Goal: Transaction & Acquisition: Purchase product/service

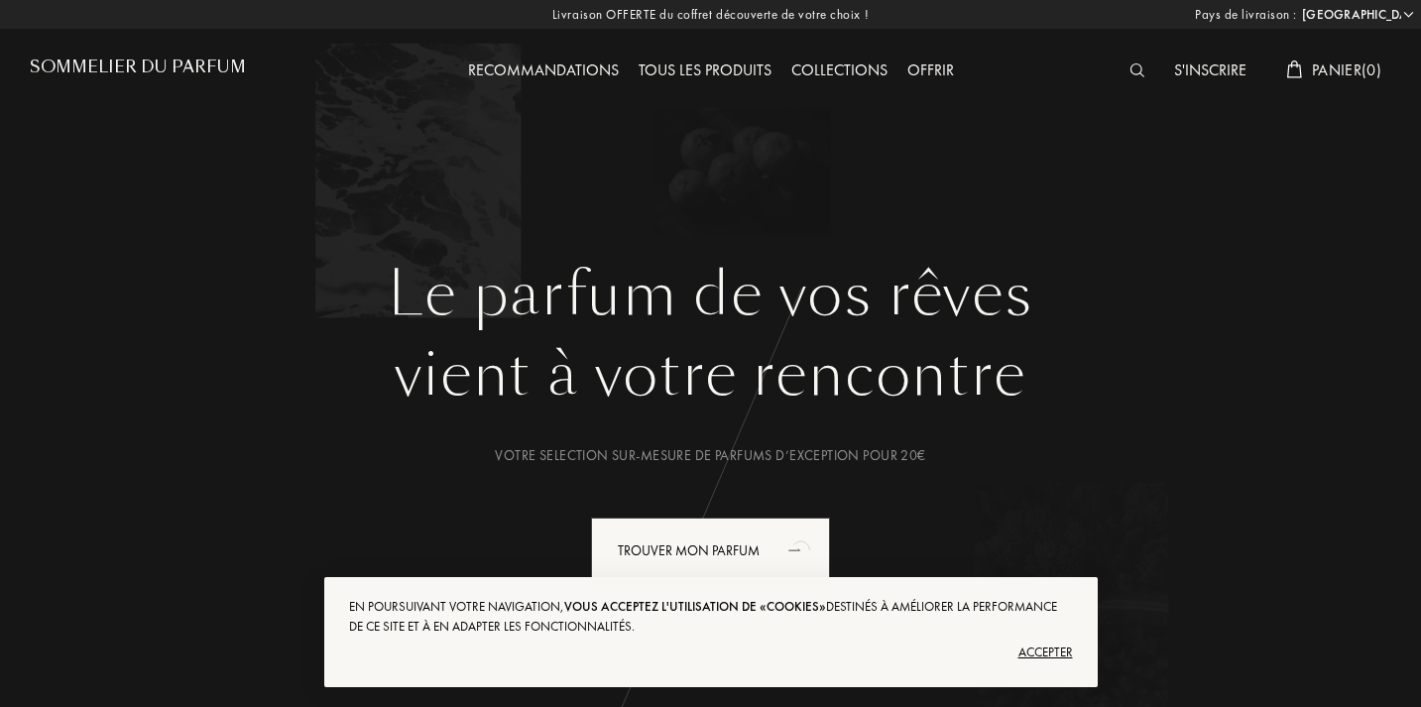
select select "FR"
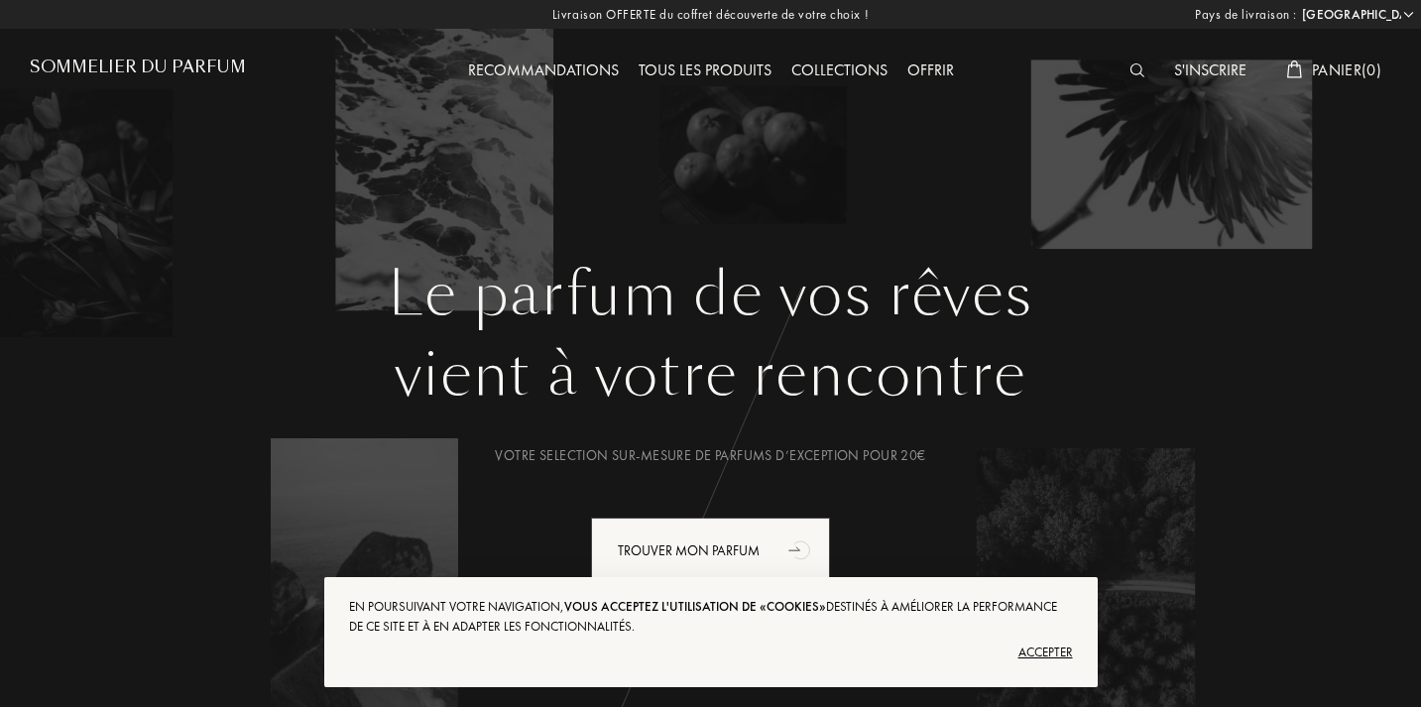
click at [1132, 73] on img at bounding box center [1136, 70] width 15 height 14
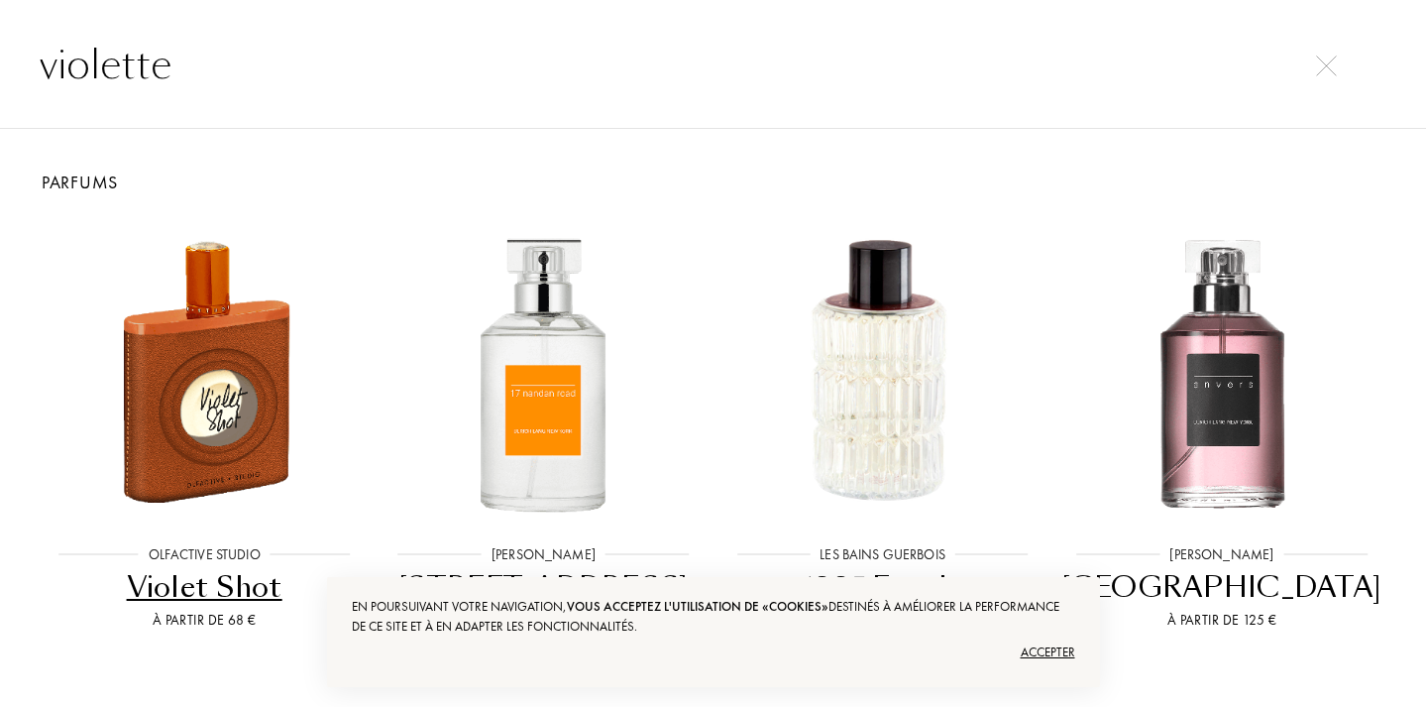
type input "violette"
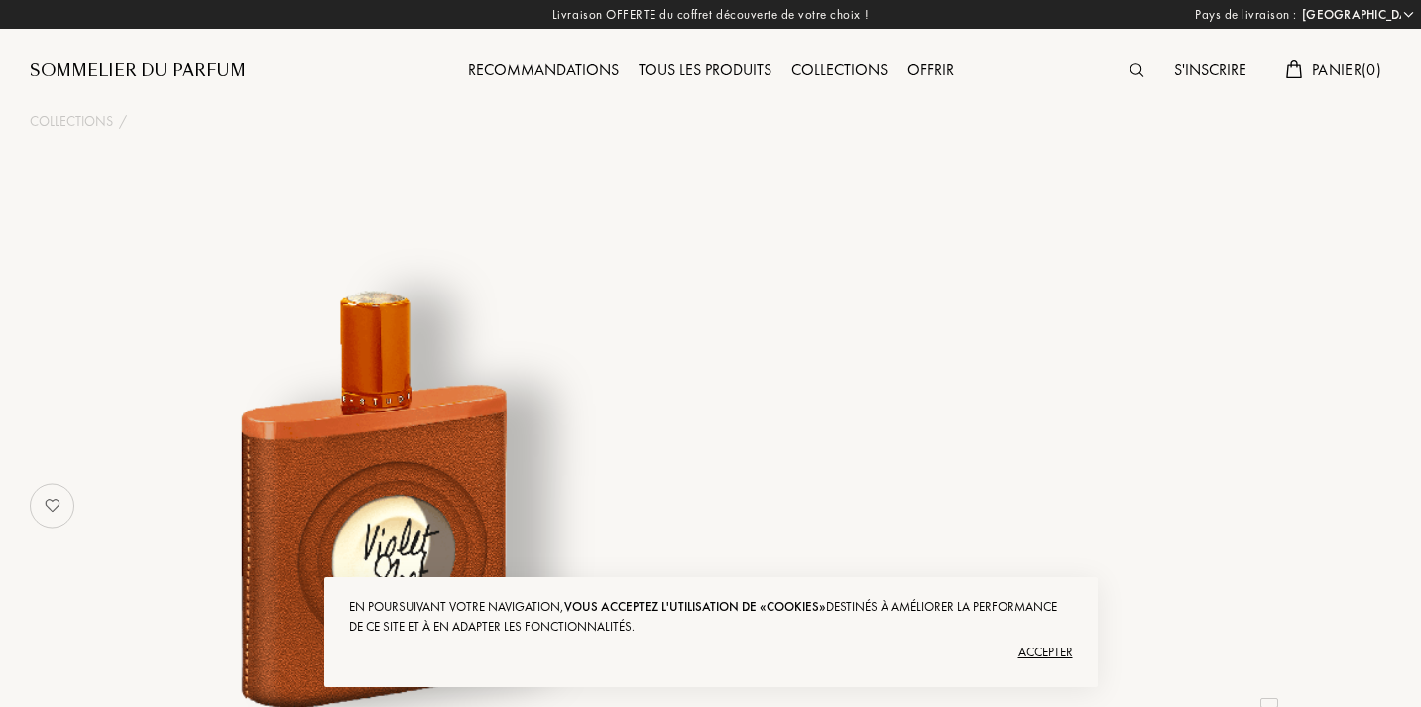
select select "FR"
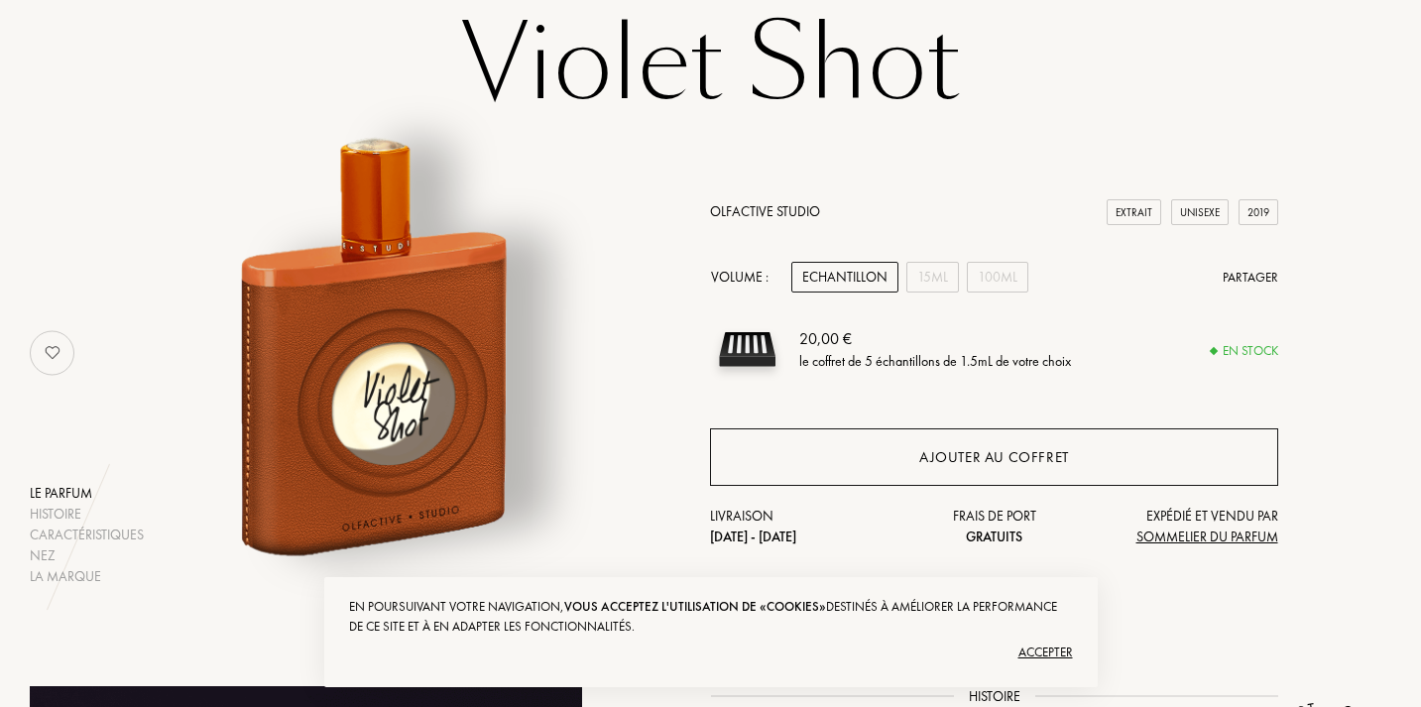
scroll to position [153, 3]
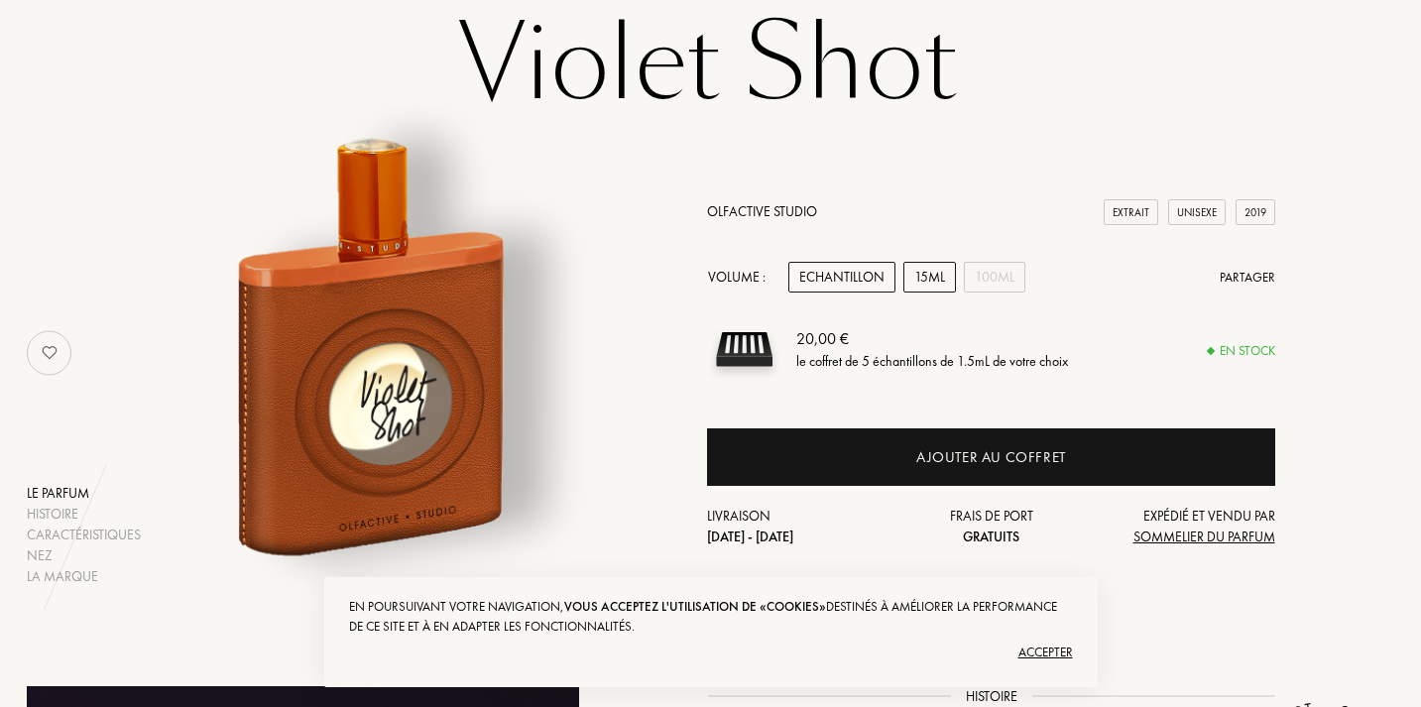
click at [934, 280] on div "15mL" at bounding box center [929, 277] width 53 height 31
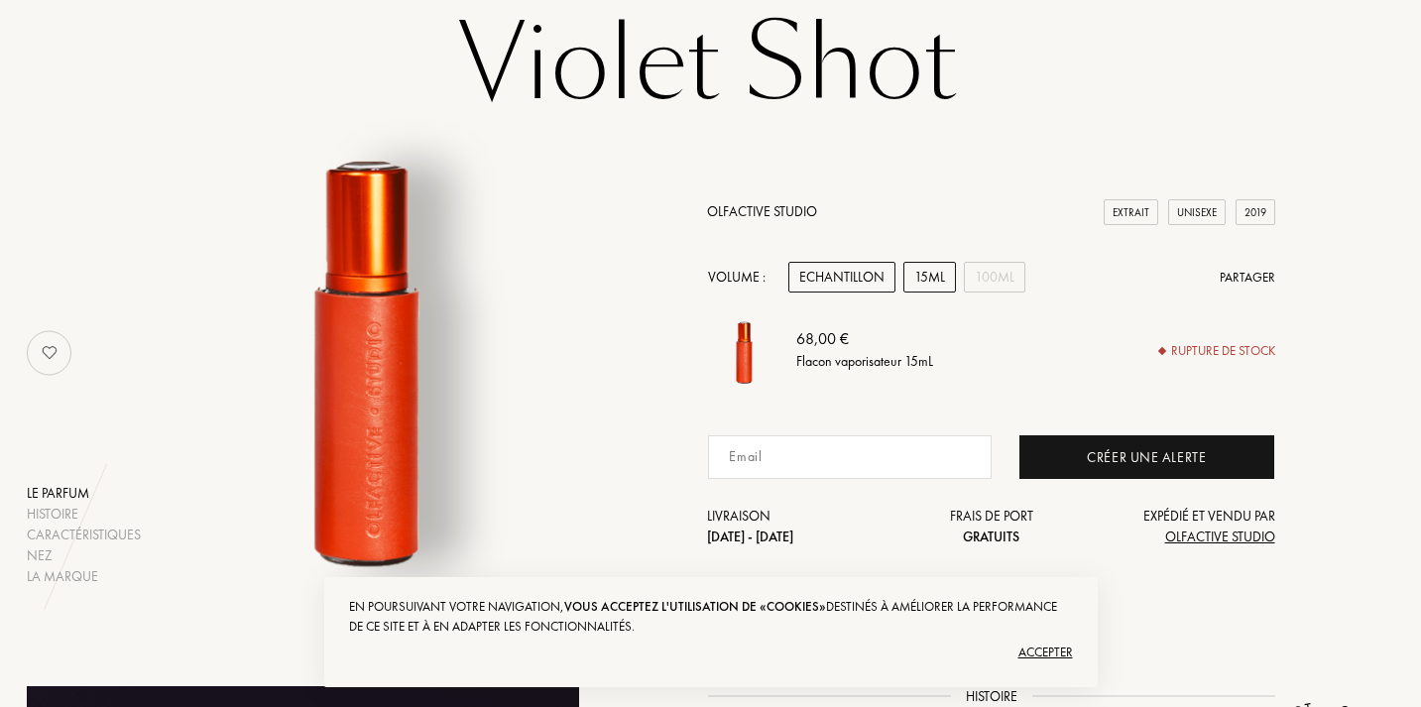
click at [863, 281] on div "Echantillon" at bounding box center [841, 277] width 107 height 31
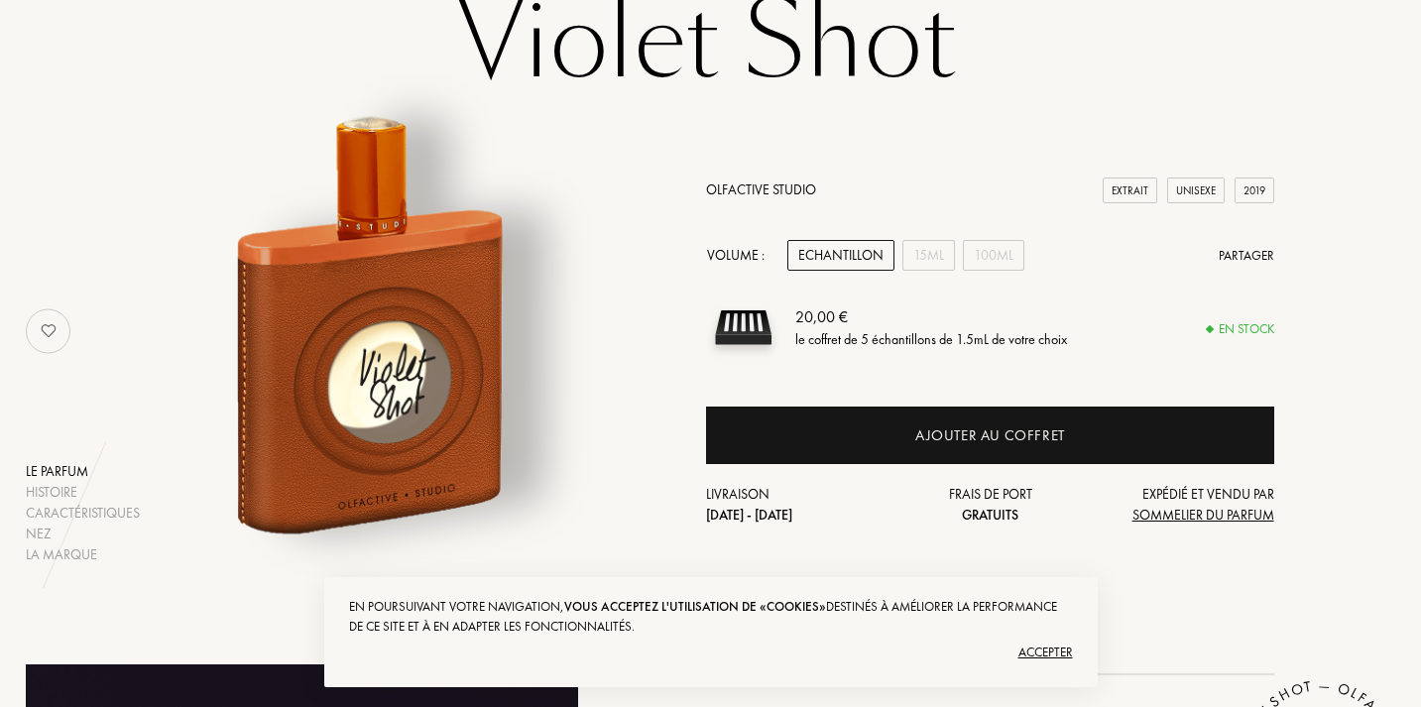
scroll to position [174, 5]
click at [984, 245] on div "100mL" at bounding box center [992, 255] width 61 height 31
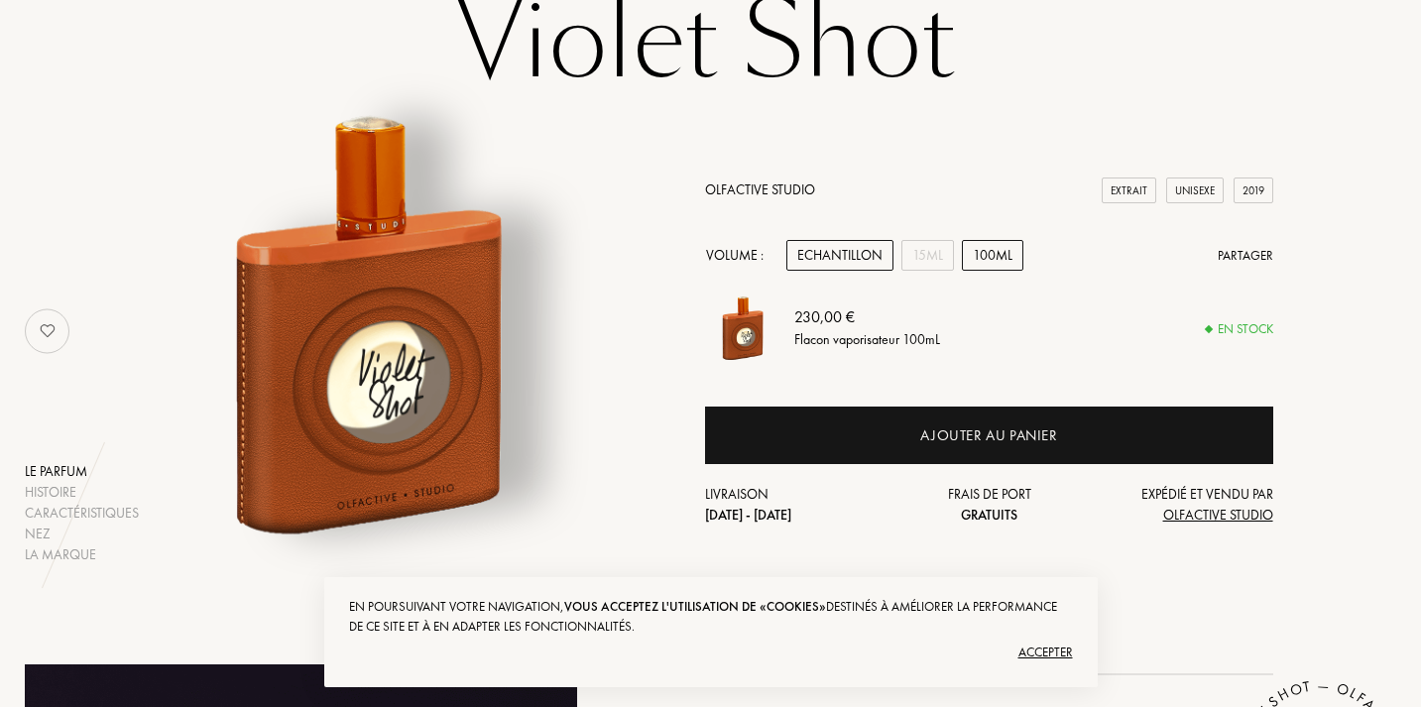
click at [834, 268] on div "Echantillon" at bounding box center [839, 255] width 107 height 31
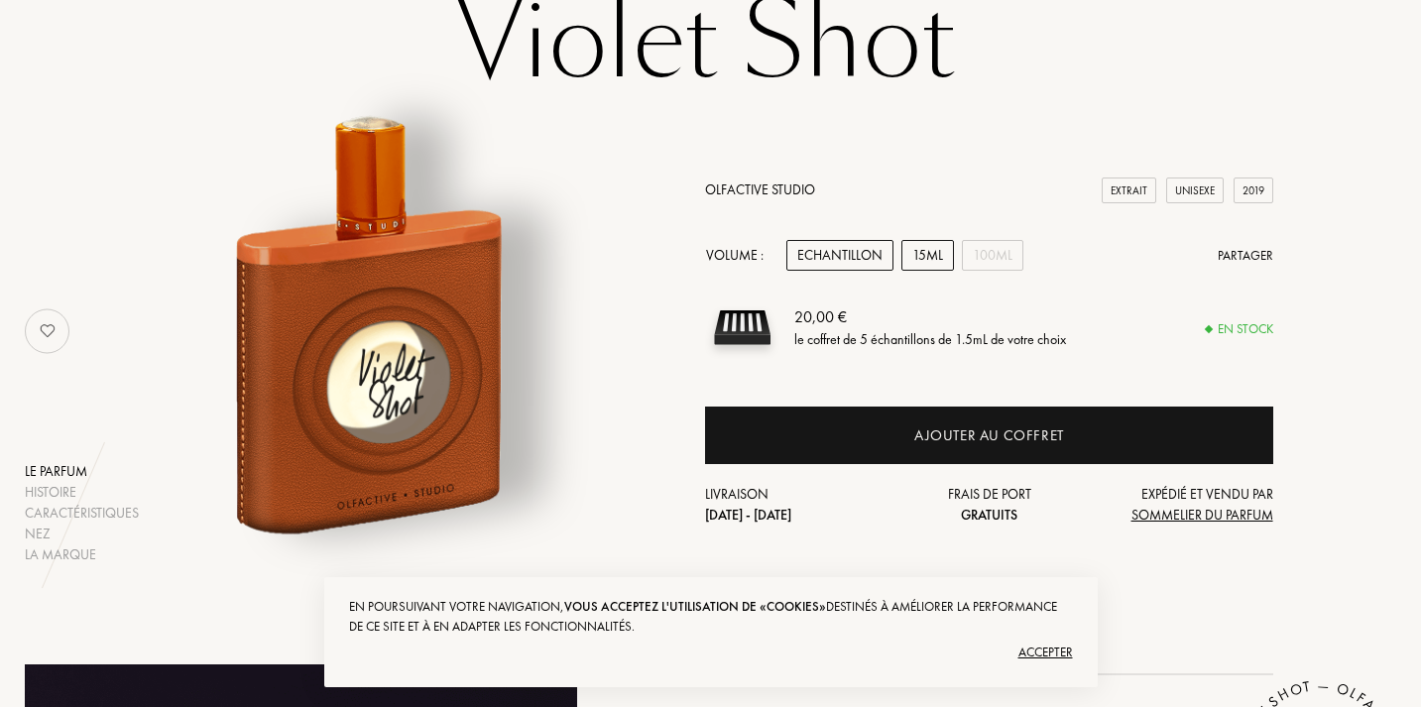
click at [918, 259] on div "15mL" at bounding box center [927, 255] width 53 height 31
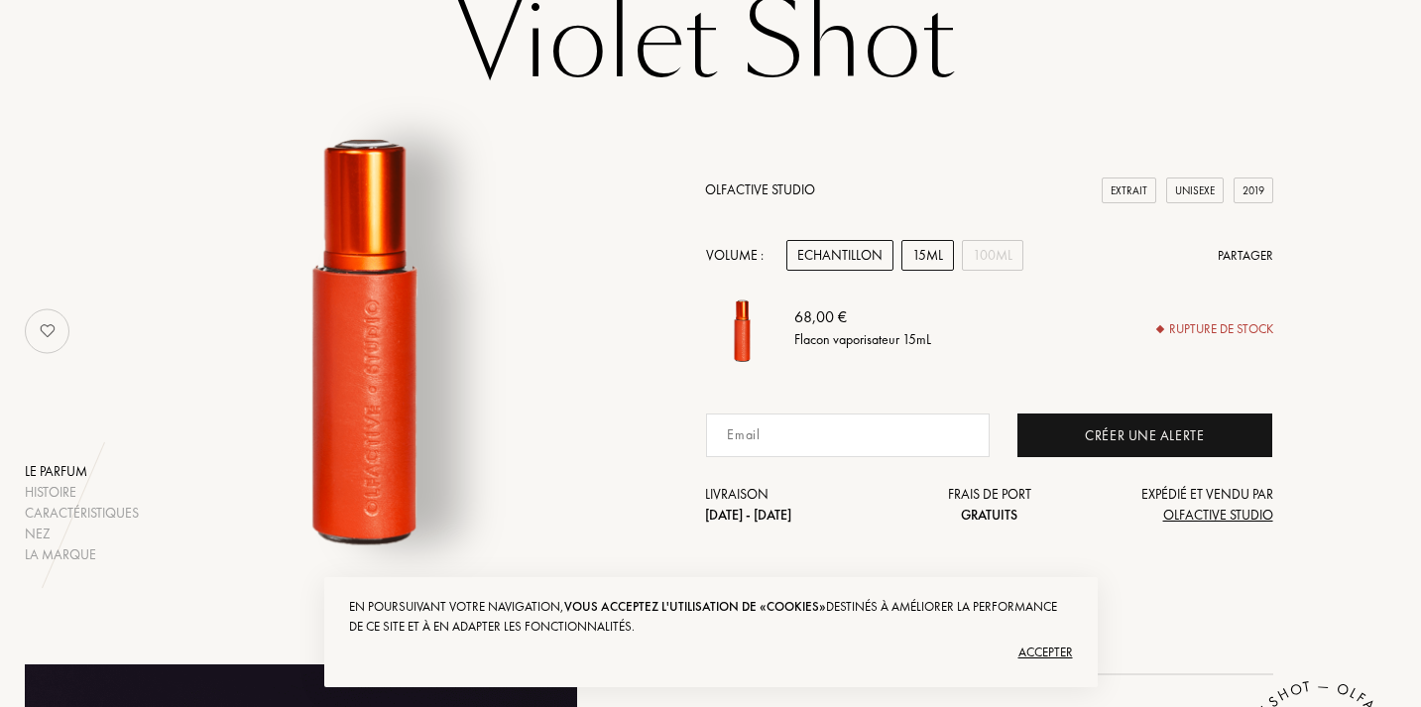
click at [823, 259] on div "Echantillon" at bounding box center [839, 255] width 107 height 31
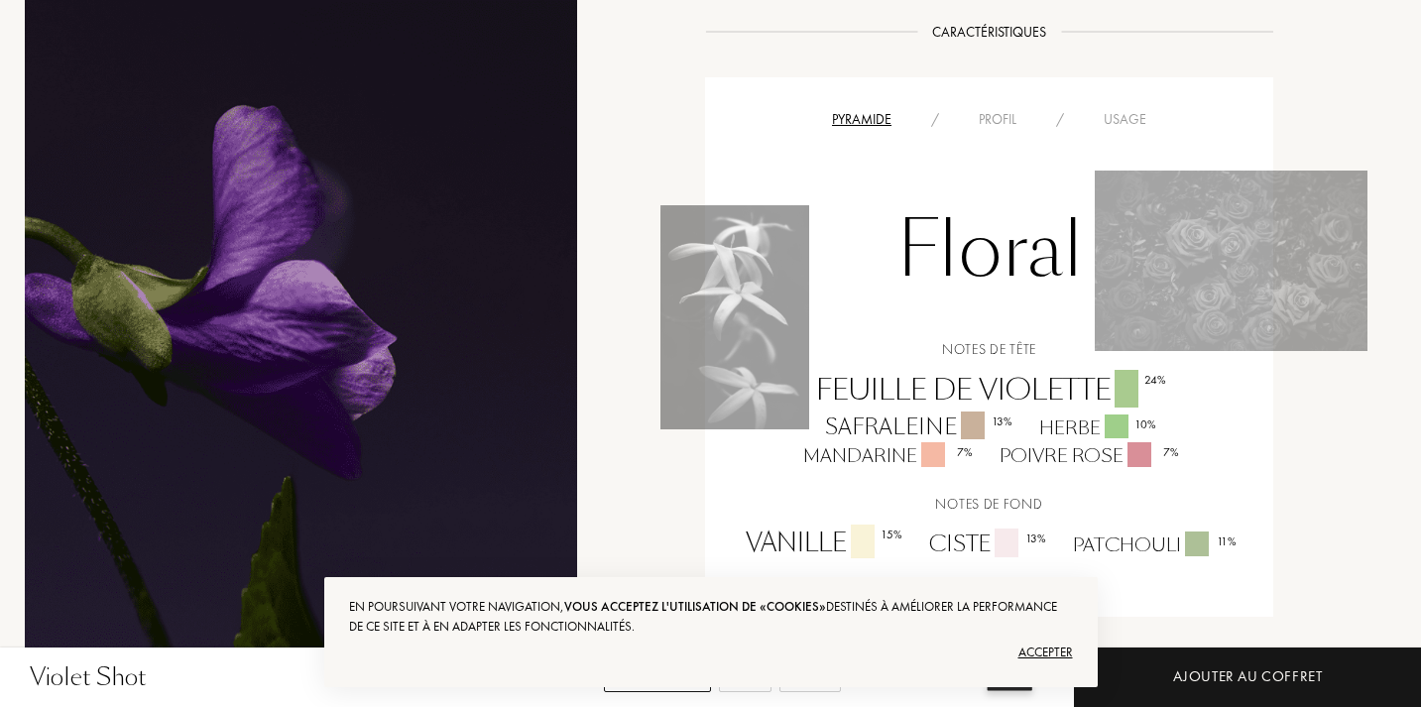
scroll to position [1268, 5]
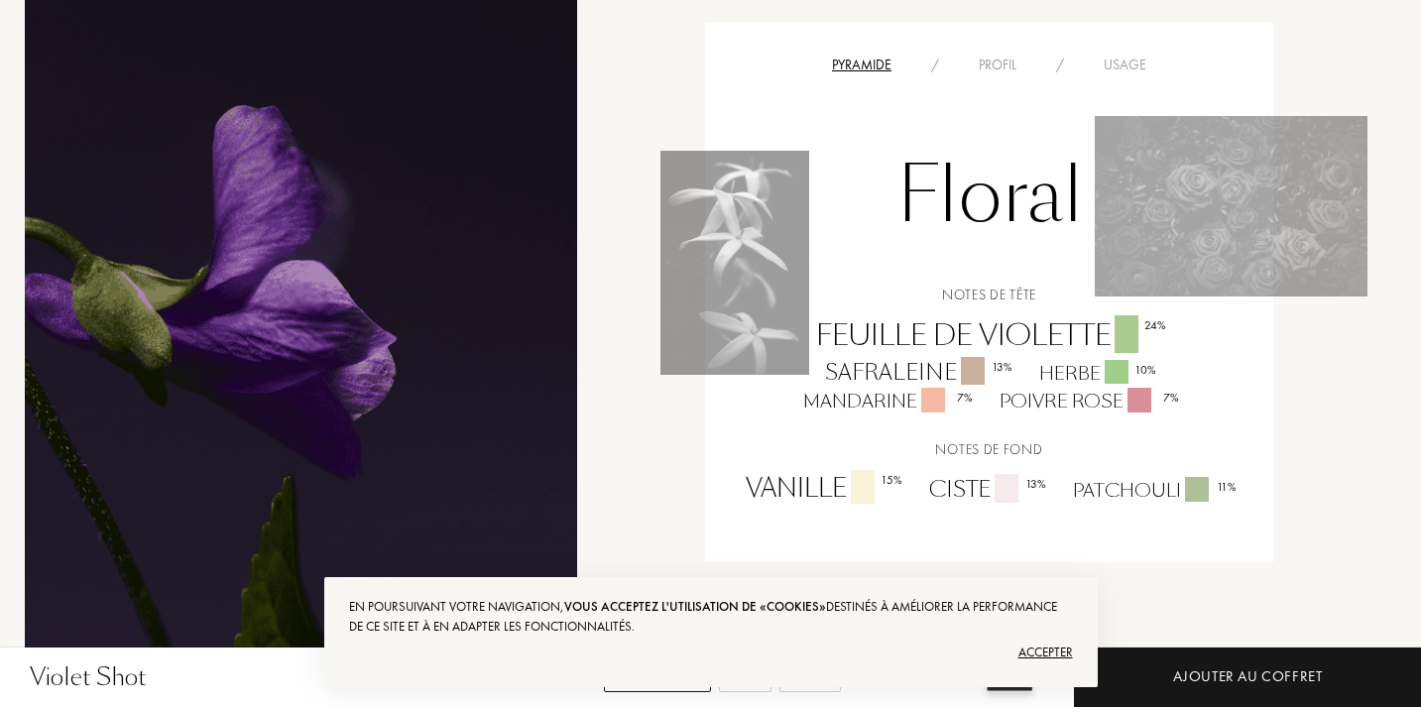
click at [1135, 327] on div at bounding box center [1126, 334] width 24 height 38
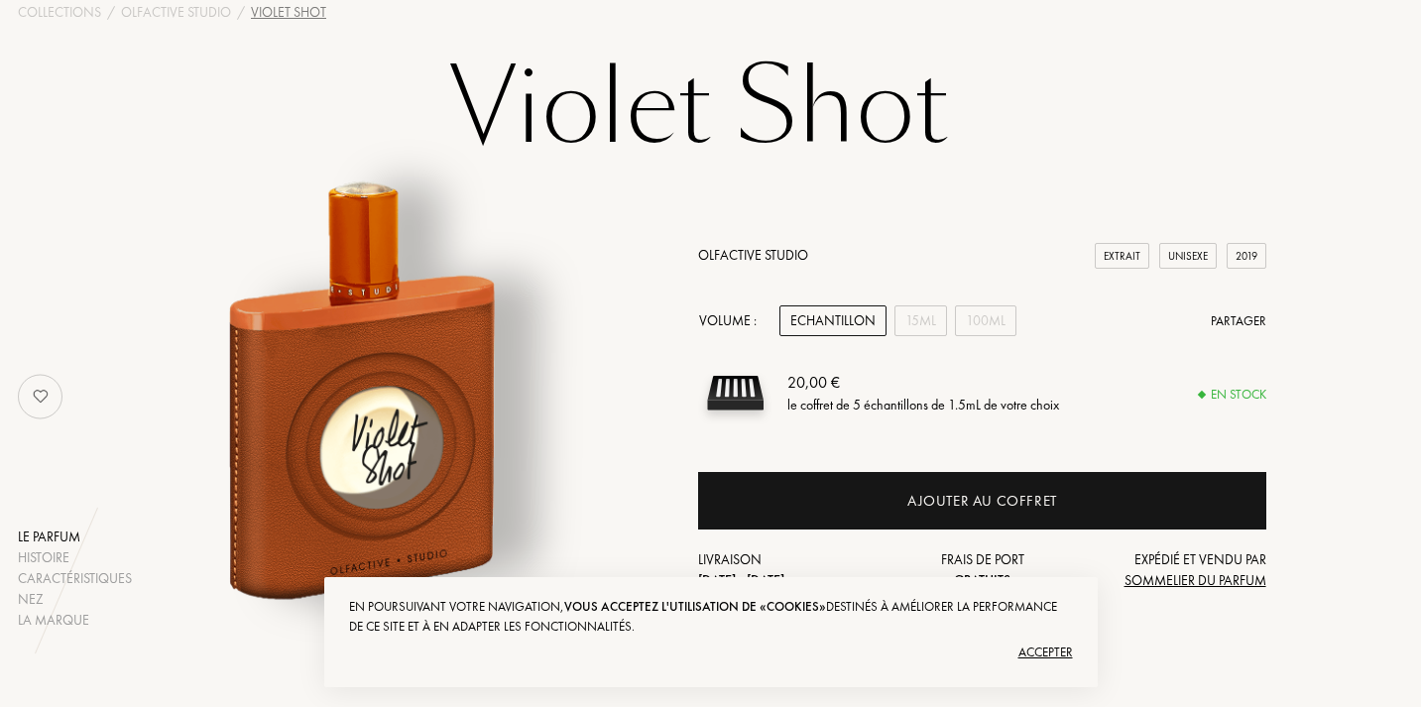
scroll to position [118, 12]
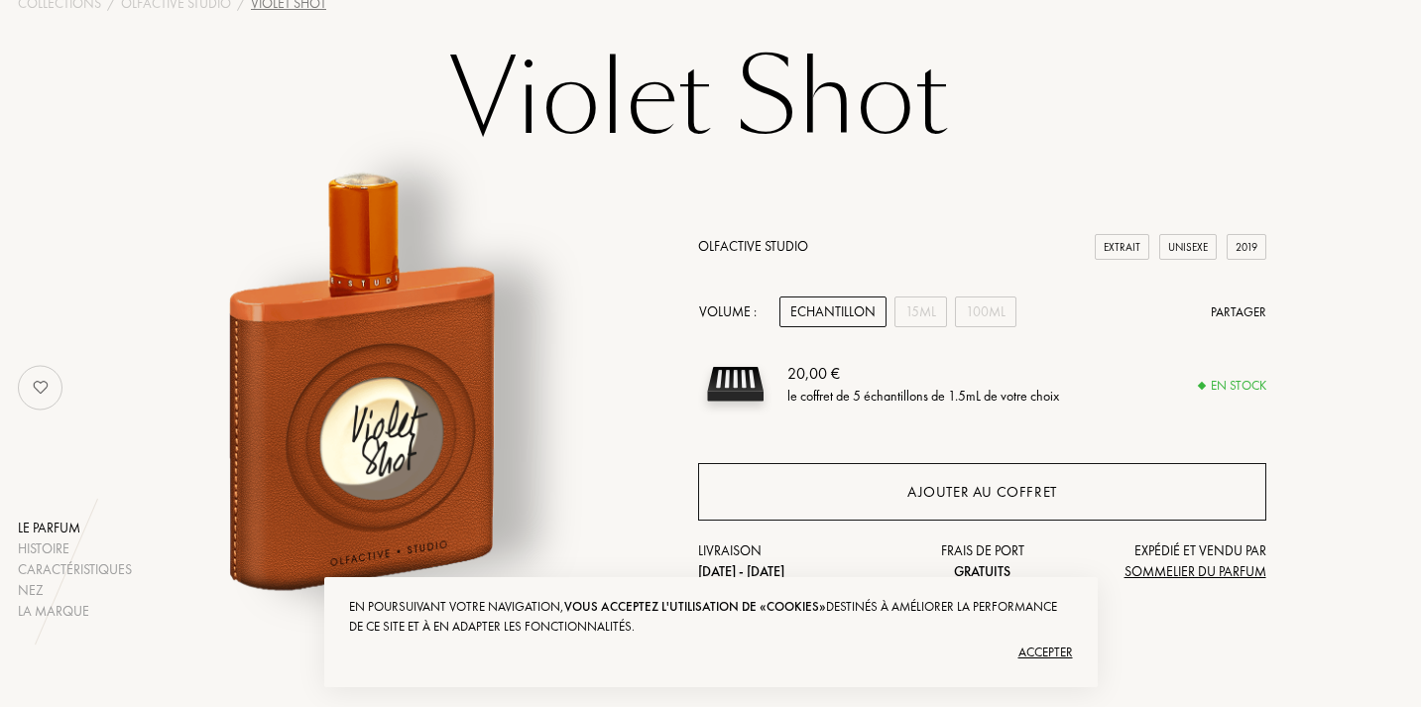
click at [917, 494] on div "Ajouter au coffret" at bounding box center [982, 492] width 150 height 23
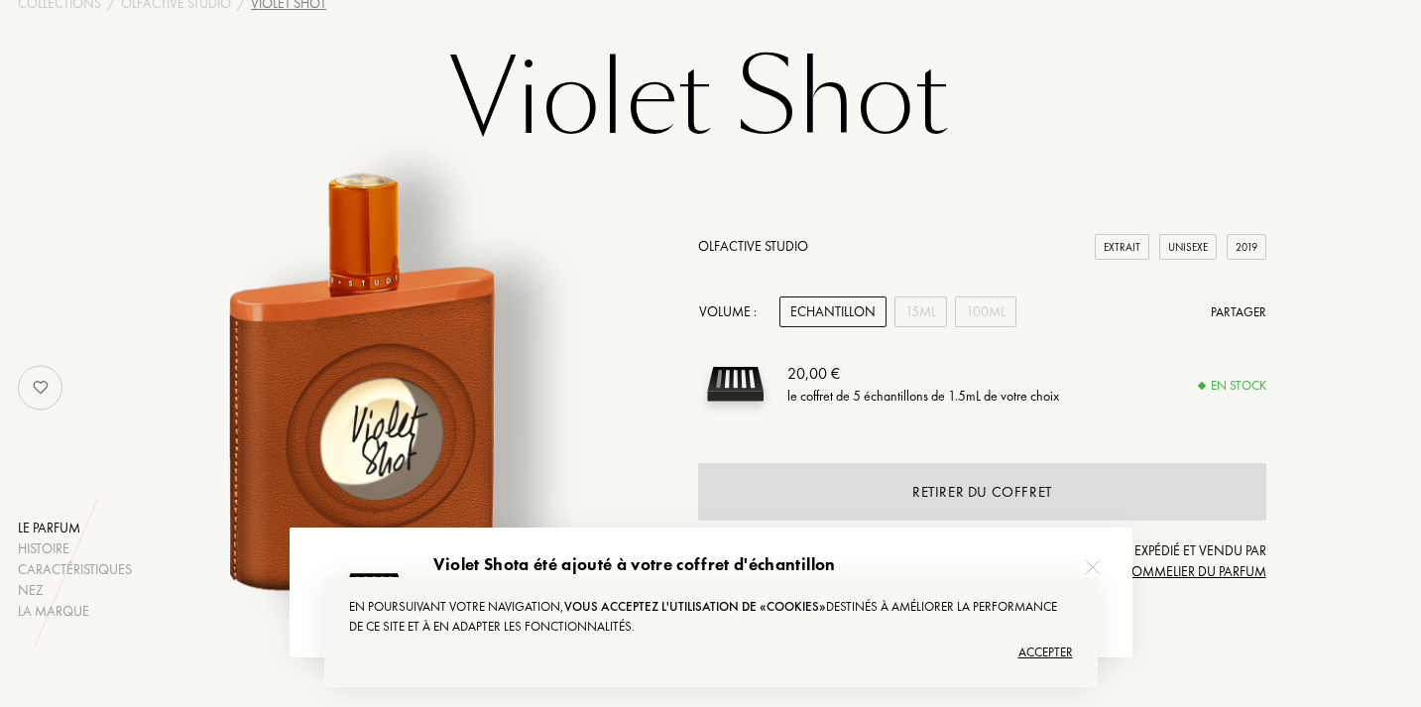
click at [711, 113] on h1 "Violet Shot" at bounding box center [698, 99] width 991 height 109
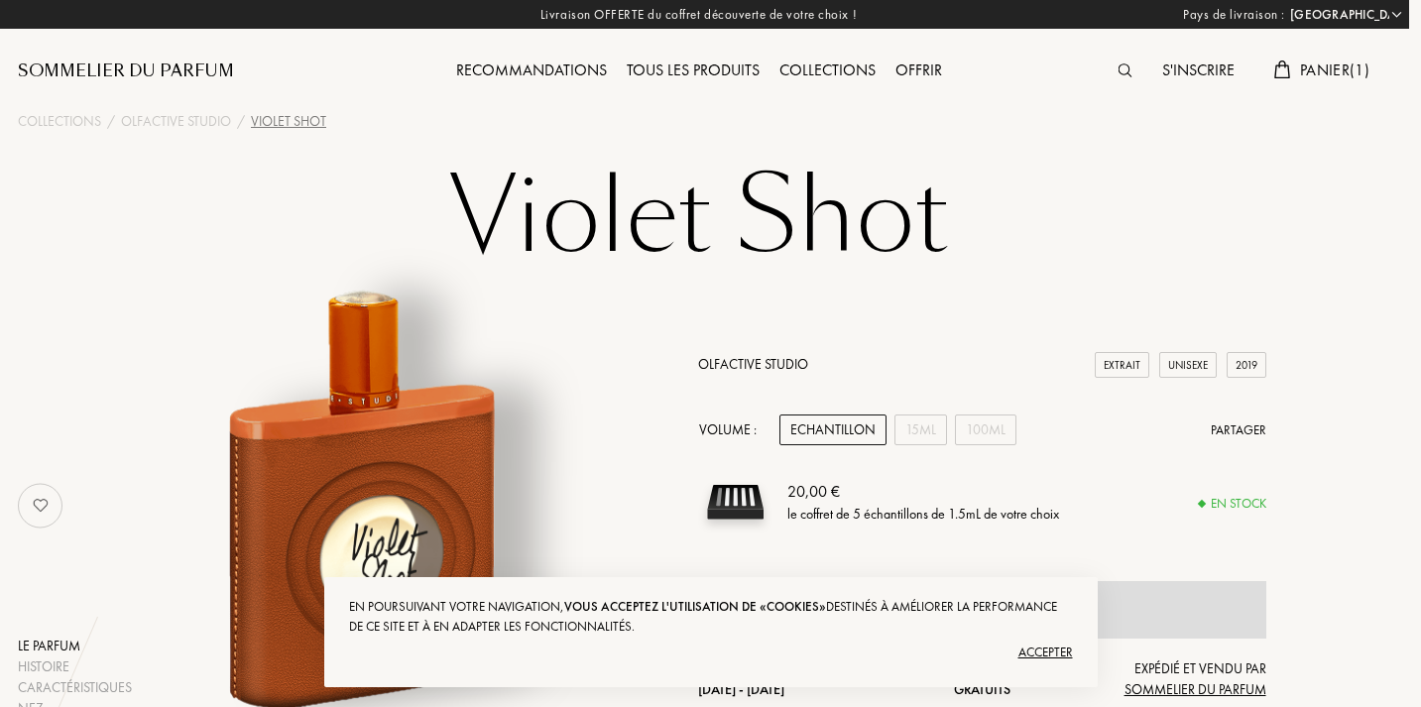
scroll to position [0, 12]
click at [550, 69] on div "Recommandations" at bounding box center [531, 71] width 171 height 26
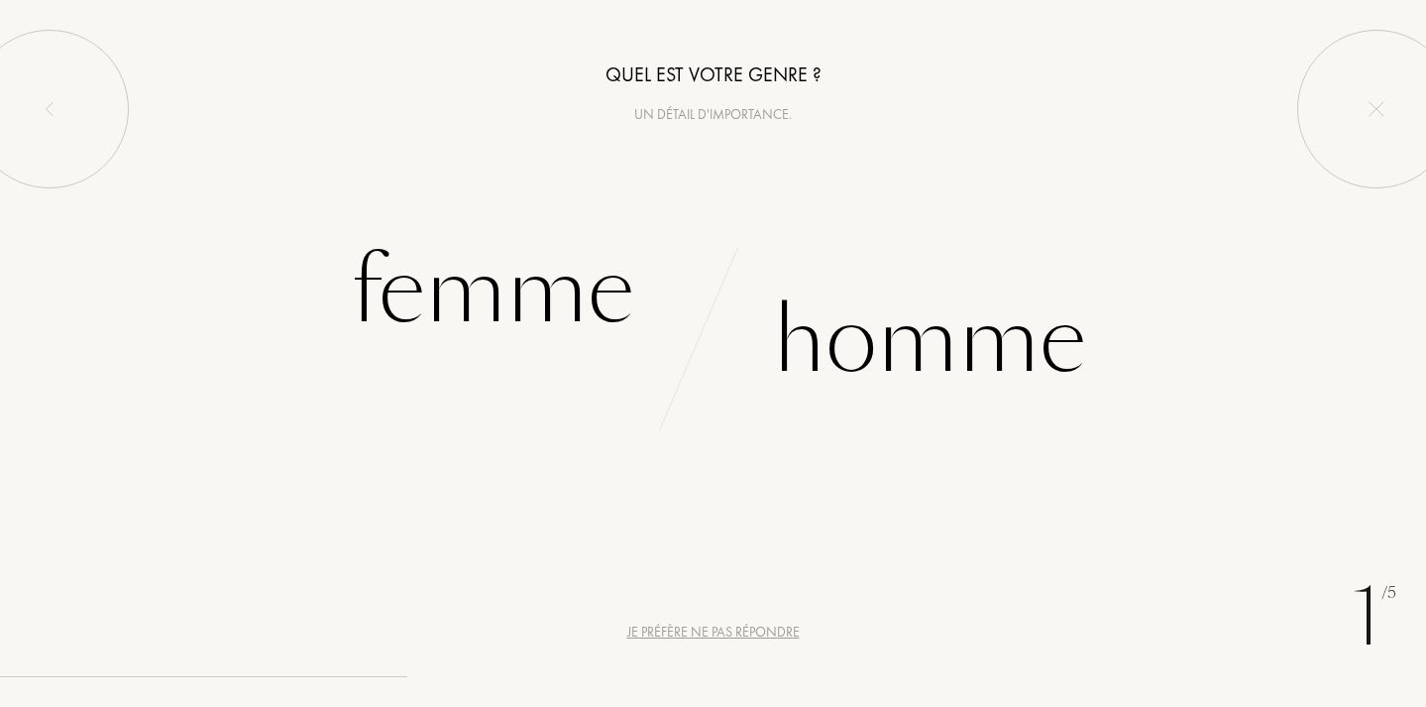
click at [707, 638] on div "Je préfère ne pas répondre" at bounding box center [713, 632] width 172 height 21
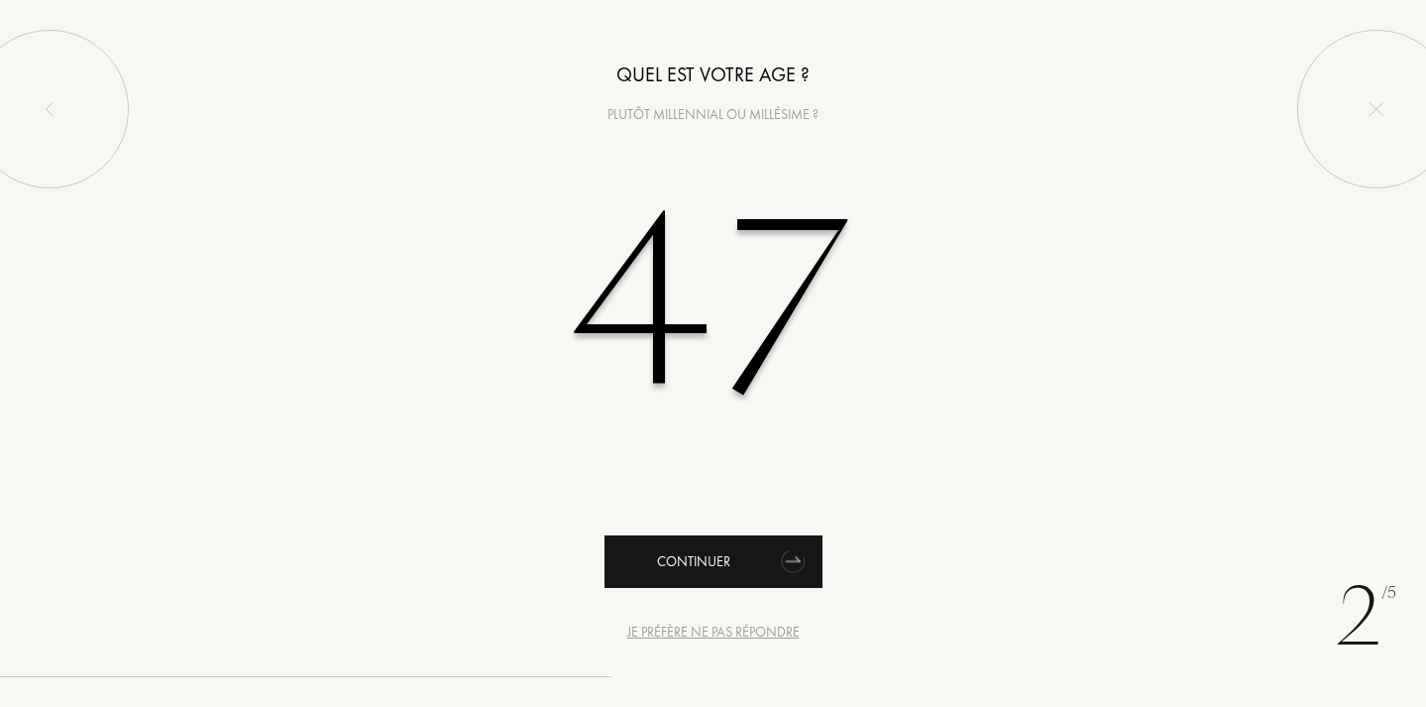
type input "47"
click at [711, 568] on div "Continuer" at bounding box center [714, 561] width 218 height 53
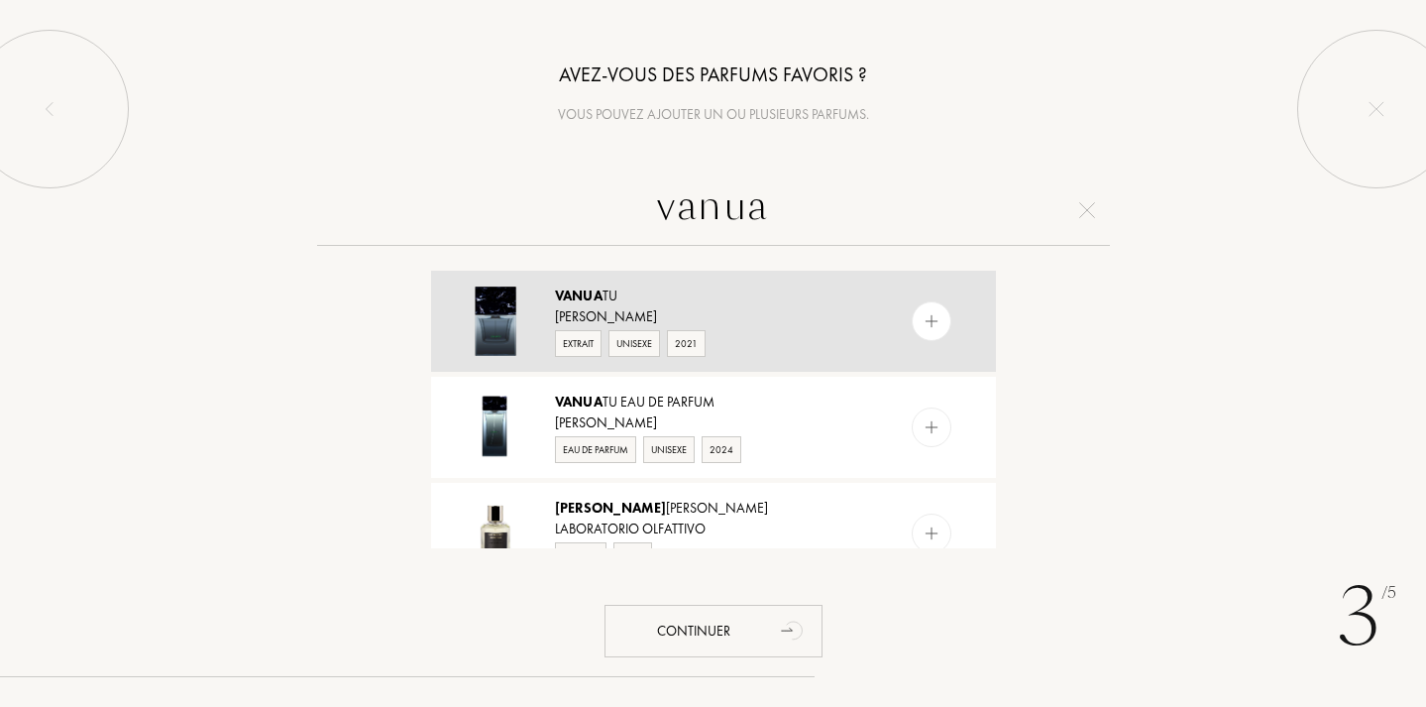
type input "vanua"
click at [931, 317] on img at bounding box center [931, 321] width 19 height 19
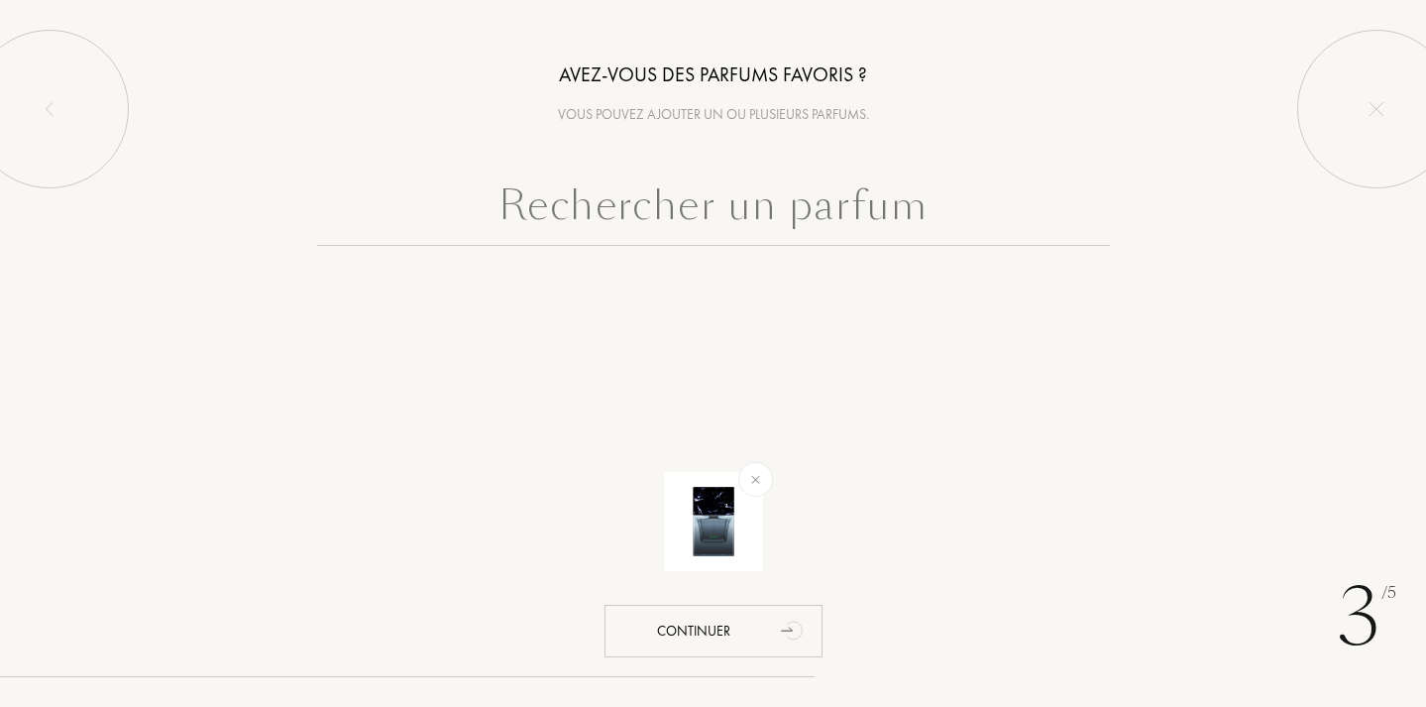
click at [755, 211] on input "text" at bounding box center [713, 209] width 793 height 71
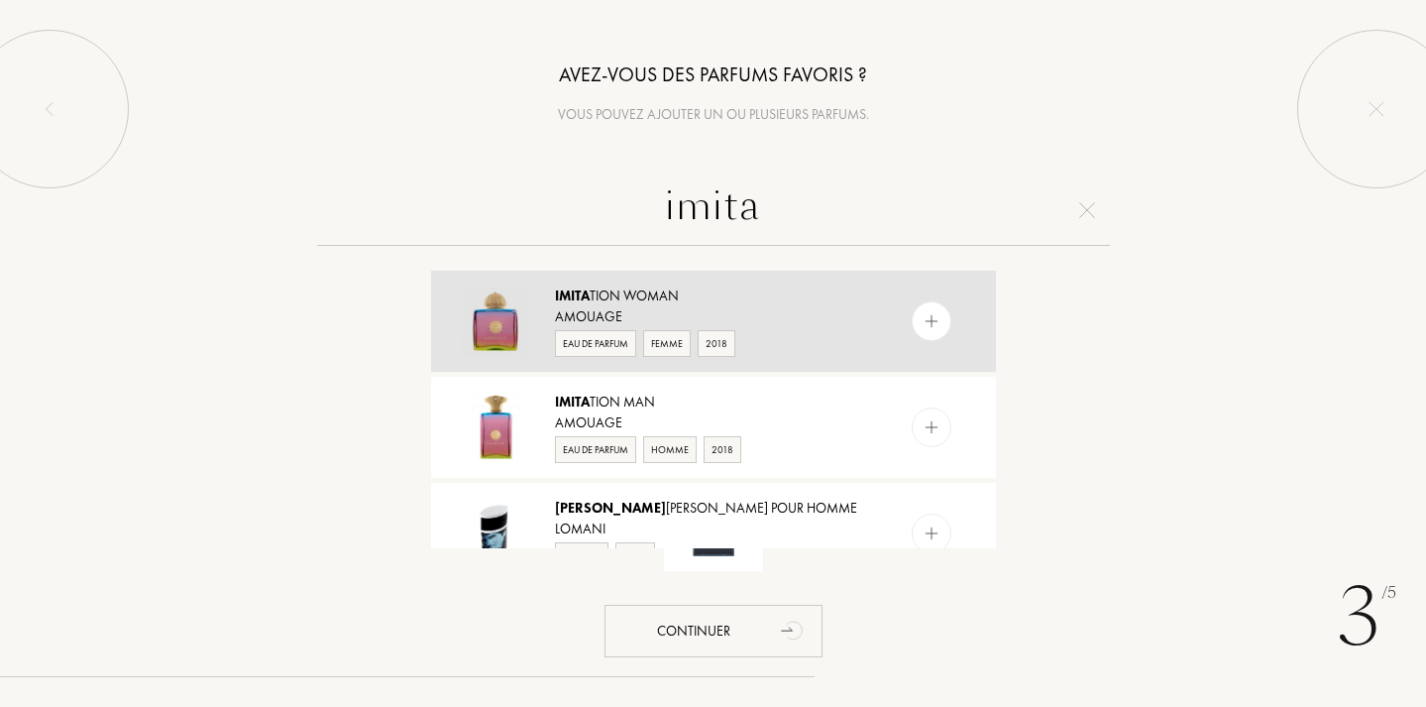
type input "imita"
click at [926, 320] on img at bounding box center [931, 321] width 19 height 19
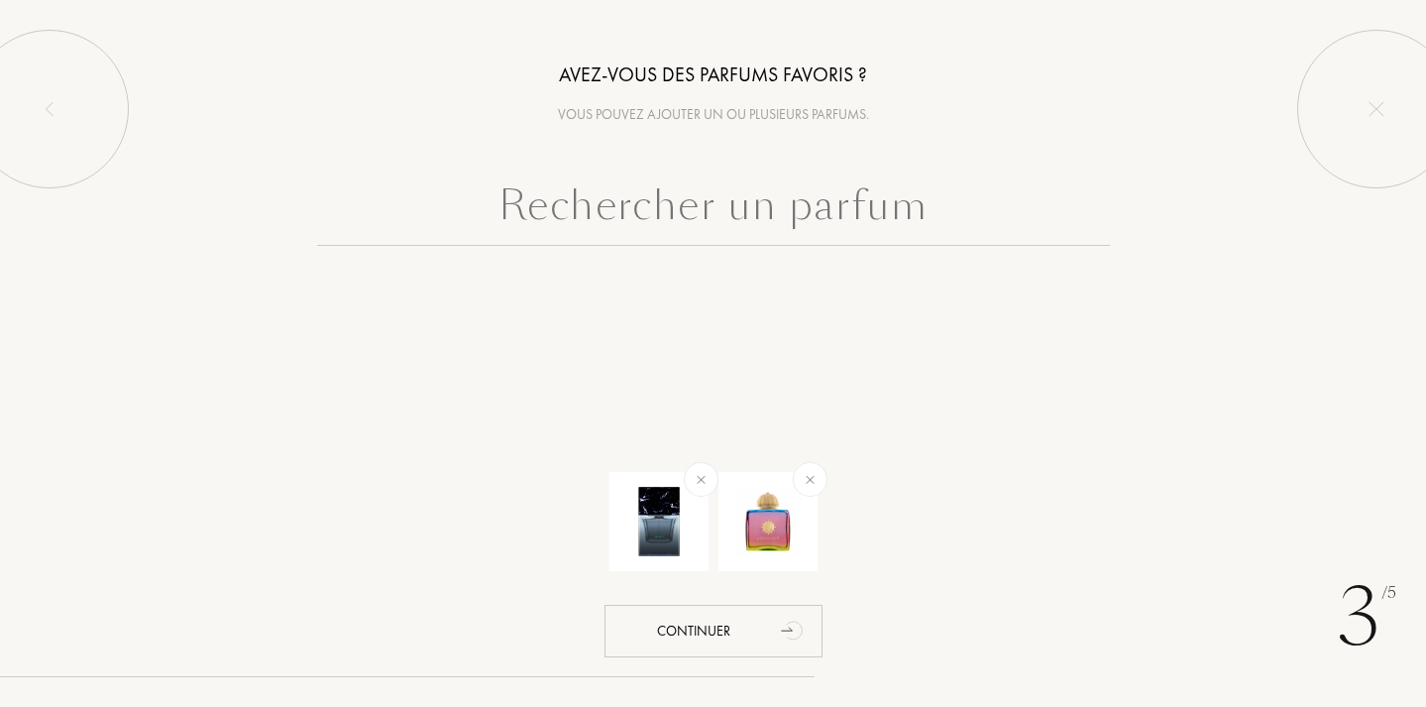
click at [792, 217] on input "text" at bounding box center [713, 209] width 793 height 71
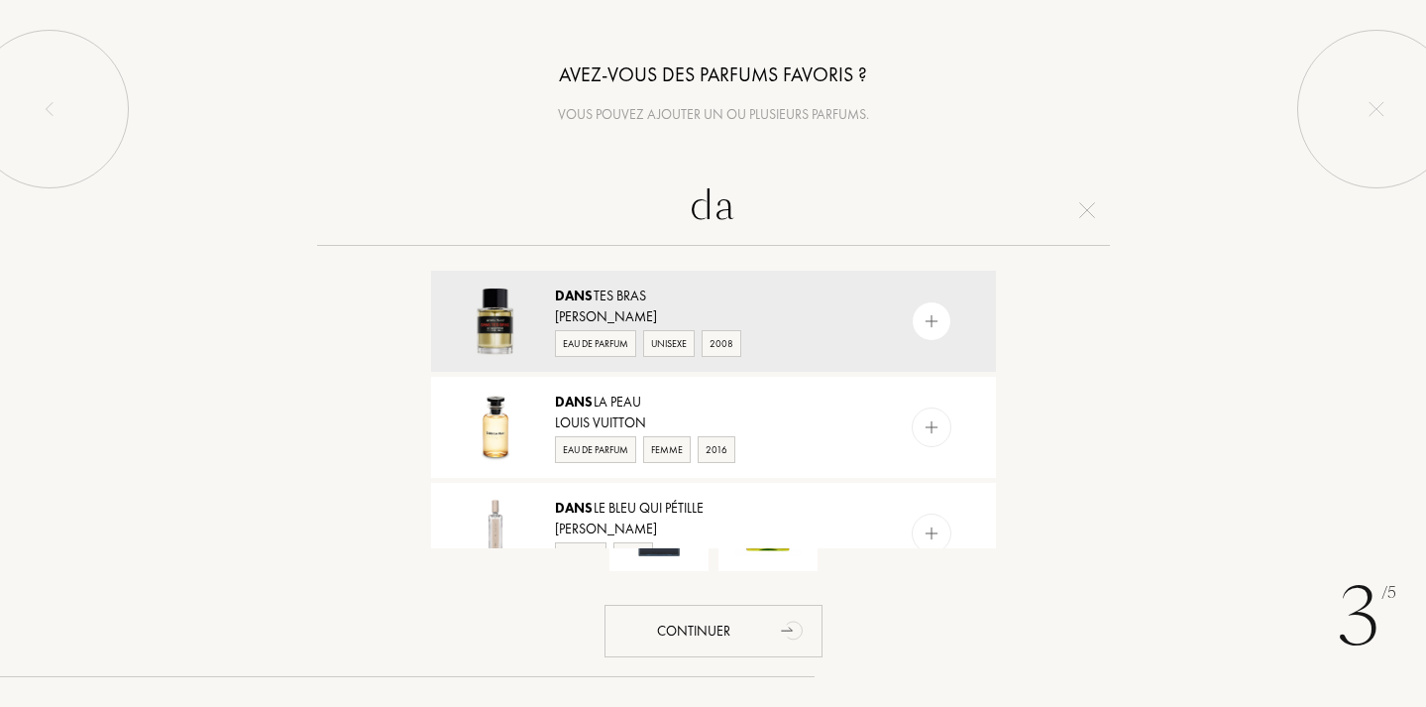
type input "d"
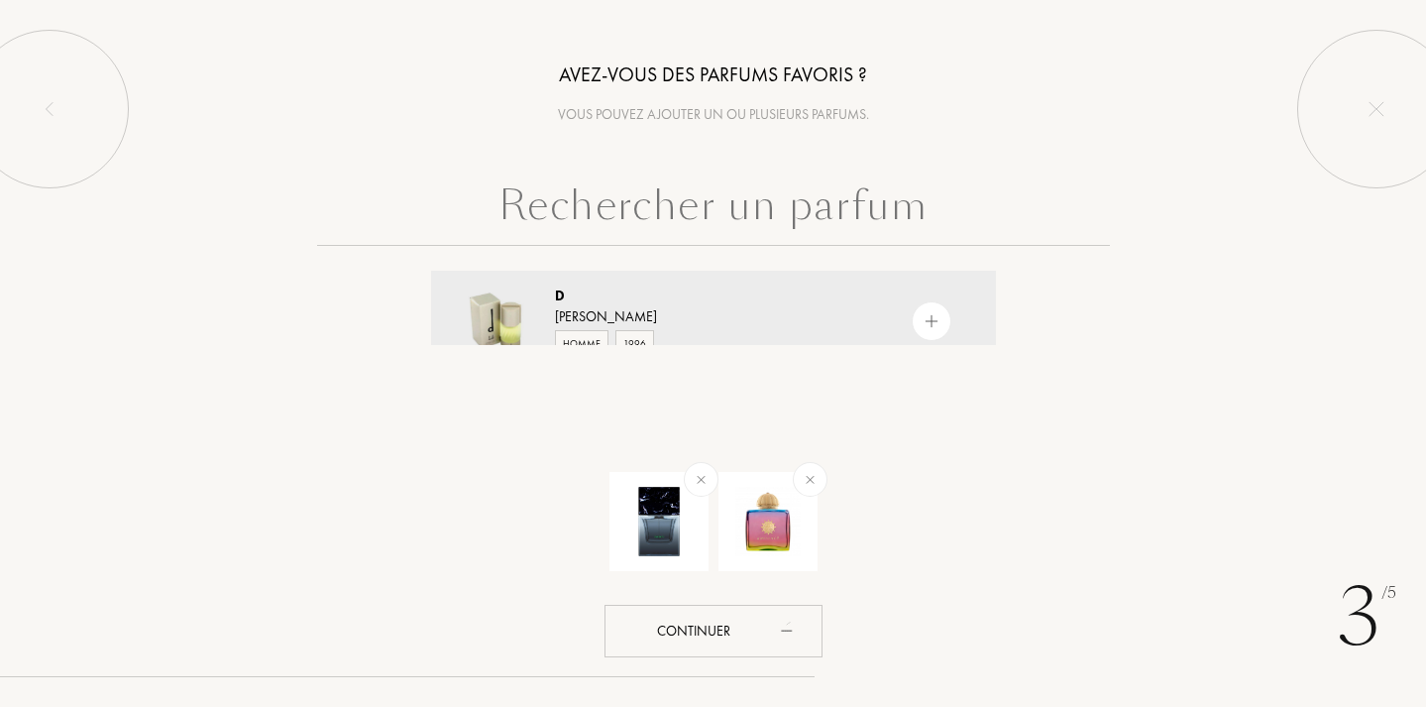
click at [1039, 465] on div at bounding box center [713, 523] width 1070 height 139
click at [738, 197] on input "text" at bounding box center [713, 209] width 793 height 71
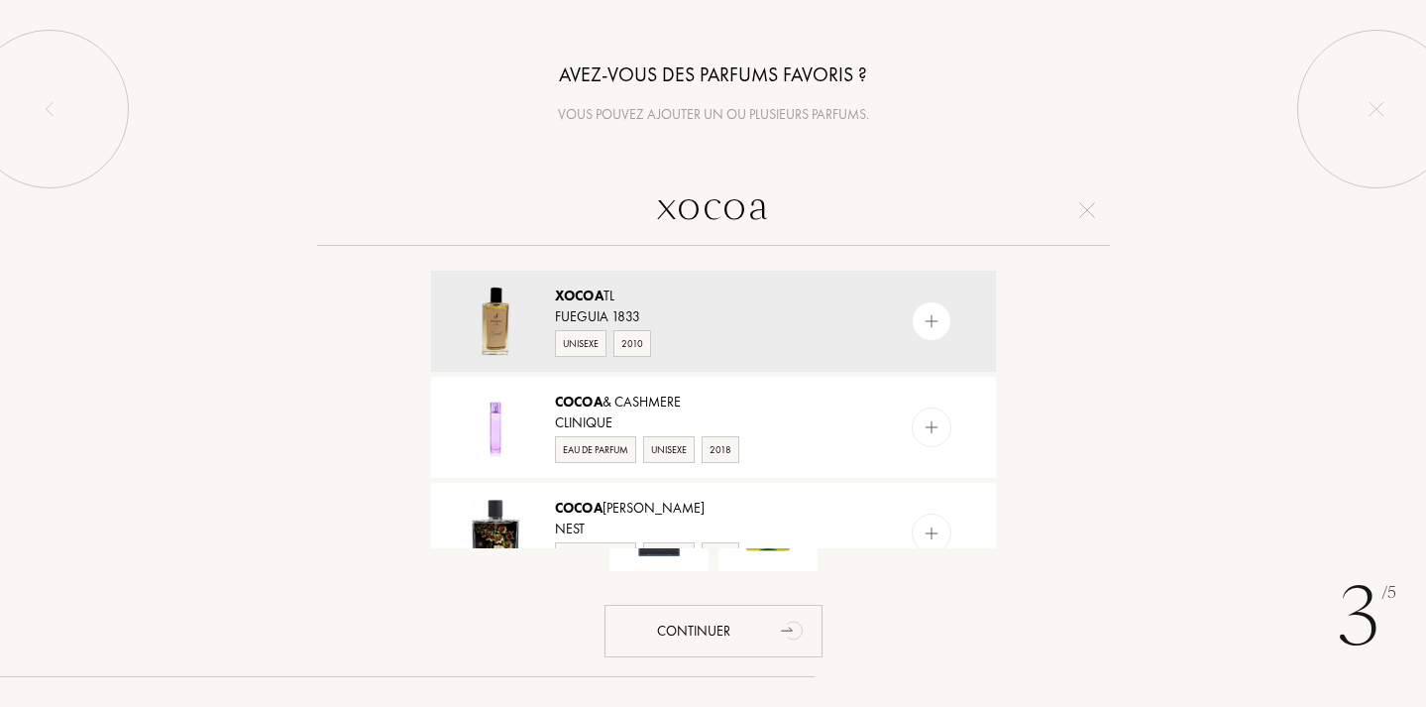
type input "Cocoa"
drag, startPoint x: 680, startPoint y: 262, endPoint x: 939, endPoint y: 314, distance: 264.0
click at [939, 314] on div at bounding box center [932, 321] width 40 height 40
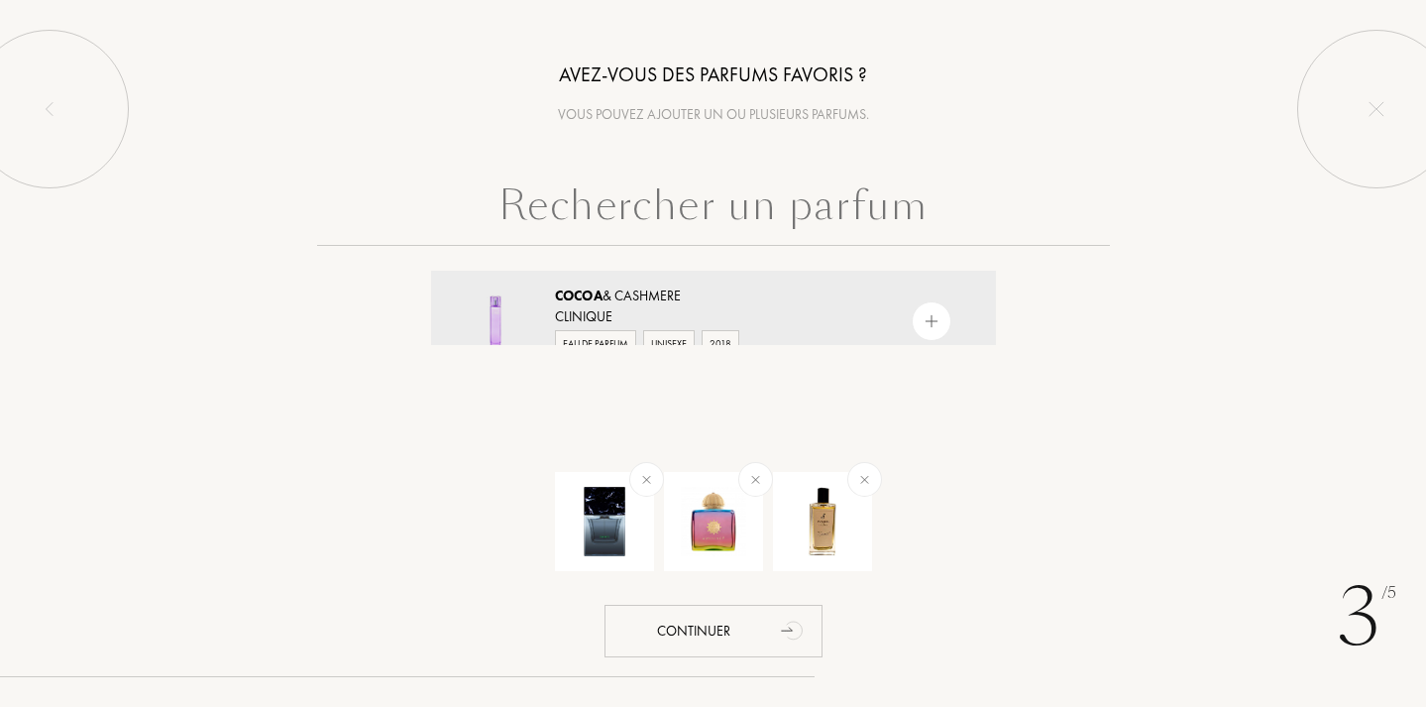
click at [761, 208] on input "text" at bounding box center [713, 209] width 793 height 71
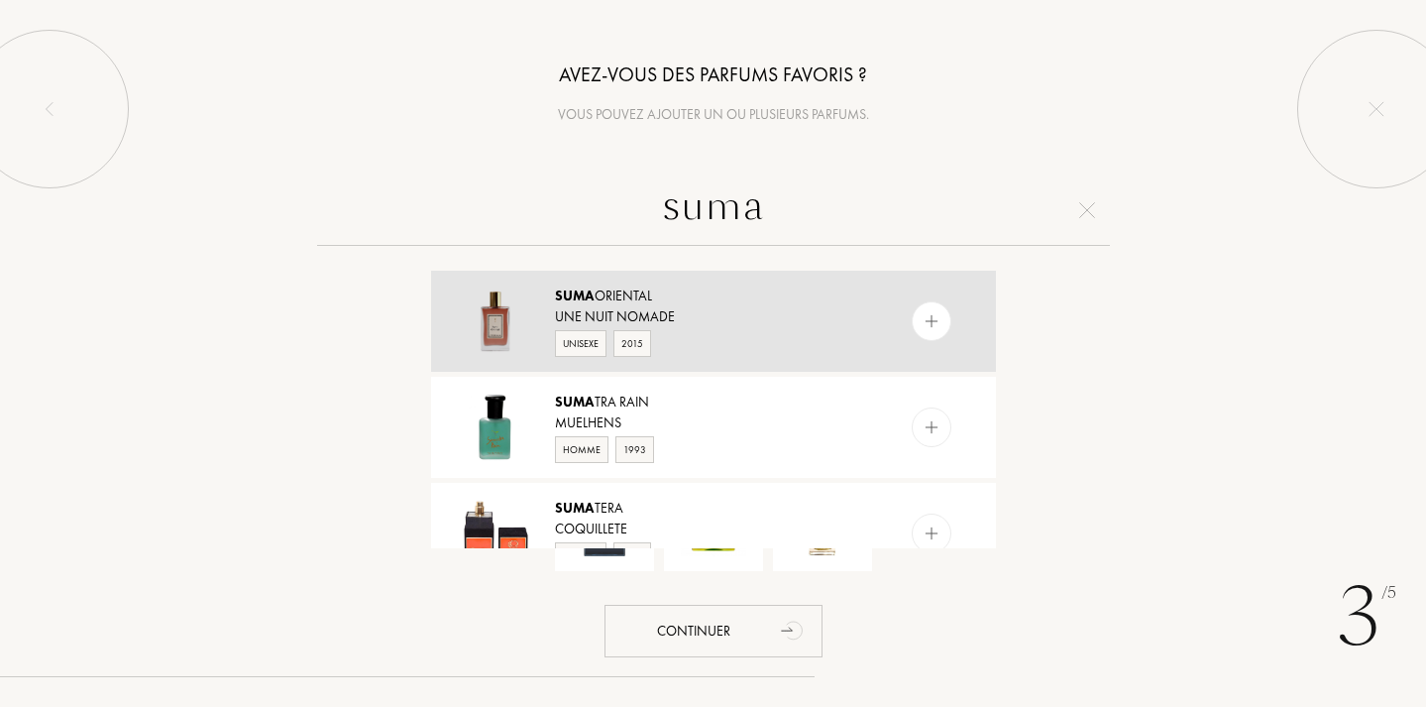
type input "suma"
click at [935, 327] on img at bounding box center [931, 321] width 19 height 19
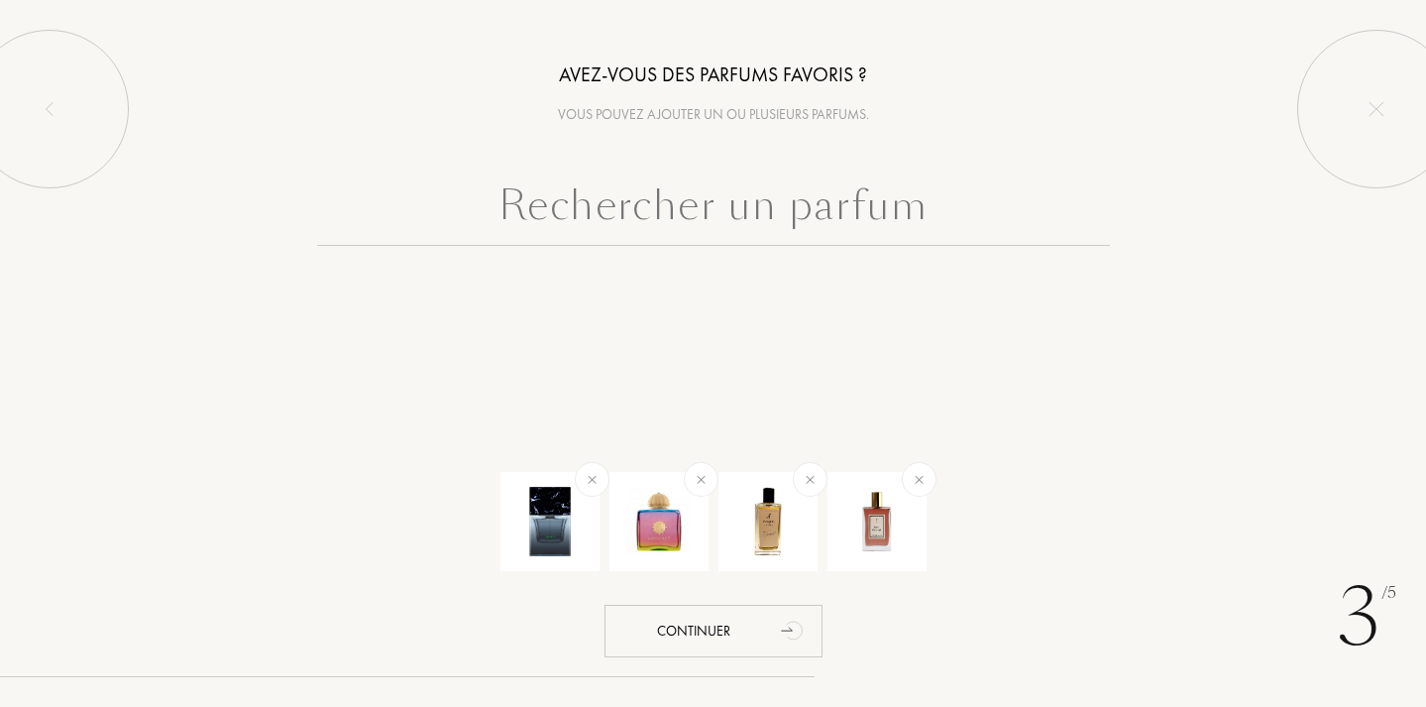
click at [748, 228] on input "text" at bounding box center [713, 209] width 793 height 71
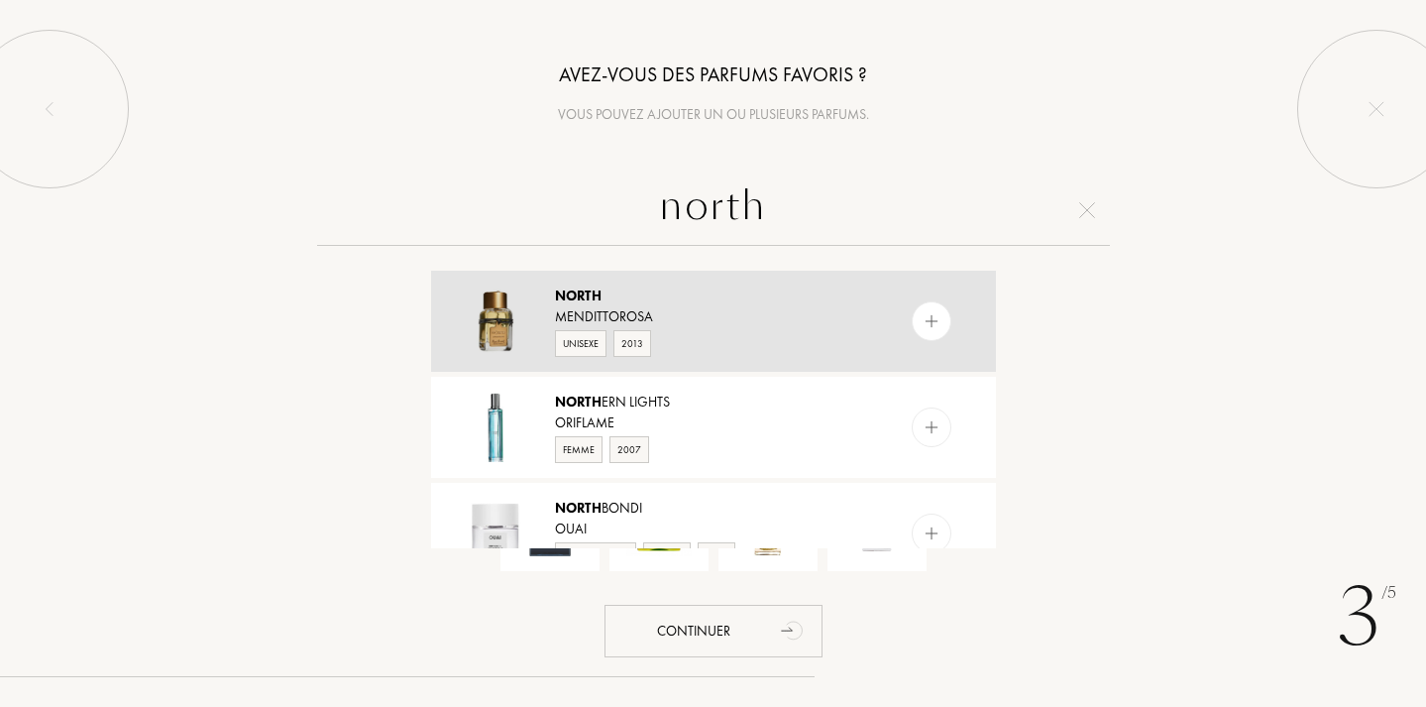
type input "north"
click at [950, 324] on div at bounding box center [972, 321] width 50 height 101
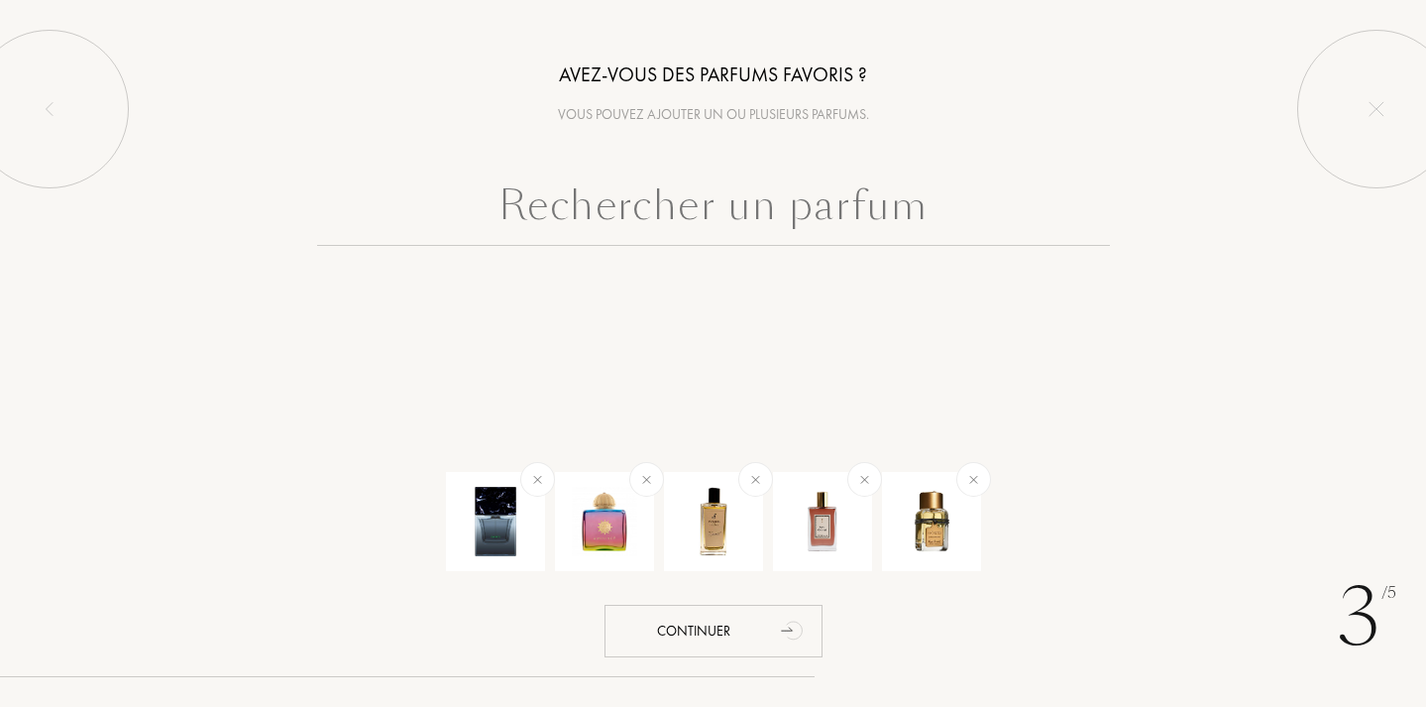
click at [579, 218] on input "text" at bounding box center [713, 209] width 793 height 71
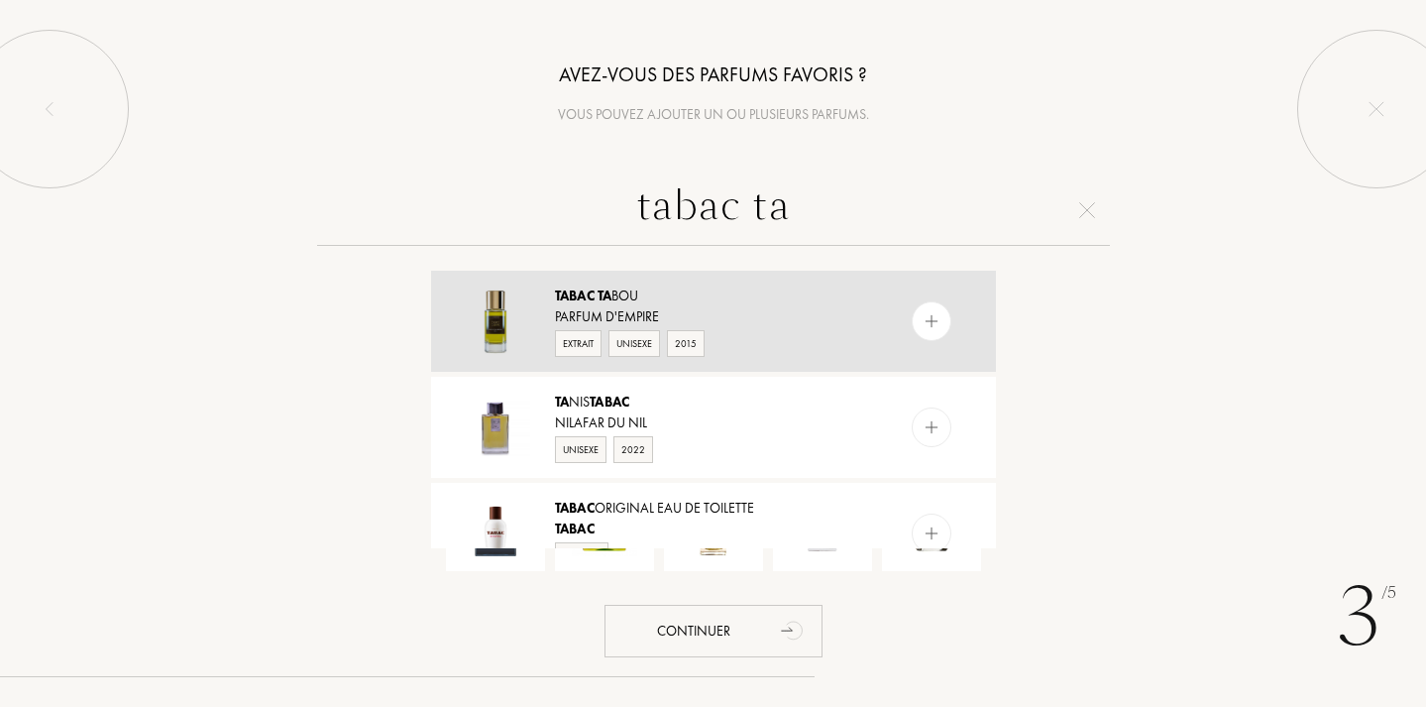
type input "tabac ta"
click at [931, 316] on img at bounding box center [931, 321] width 19 height 19
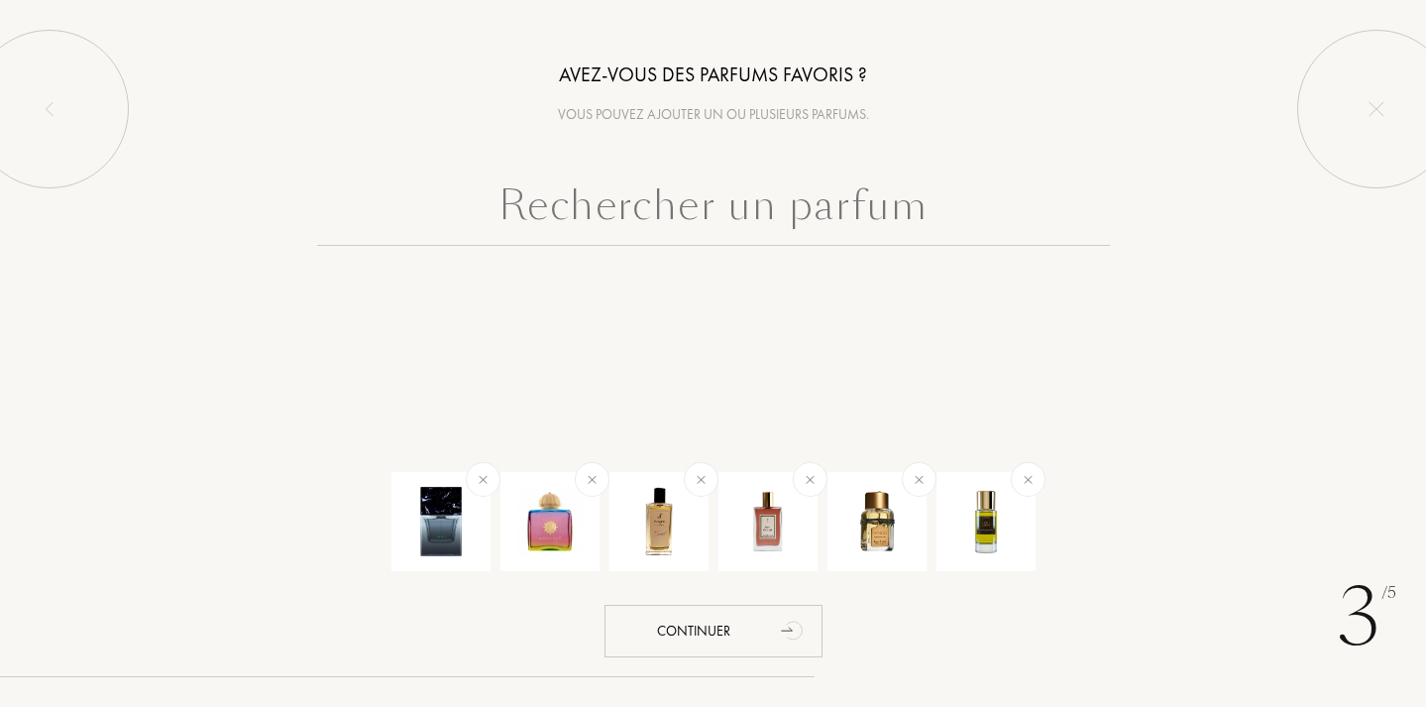
click at [818, 196] on input "text" at bounding box center [713, 209] width 793 height 71
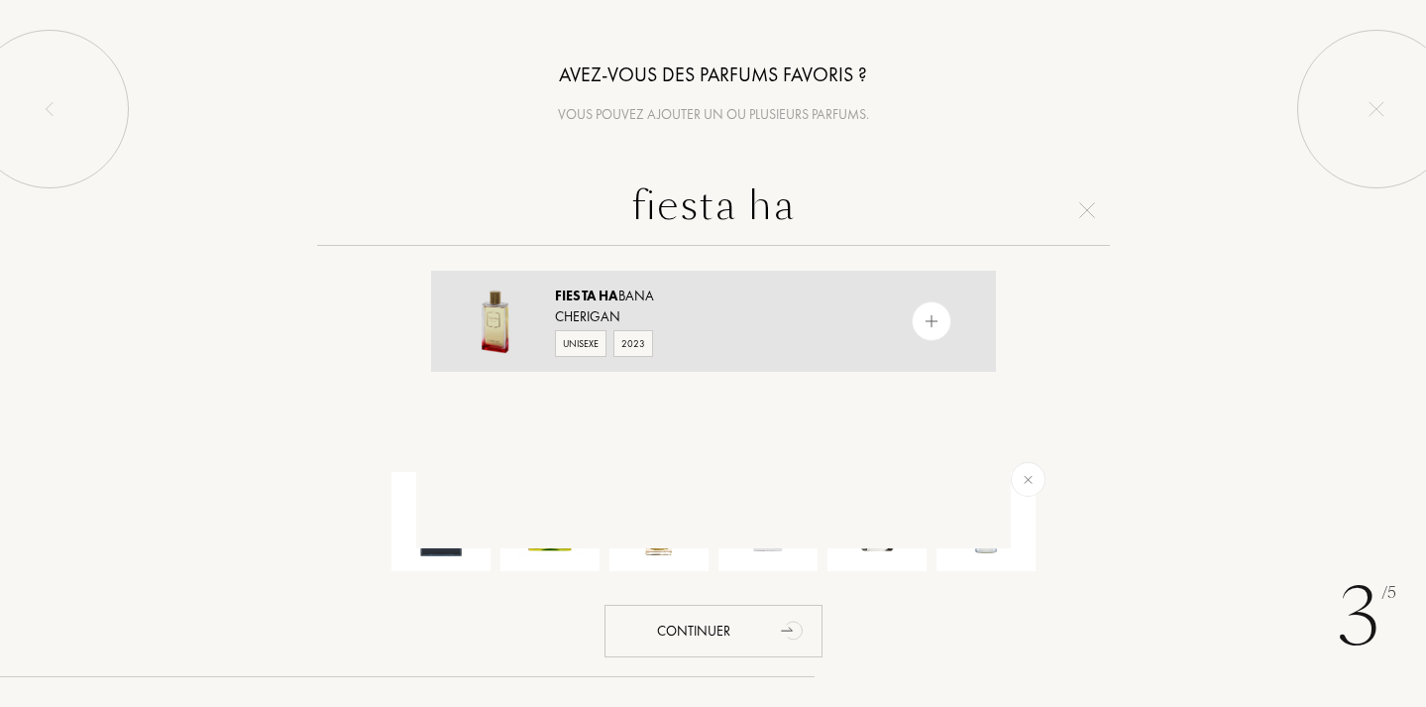
type input "fiesta ha"
click at [936, 322] on img at bounding box center [931, 321] width 19 height 19
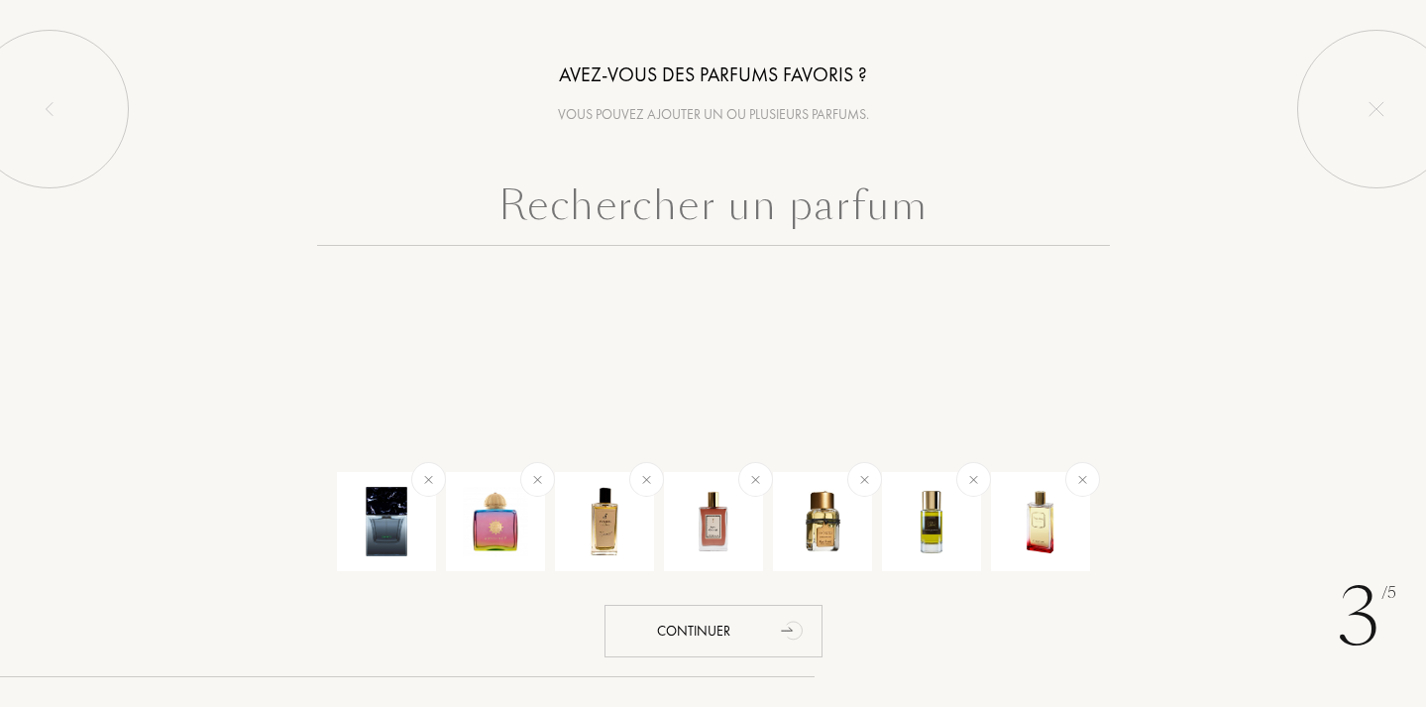
click at [493, 214] on input "text" at bounding box center [713, 209] width 793 height 71
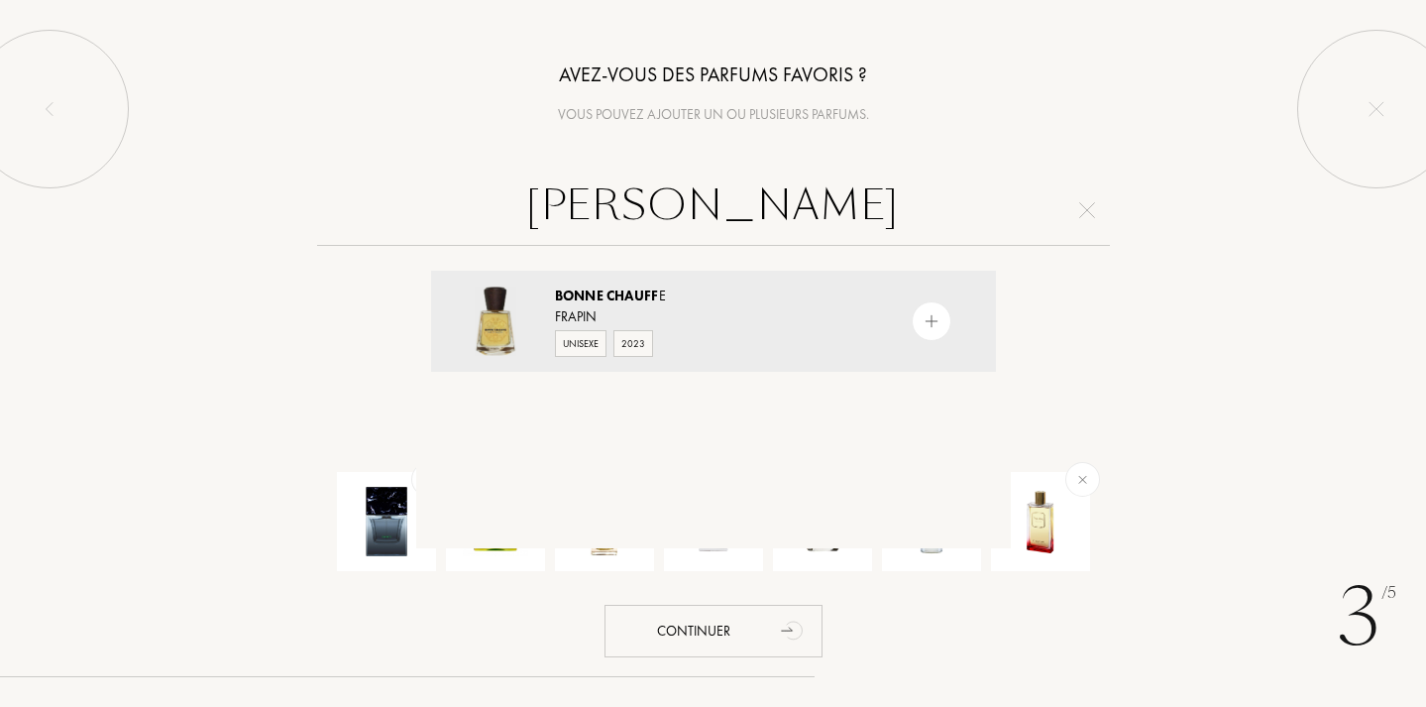
type input "bonne chauffe"
drag, startPoint x: 493, startPoint y: 214, endPoint x: 928, endPoint y: 331, distance: 450.6
click at [928, 331] on div at bounding box center [932, 321] width 40 height 40
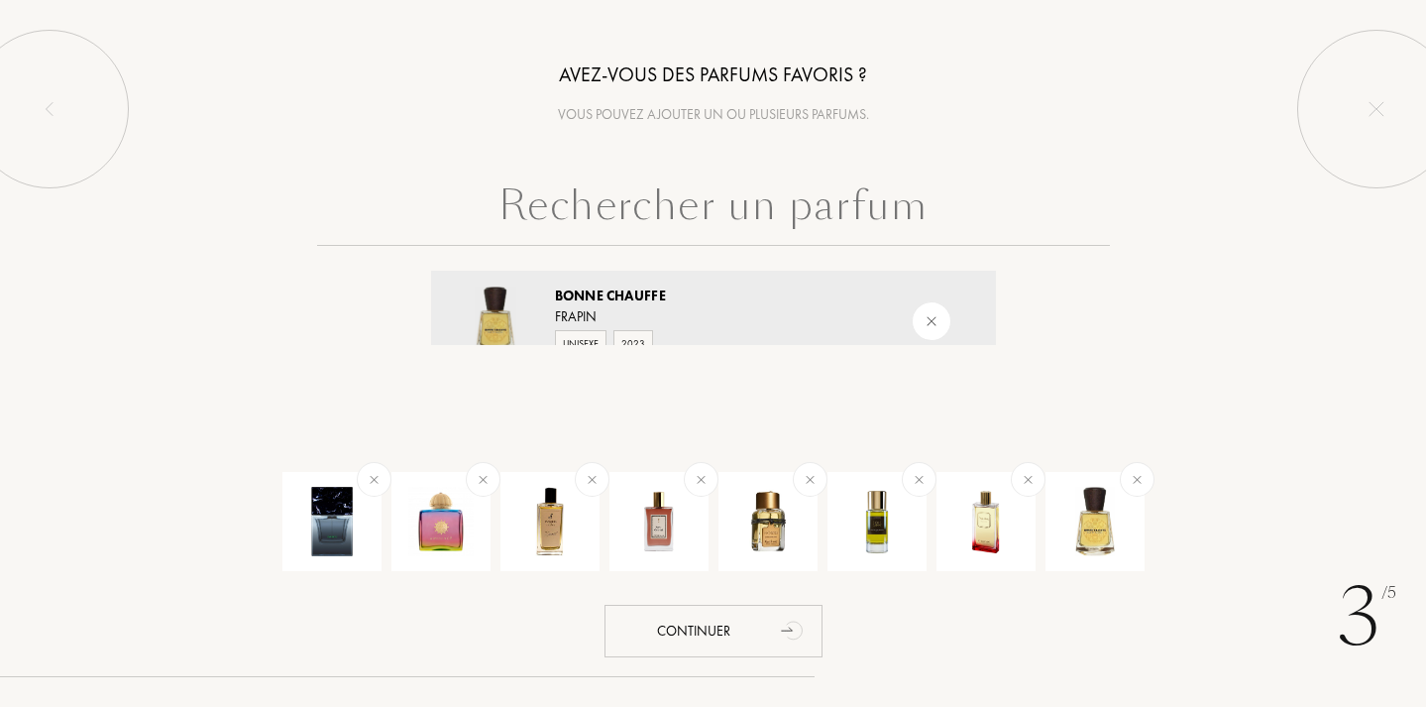
click at [830, 196] on input "text" at bounding box center [713, 209] width 793 height 71
click at [765, 184] on input "text" at bounding box center [713, 209] width 793 height 71
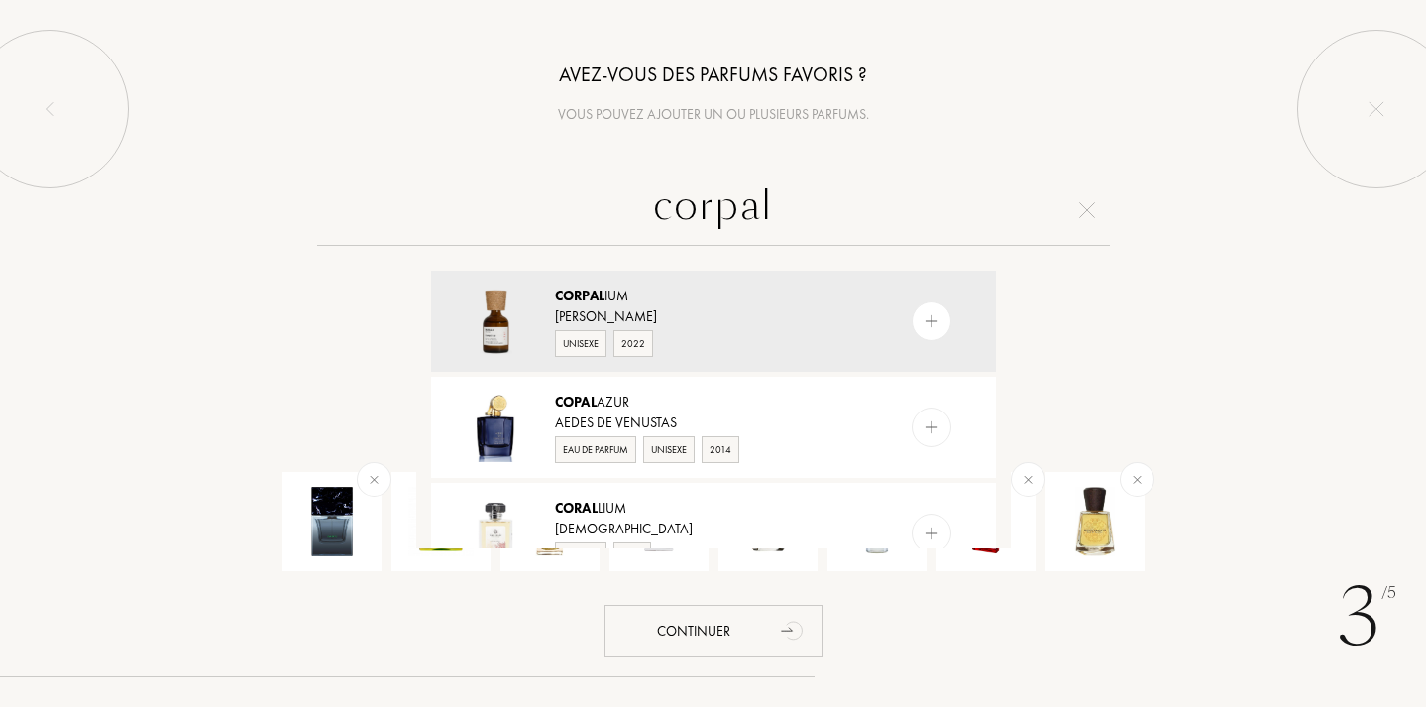
type input "corral"
drag, startPoint x: 765, startPoint y: 184, endPoint x: 924, endPoint y: 322, distance: 210.1
click at [924, 322] on img at bounding box center [931, 321] width 19 height 19
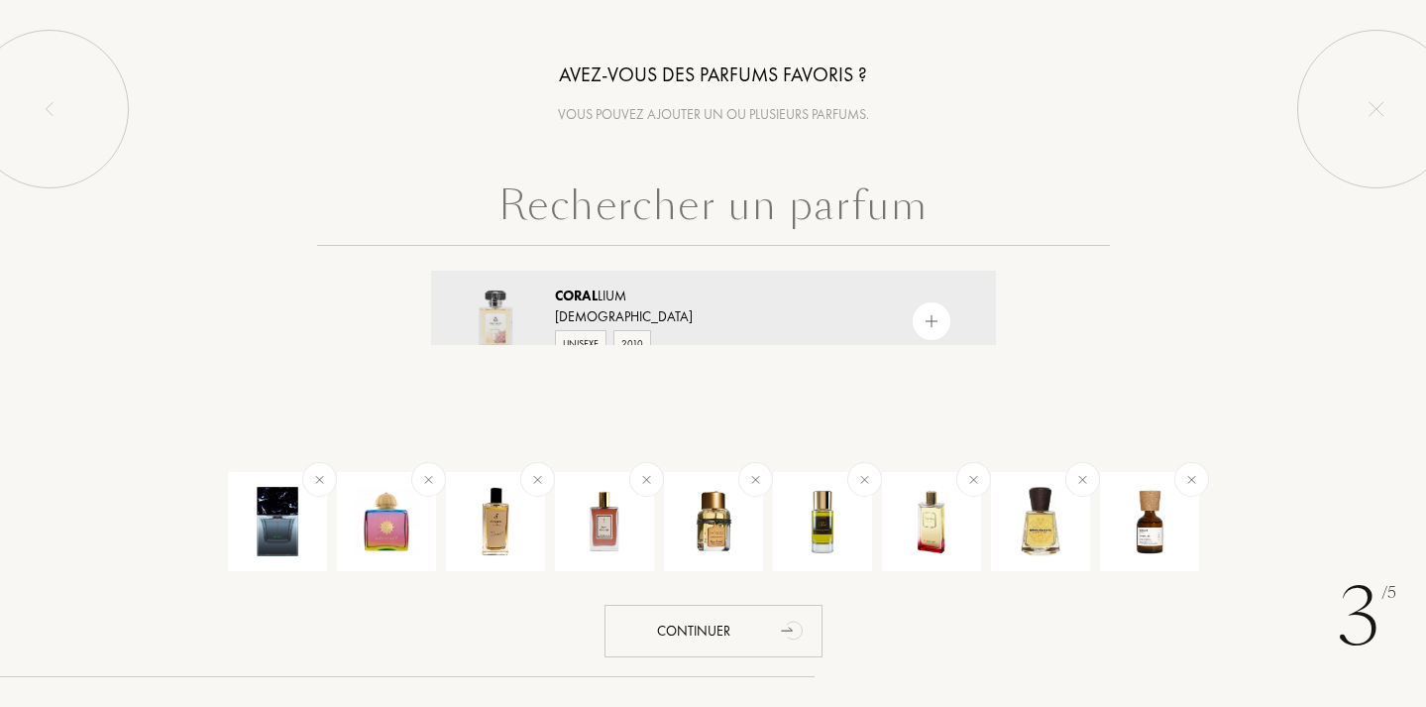
click at [816, 217] on input "text" at bounding box center [713, 209] width 793 height 71
type input "e"
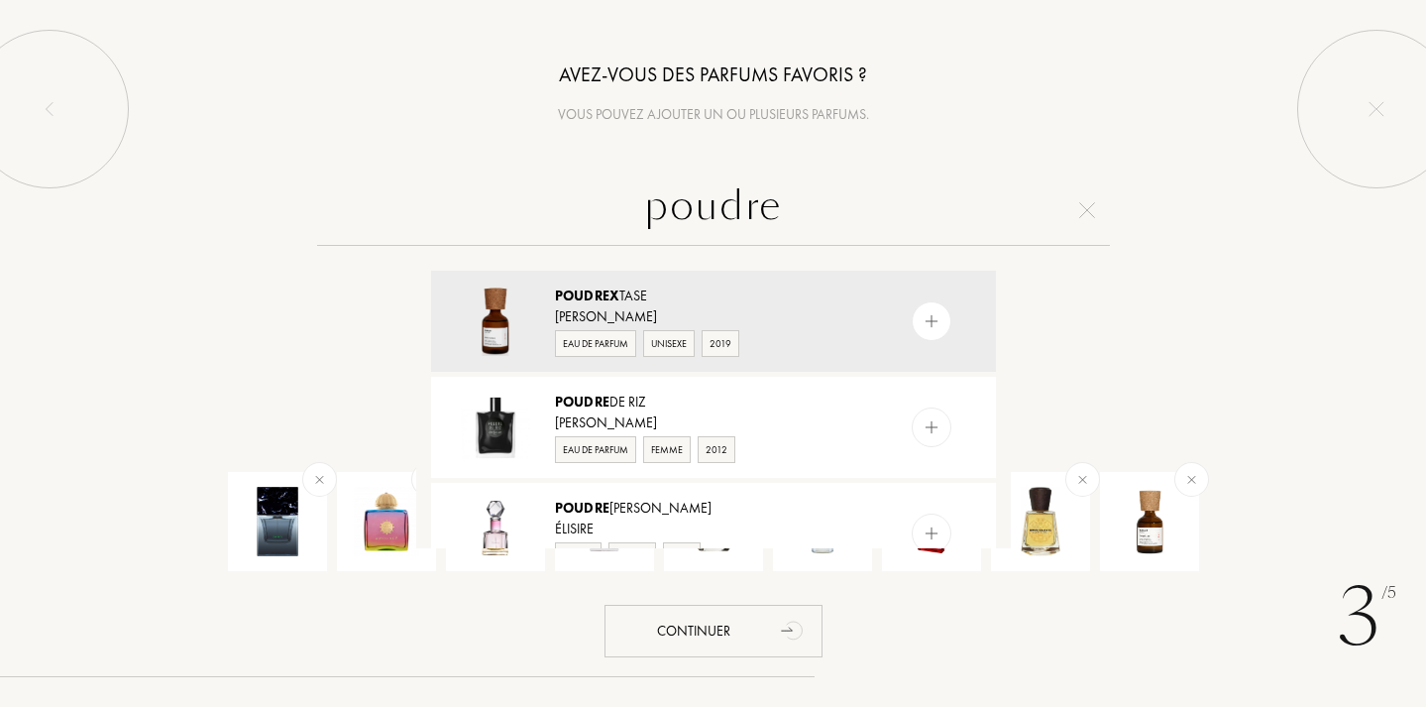
type input "poudre"
drag, startPoint x: 816, startPoint y: 217, endPoint x: 925, endPoint y: 314, distance: 146.0
click at [925, 314] on img at bounding box center [931, 321] width 19 height 19
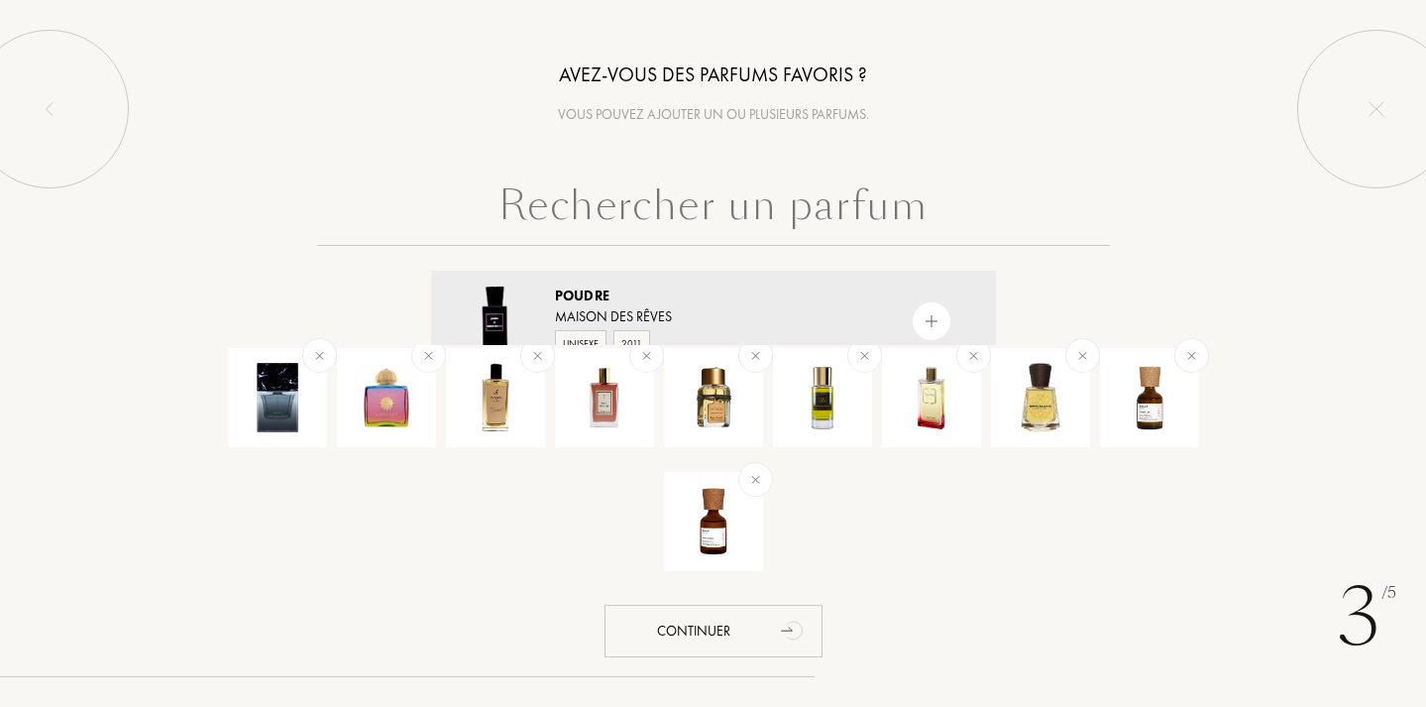
click at [808, 221] on input "text" at bounding box center [713, 209] width 793 height 71
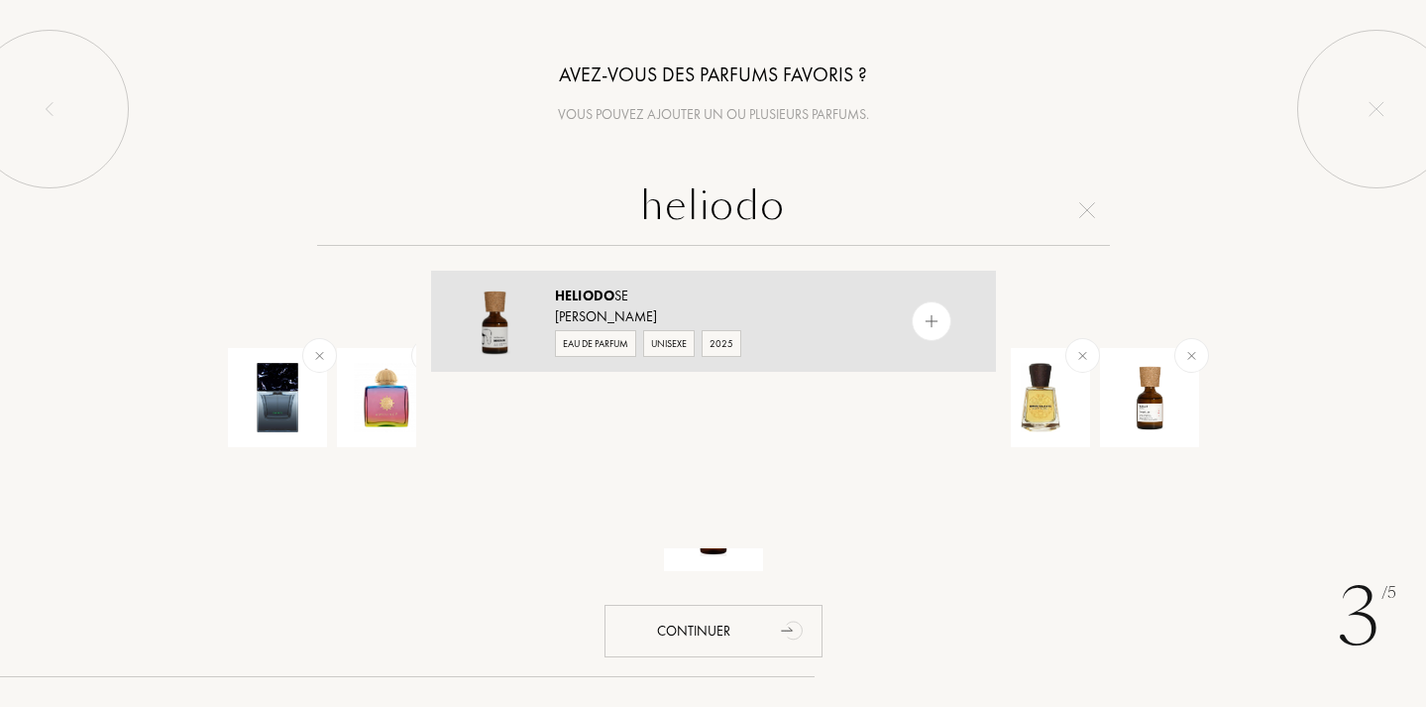
type input "heliodo"
click at [926, 313] on img at bounding box center [931, 321] width 19 height 19
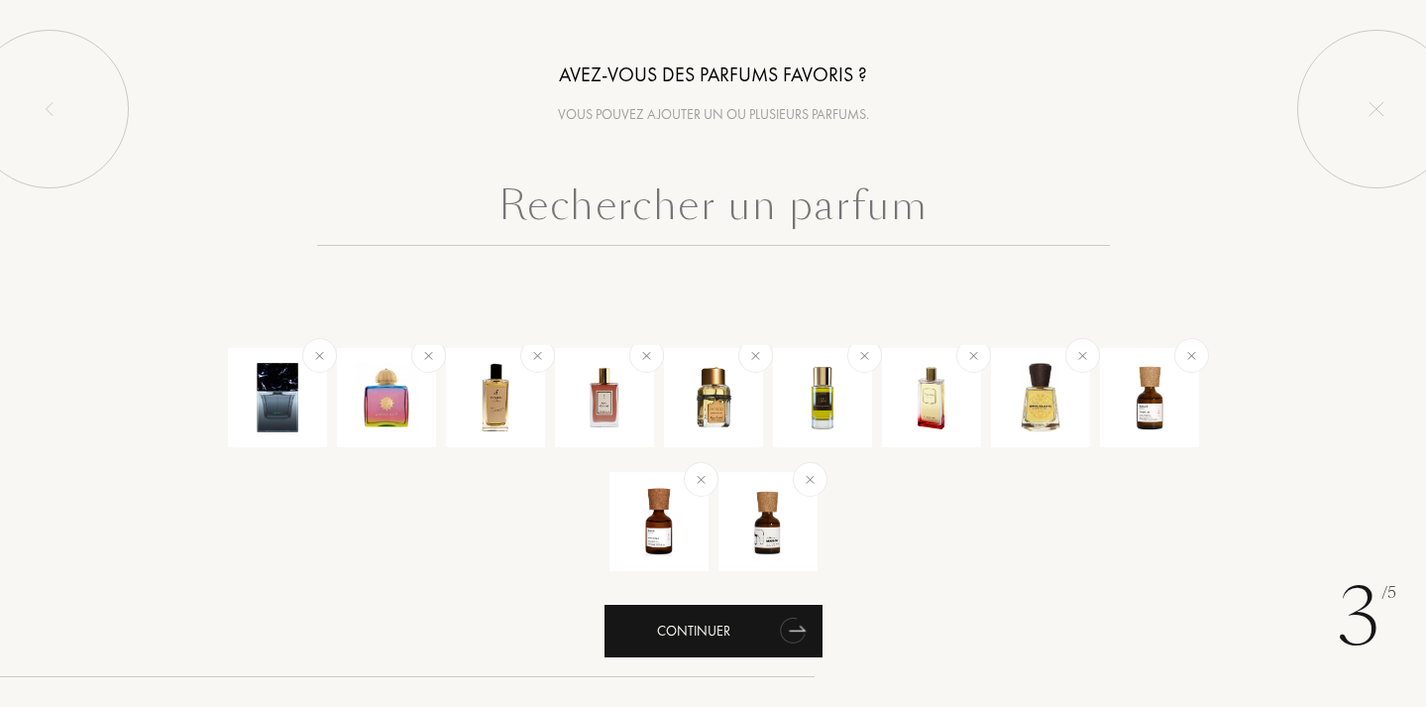
click at [718, 640] on div "Continuer" at bounding box center [714, 631] width 218 height 53
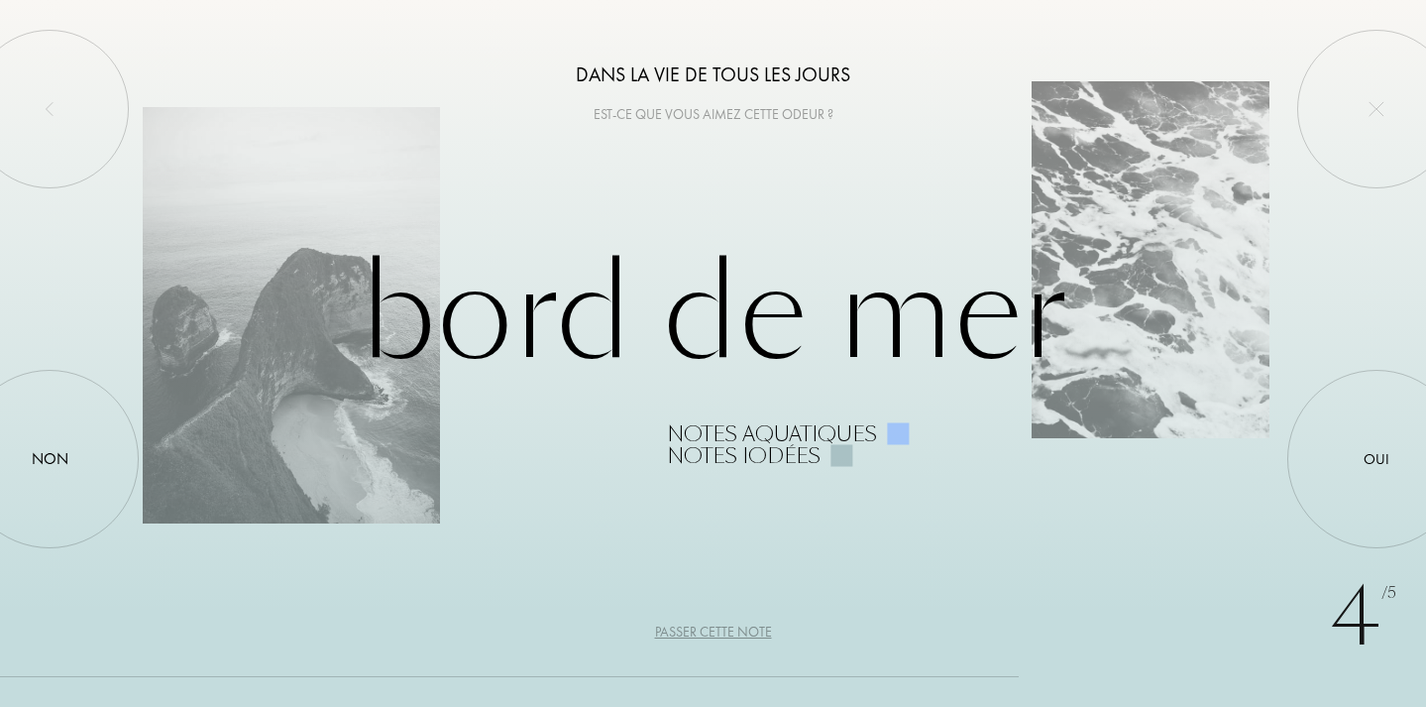
click at [710, 627] on div "Passer cette note" at bounding box center [713, 632] width 117 height 21
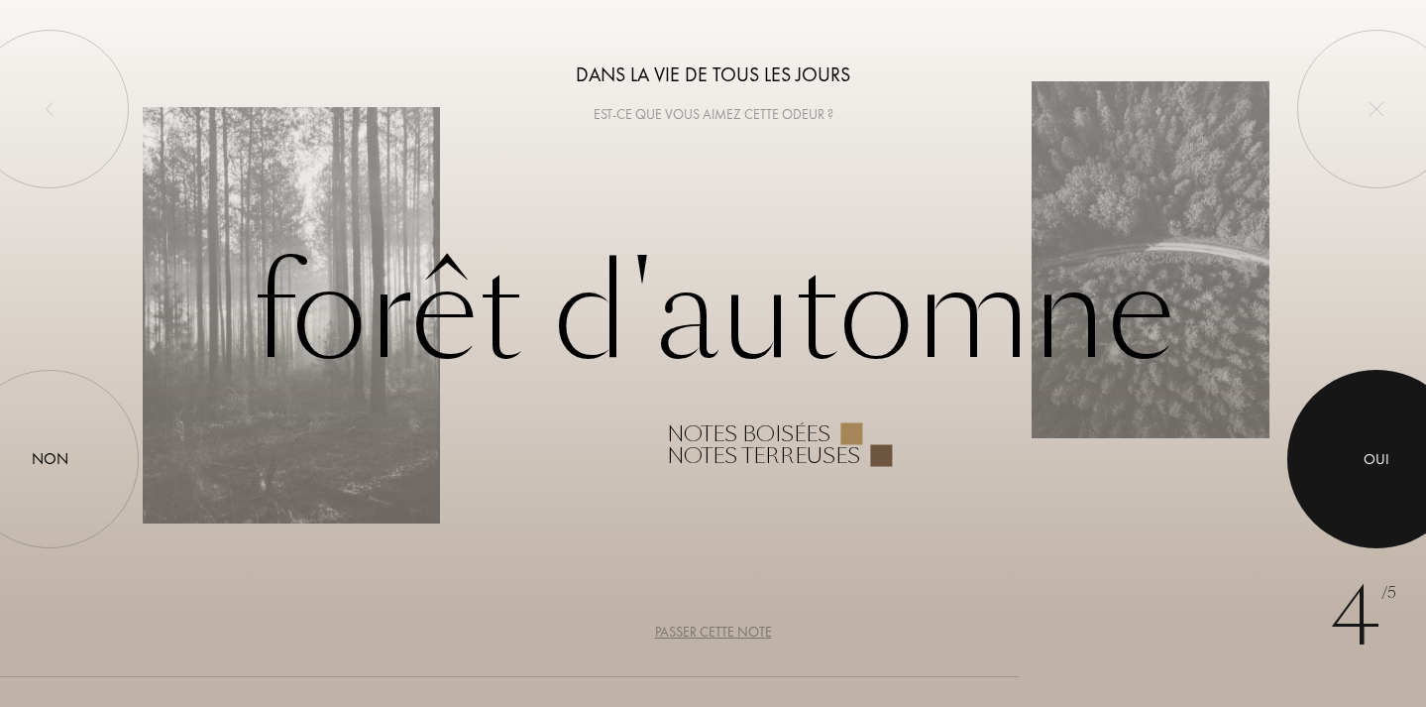
click at [1362, 458] on div at bounding box center [1377, 459] width 178 height 178
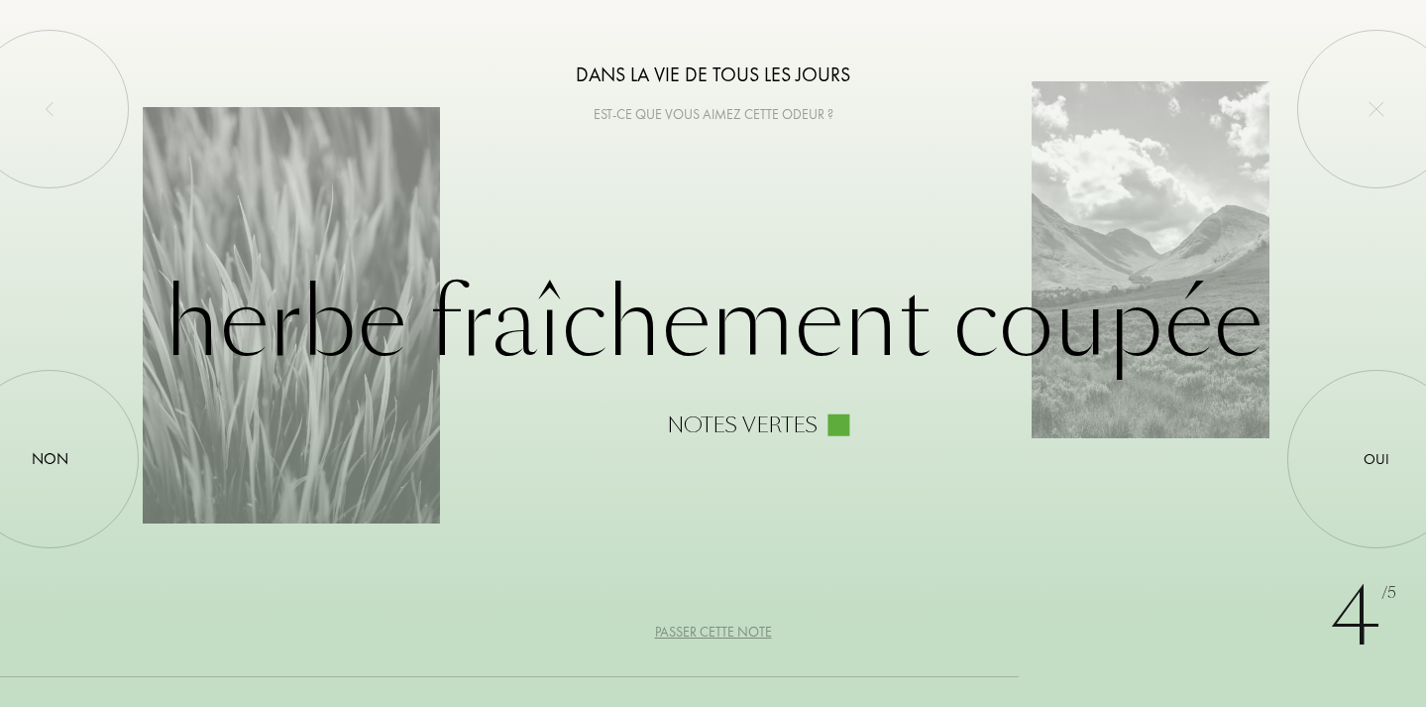
click at [720, 631] on div "Passer cette note" at bounding box center [713, 632] width 117 height 21
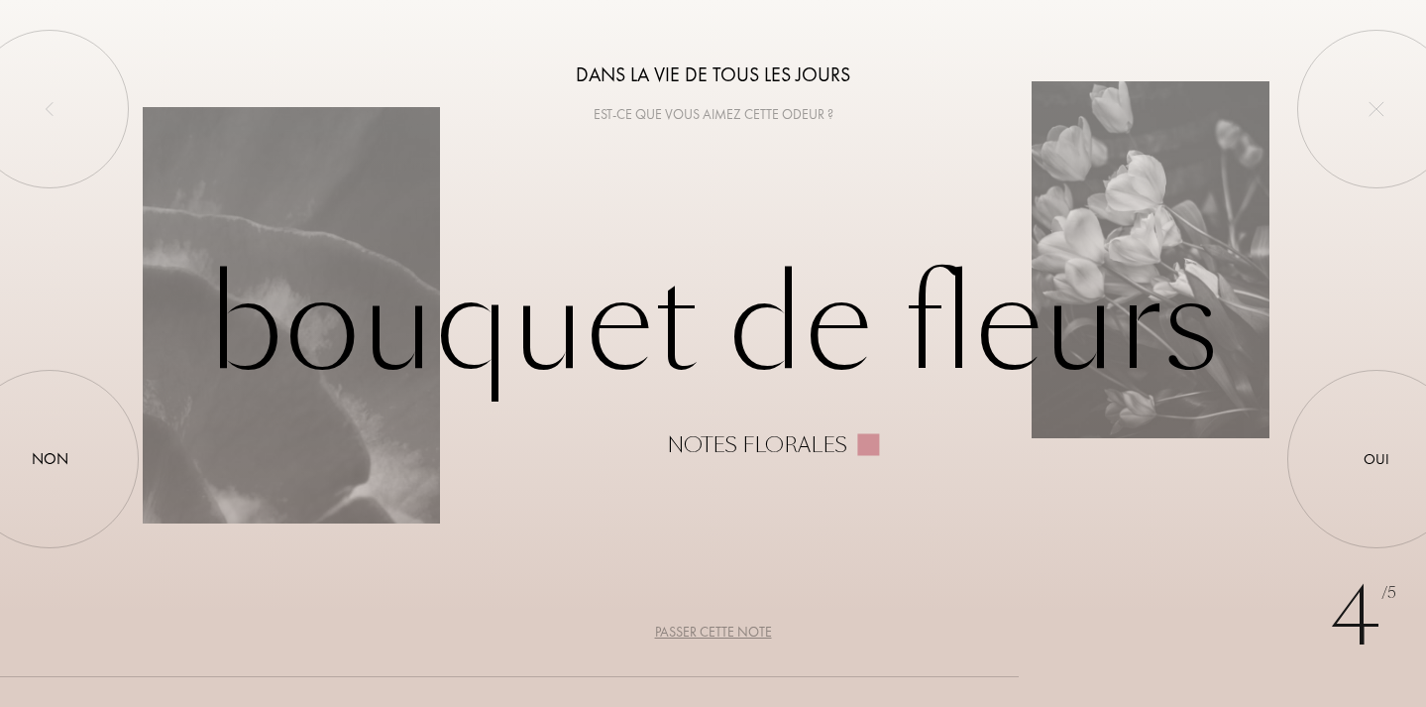
click at [702, 629] on div "Passer cette note" at bounding box center [713, 632] width 117 height 21
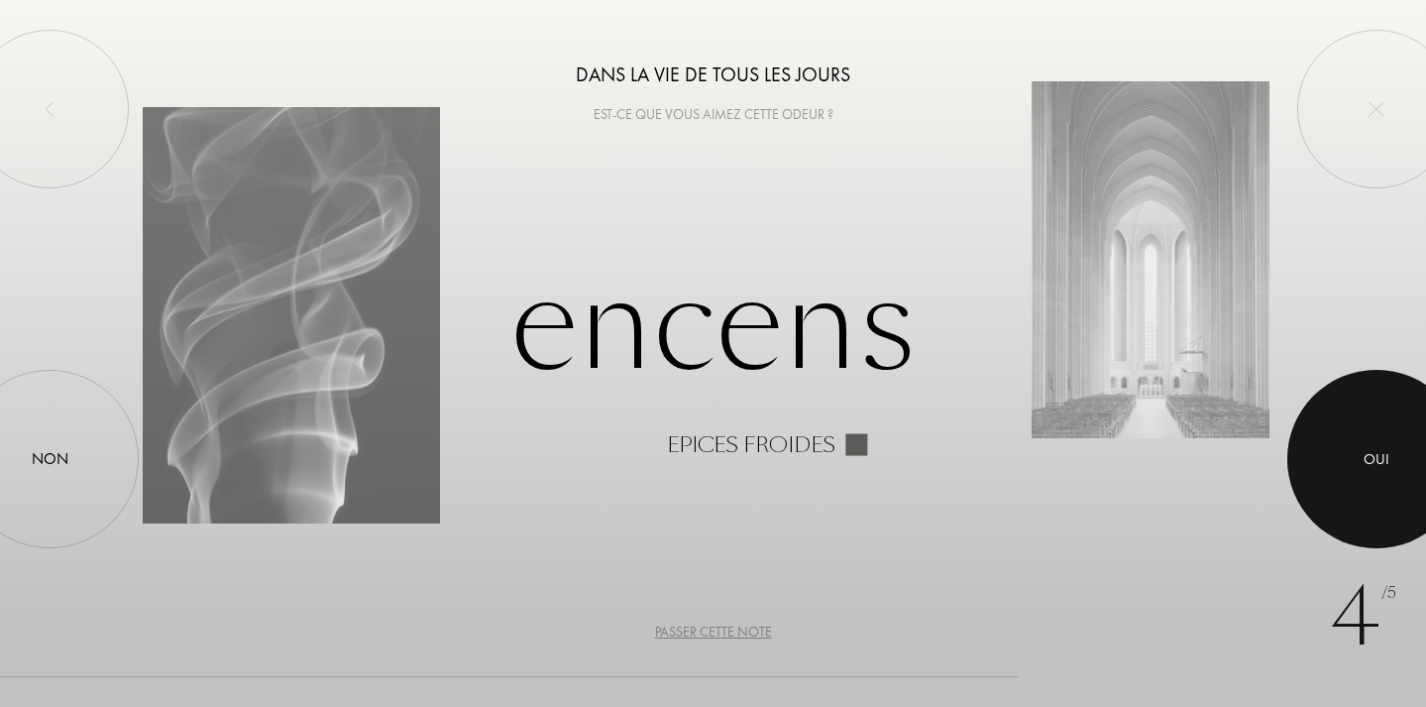
click at [1388, 465] on div "Oui" at bounding box center [1377, 459] width 26 height 23
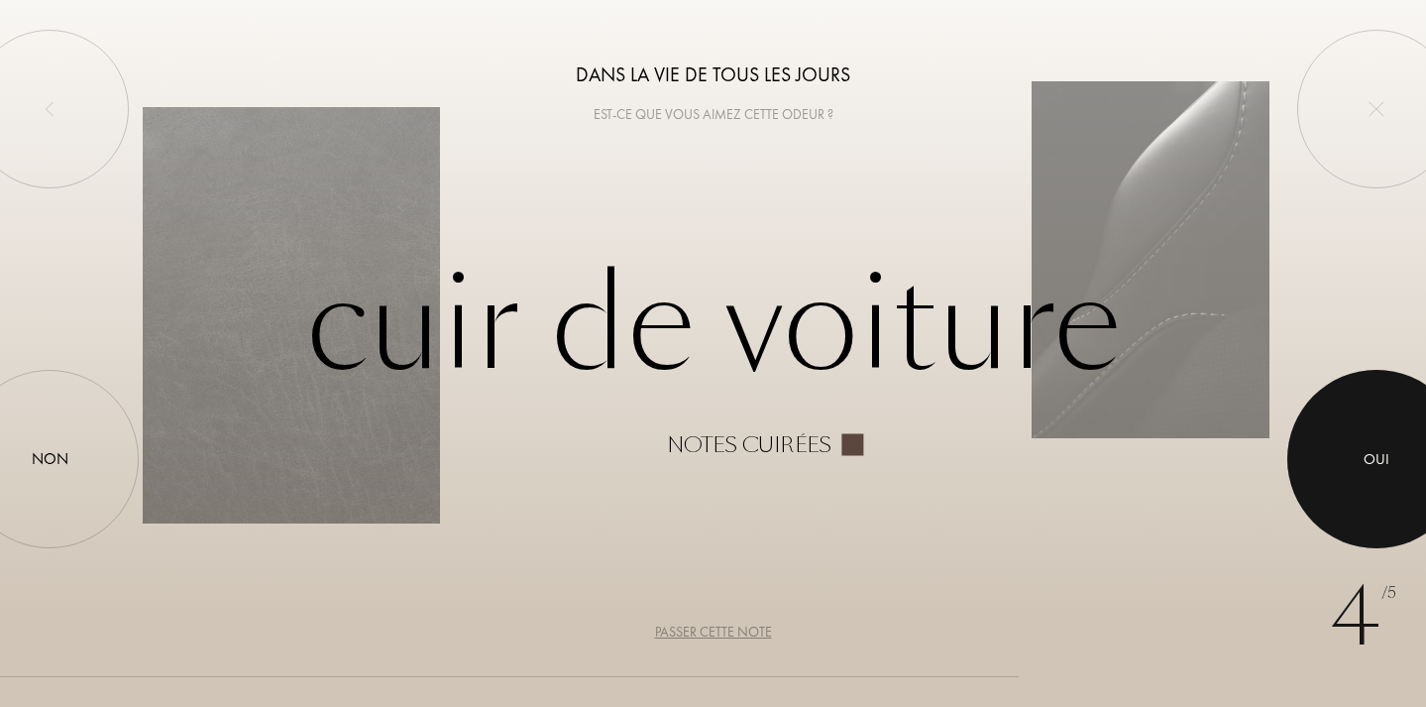
click at [1376, 455] on div "Oui" at bounding box center [1377, 459] width 26 height 23
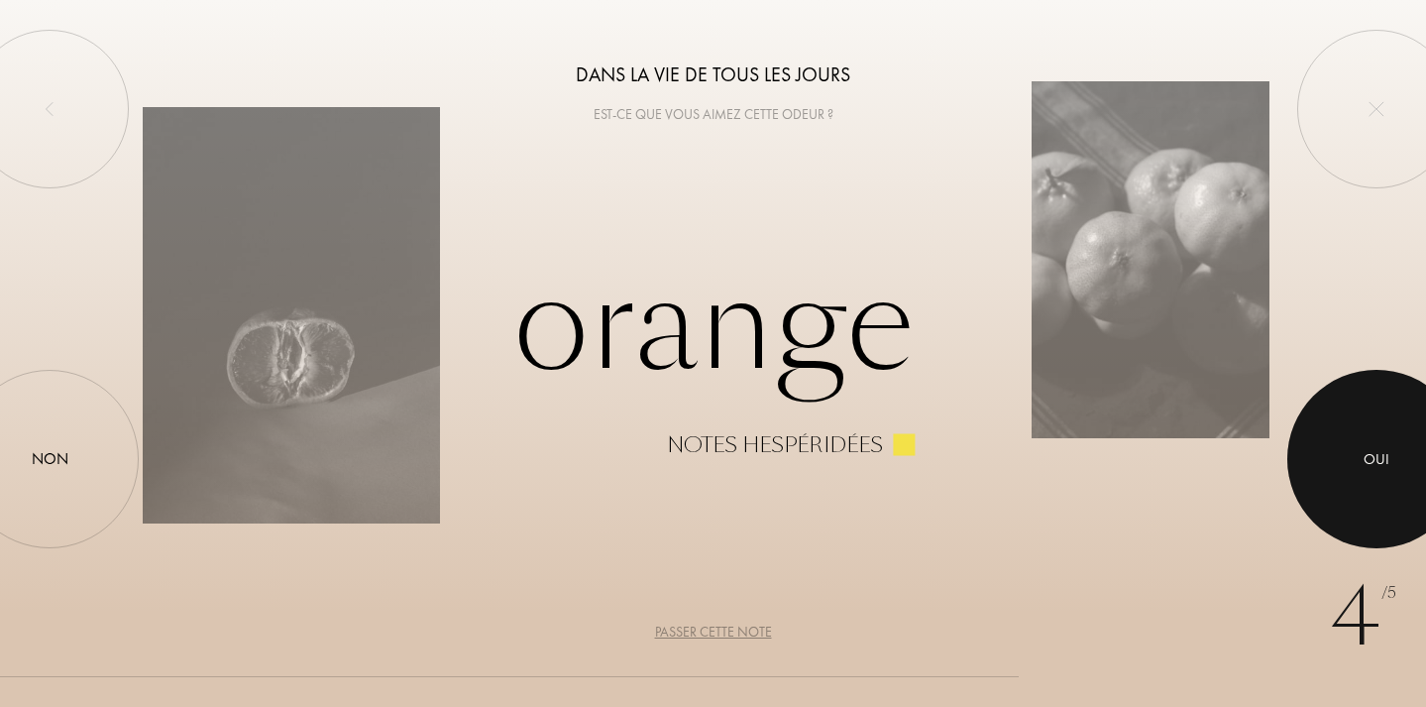
click at [1376, 455] on div "Oui" at bounding box center [1377, 459] width 26 height 23
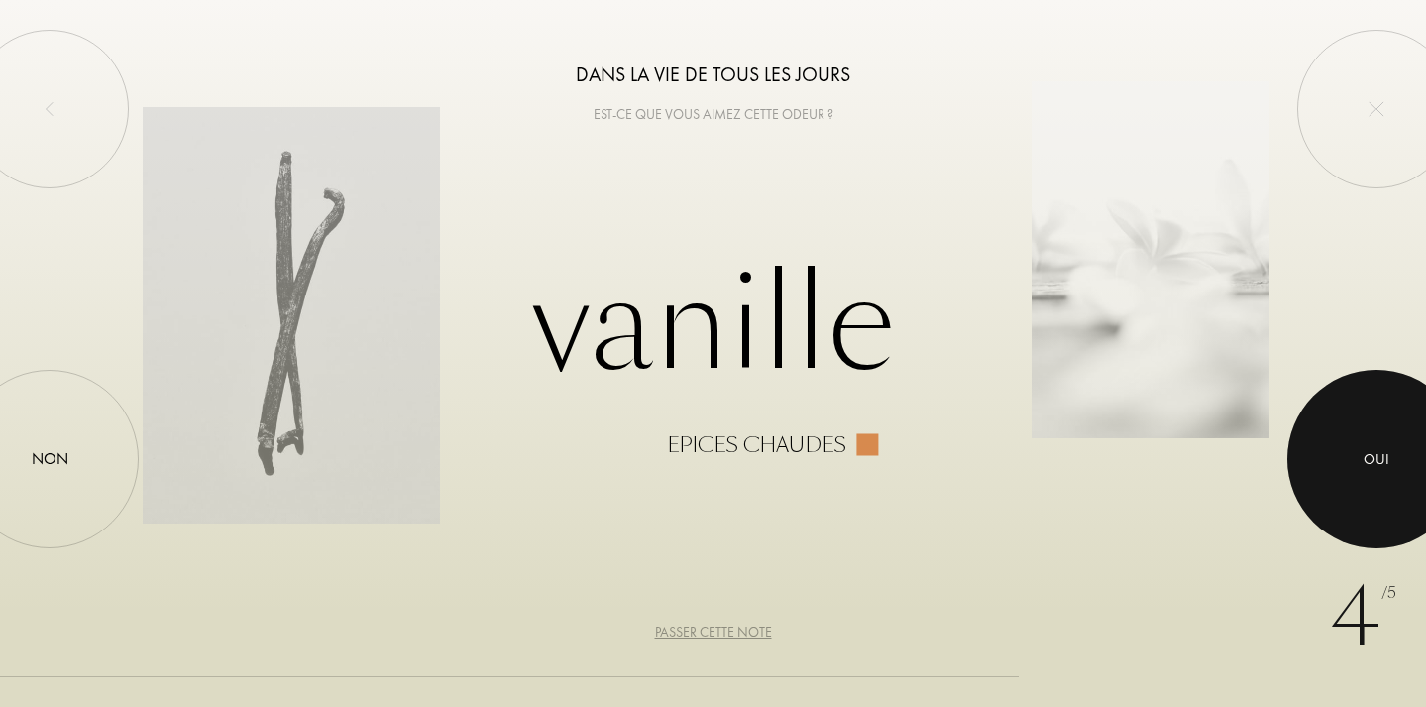
click at [1376, 455] on div "Oui" at bounding box center [1377, 459] width 26 height 23
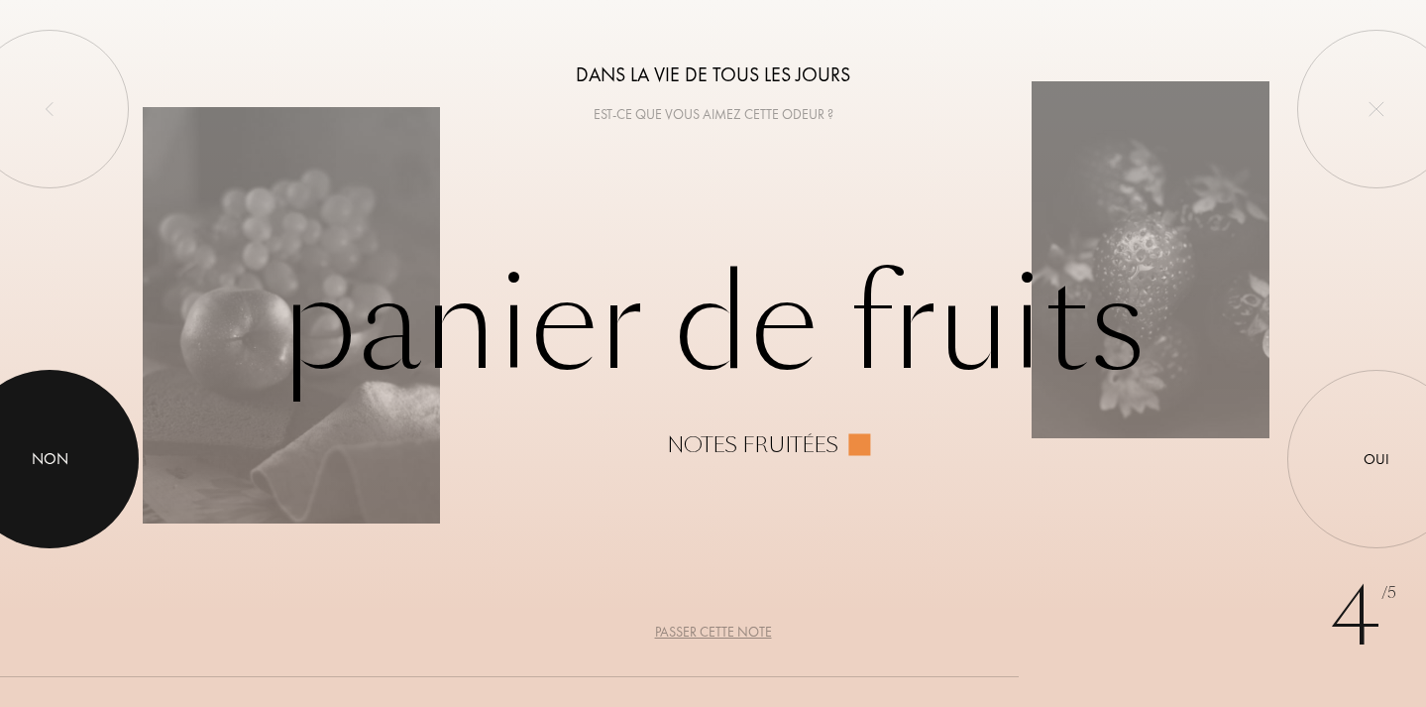
click at [57, 455] on div "Non" at bounding box center [50, 459] width 37 height 24
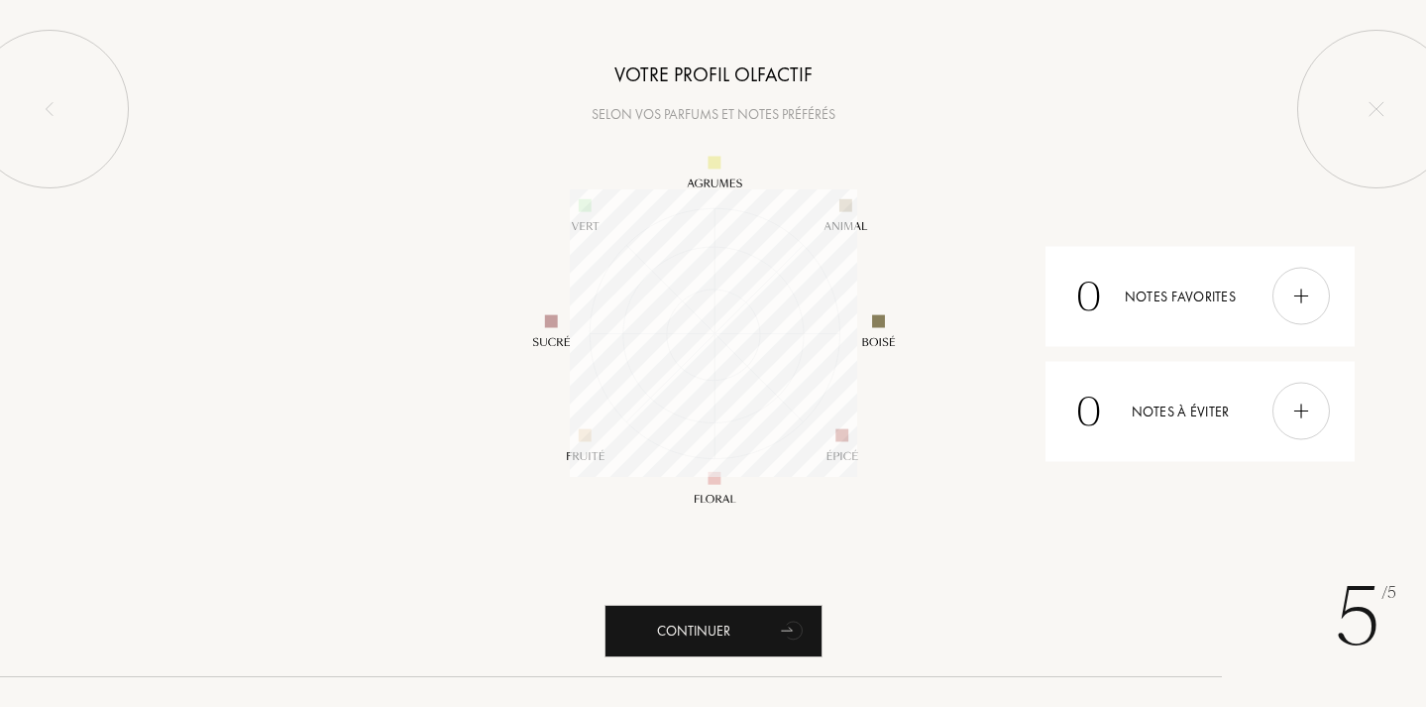
scroll to position [287, 287]
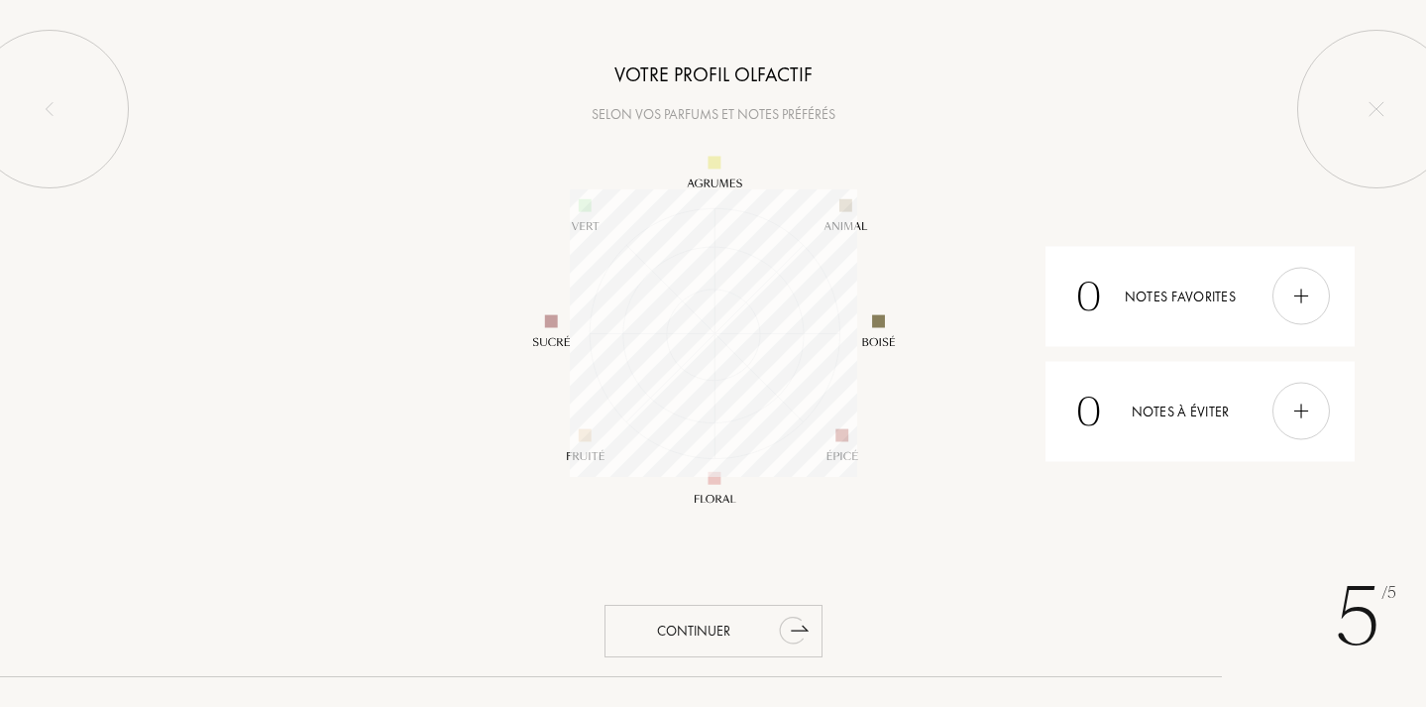
click at [727, 645] on div "Continuer" at bounding box center [714, 631] width 218 height 53
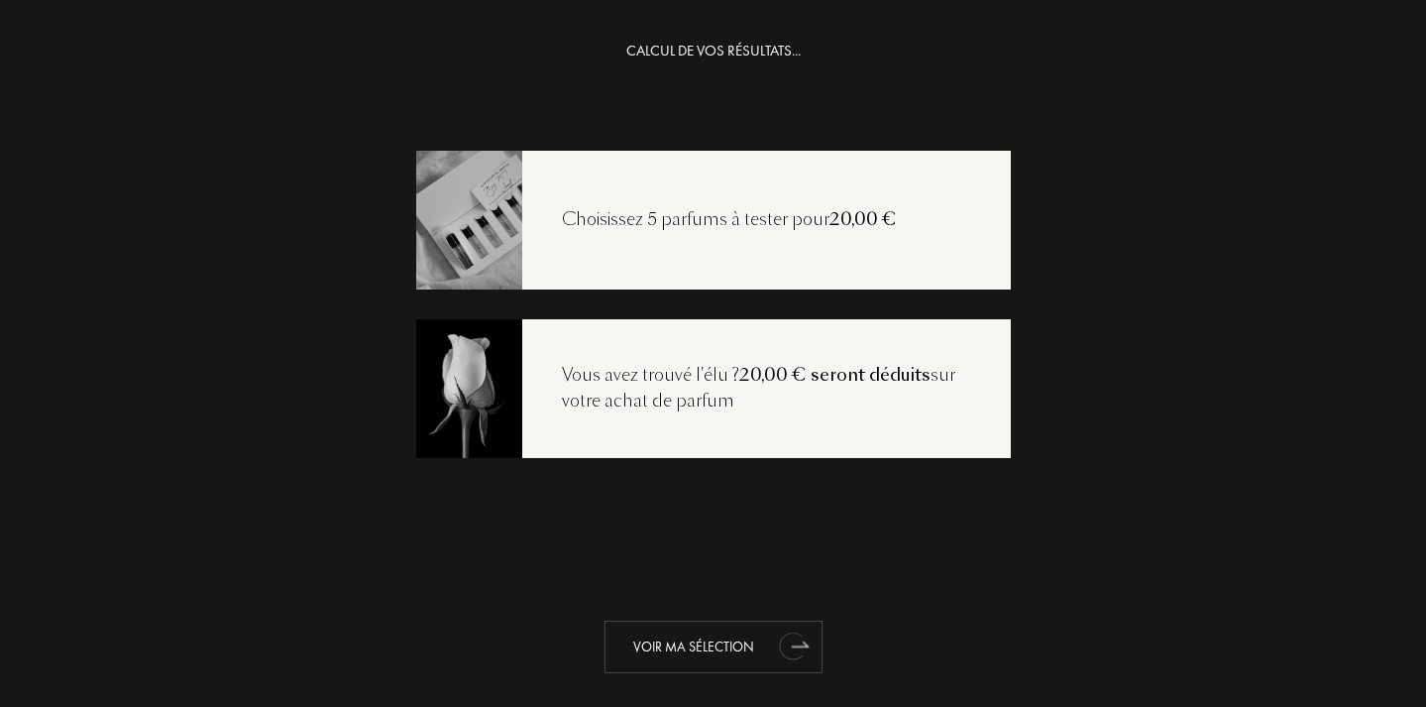
click at [716, 646] on div "Voir ma sélection" at bounding box center [714, 647] width 218 height 53
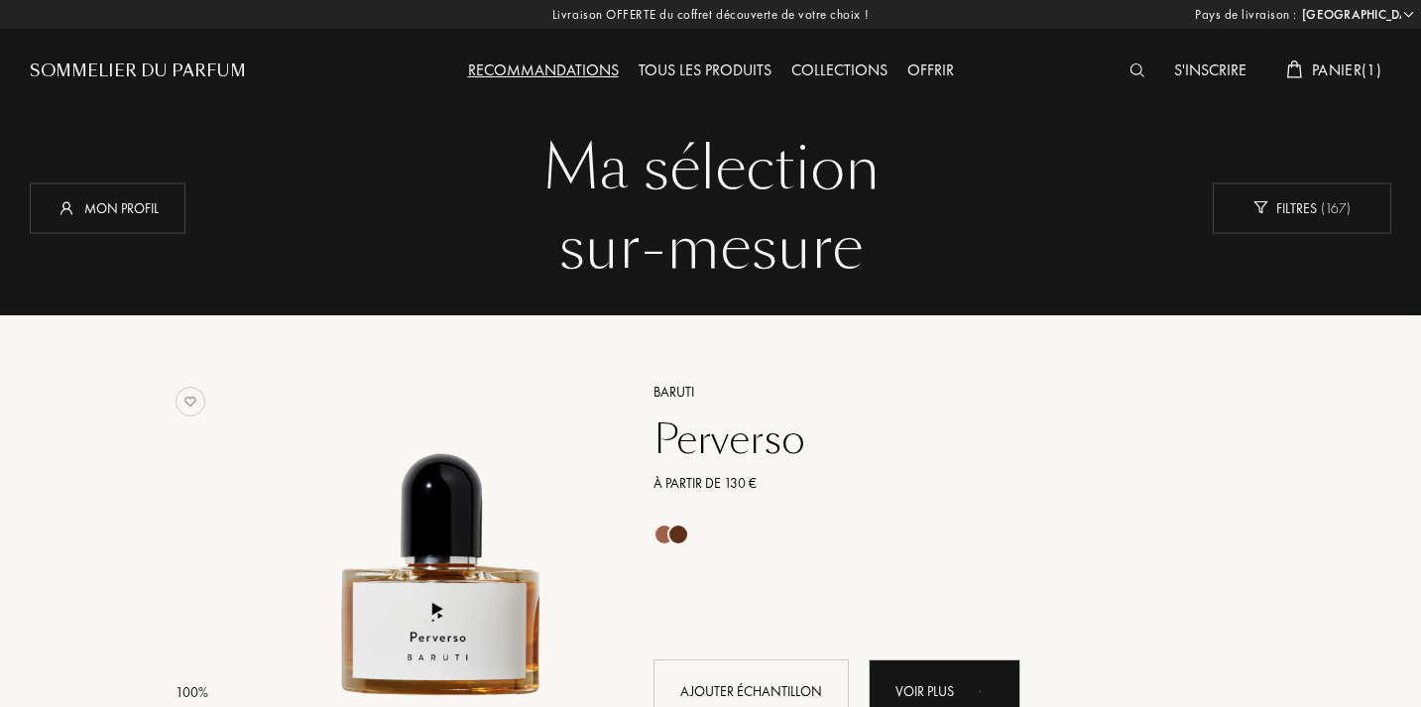
select select "FR"
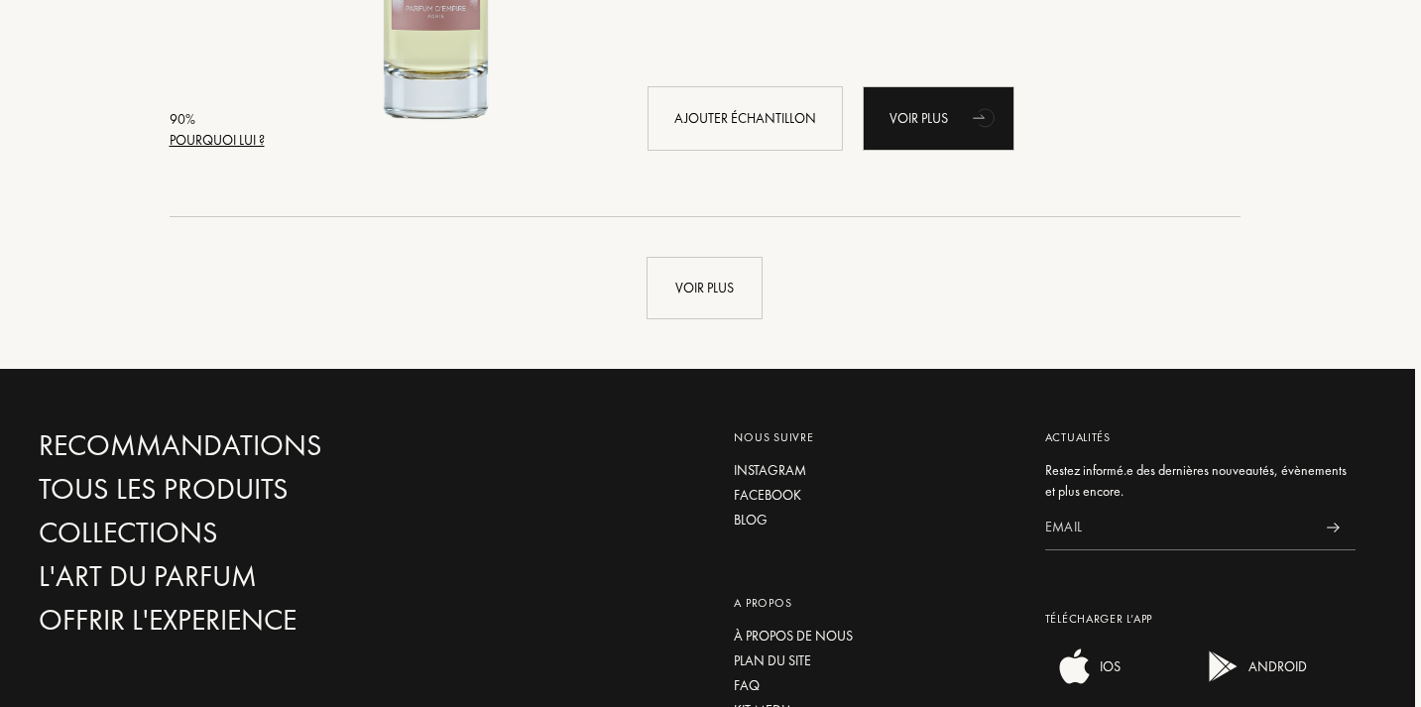
scroll to position [4794, 6]
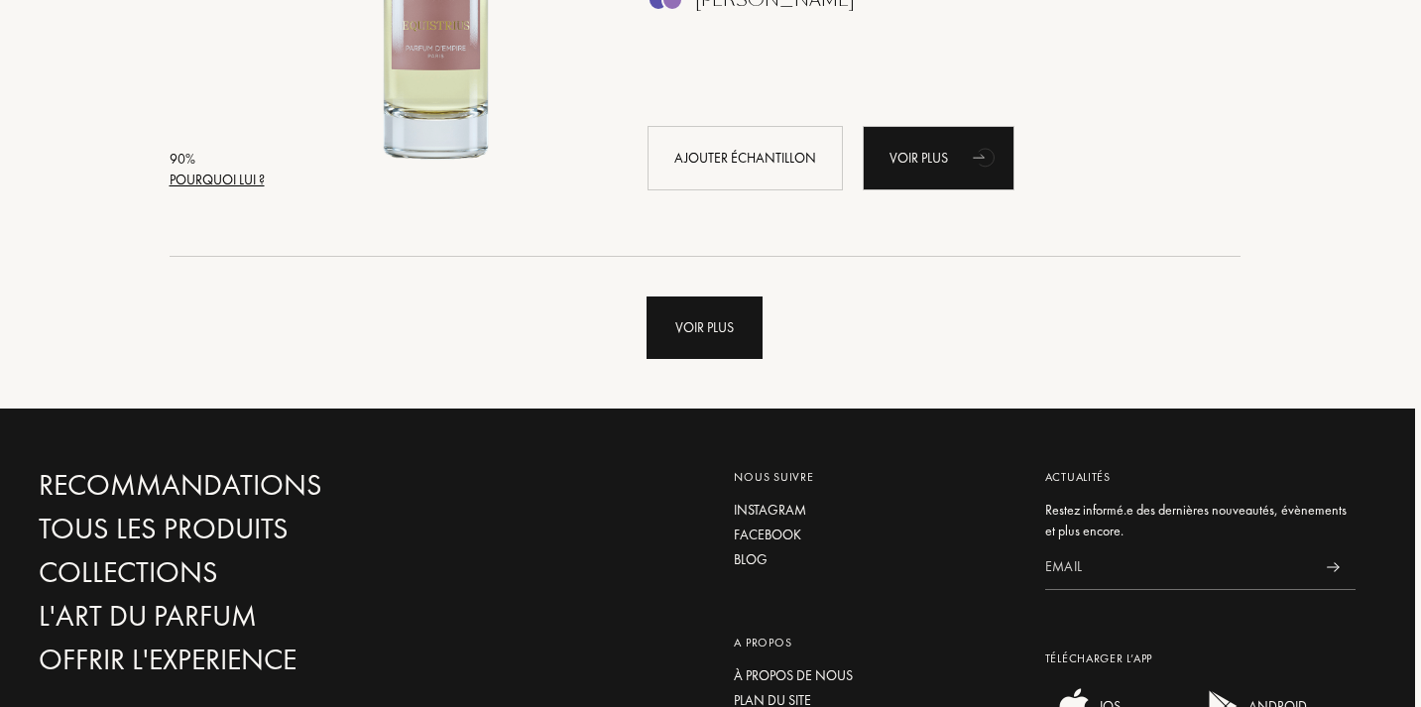
click at [735, 331] on div "Voir plus" at bounding box center [704, 327] width 116 height 62
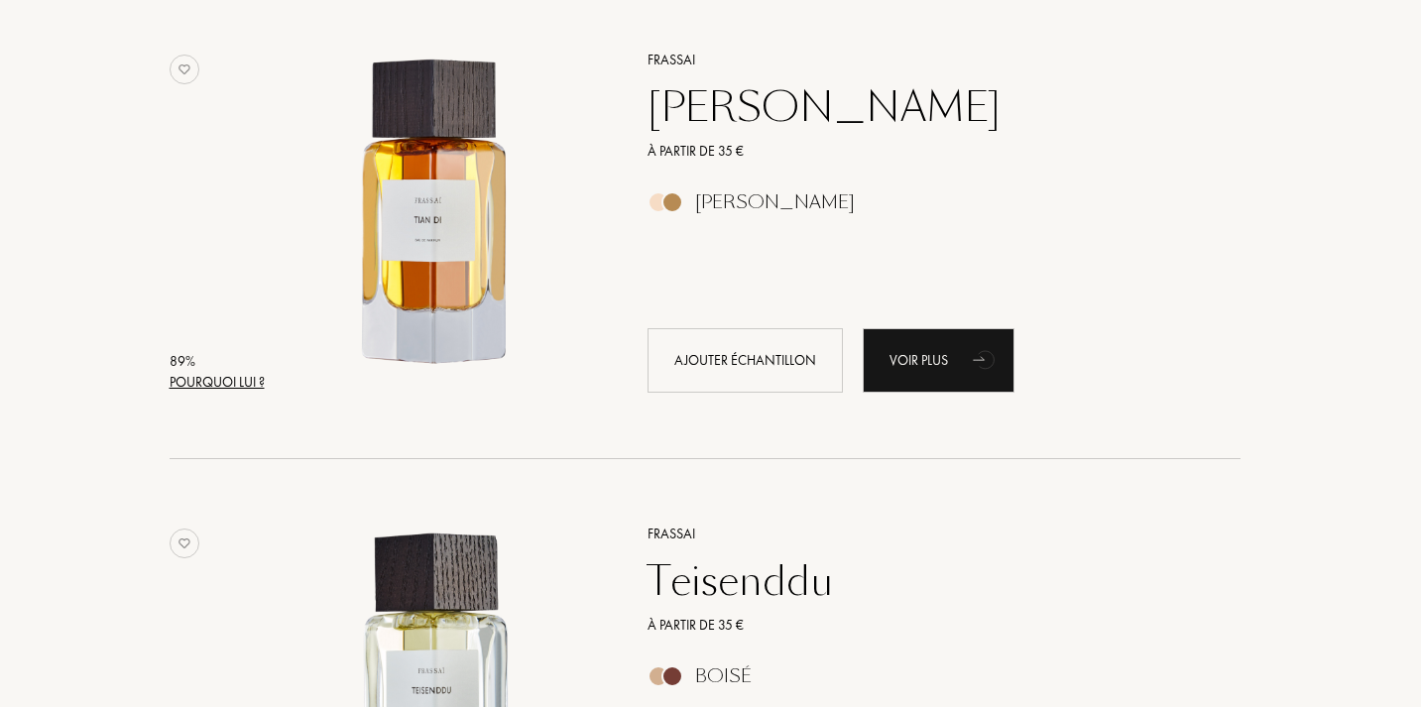
scroll to position [6471, 6]
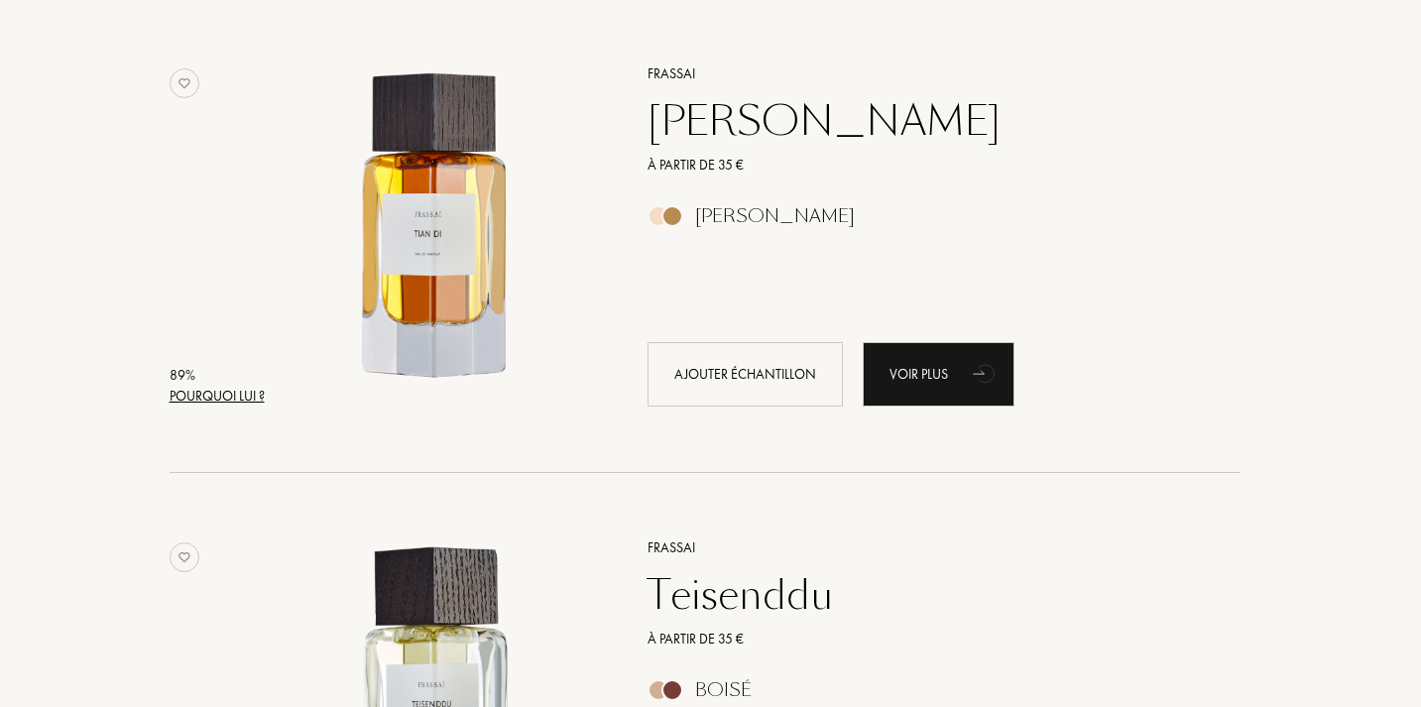
click at [712, 120] on div "Tian Di" at bounding box center [921, 121] width 578 height 48
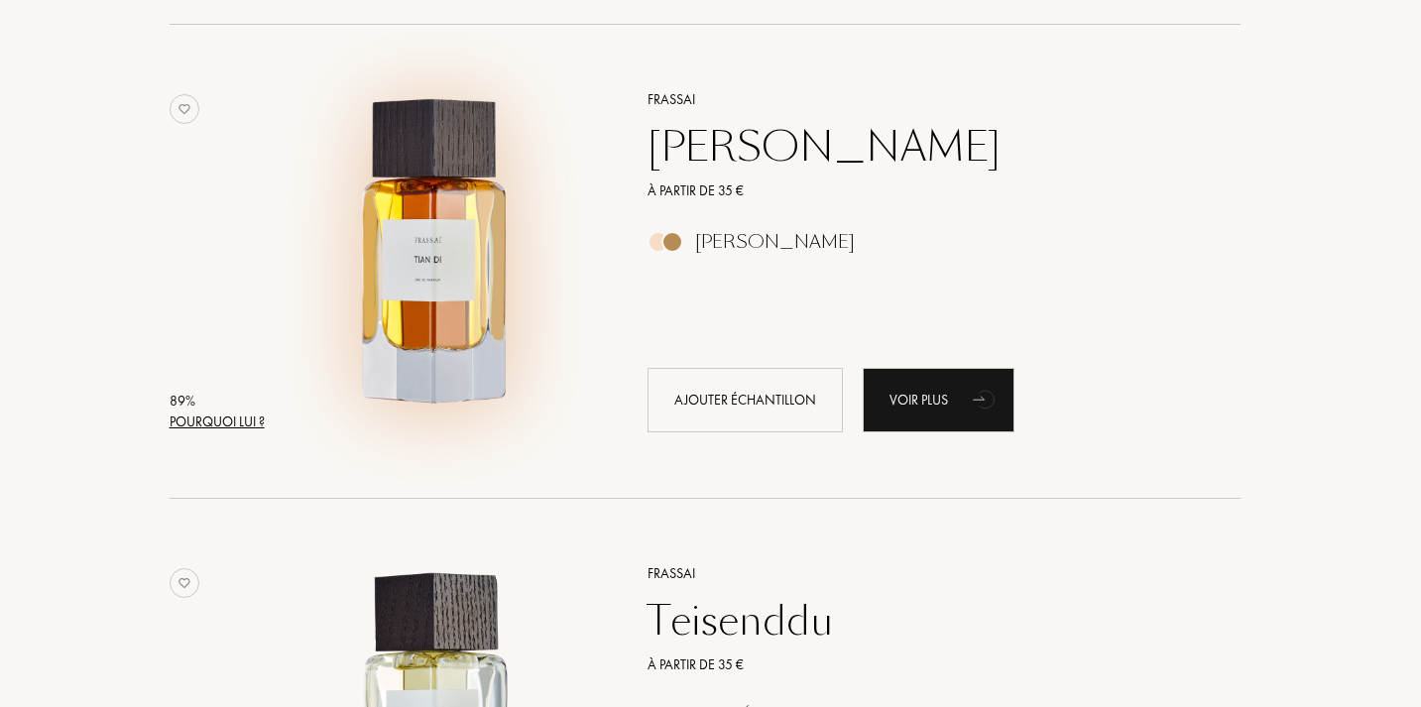
scroll to position [6436, 6]
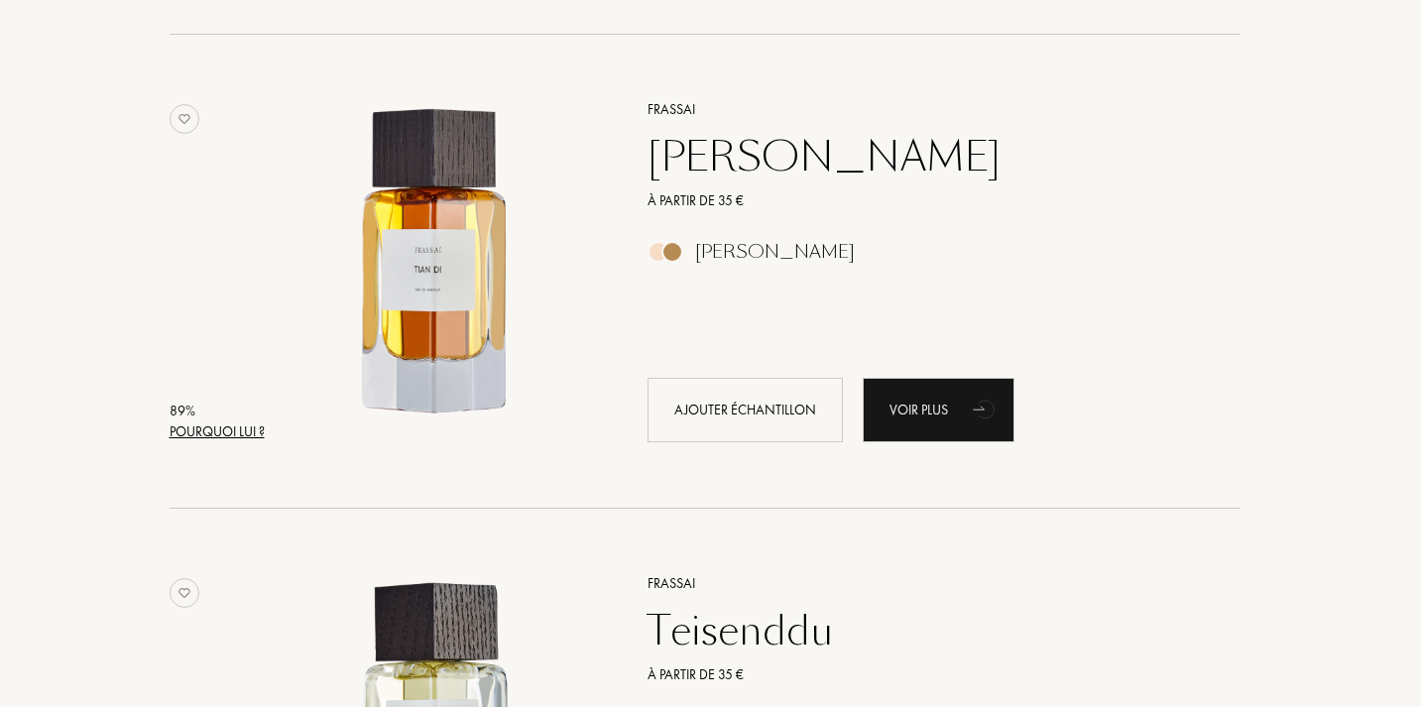
click at [708, 163] on div "Tian Di" at bounding box center [921, 157] width 578 height 48
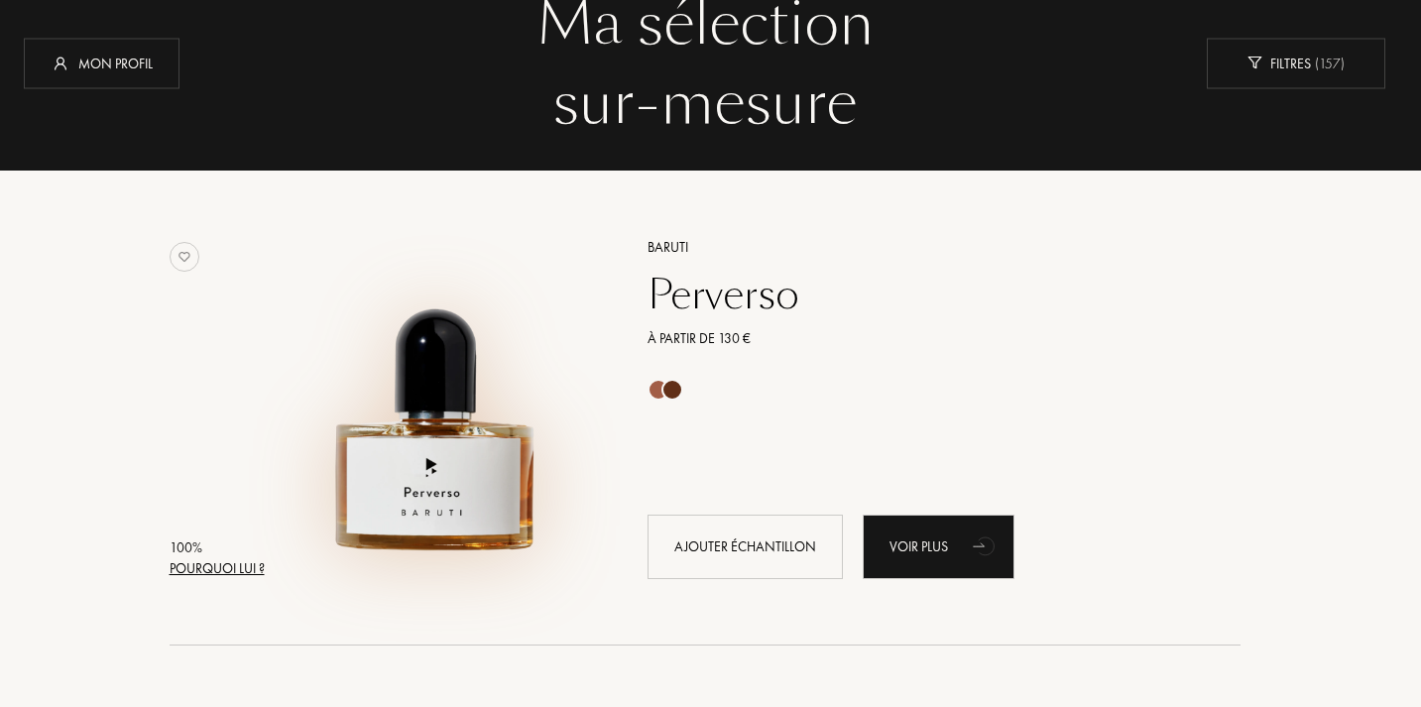
scroll to position [217, 6]
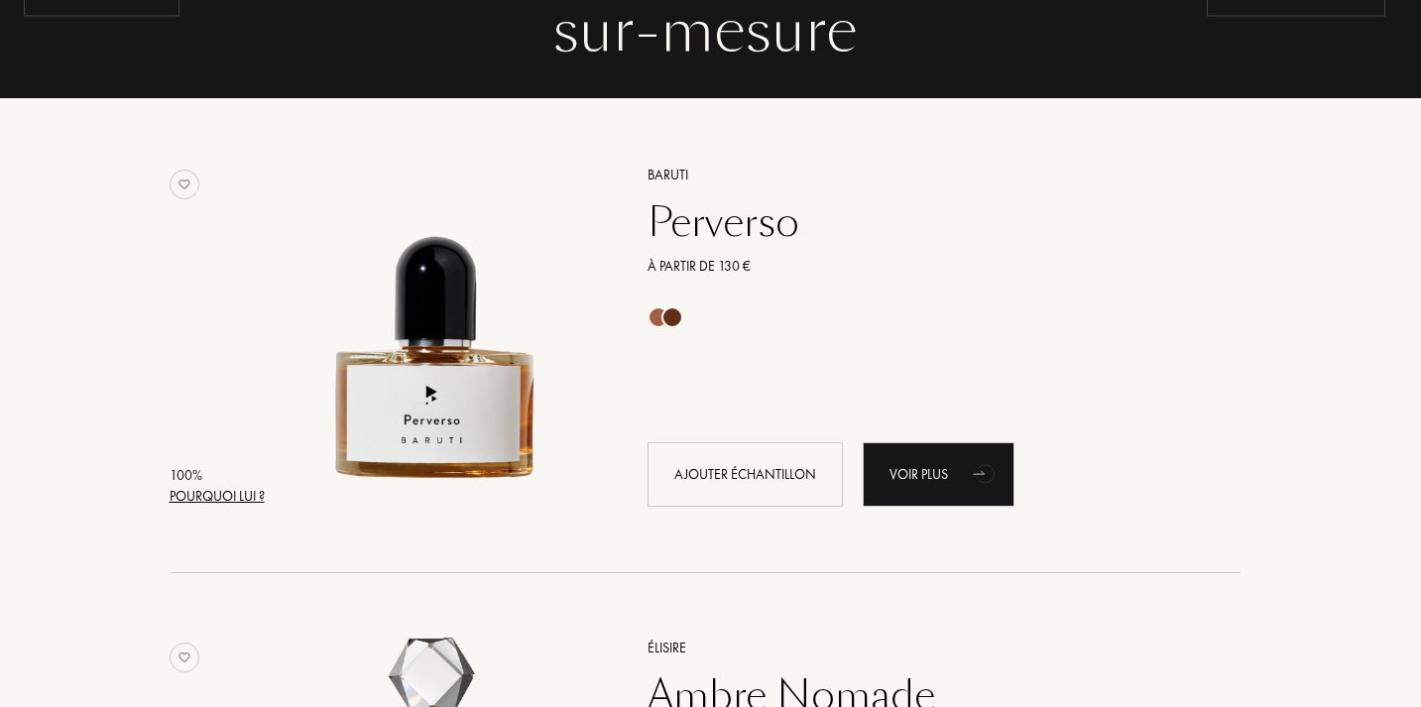
click at [226, 497] on div "Pourquoi lui ?" at bounding box center [217, 496] width 95 height 21
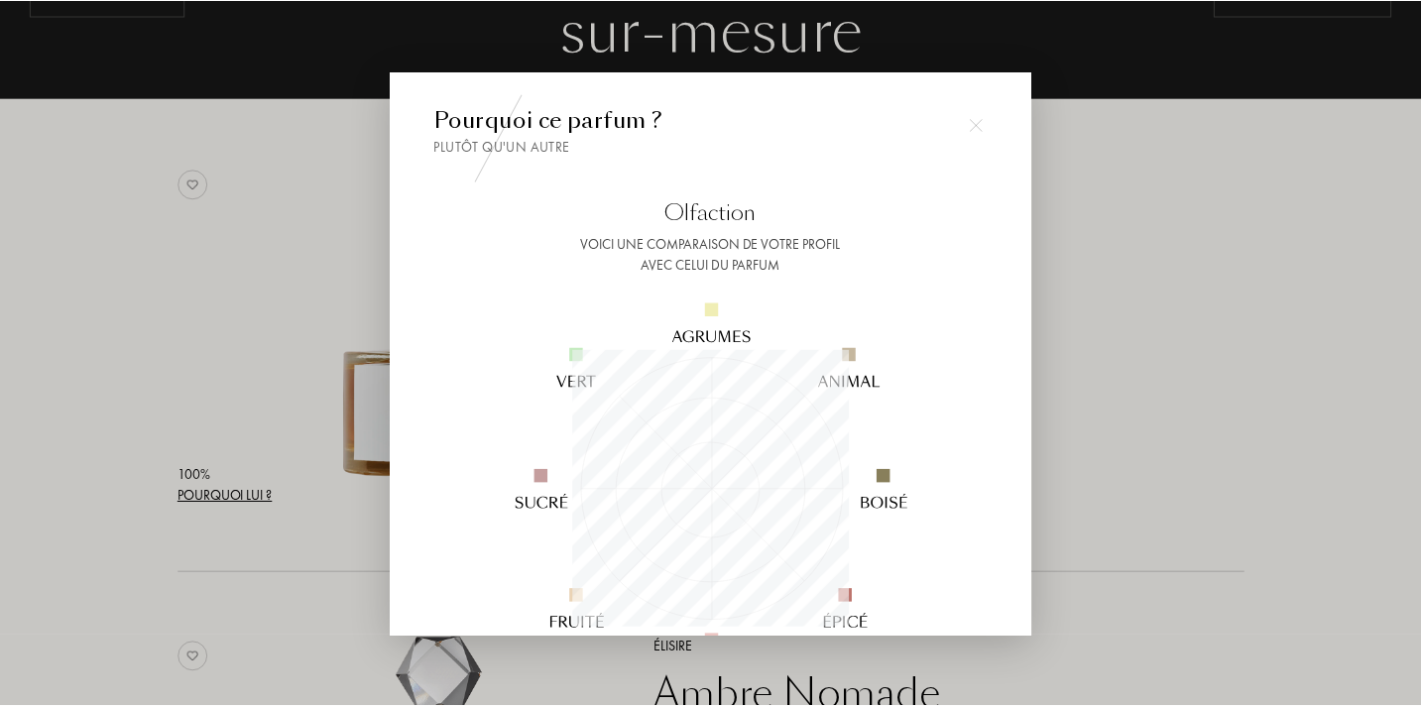
scroll to position [278, 278]
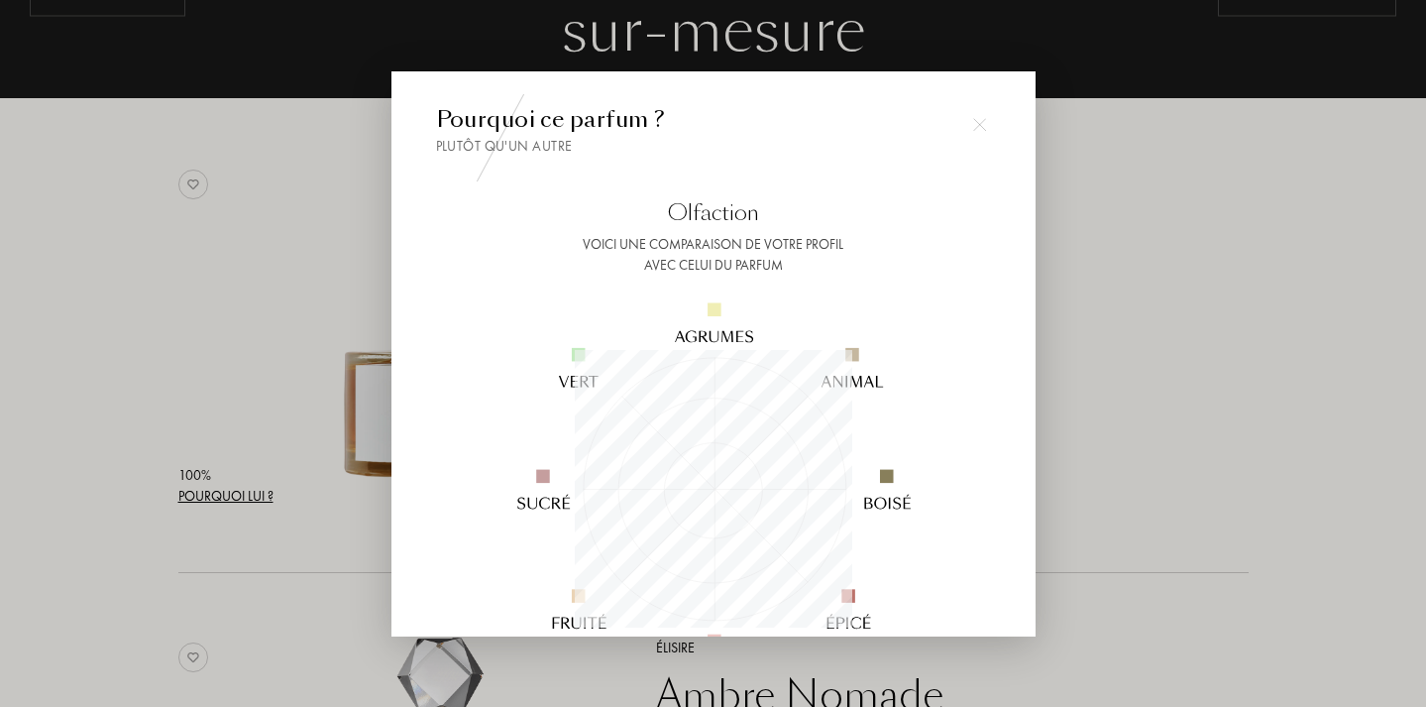
click at [1068, 262] on div at bounding box center [713, 353] width 1426 height 707
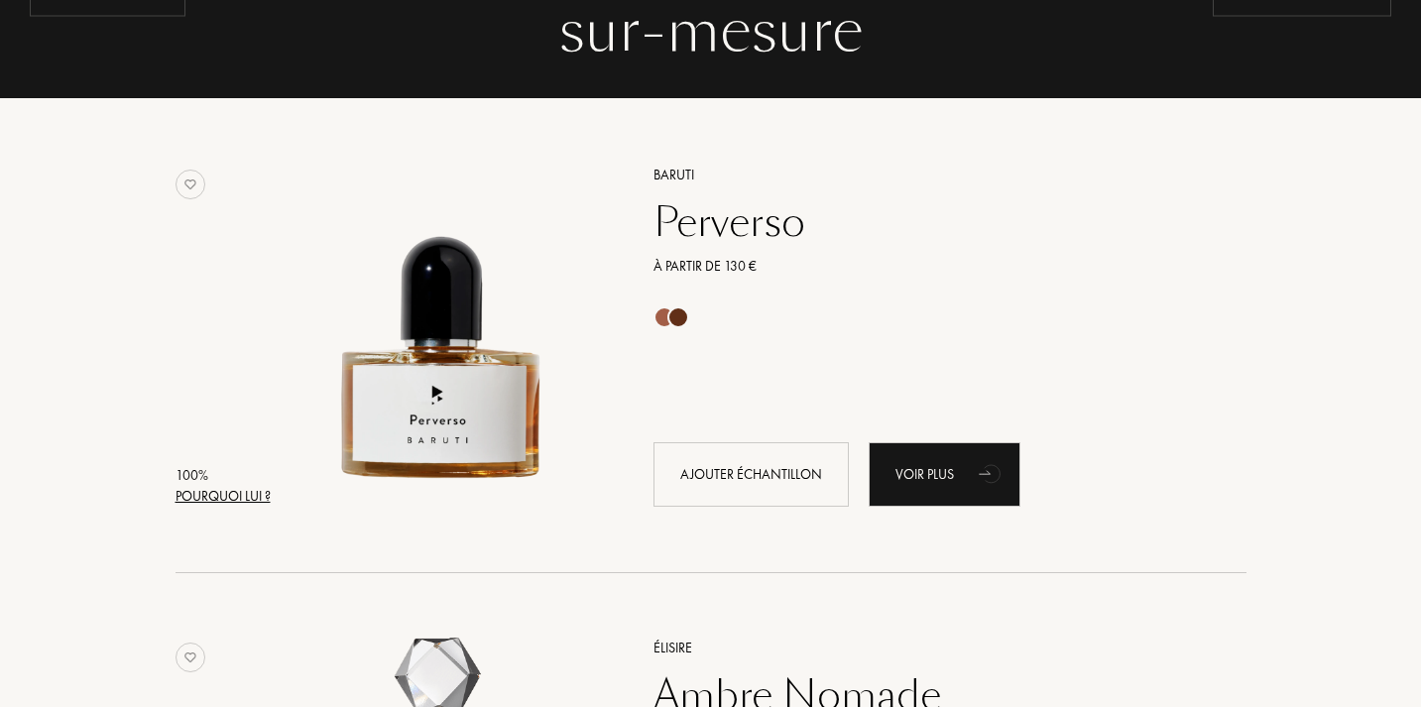
click at [710, 220] on div "Perverso" at bounding box center [927, 222] width 578 height 48
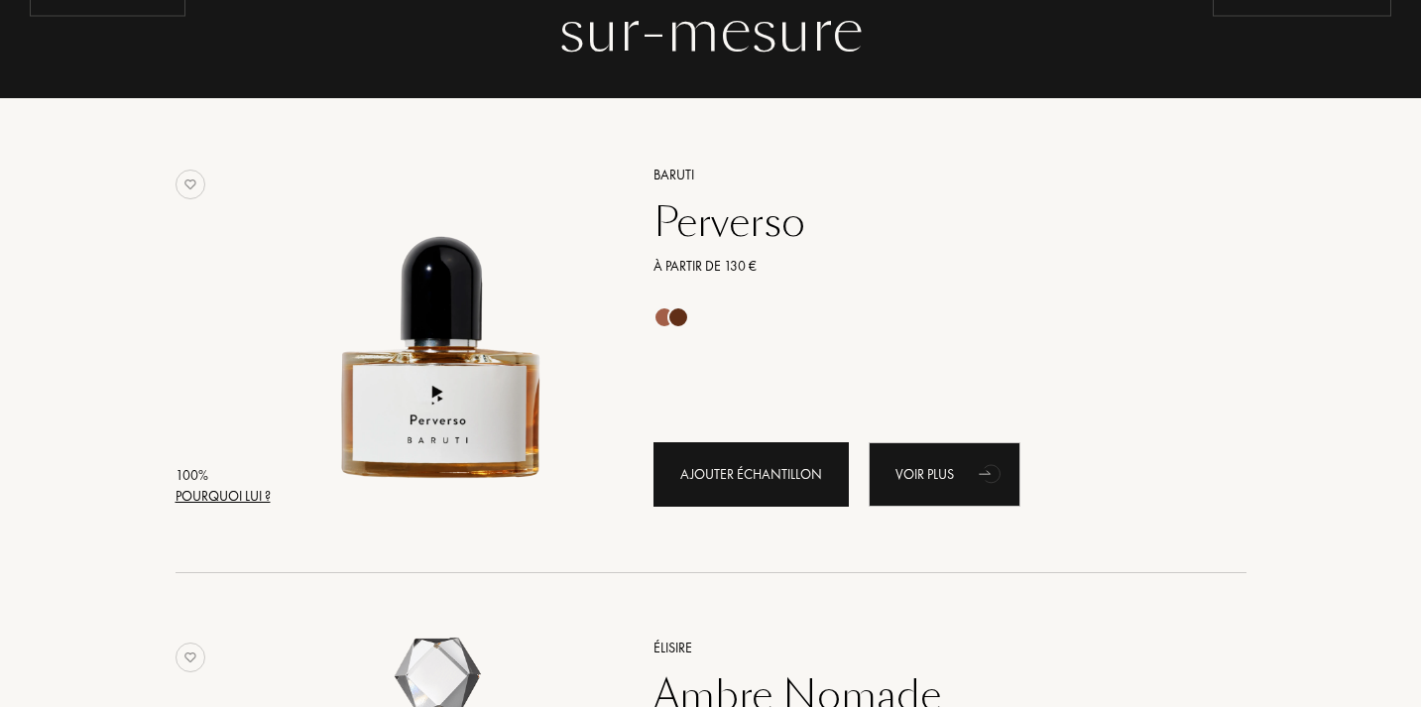
click at [723, 466] on div "Ajouter échantillon" at bounding box center [750, 474] width 195 height 64
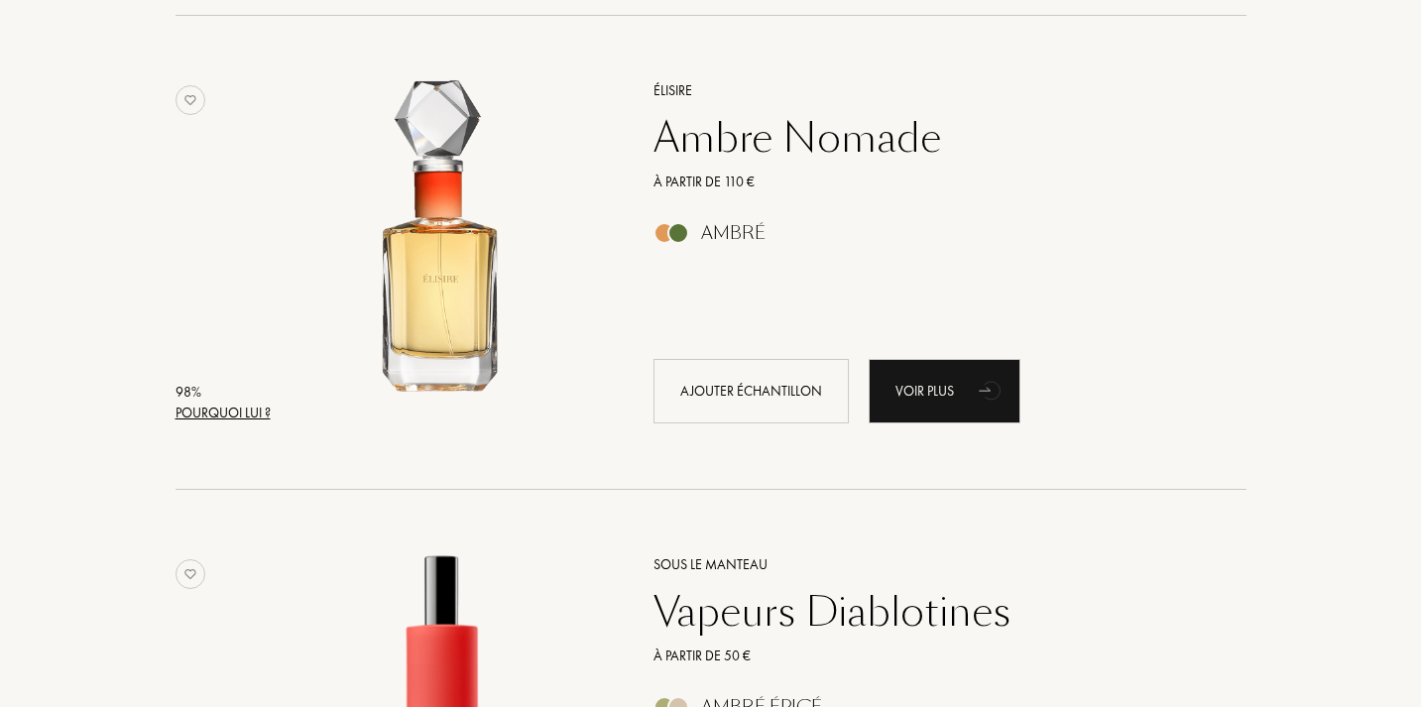
scroll to position [779, 0]
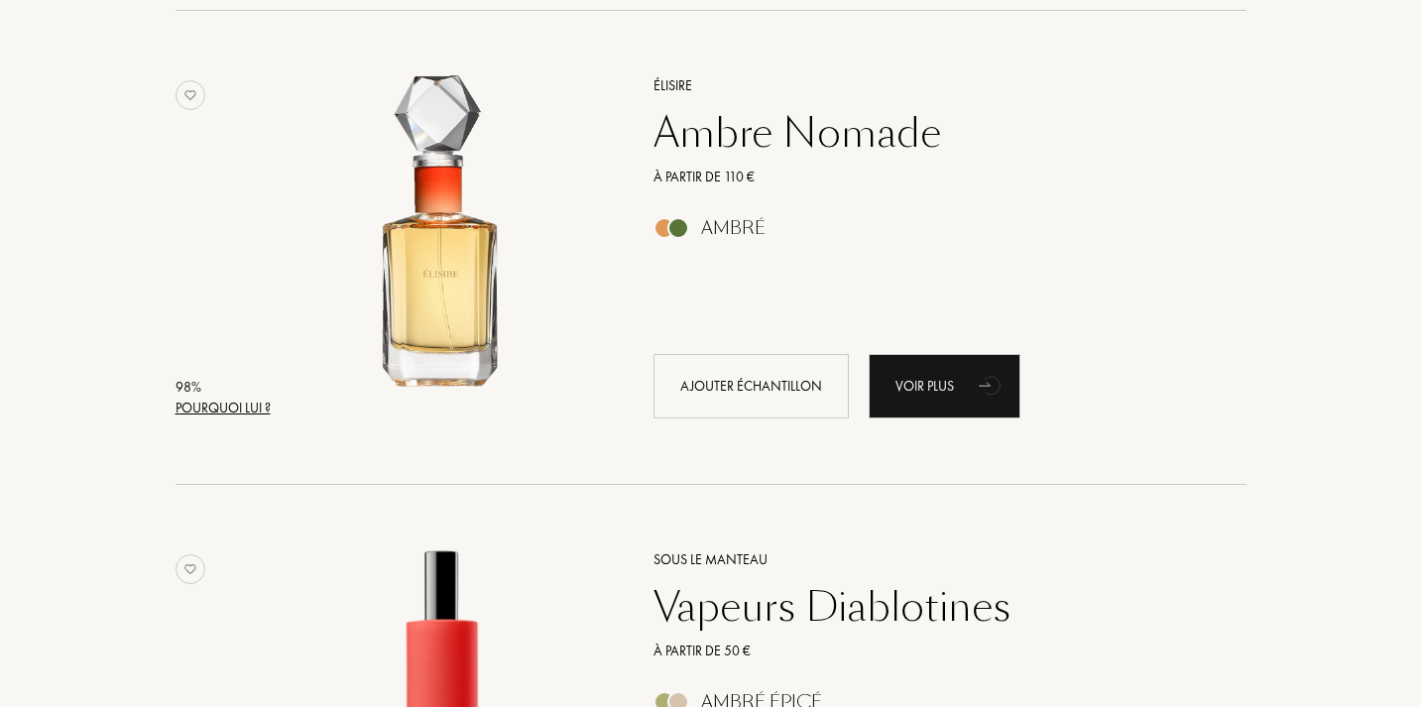
click at [786, 133] on div "Ambre Nomade" at bounding box center [927, 133] width 578 height 48
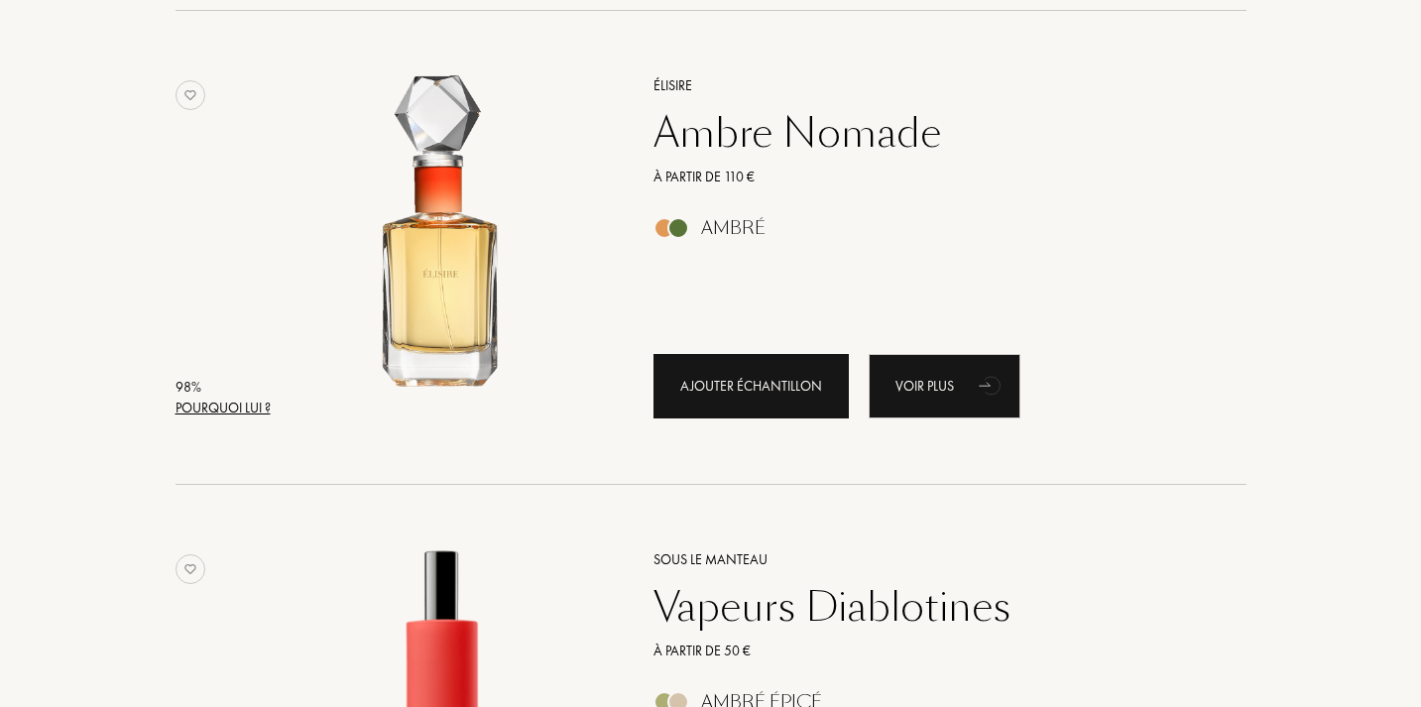
click at [722, 389] on div "Ajouter échantillon" at bounding box center [750, 386] width 195 height 64
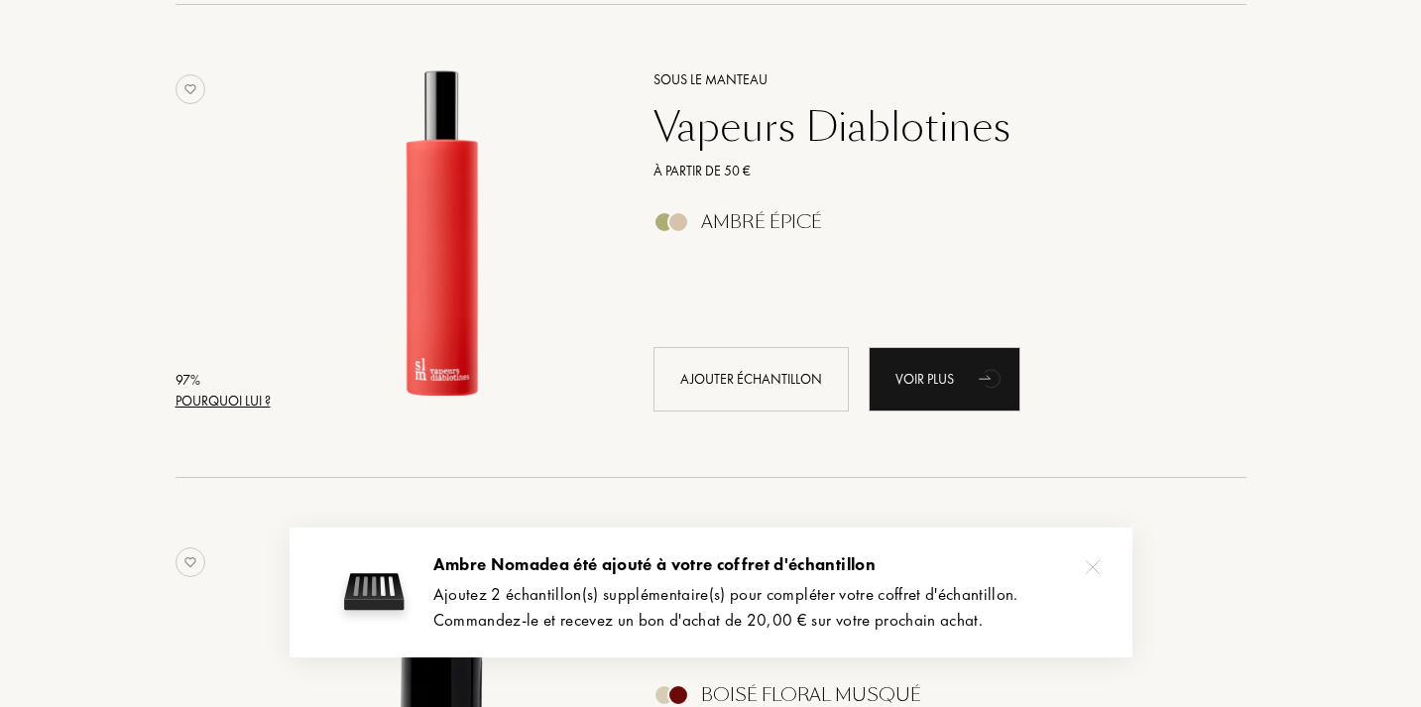
scroll to position [1272, 0]
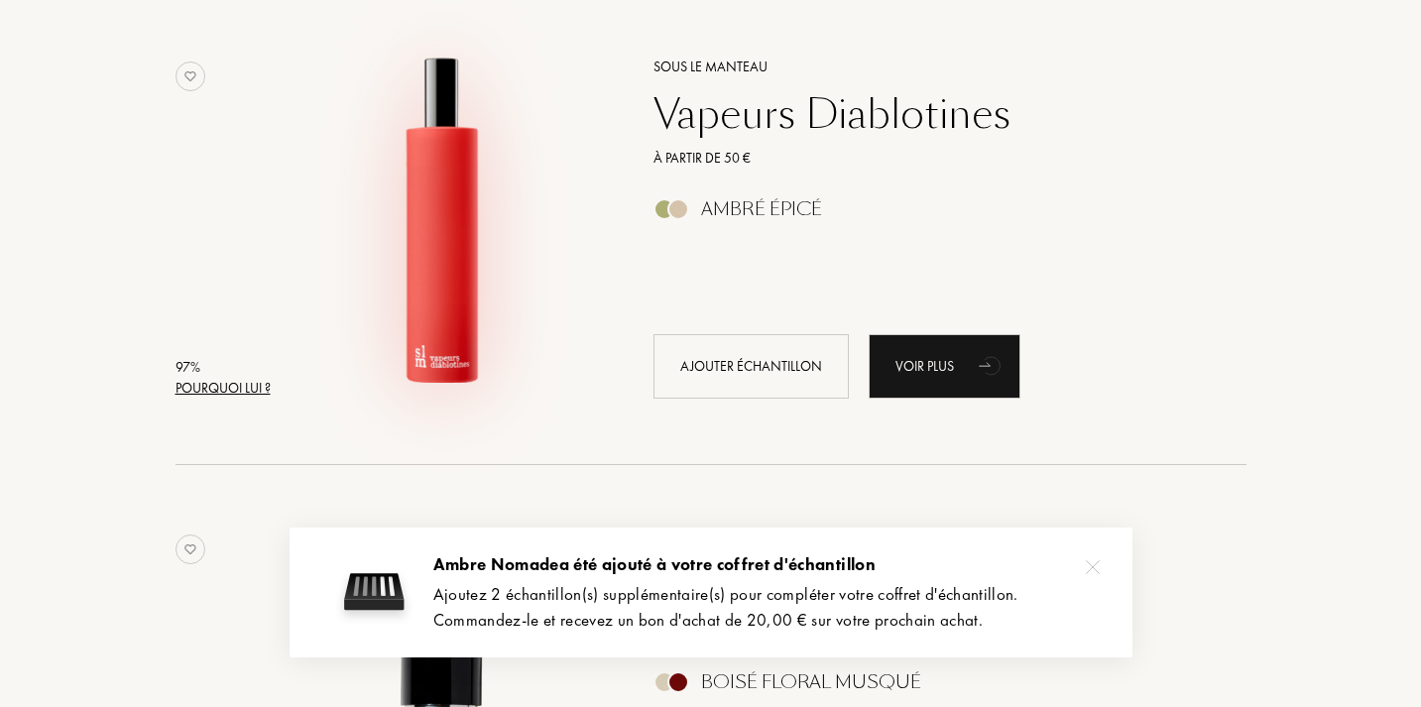
click at [446, 161] on img at bounding box center [442, 219] width 330 height 330
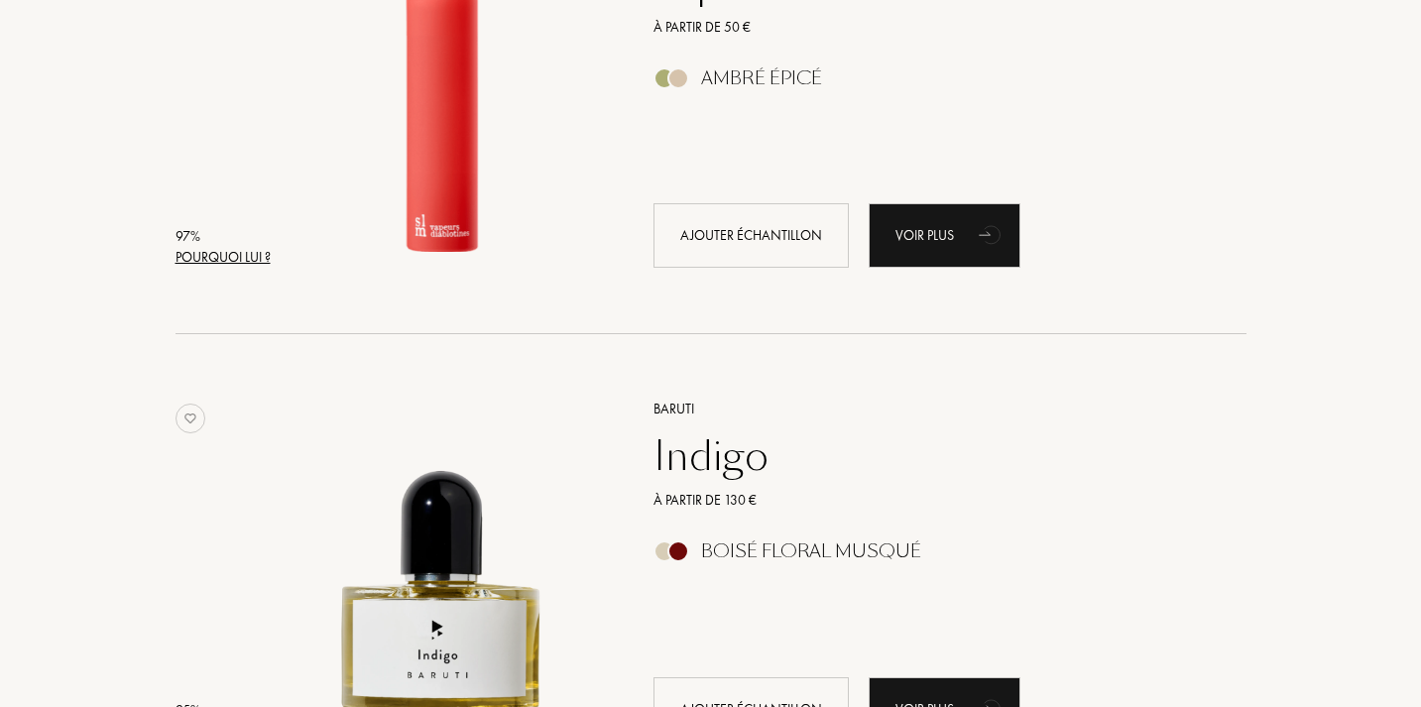
scroll to position [1405, 0]
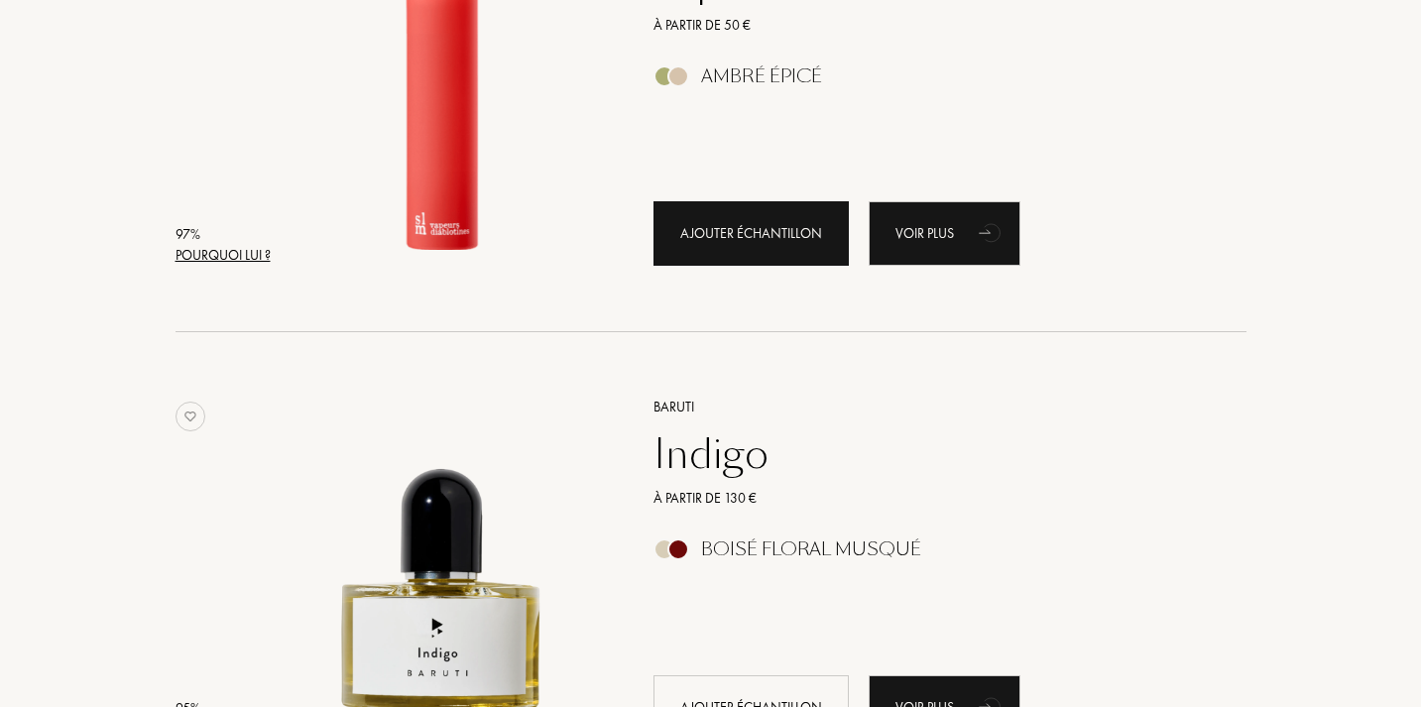
click at [731, 245] on div "Ajouter échantillon" at bounding box center [750, 233] width 195 height 64
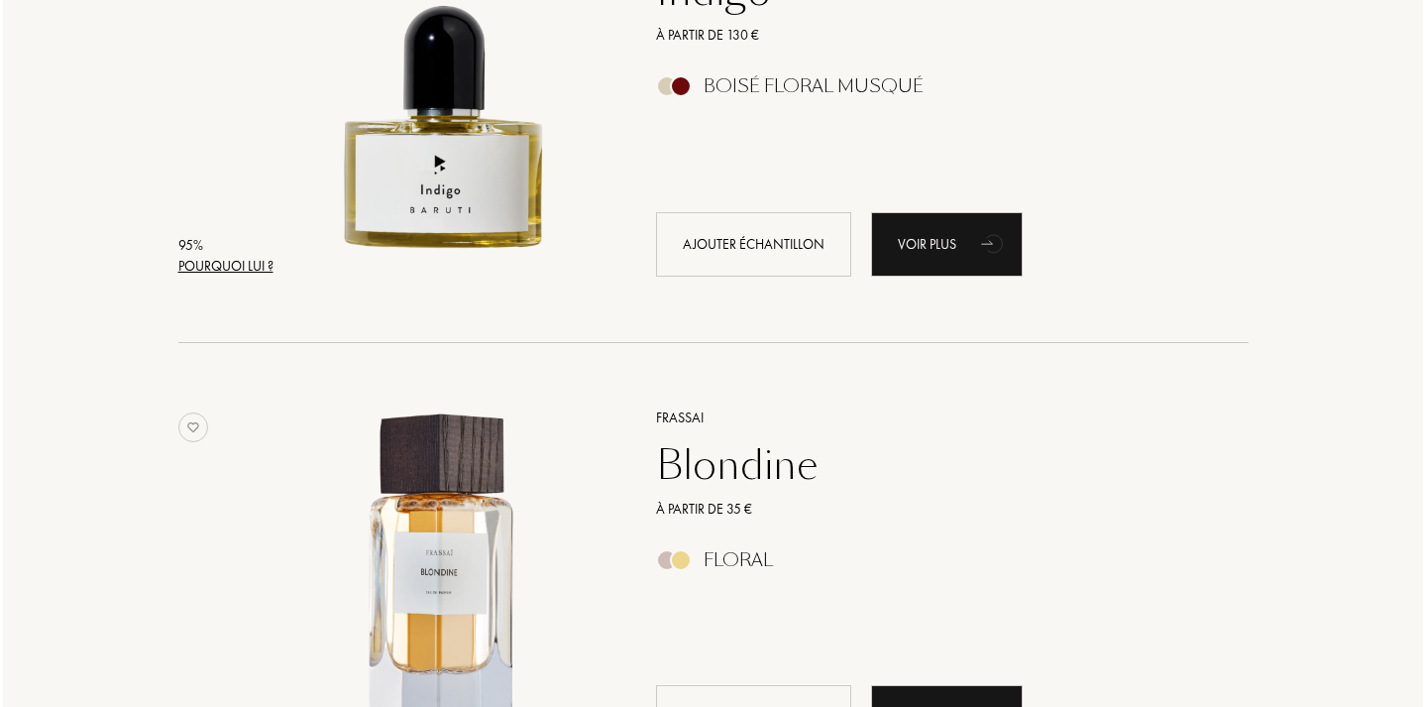
scroll to position [1672, 0]
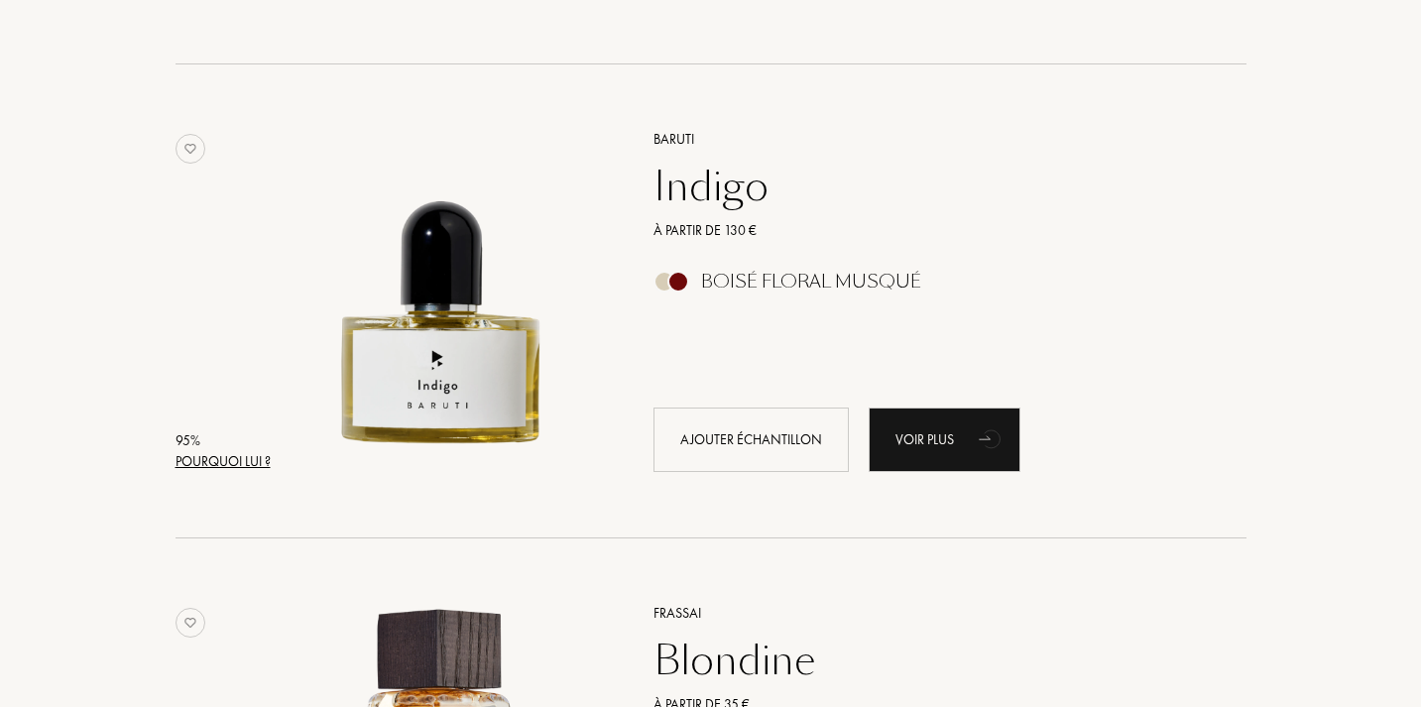
click at [692, 182] on div "Indigo" at bounding box center [927, 187] width 578 height 48
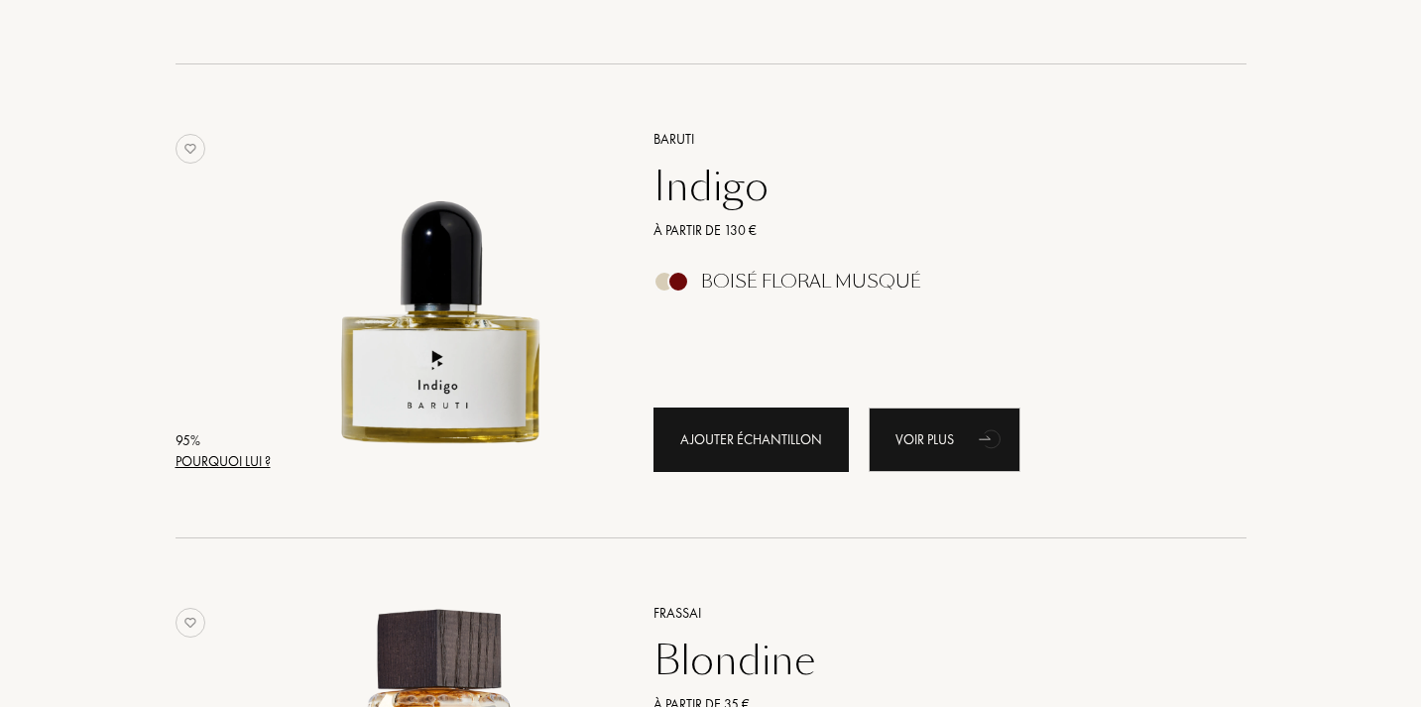
click at [726, 446] on div "Ajouter échantillon" at bounding box center [750, 439] width 195 height 64
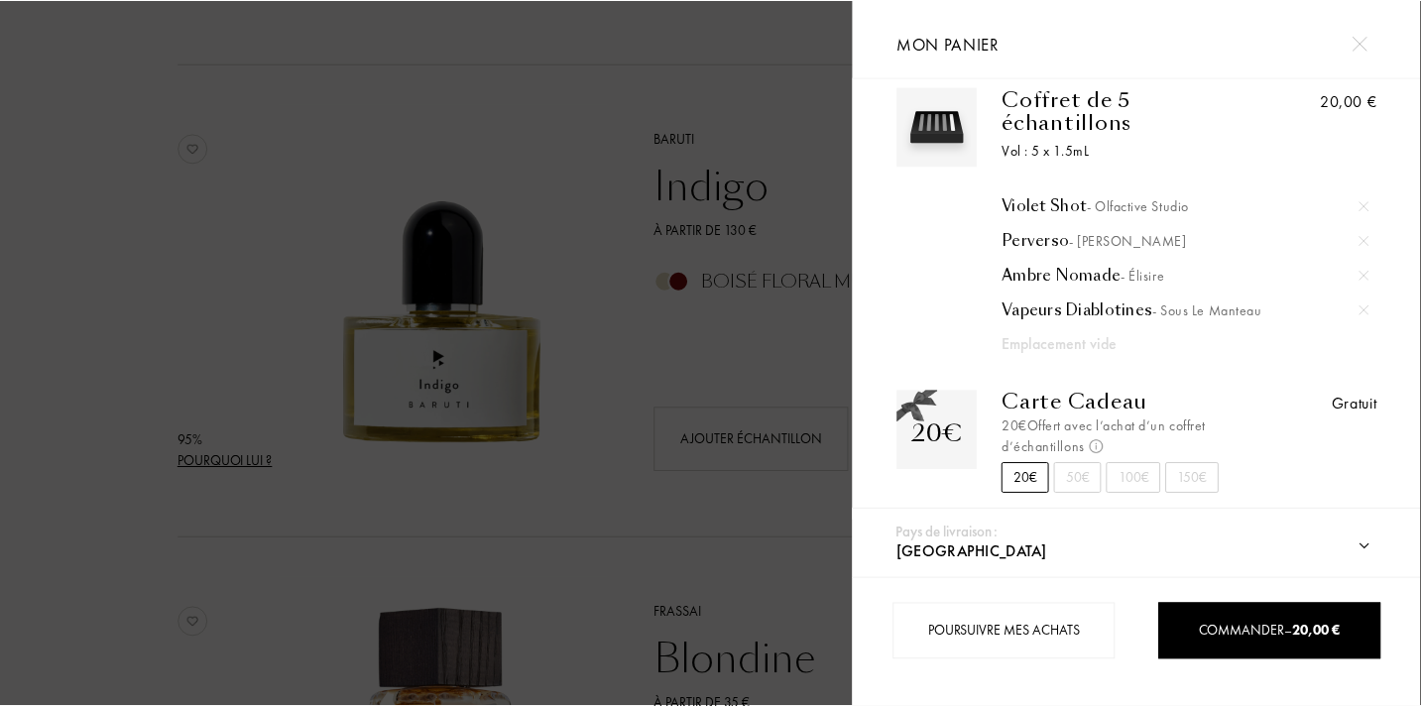
scroll to position [25, 0]
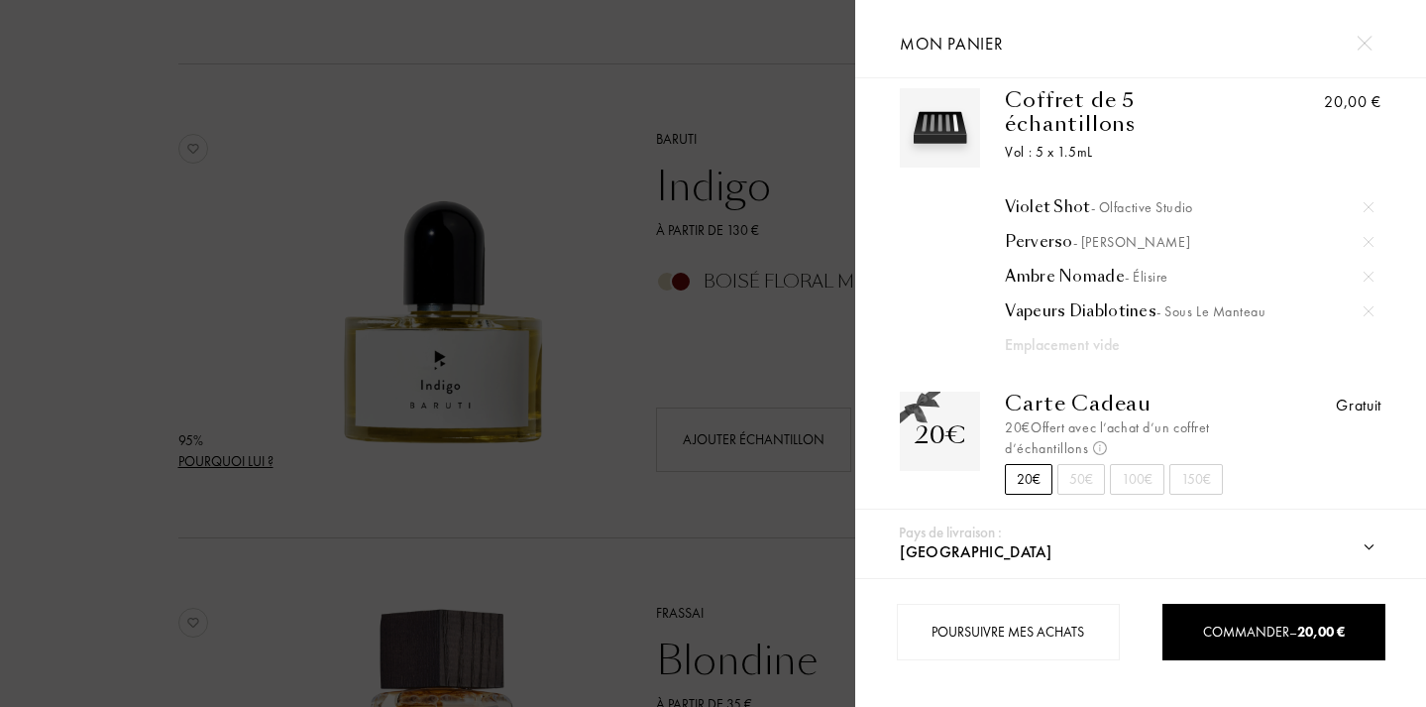
click at [719, 397] on div at bounding box center [427, 353] width 855 height 707
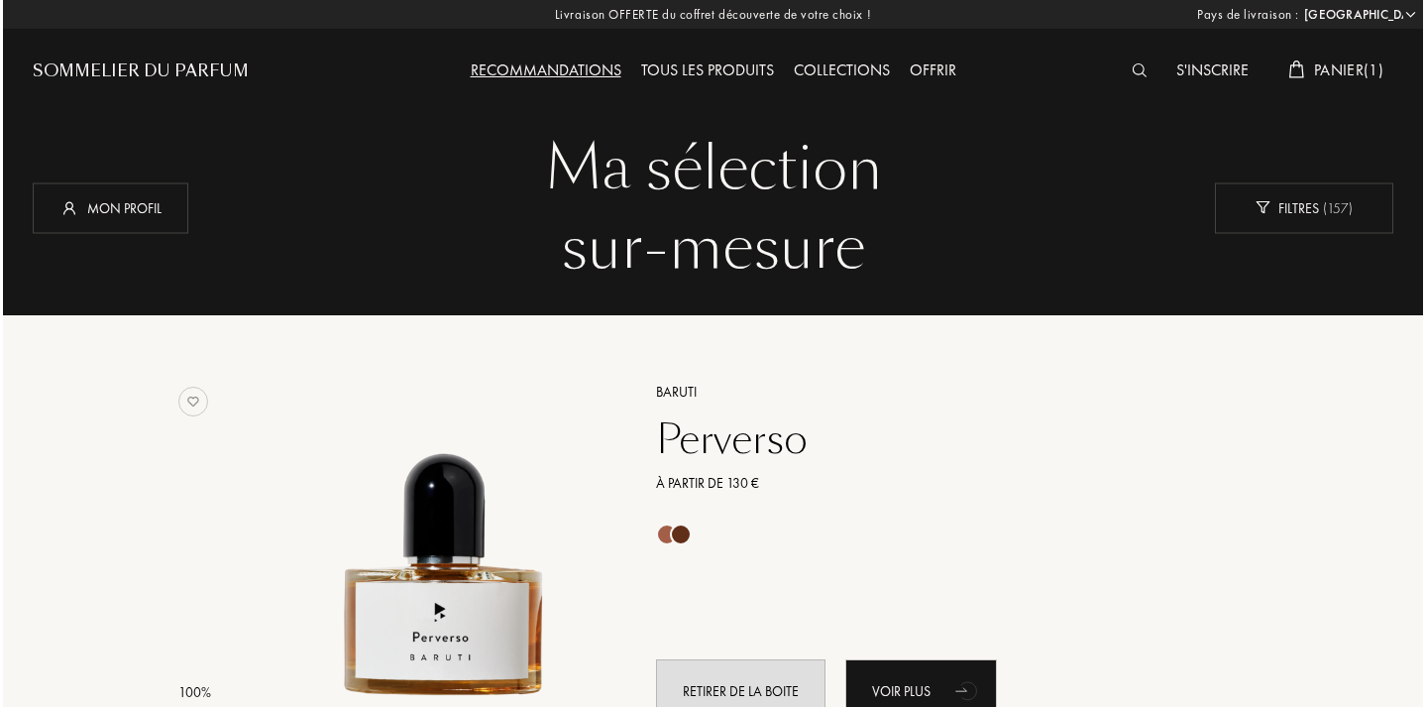
scroll to position [0, 0]
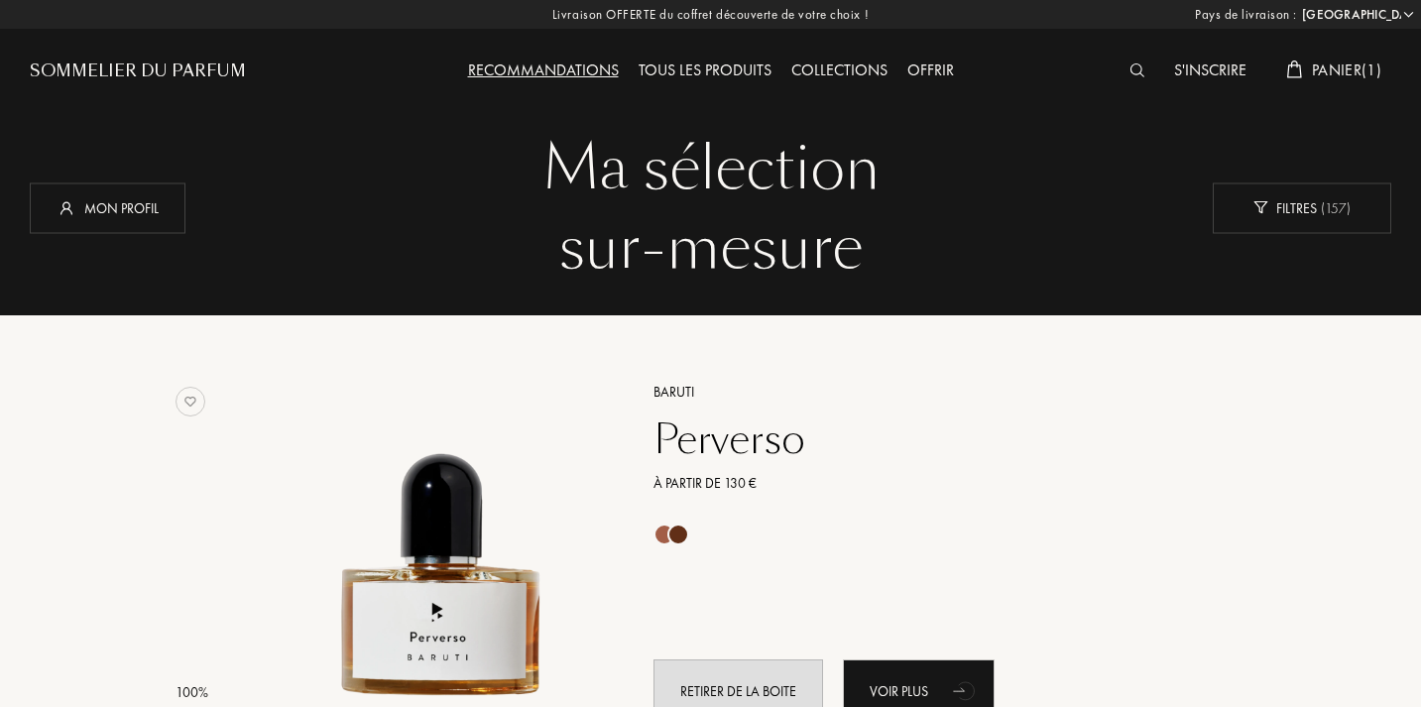
click at [1119, 72] on div at bounding box center [1141, 71] width 45 height 26
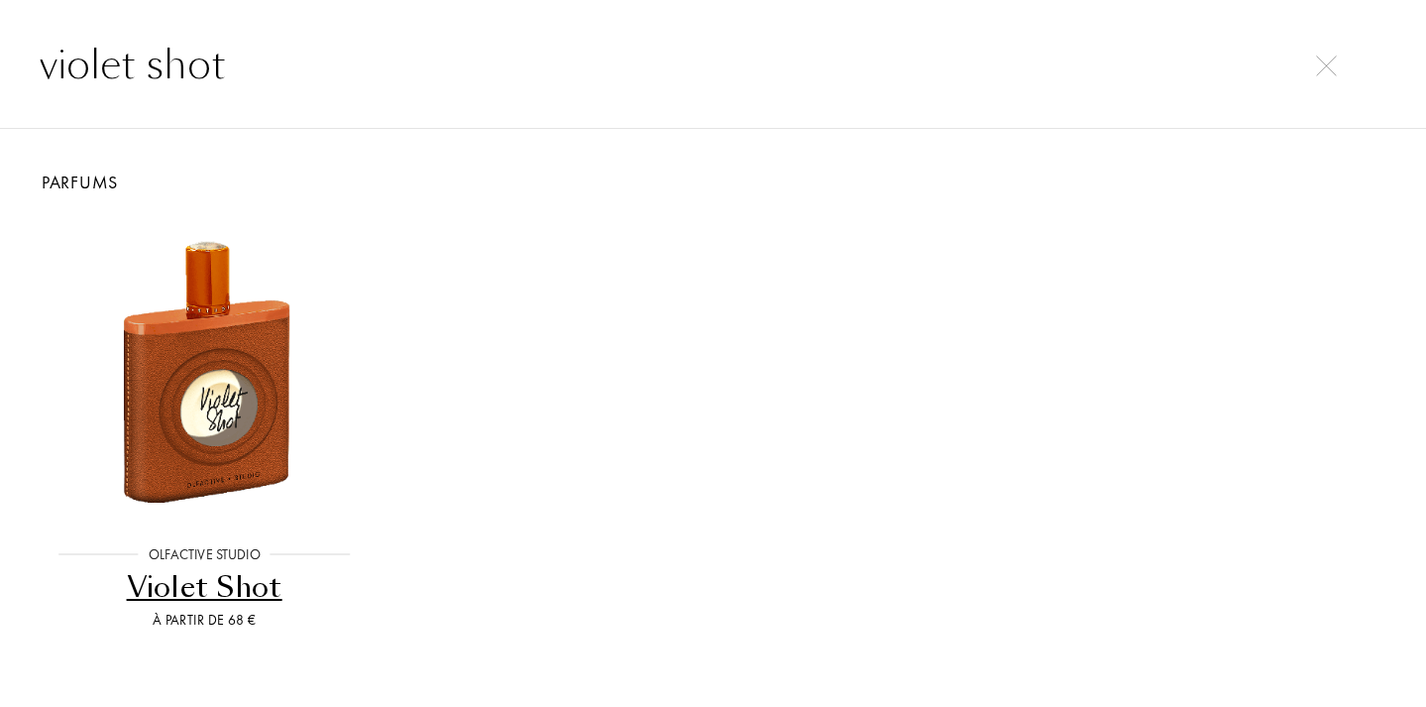
type input "violet shot"
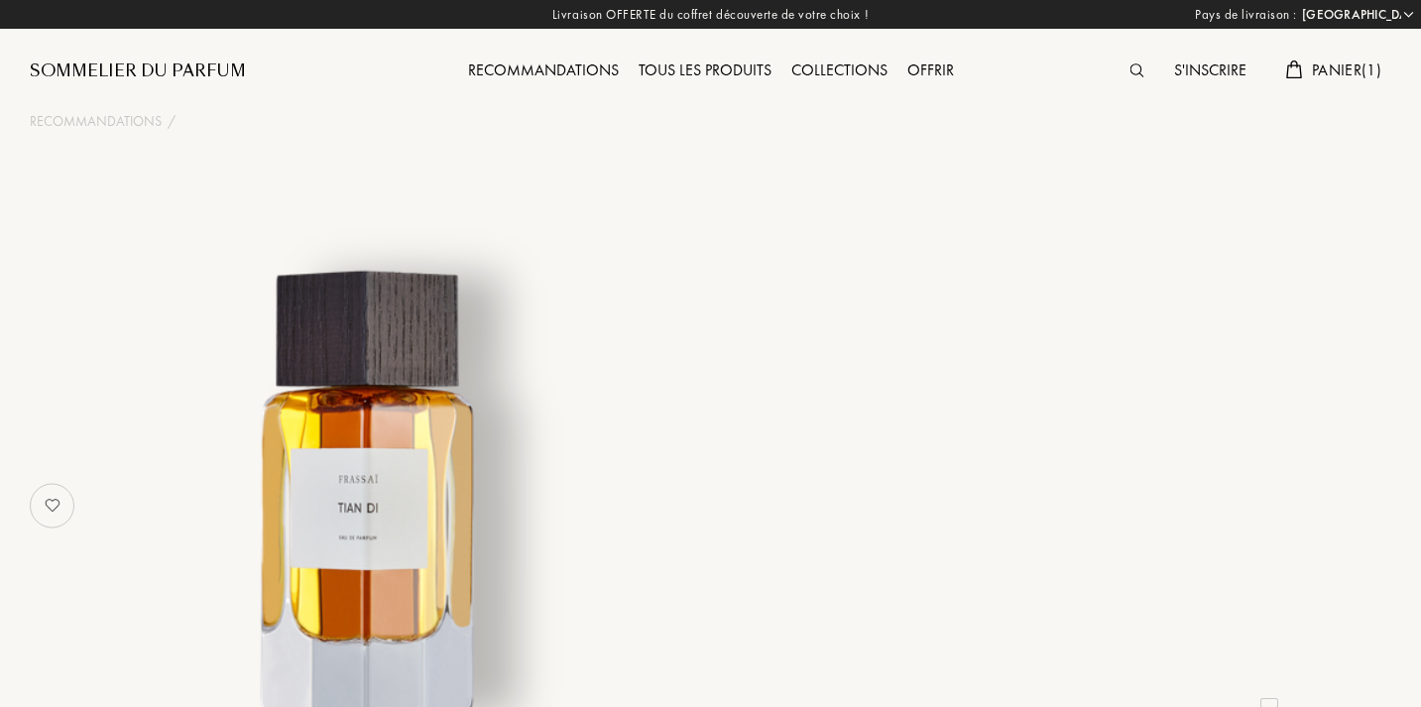
select select "FR"
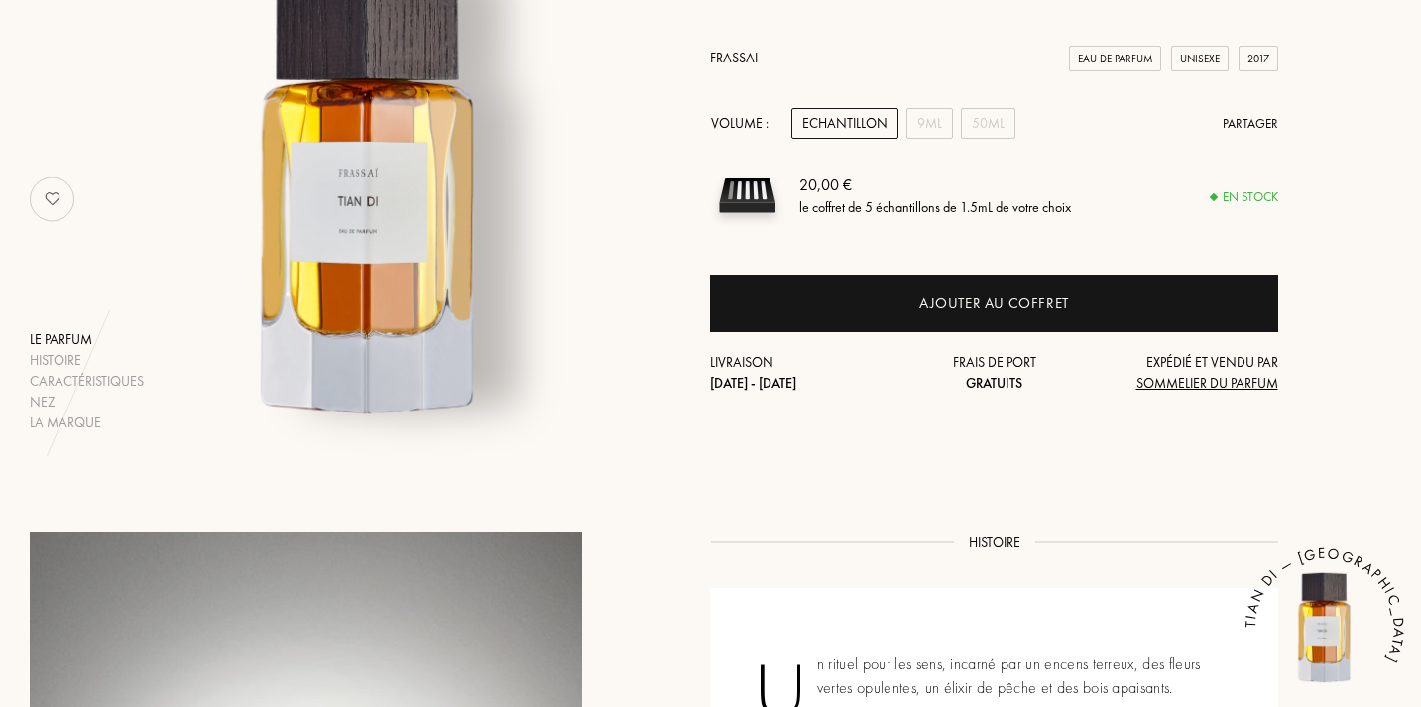
scroll to position [312, 0]
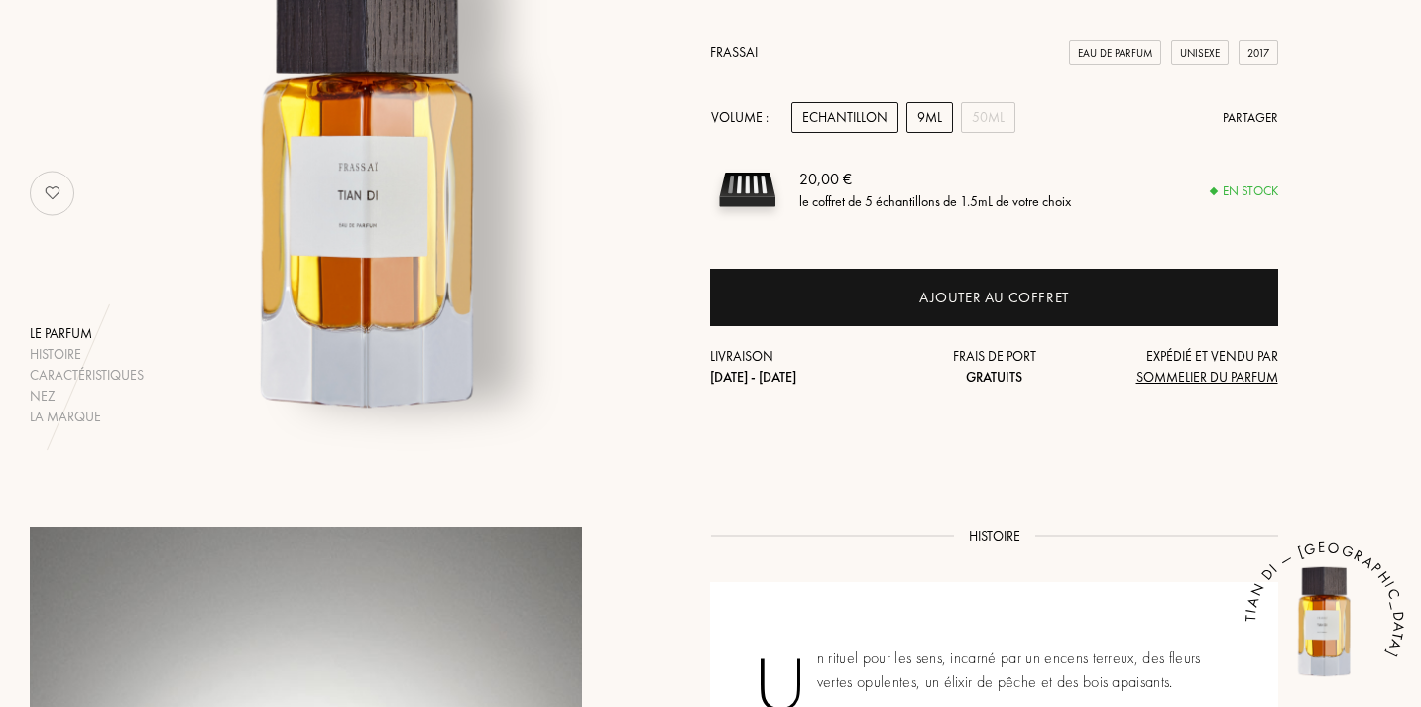
click at [931, 121] on div "9mL" at bounding box center [929, 117] width 47 height 31
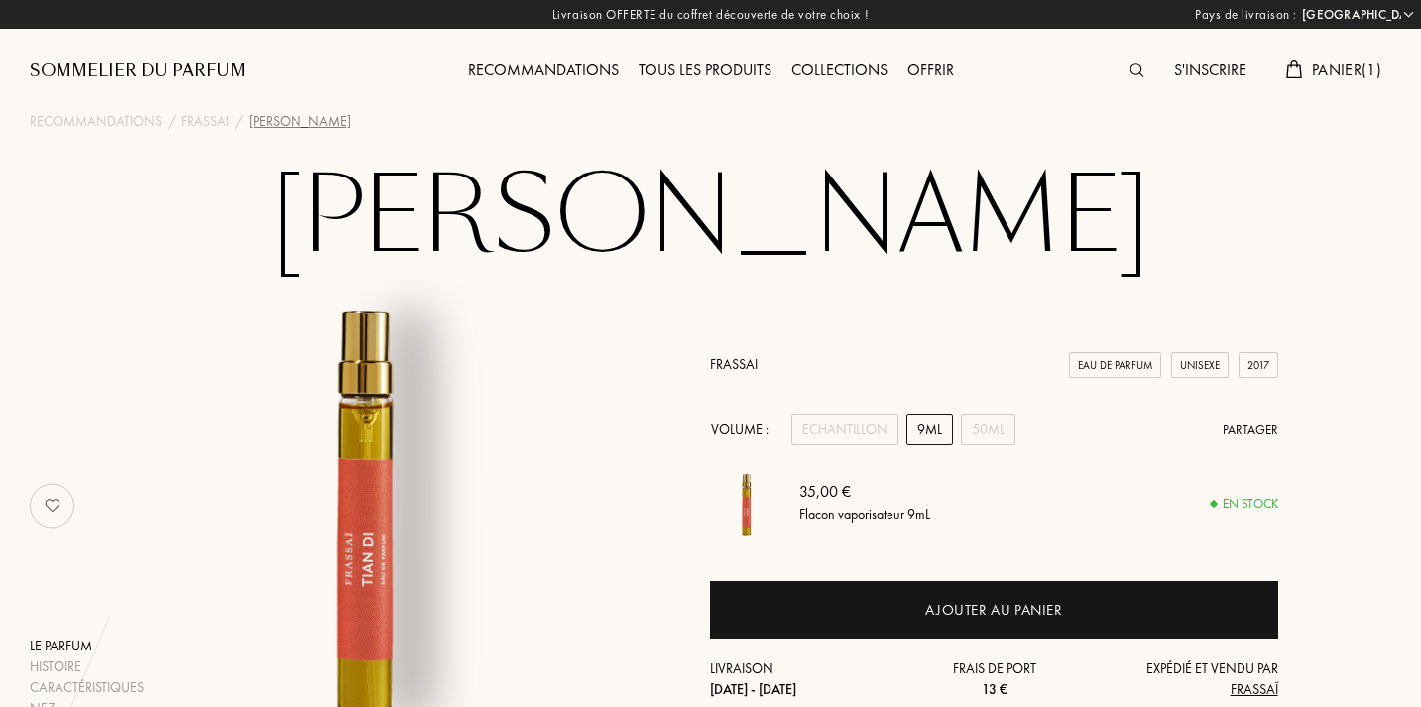
scroll to position [0, 0]
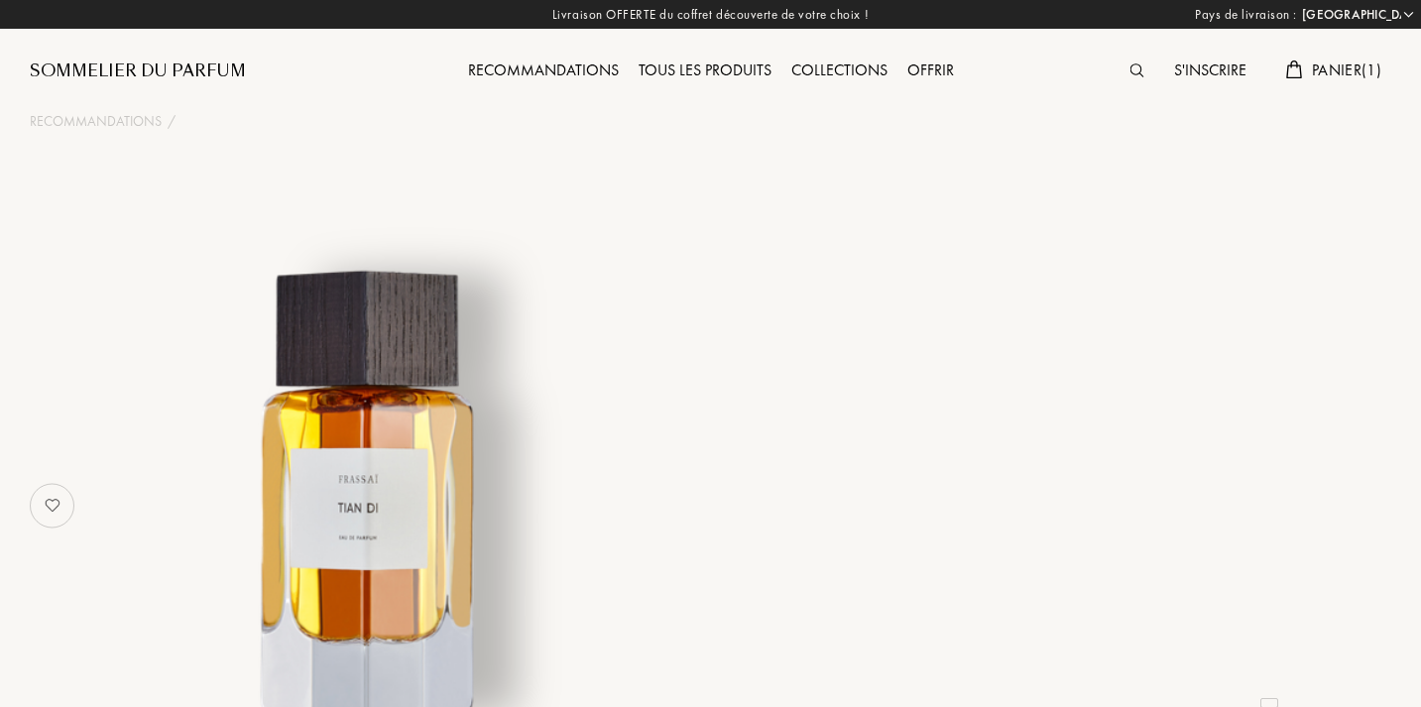
select select "FR"
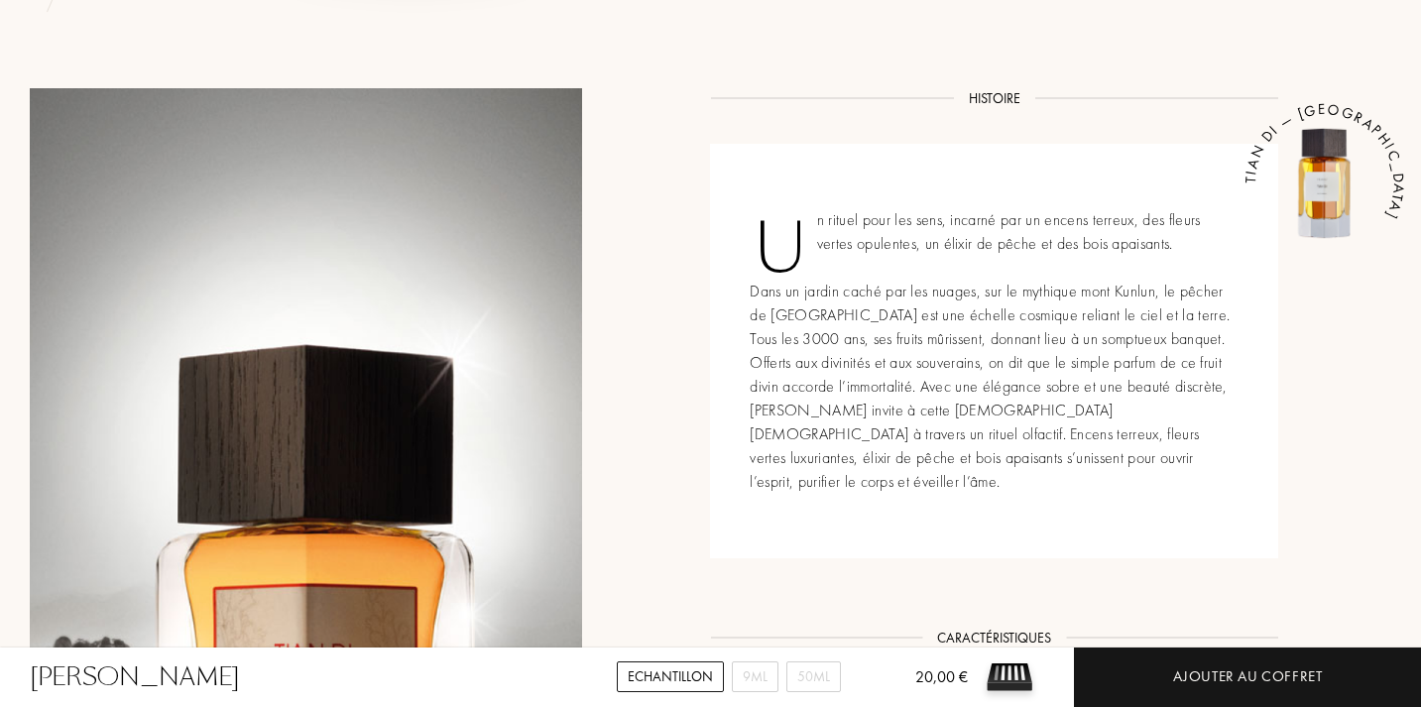
scroll to position [753, 1]
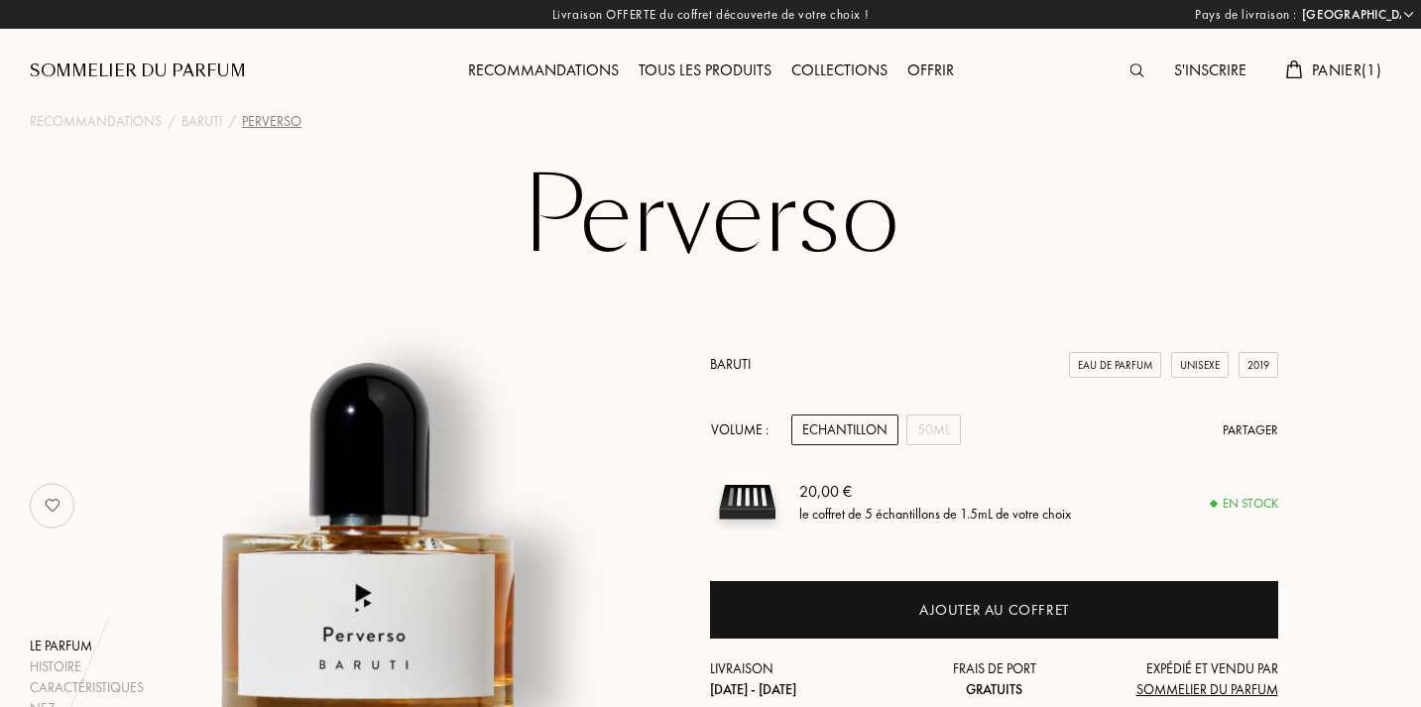
select select "FR"
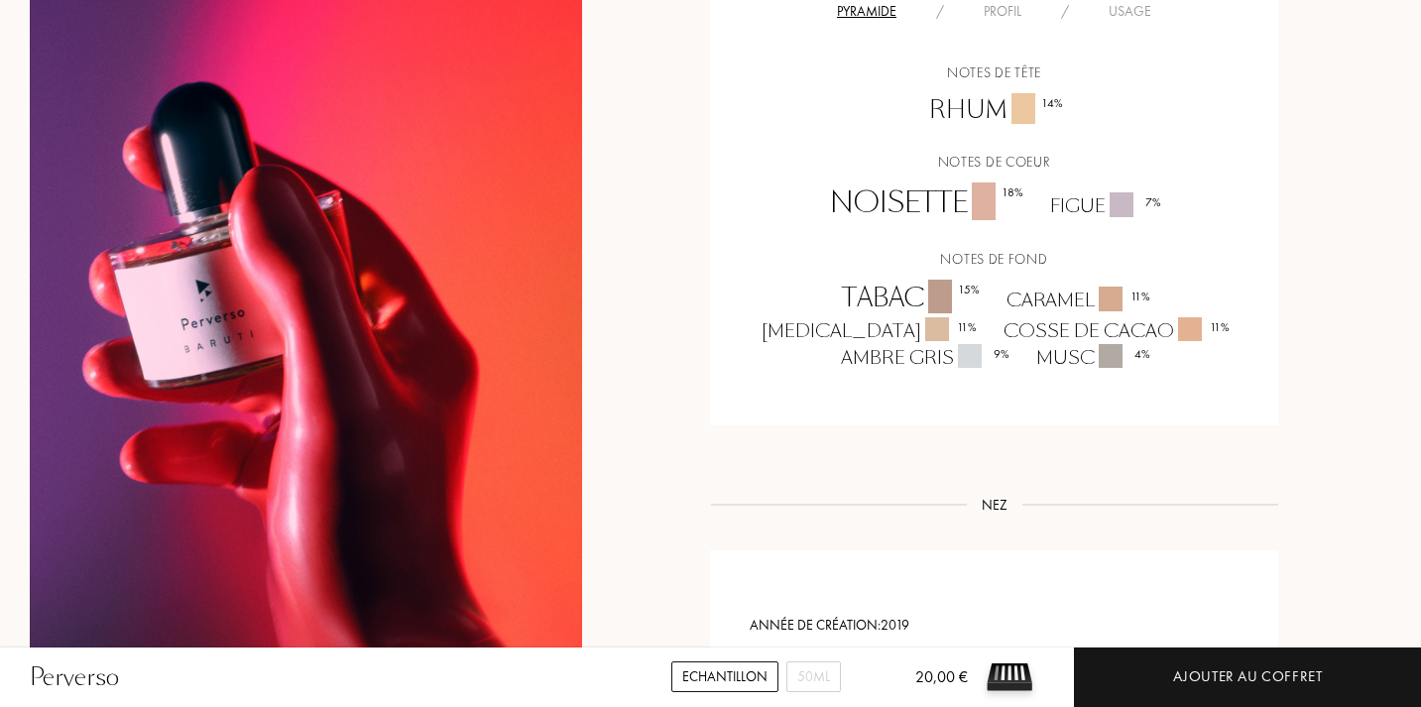
scroll to position [1416, 0]
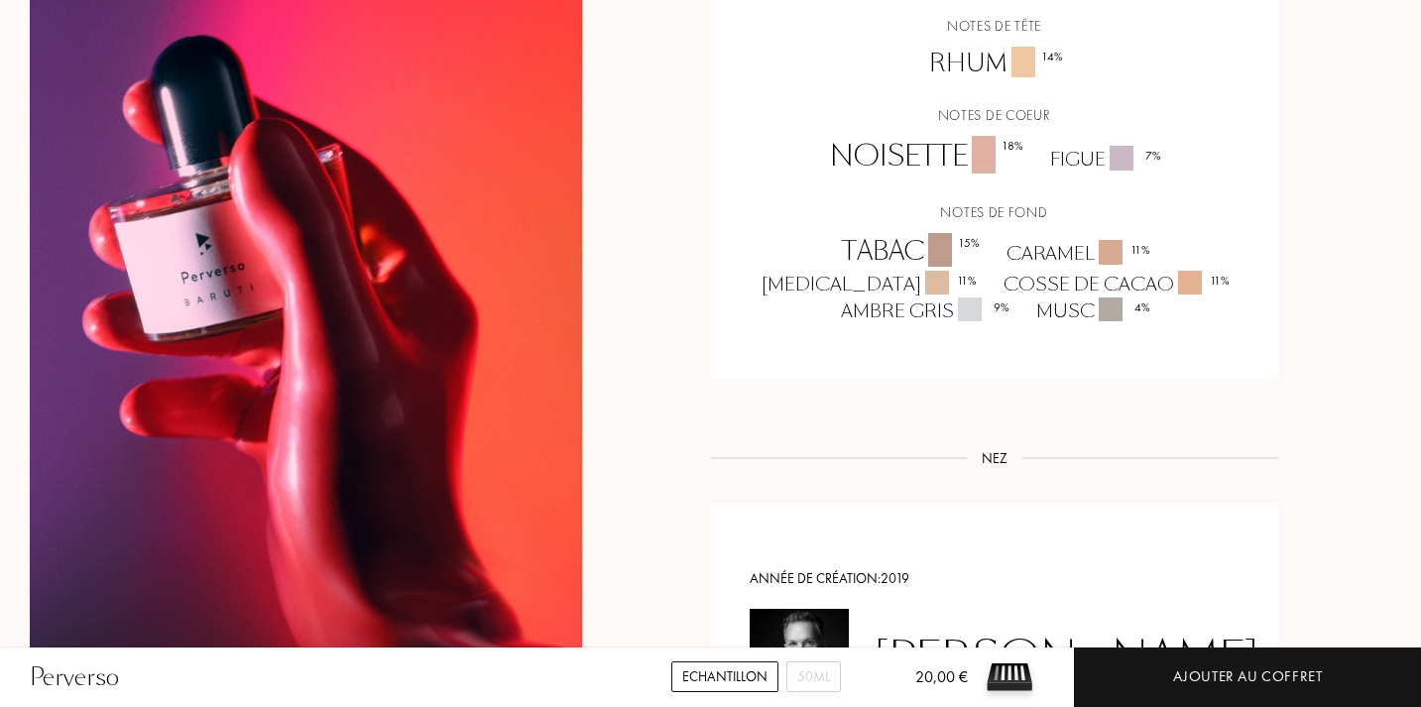
click at [590, 433] on div at bounding box center [313, 198] width 567 height 1551
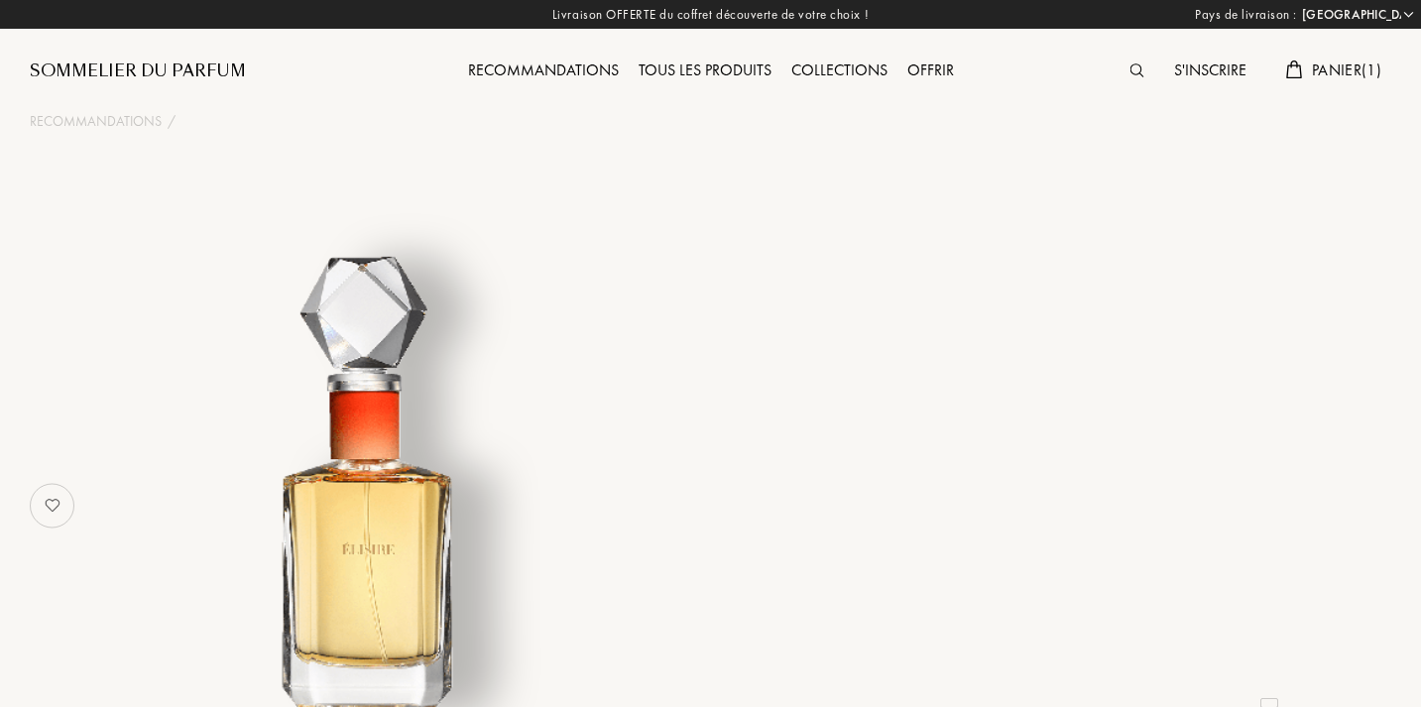
select select "FR"
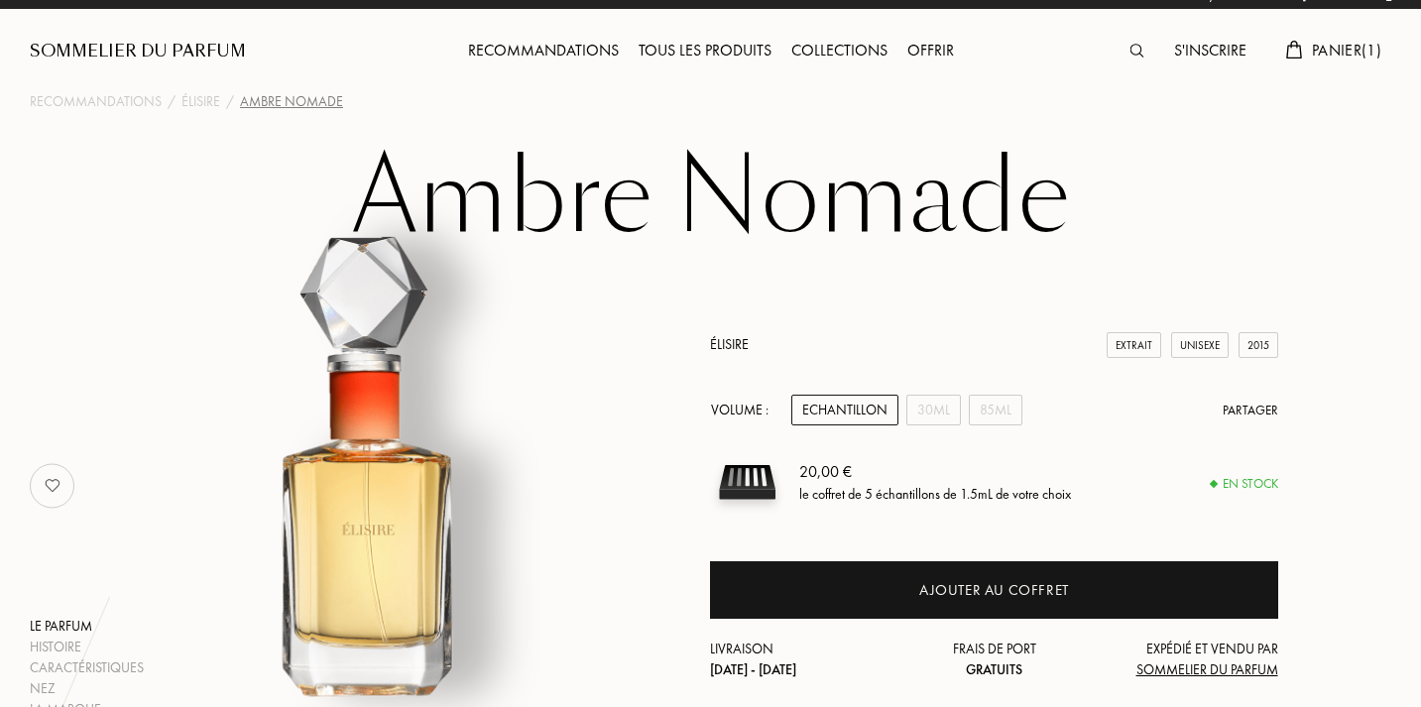
scroll to position [27, 2]
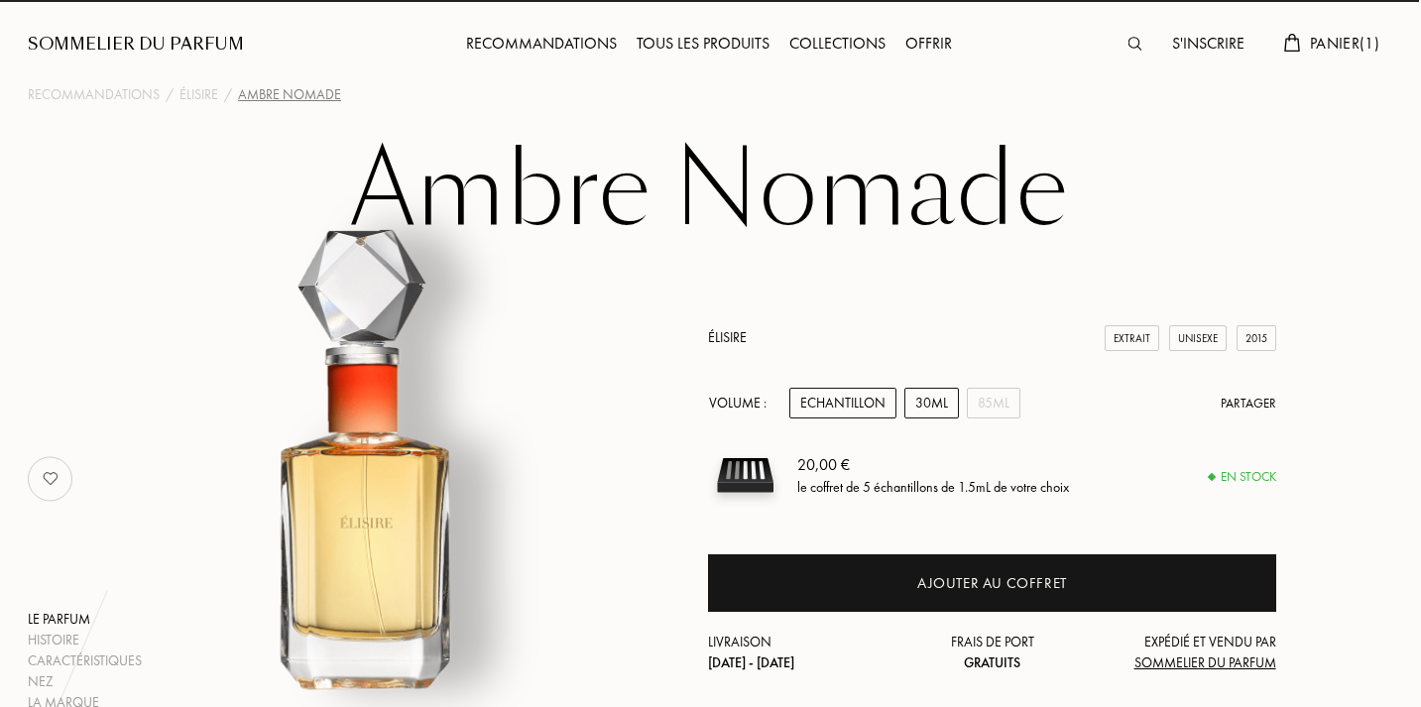
click at [939, 410] on div "30mL" at bounding box center [931, 403] width 55 height 31
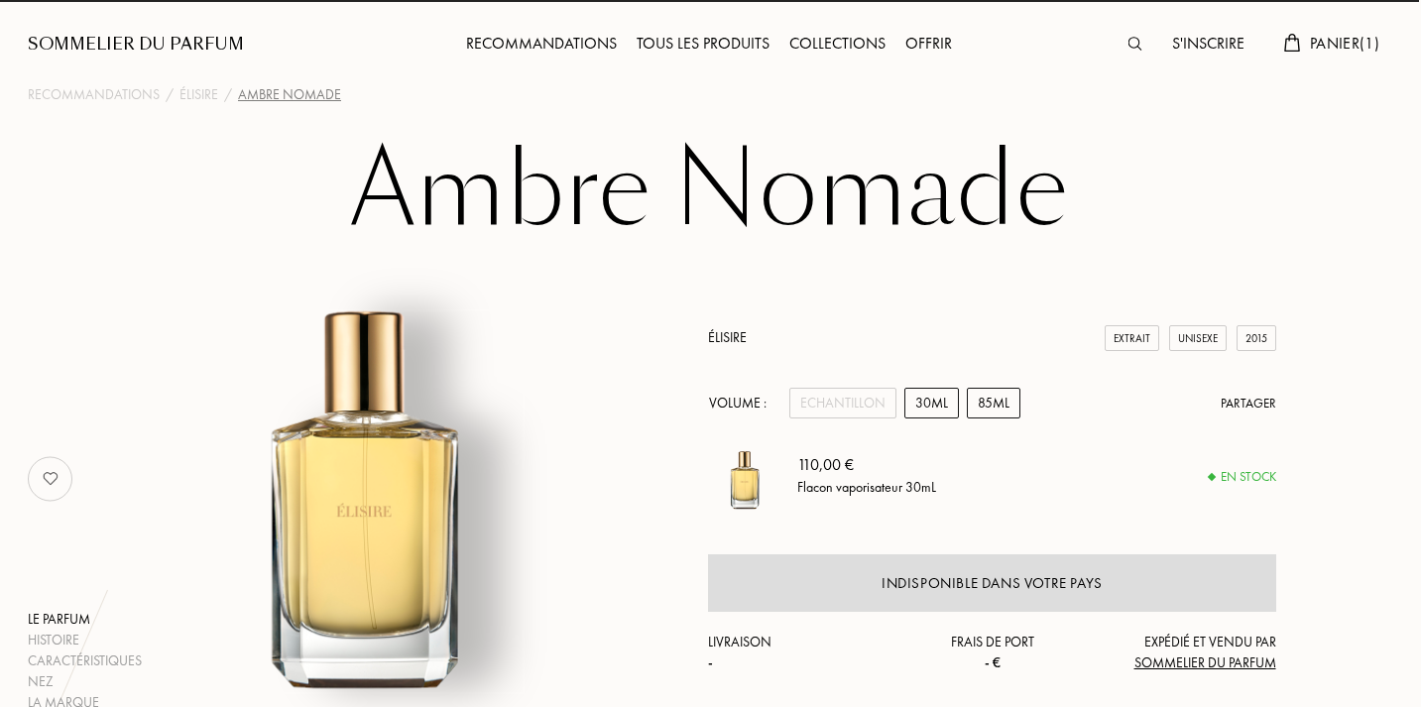
click at [999, 408] on div "85mL" at bounding box center [994, 403] width 54 height 31
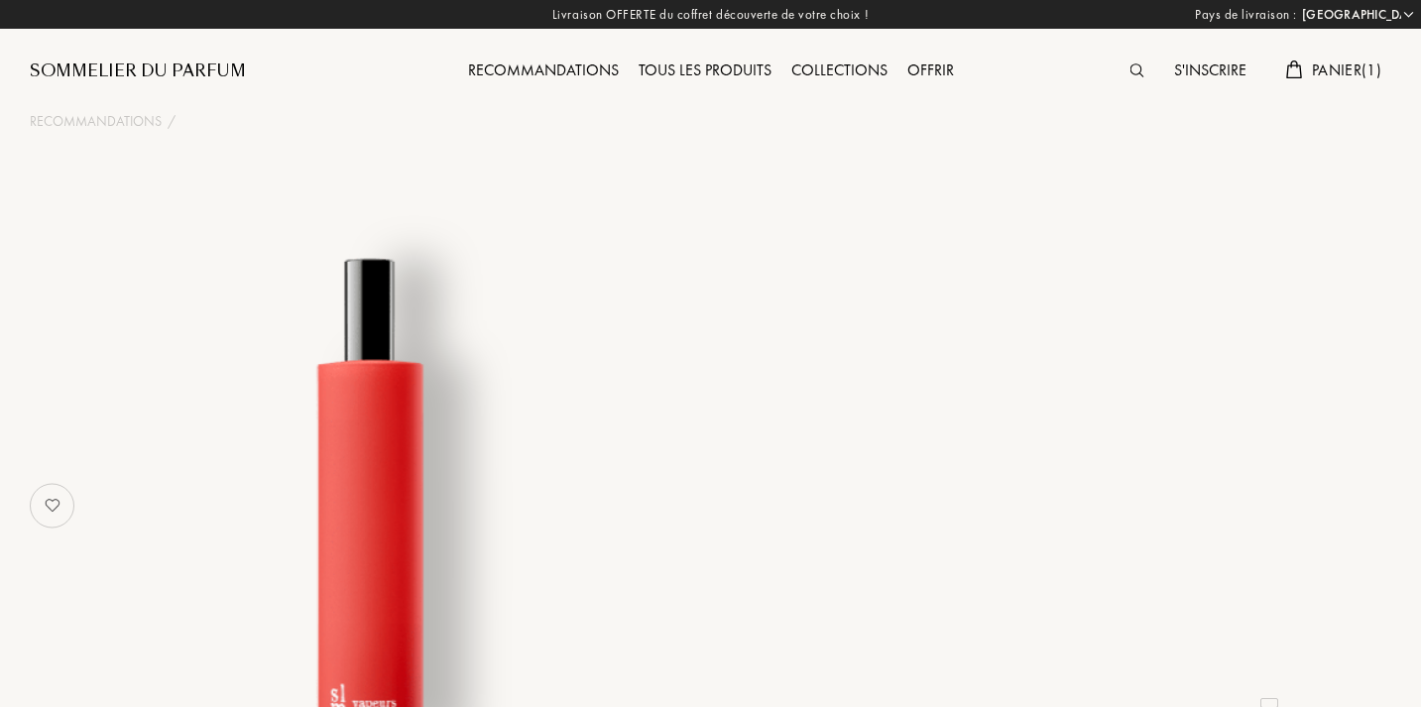
select select "FR"
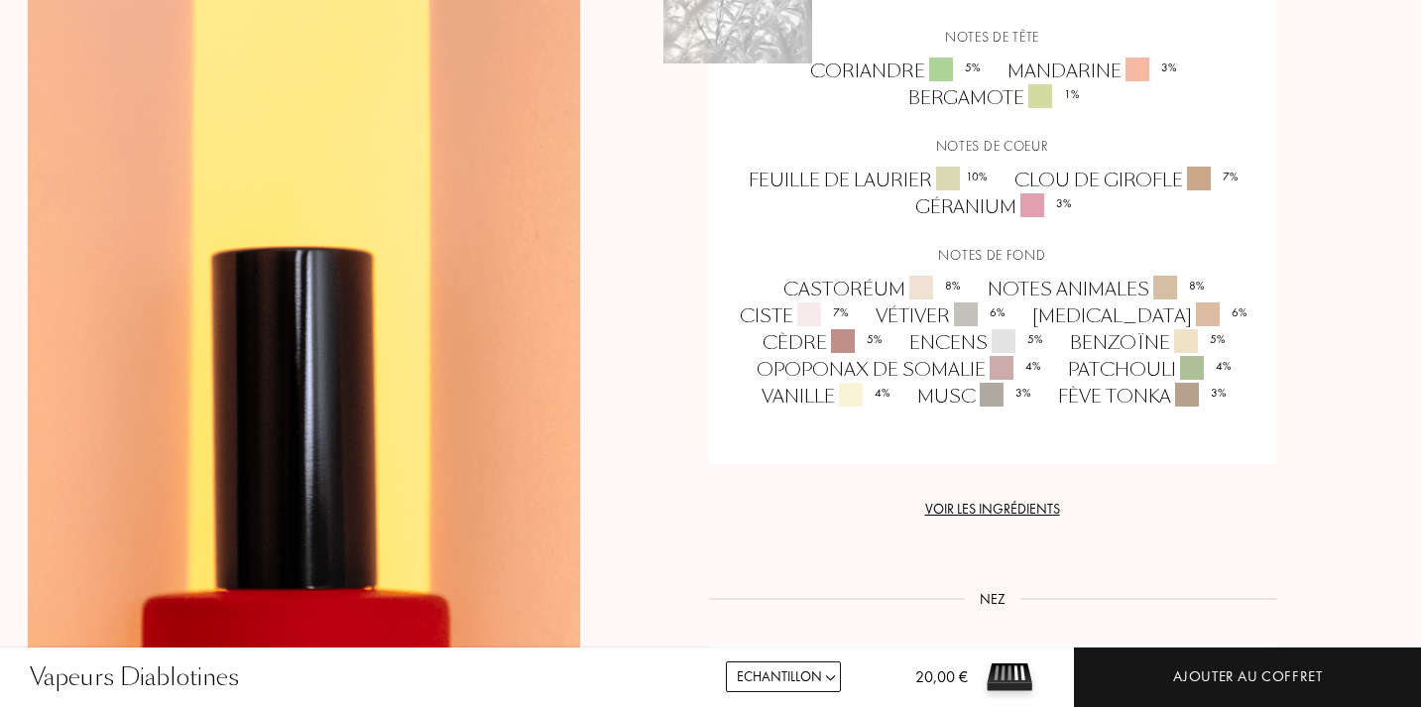
scroll to position [1790, 2]
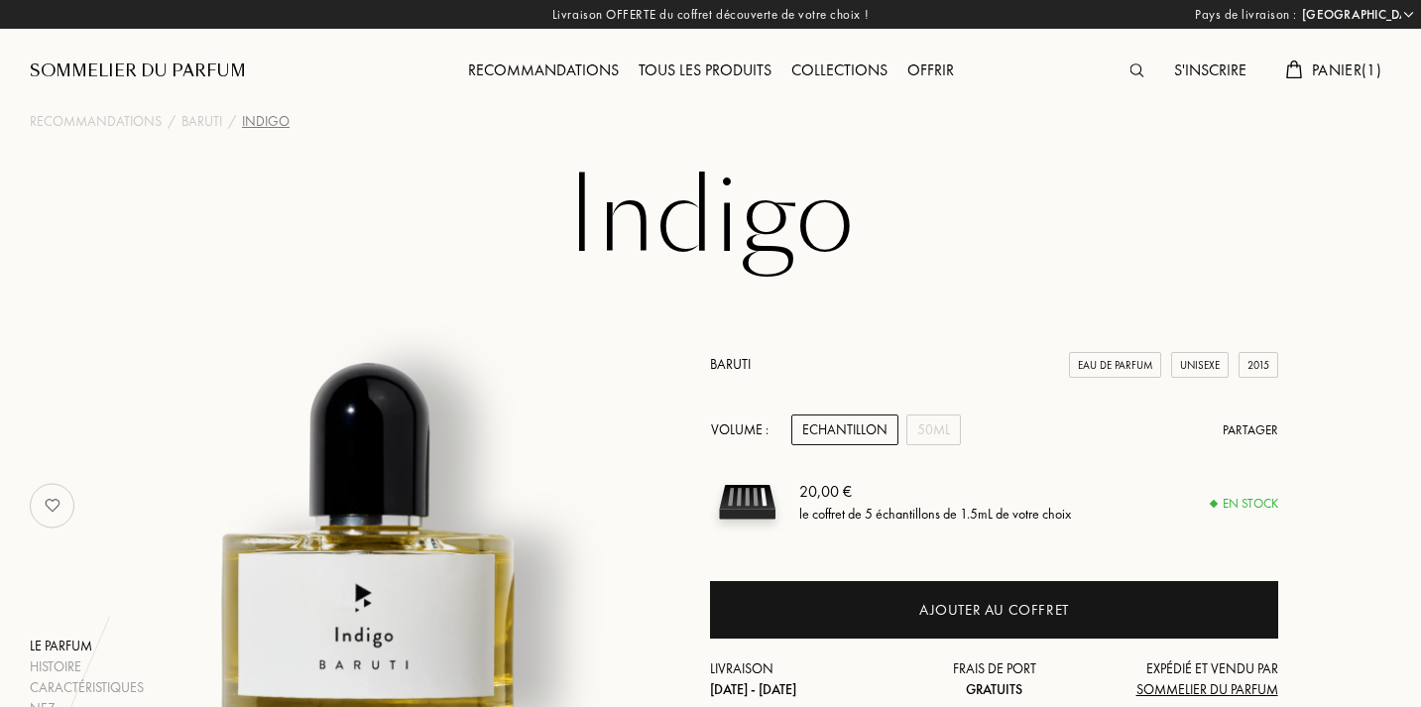
select select "FR"
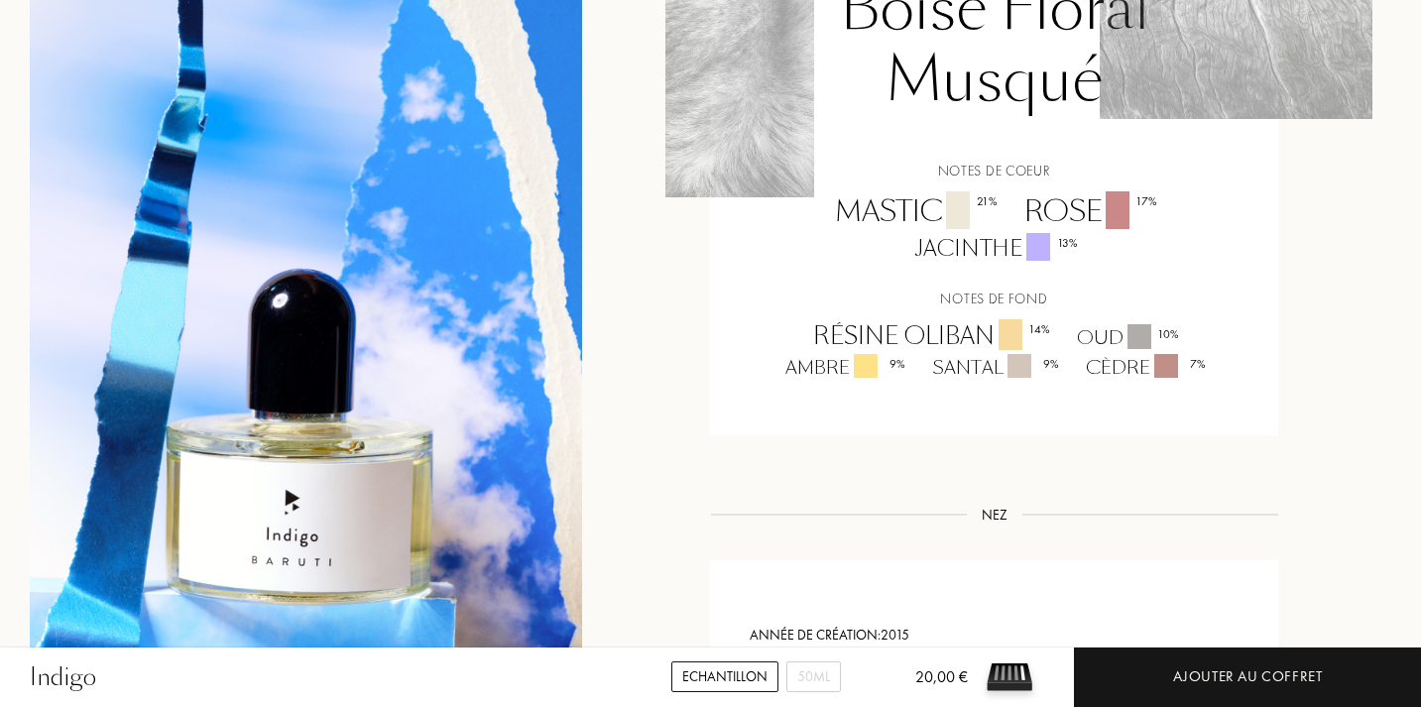
scroll to position [1613, 1]
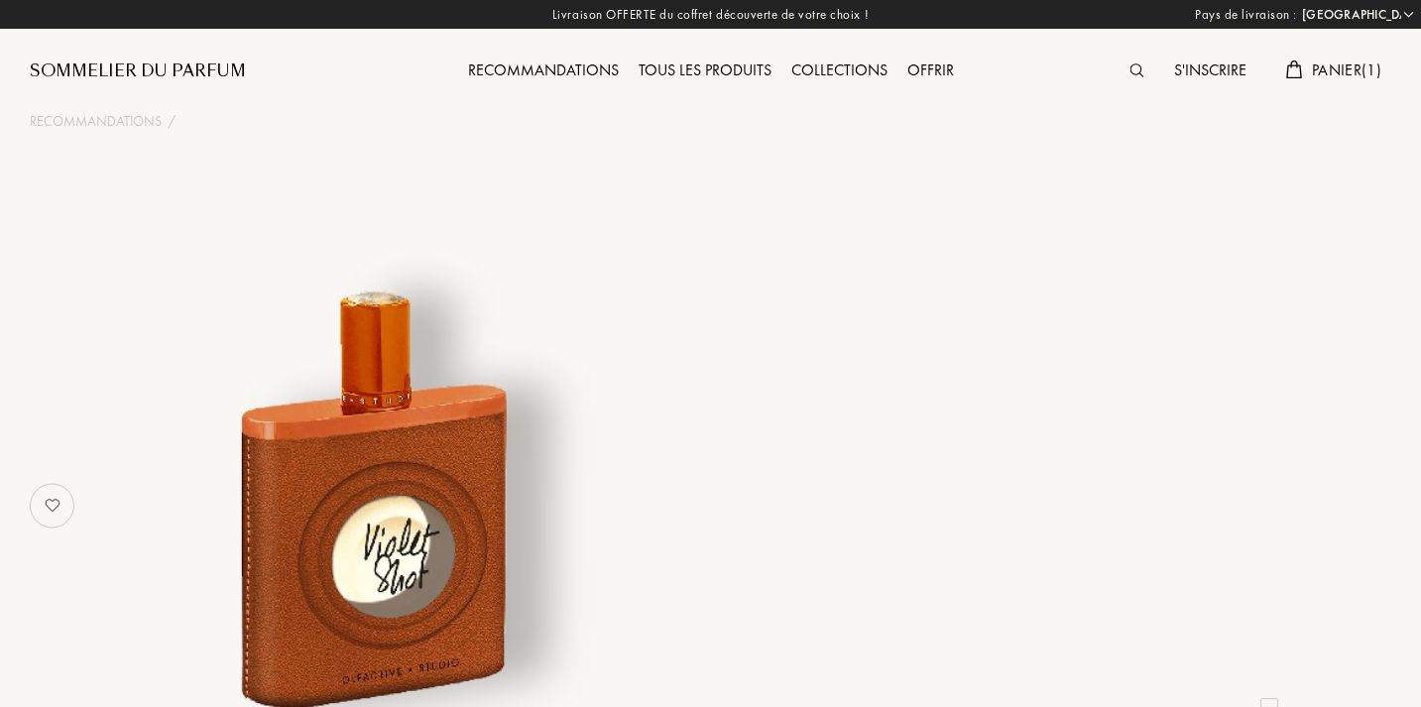
select select "FR"
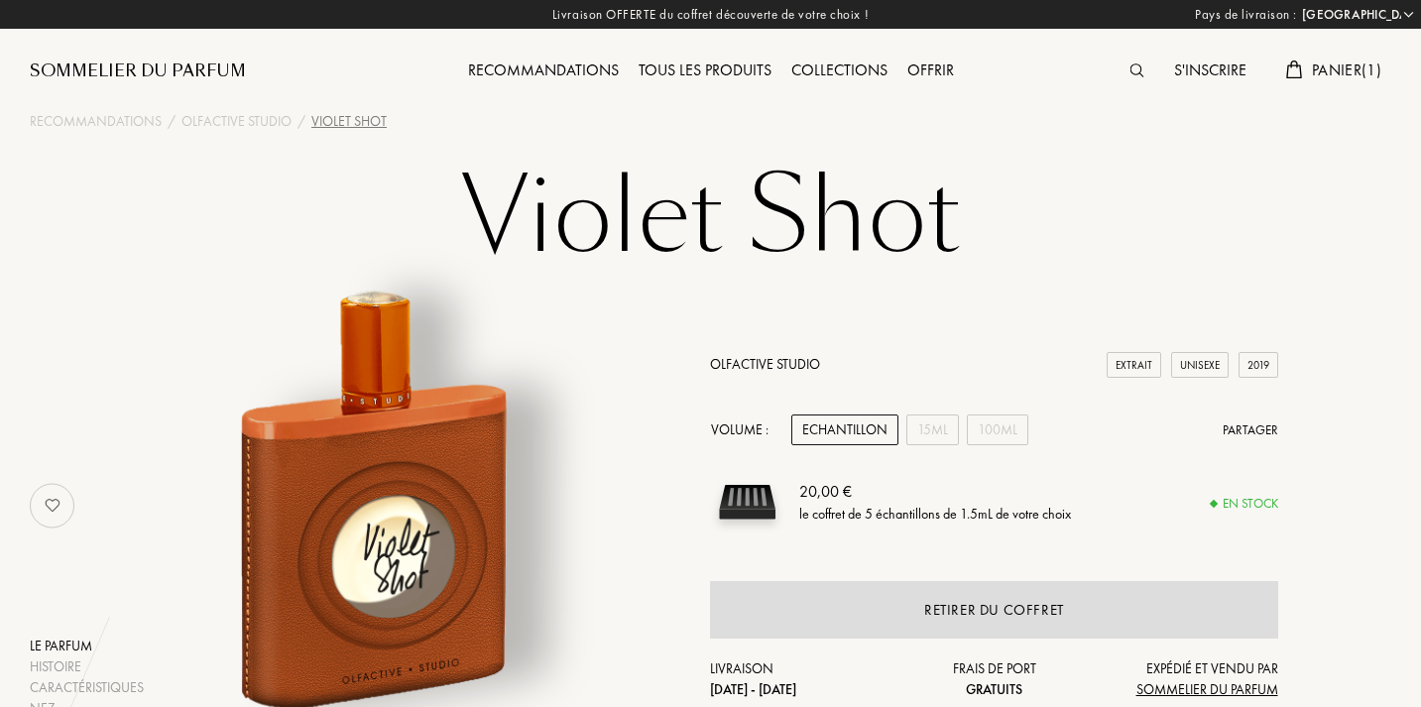
click at [866, 424] on div "Echantillon" at bounding box center [844, 429] width 107 height 31
click at [849, 429] on div "Echantillon" at bounding box center [844, 429] width 107 height 31
click at [1327, 71] on span "Panier ( 1 )" at bounding box center [1345, 69] width 69 height 21
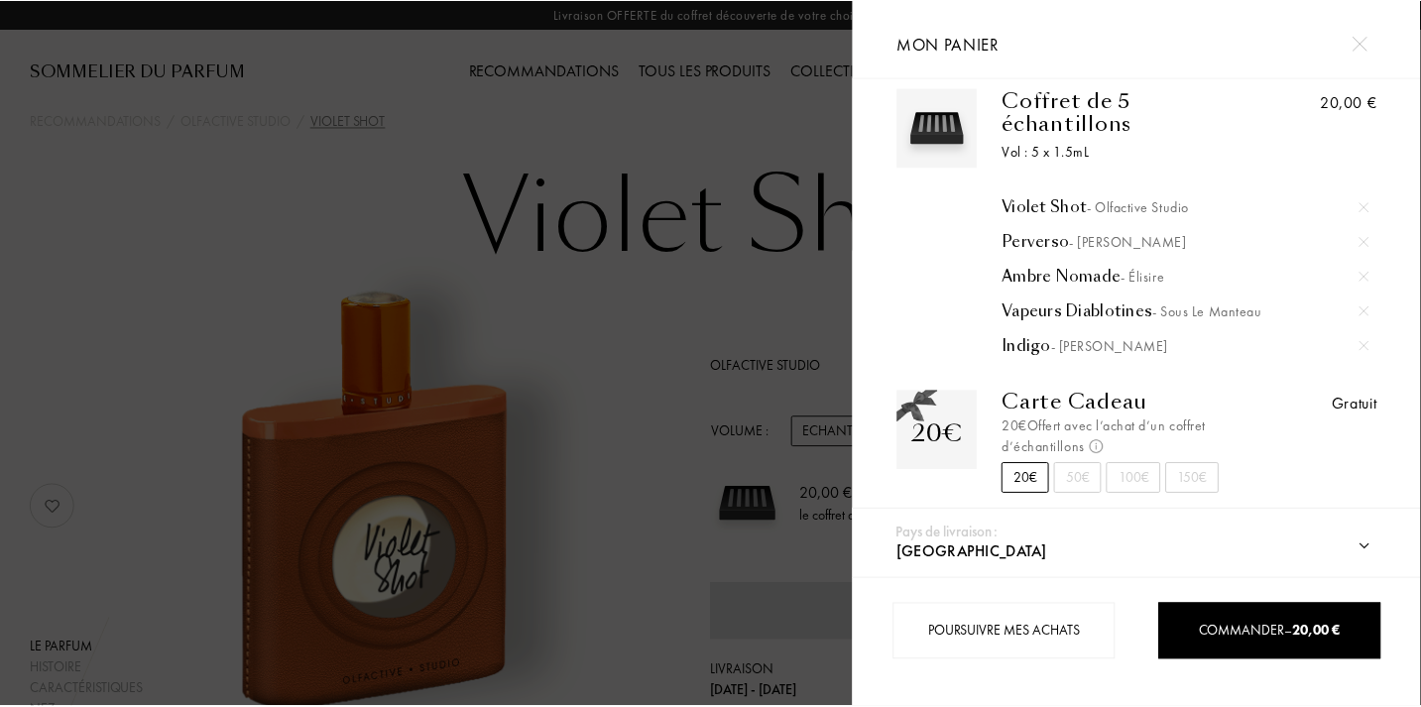
scroll to position [24, 0]
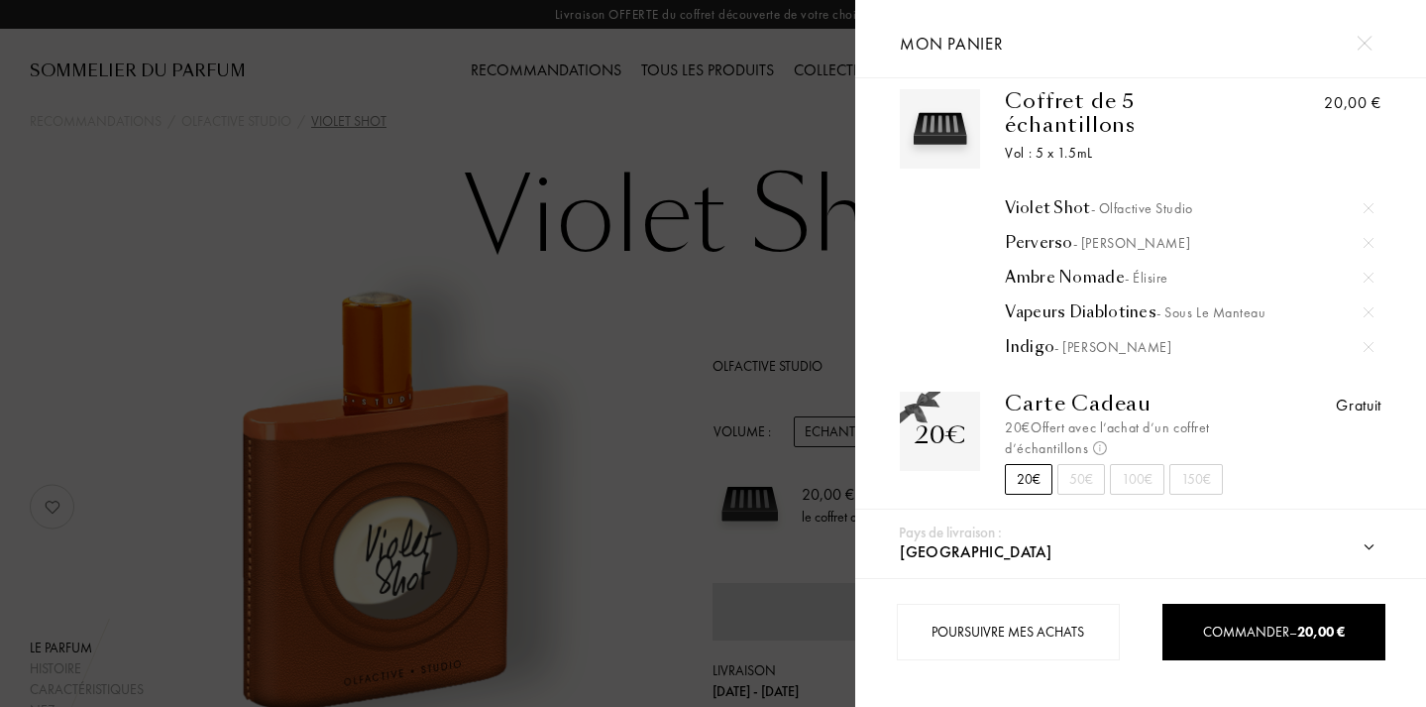
click at [696, 384] on div at bounding box center [427, 353] width 855 height 707
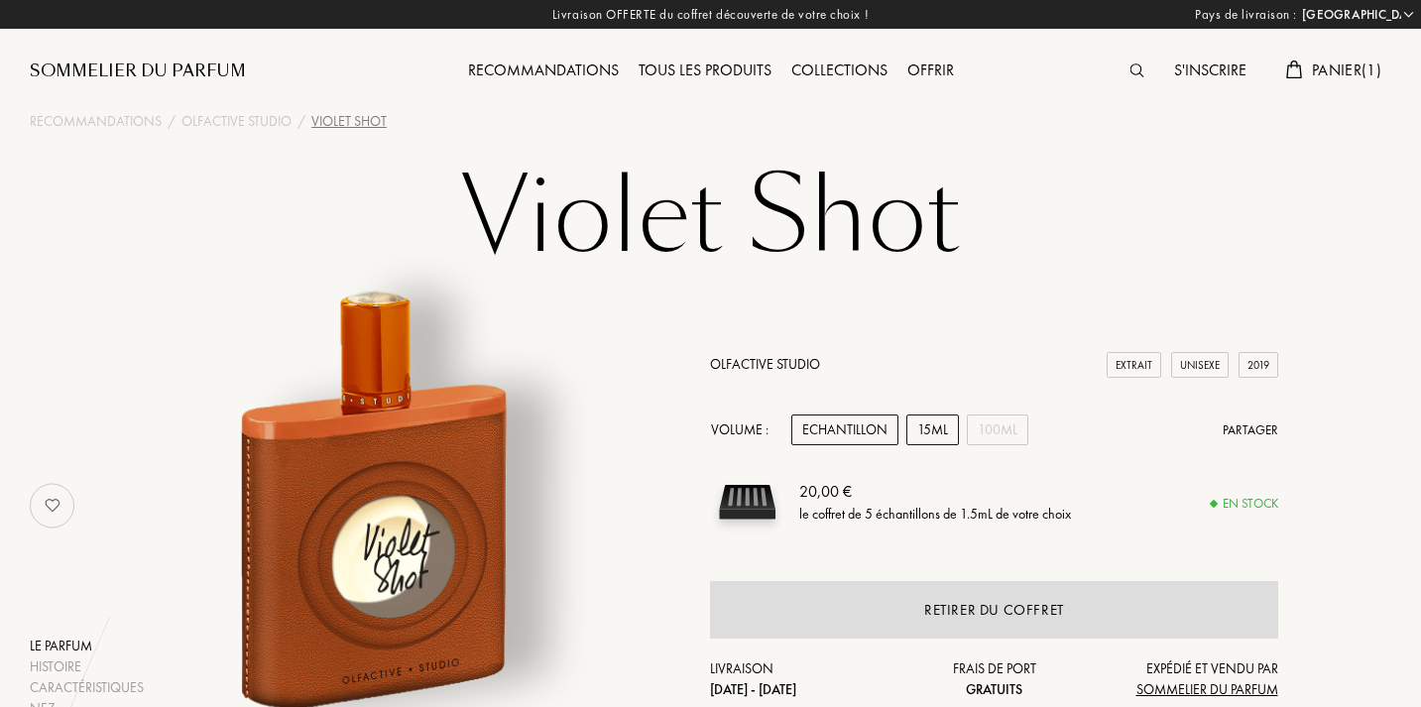
click at [936, 435] on div "15mL" at bounding box center [932, 429] width 53 height 31
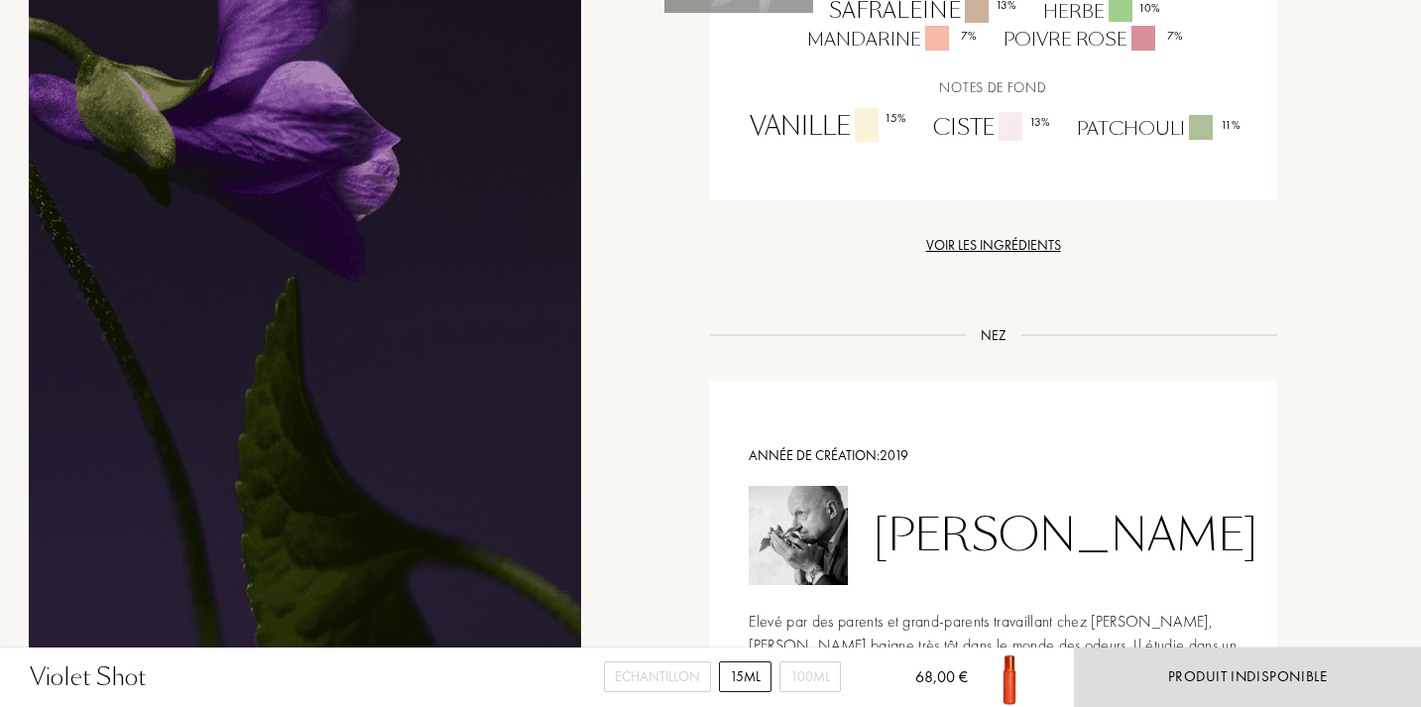
scroll to position [1792, 1]
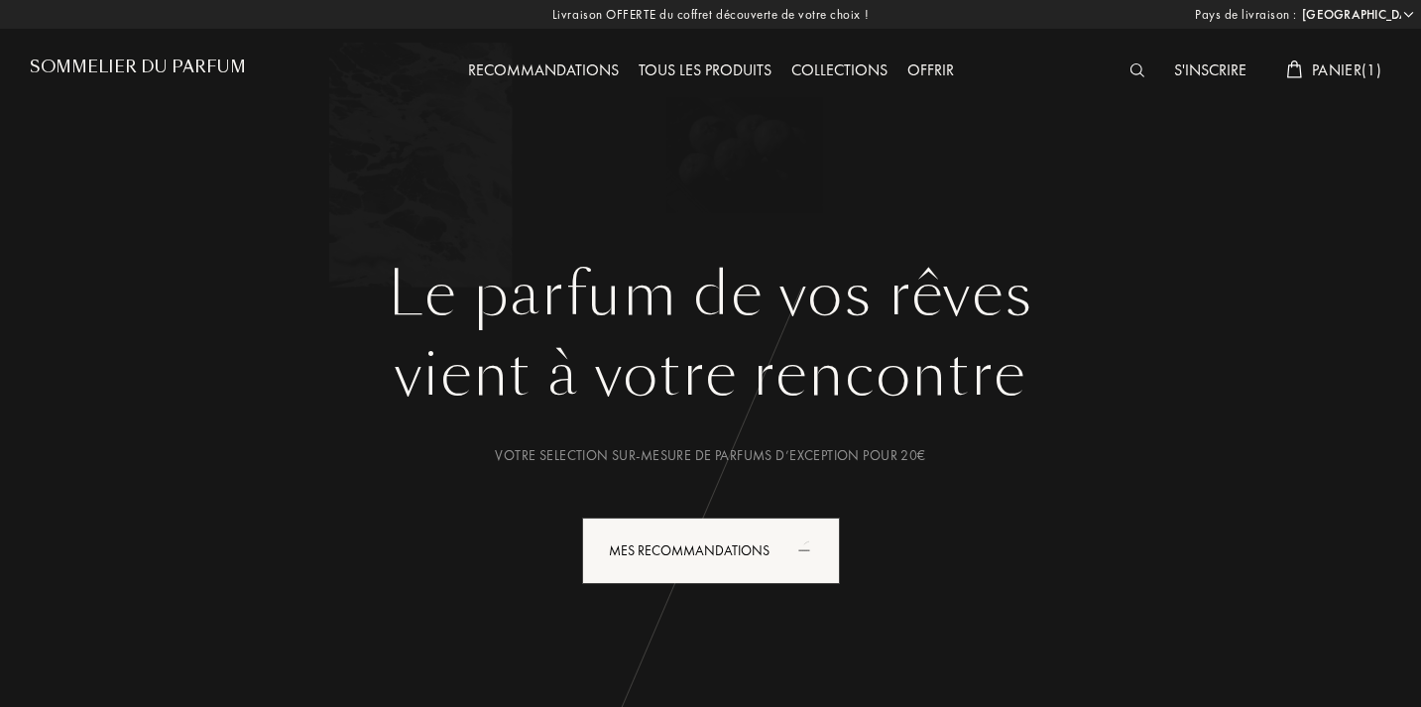
select select "FR"
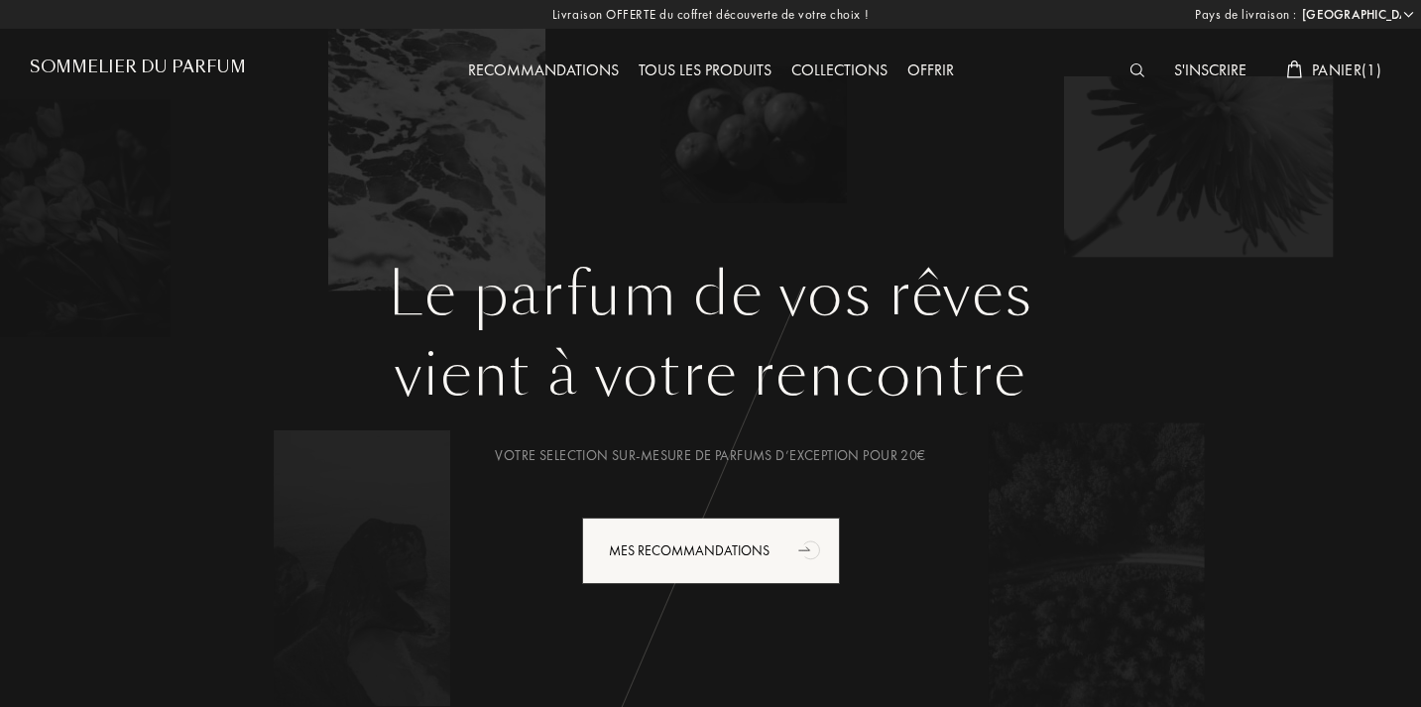
click at [1339, 69] on span "Panier ( 1 )" at bounding box center [1345, 69] width 69 height 21
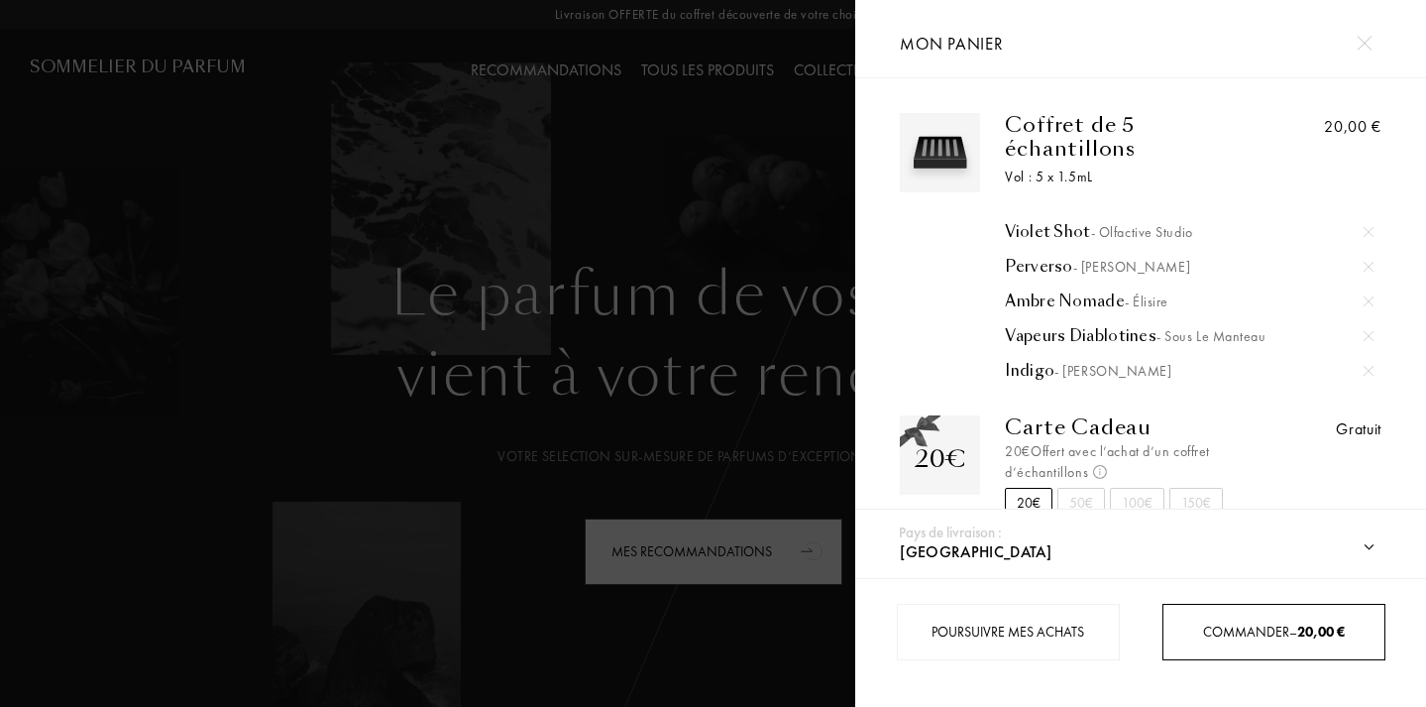
click at [1281, 626] on span "Commander – 20,00 €" at bounding box center [1274, 632] width 142 height 18
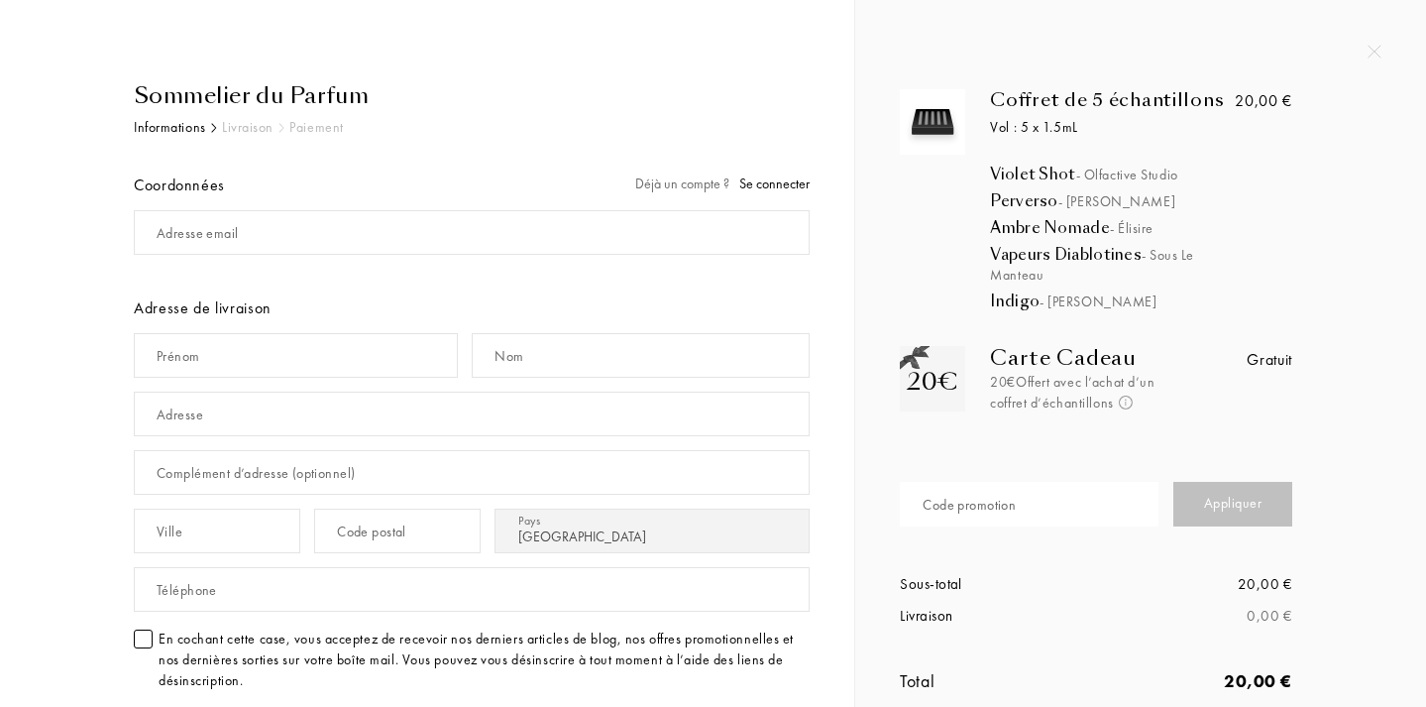
select select "FR"
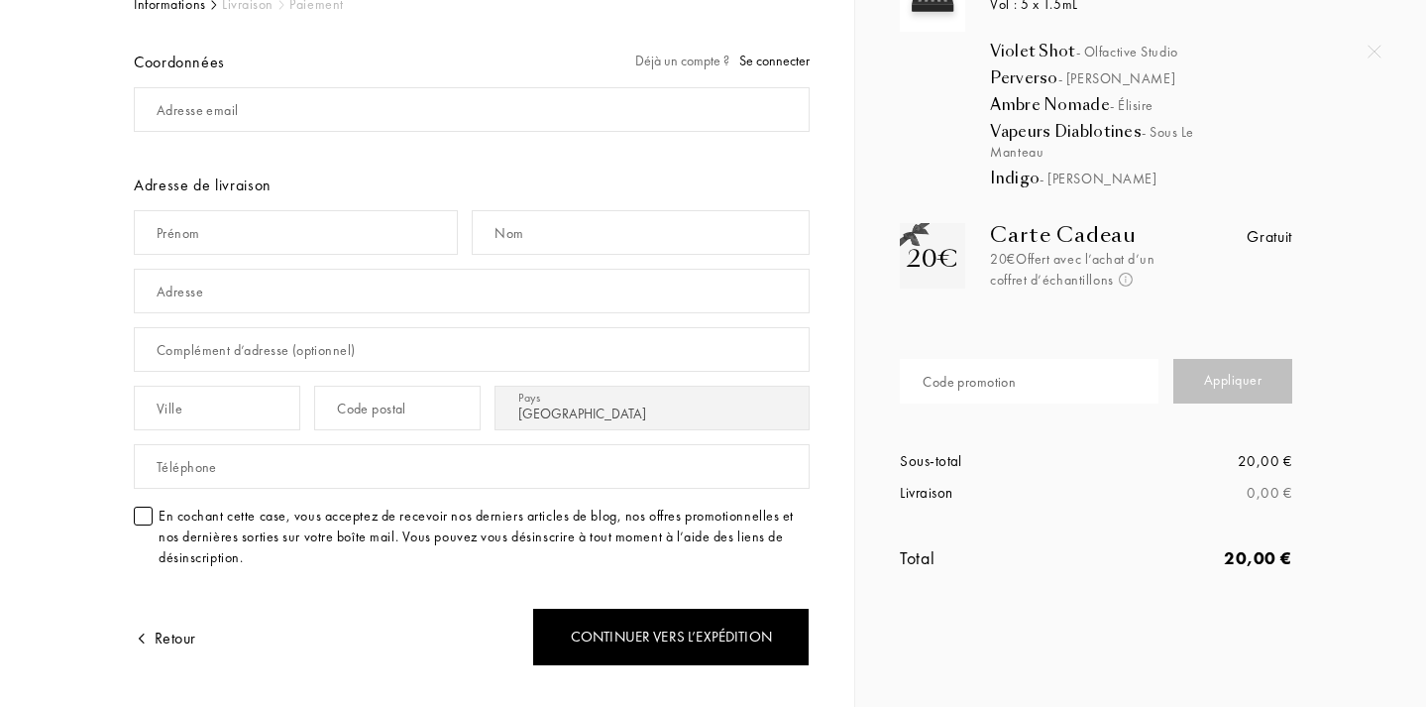
scroll to position [137, 0]
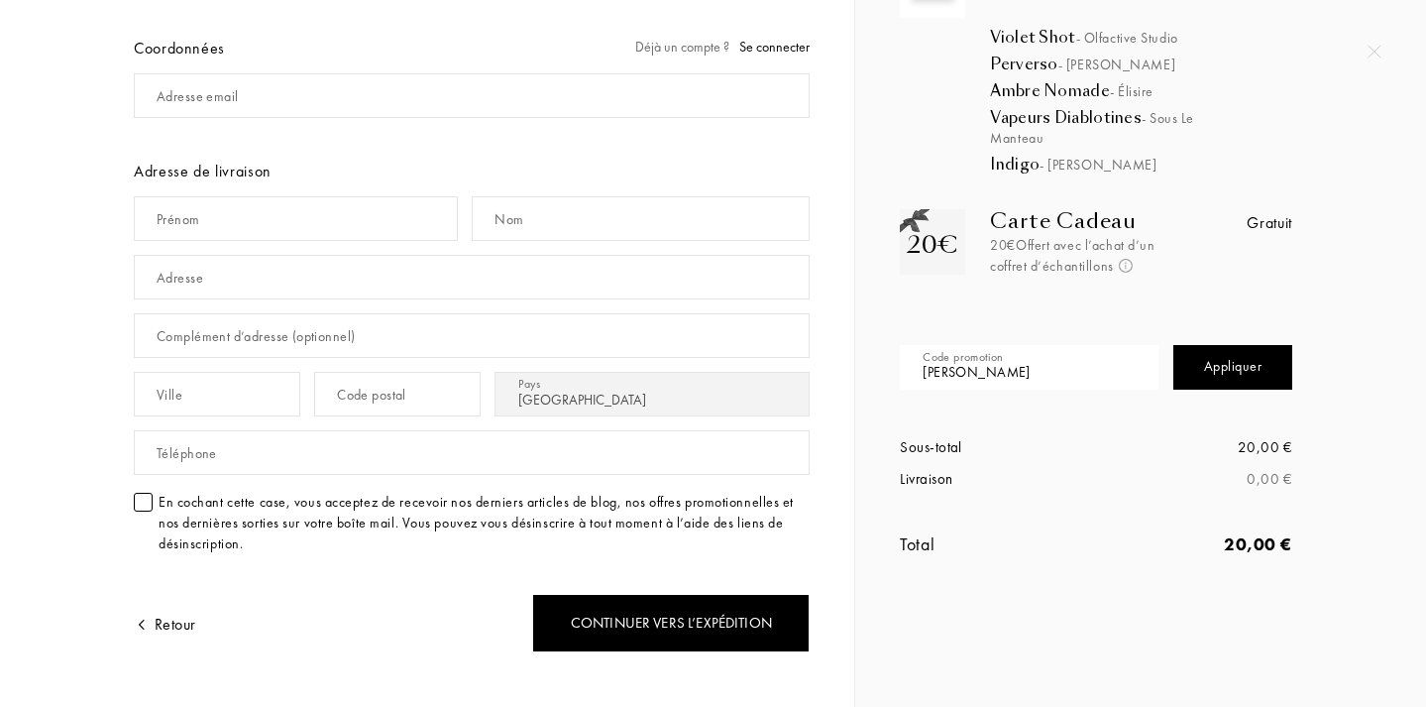
type input "OLIVIA"
click at [1267, 370] on div "Appliquer" at bounding box center [1233, 367] width 119 height 45
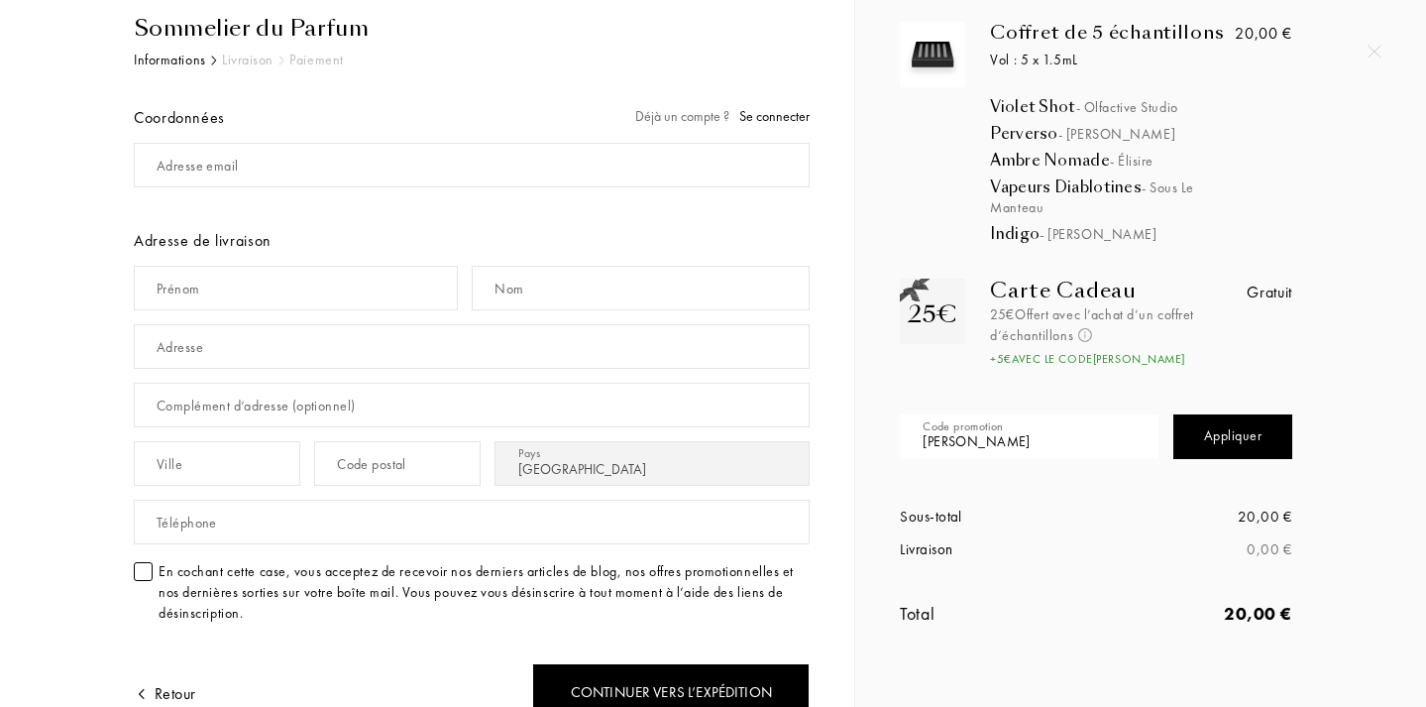
scroll to position [0, 0]
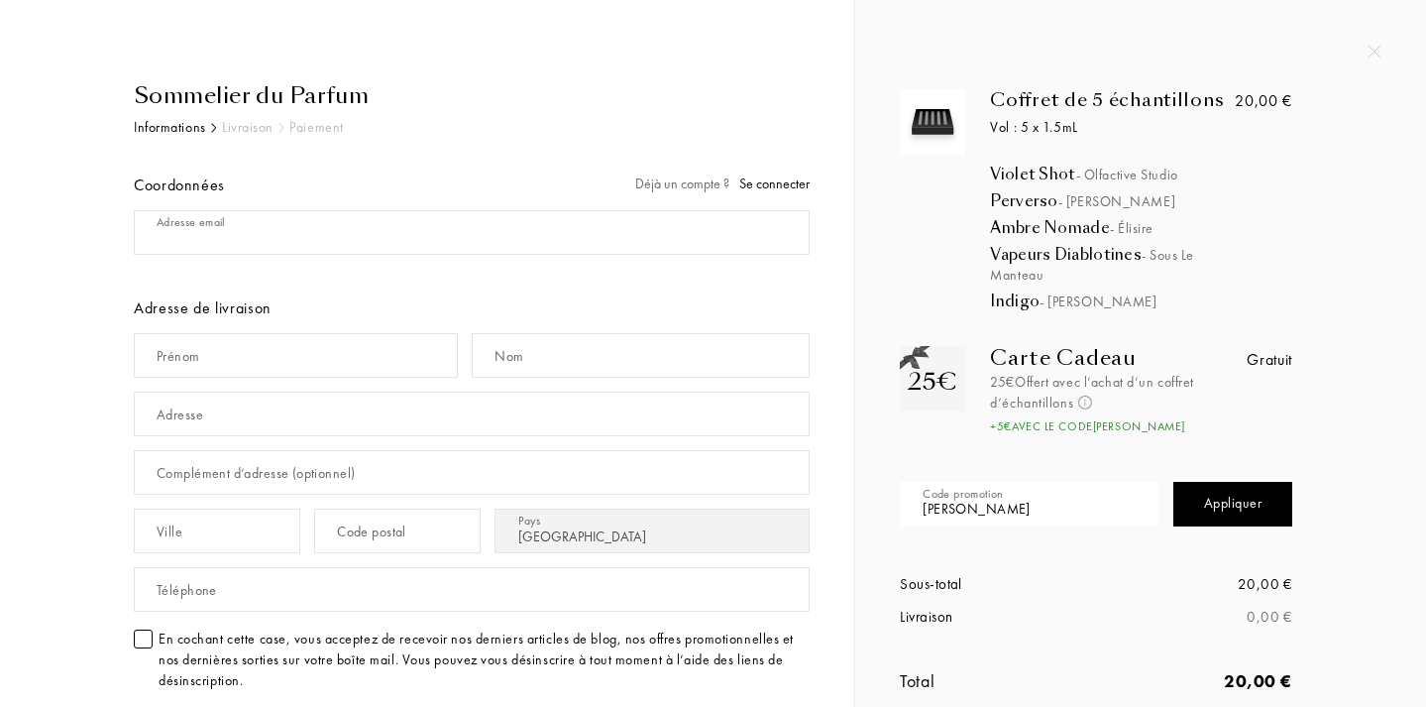
click at [773, 184] on span "Se connecter" at bounding box center [775, 183] width 70 height 18
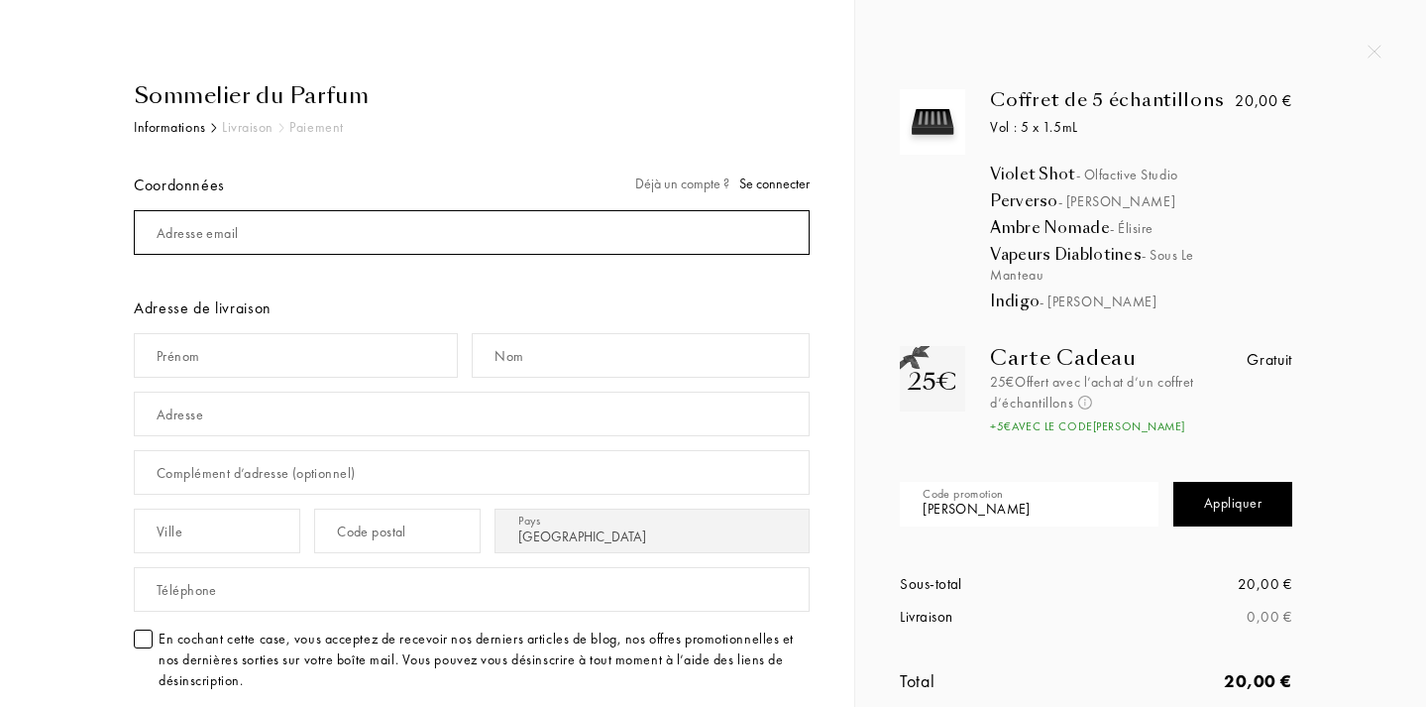
click at [336, 228] on input "mail" at bounding box center [472, 232] width 676 height 45
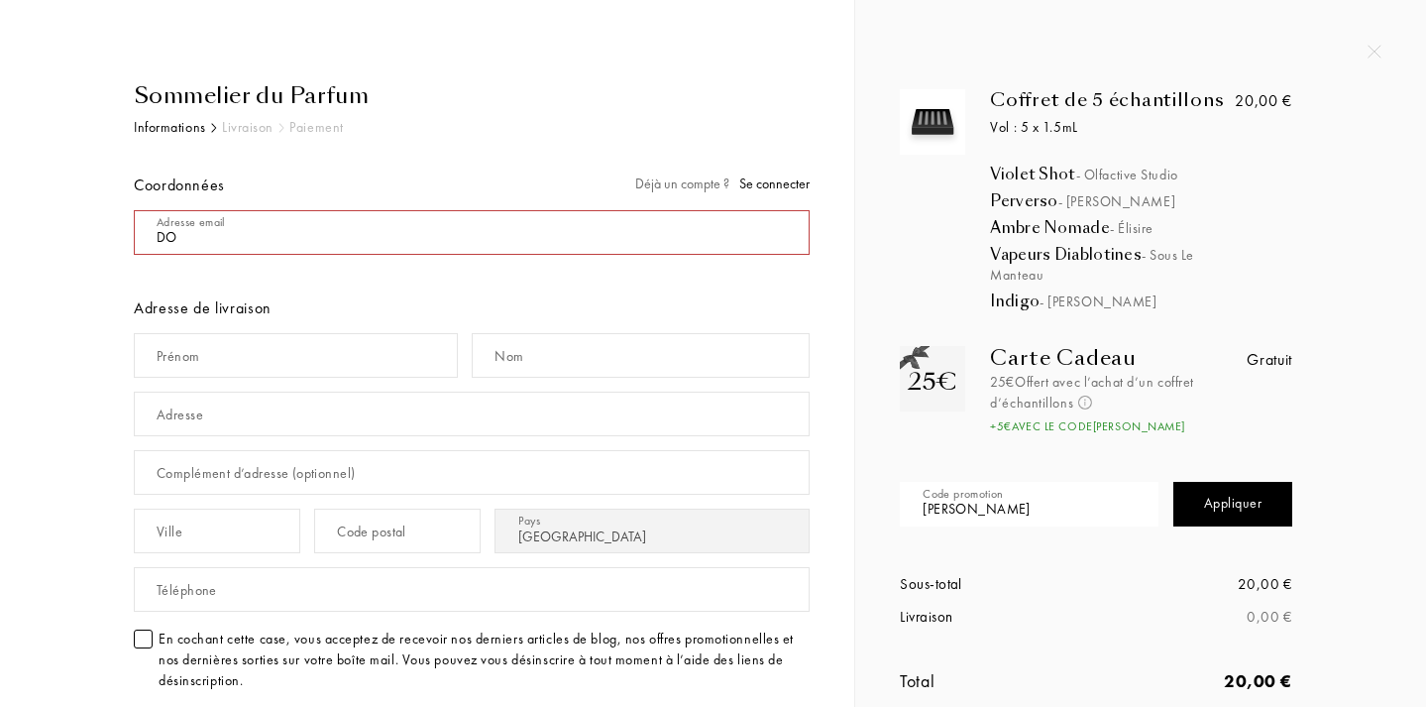
type input "D"
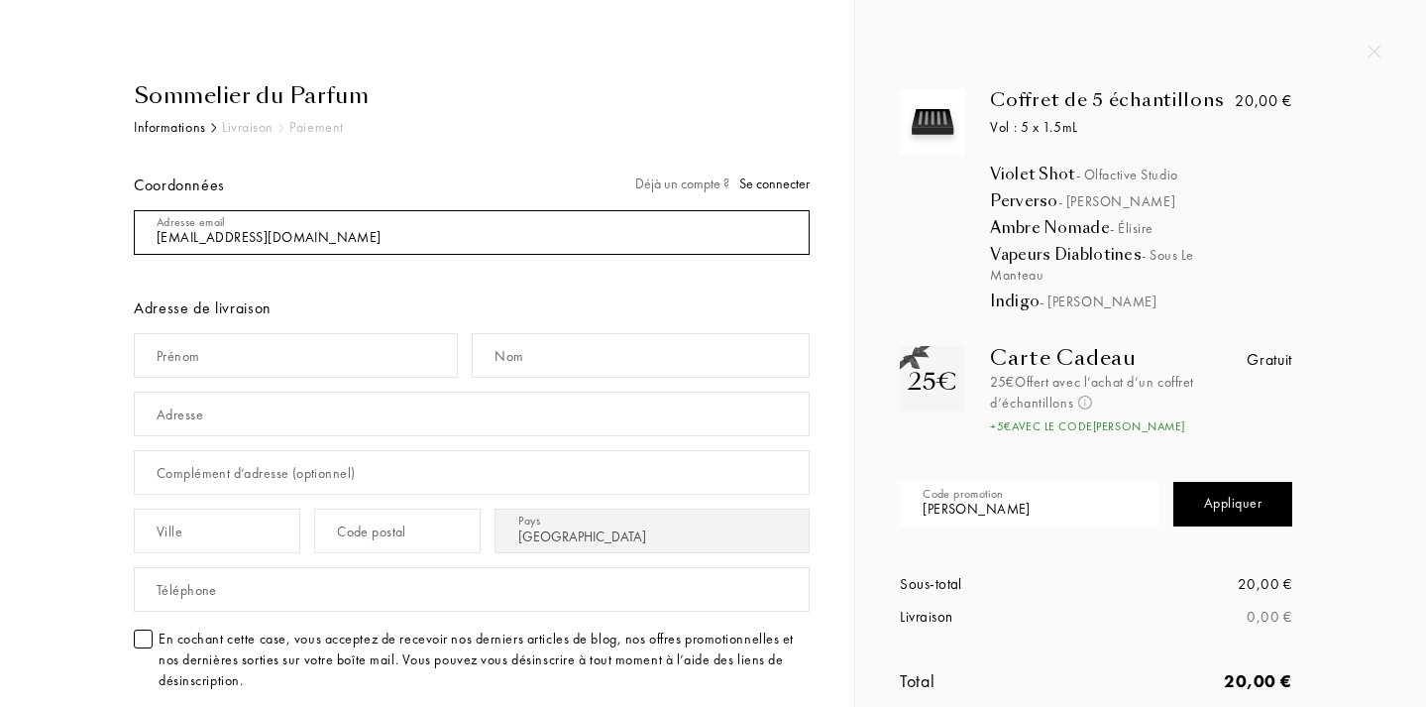
type input "doramalliaros@yahoo.com"
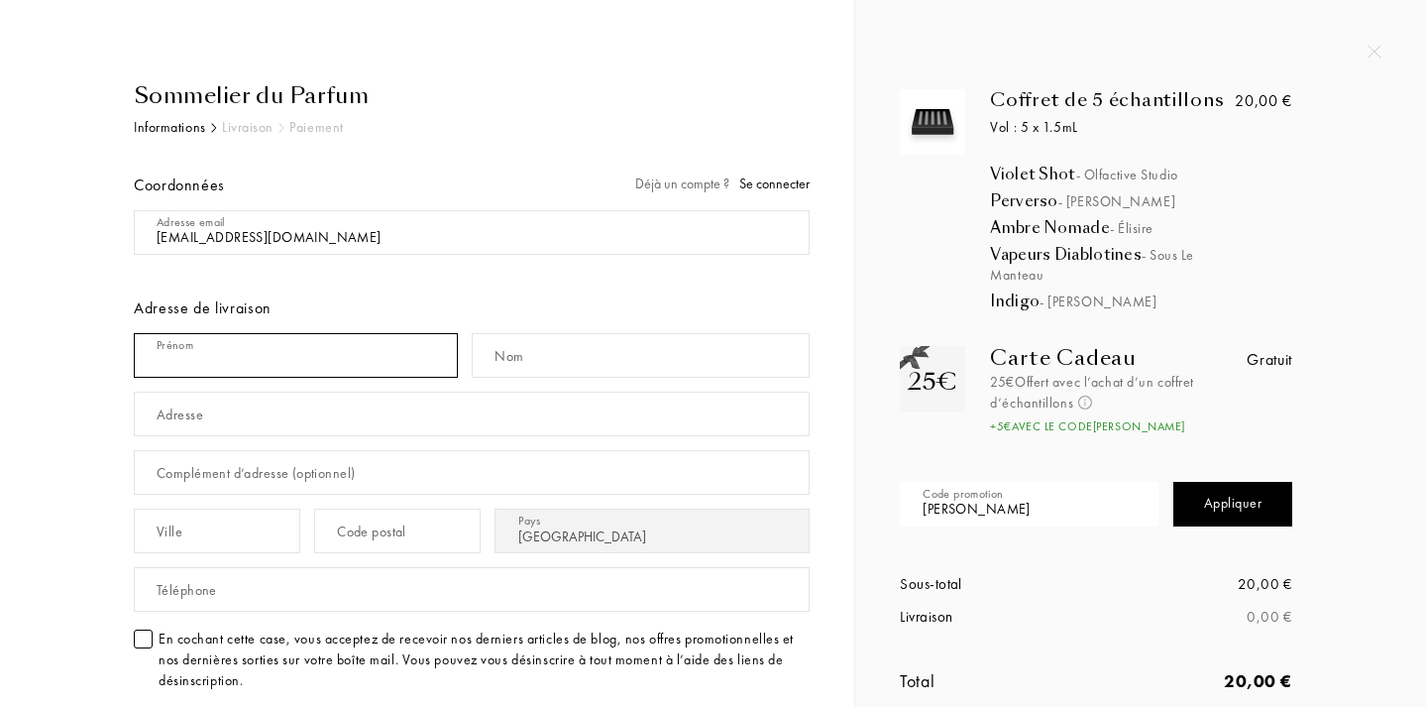
type input "Theodora"
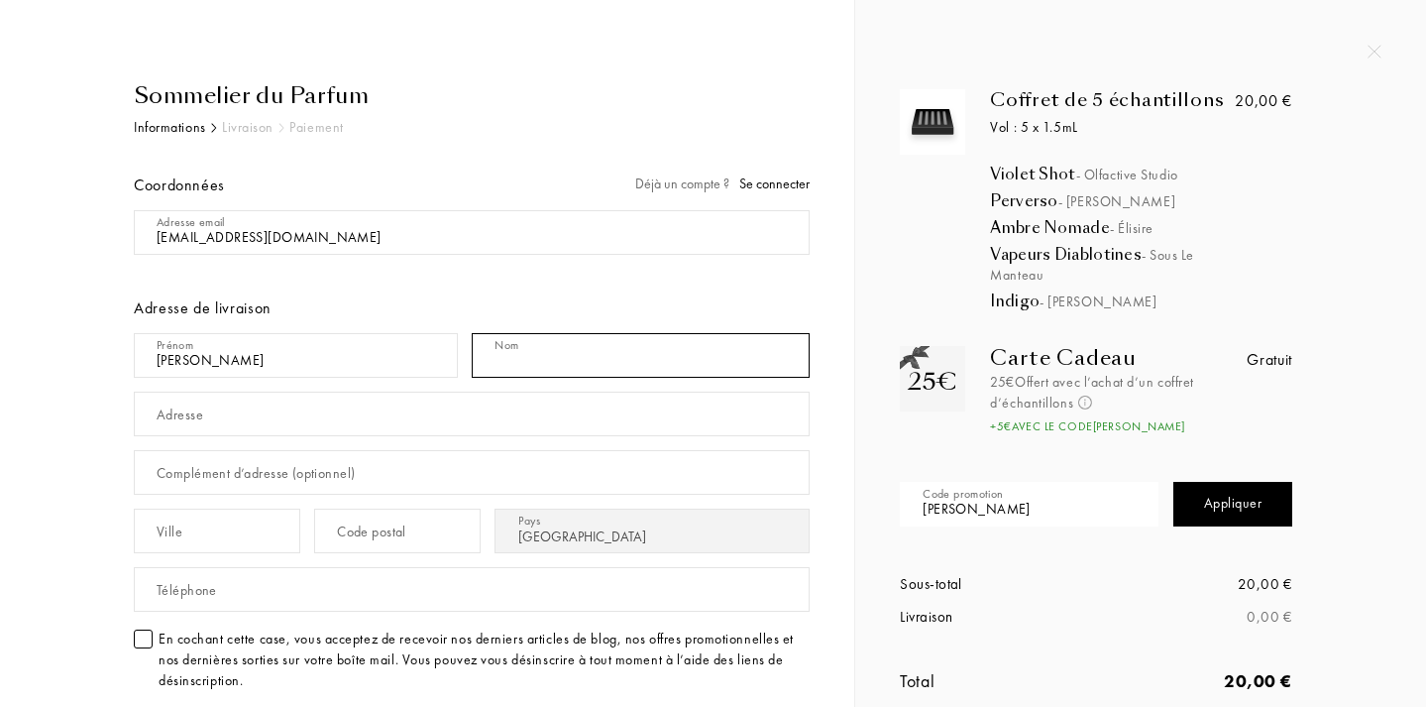
type input "Vasilopoulou"
type input "25 RUE DE LA 5E DIVISION BLINDEE"
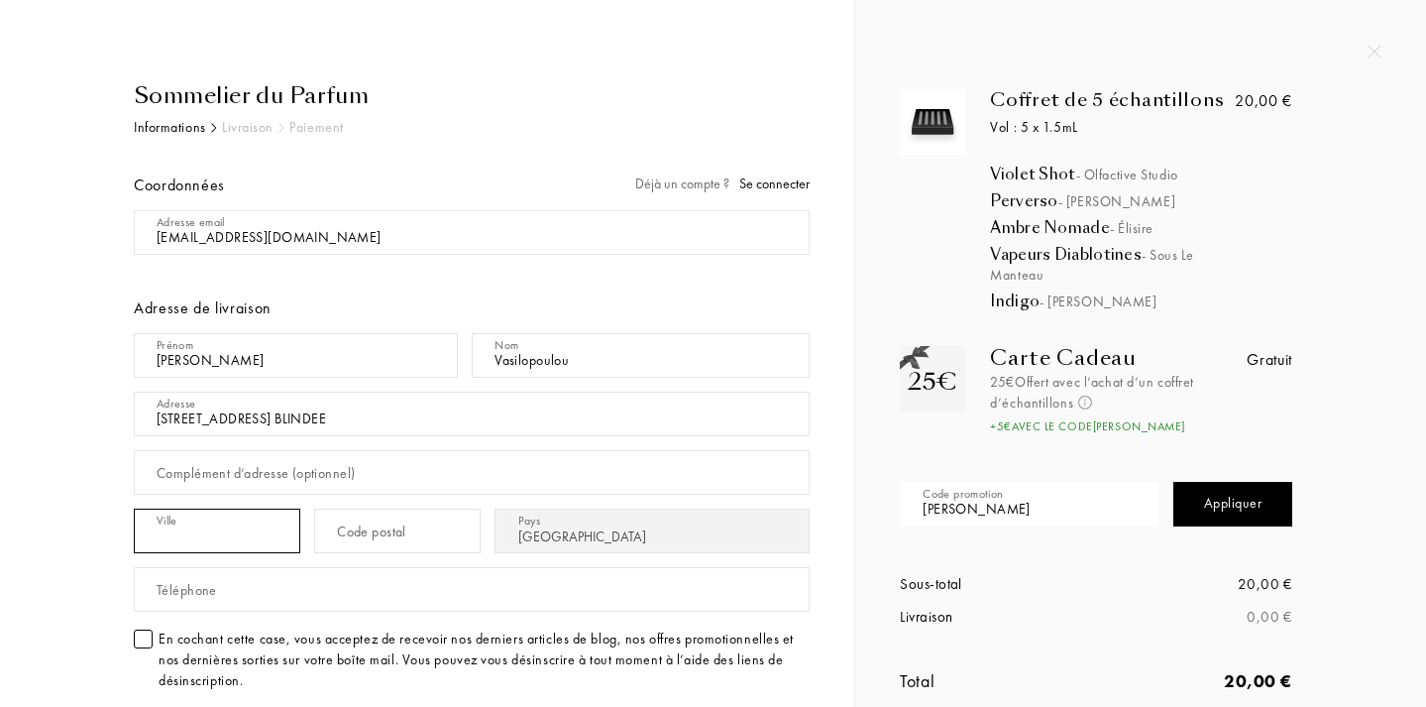
type input "COLMAR"
type input "68000"
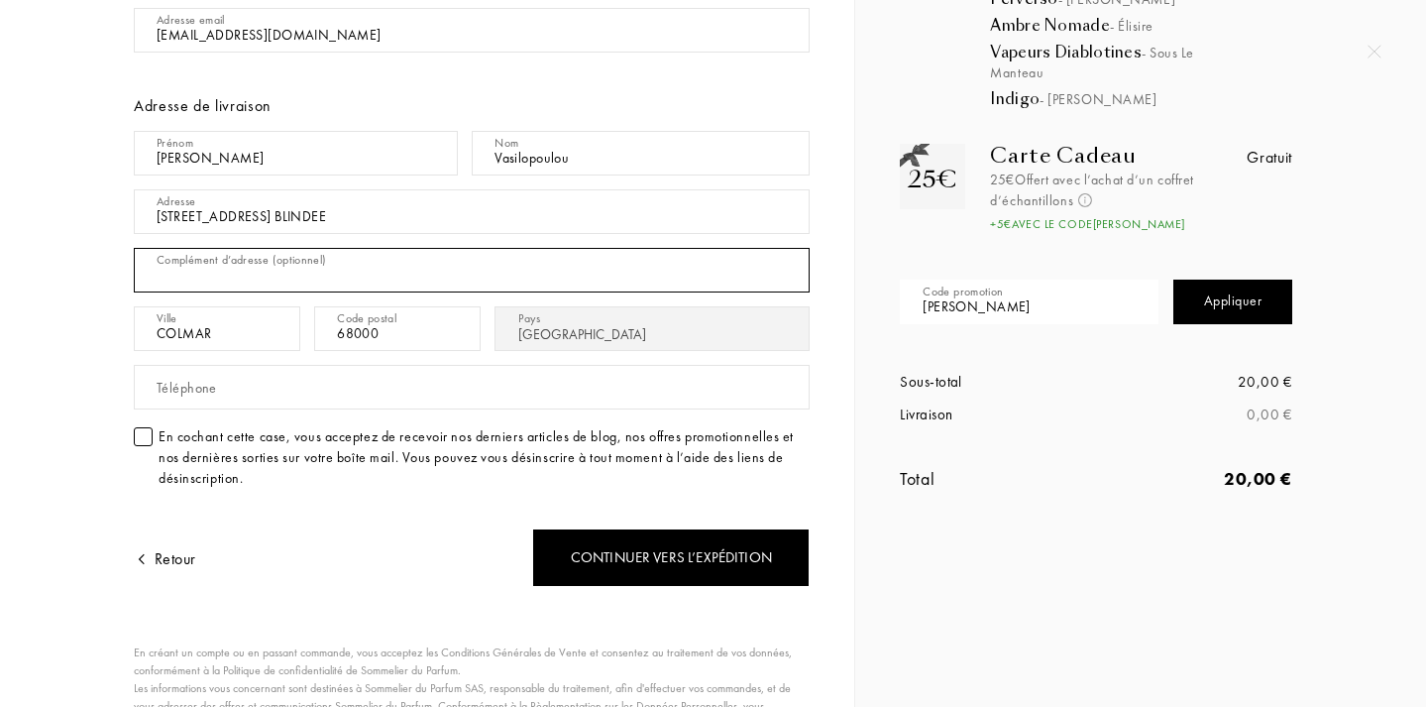
scroll to position [224, 0]
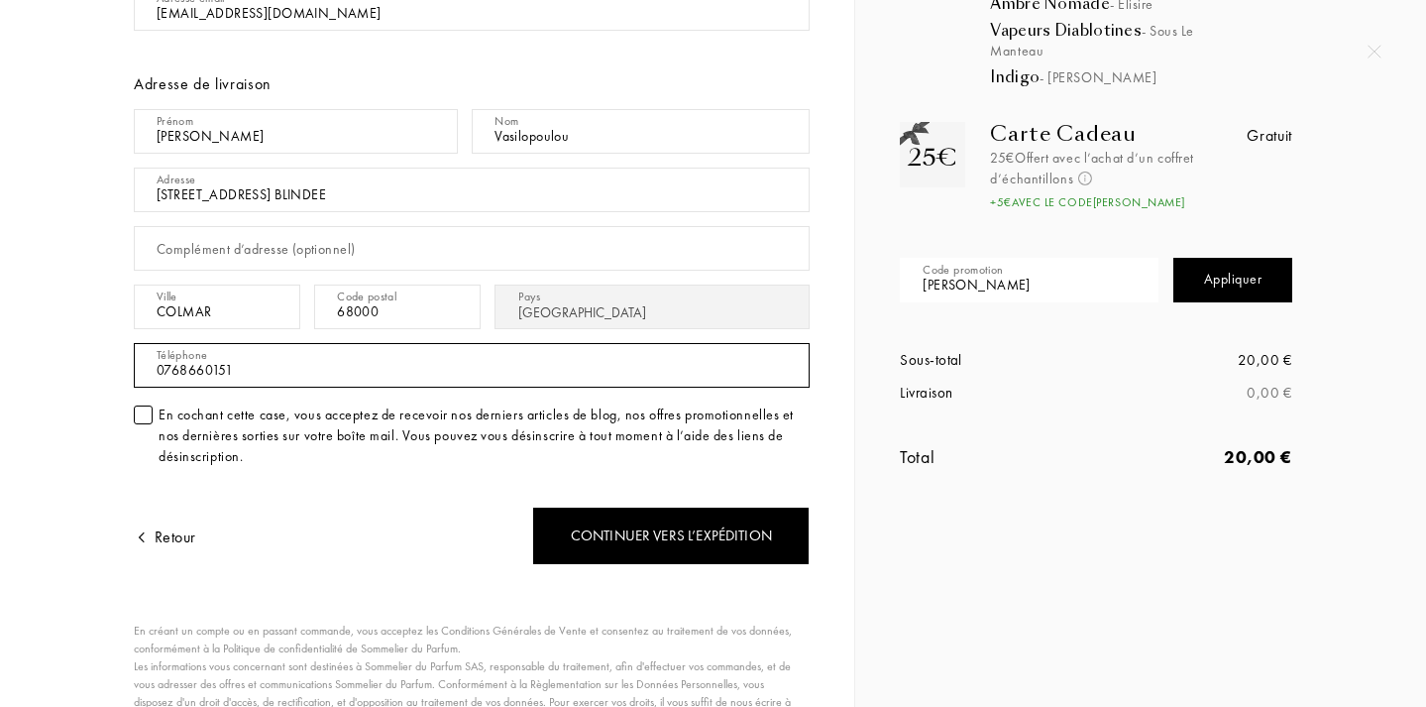
type input "0768660151"
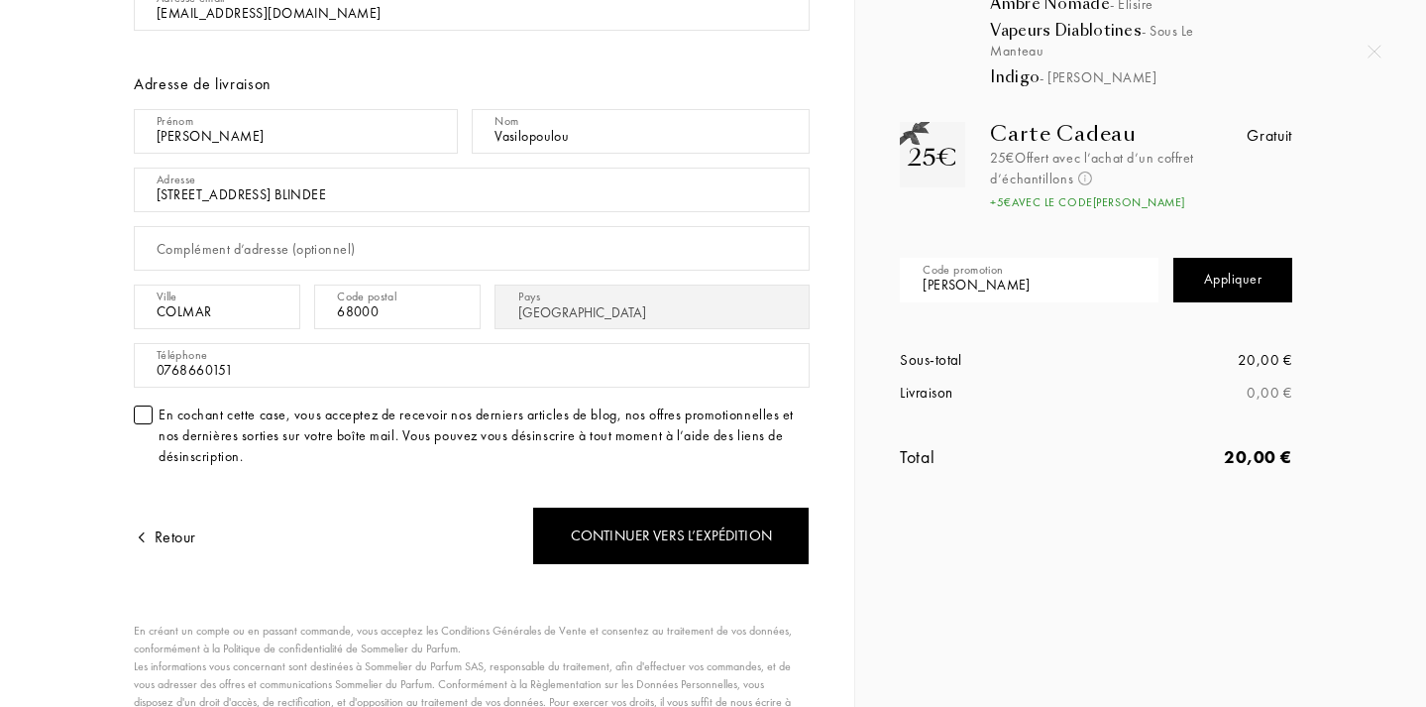
click at [149, 419] on div at bounding box center [143, 414] width 19 height 19
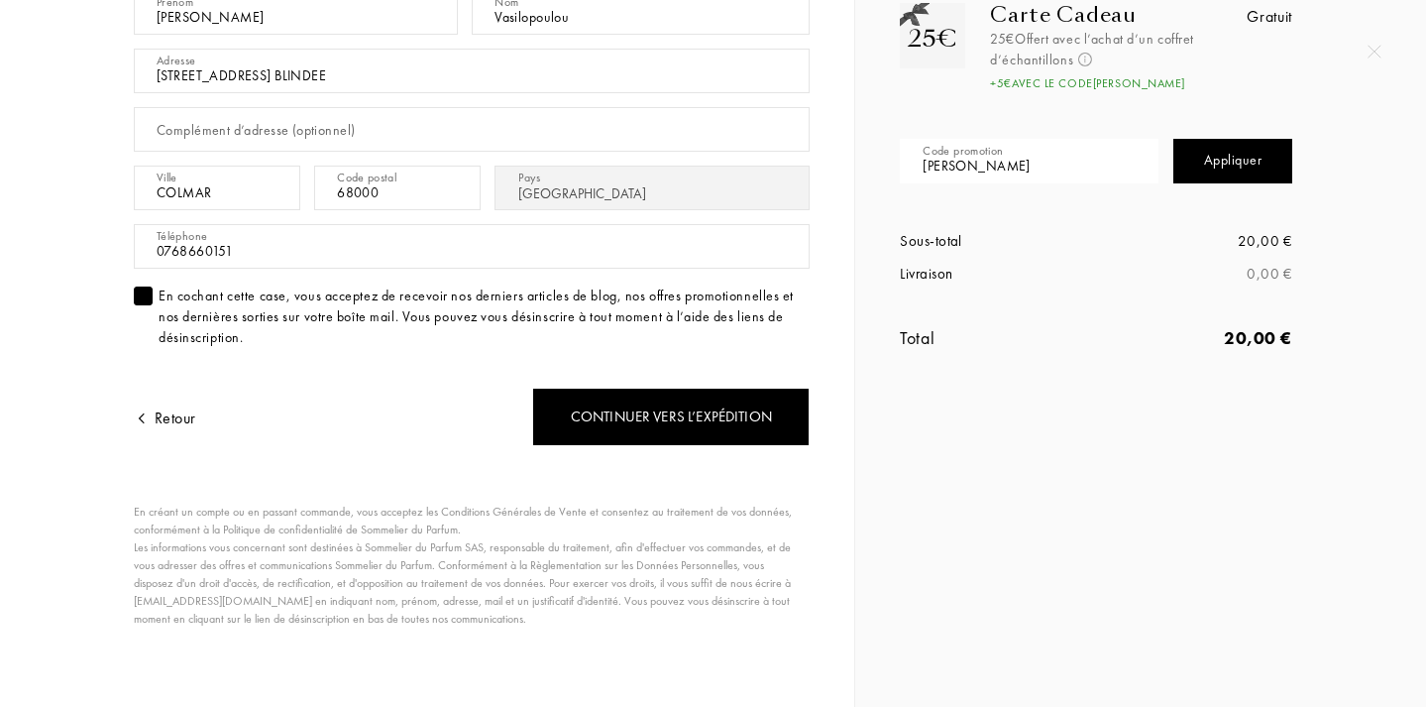
scroll to position [342, 0]
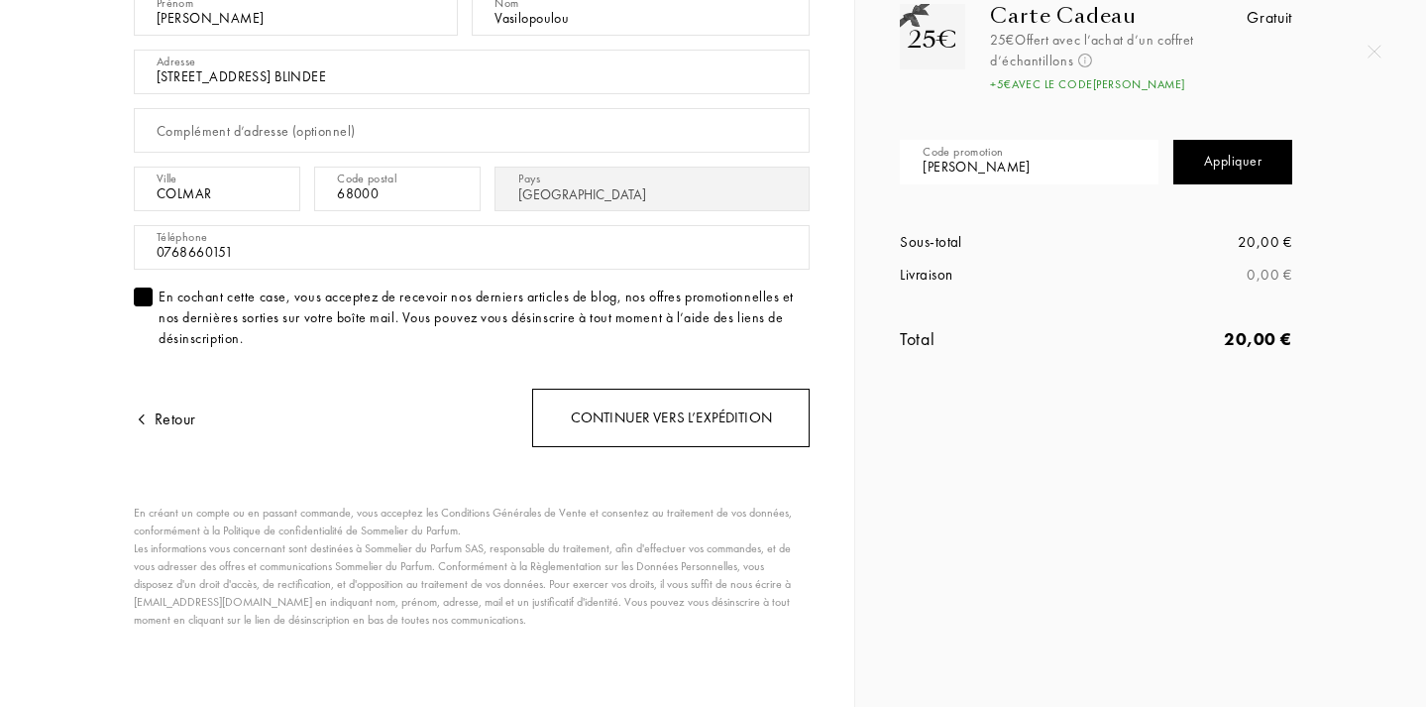
click at [630, 427] on div "Continuer vers l’expédition" at bounding box center [671, 418] width 278 height 58
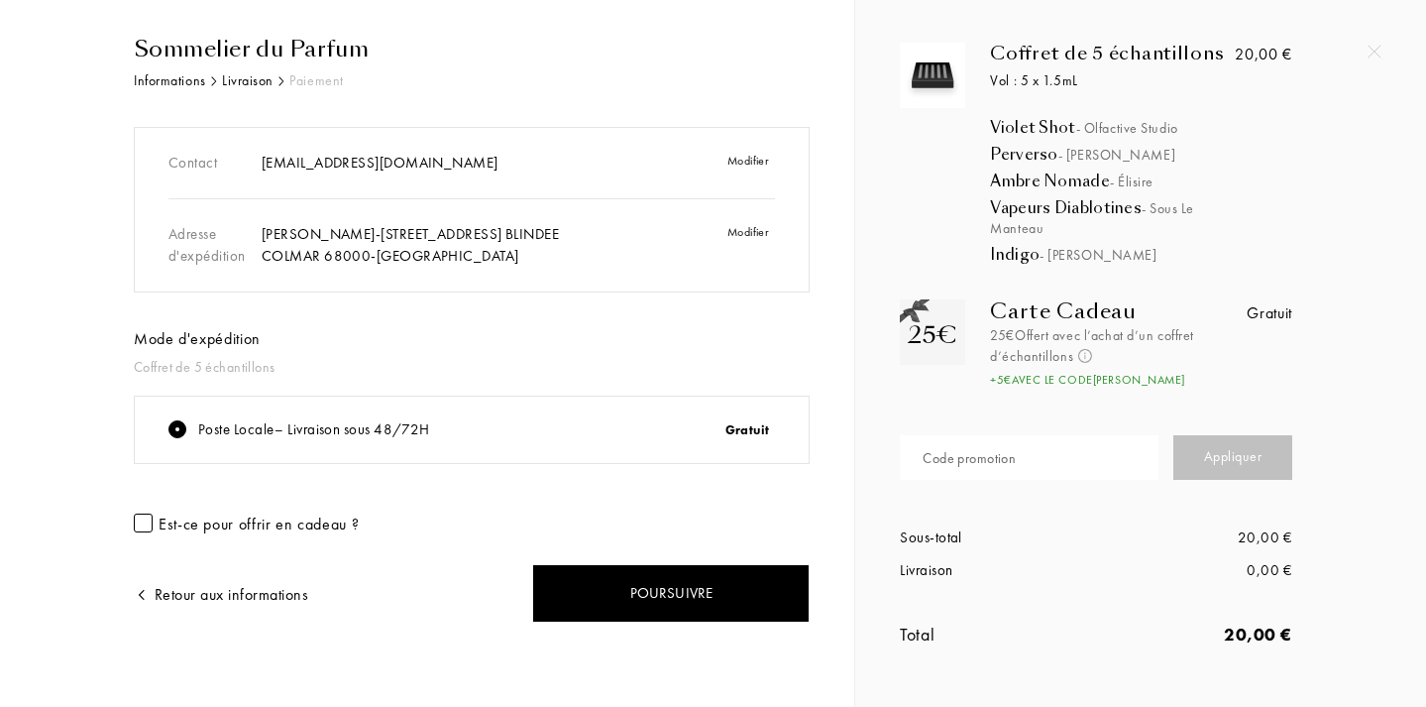
scroll to position [46, 0]
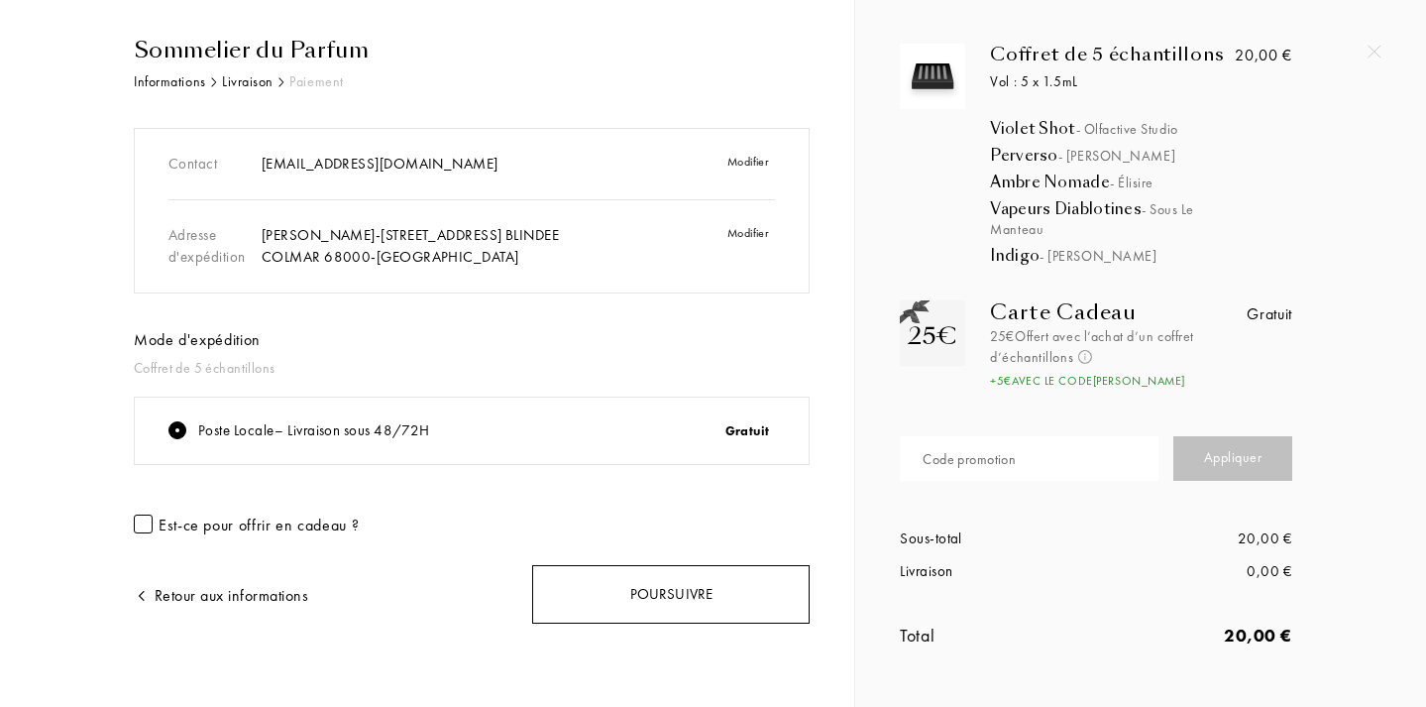
click at [668, 593] on div "Poursuivre" at bounding box center [671, 594] width 278 height 58
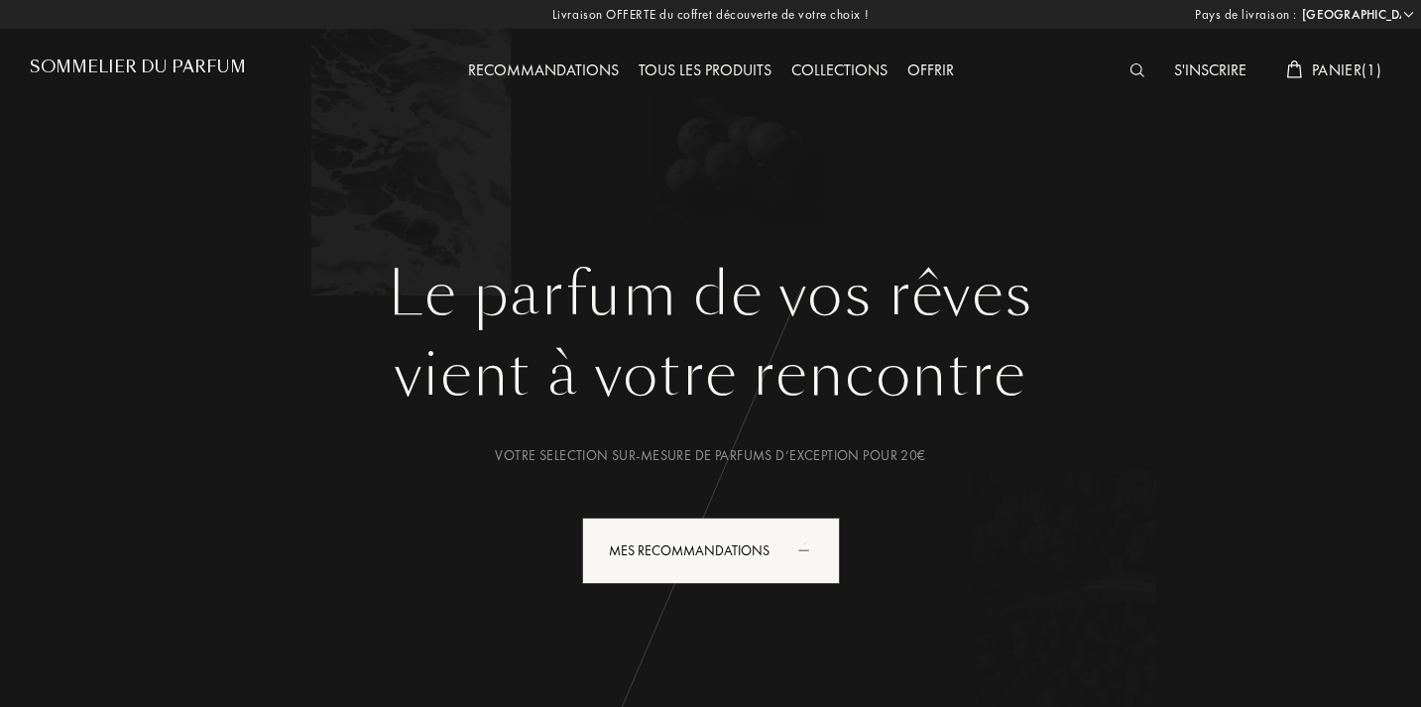
select select "FR"
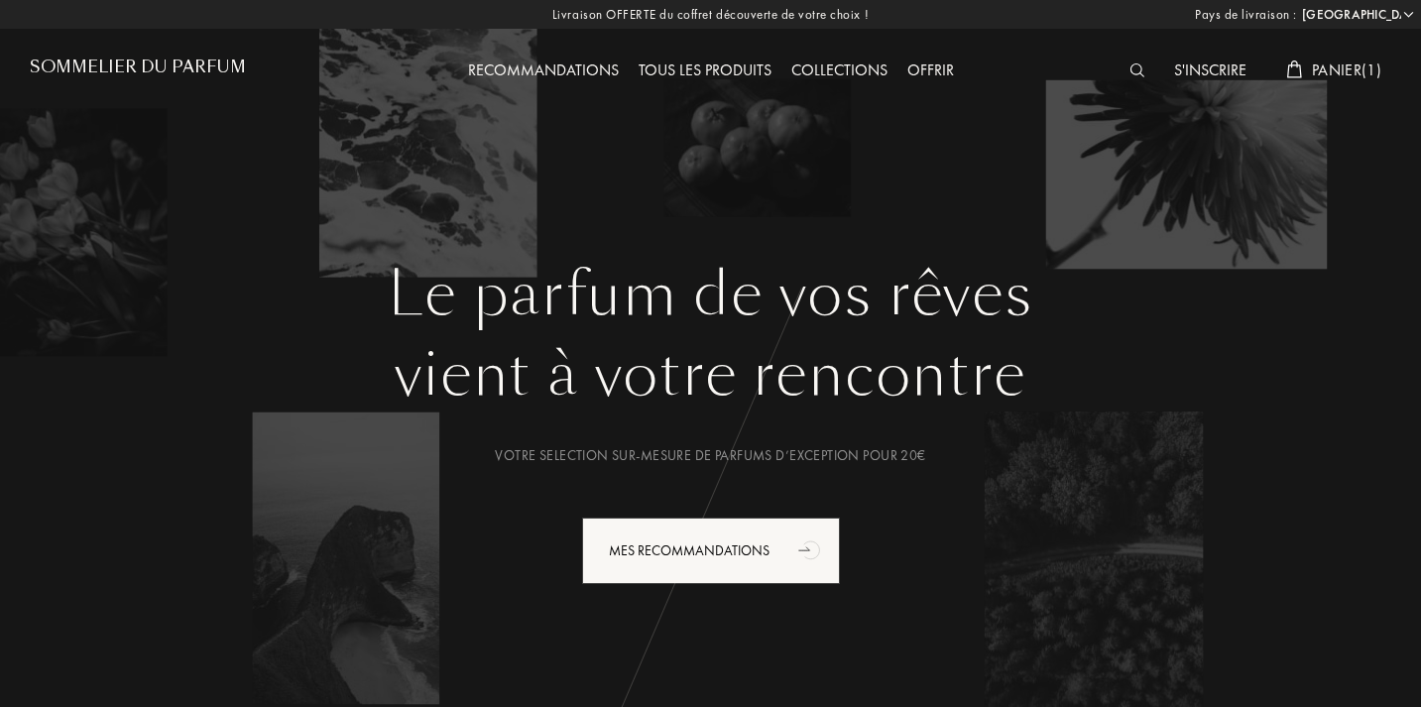
click at [1128, 62] on div at bounding box center [1141, 71] width 45 height 26
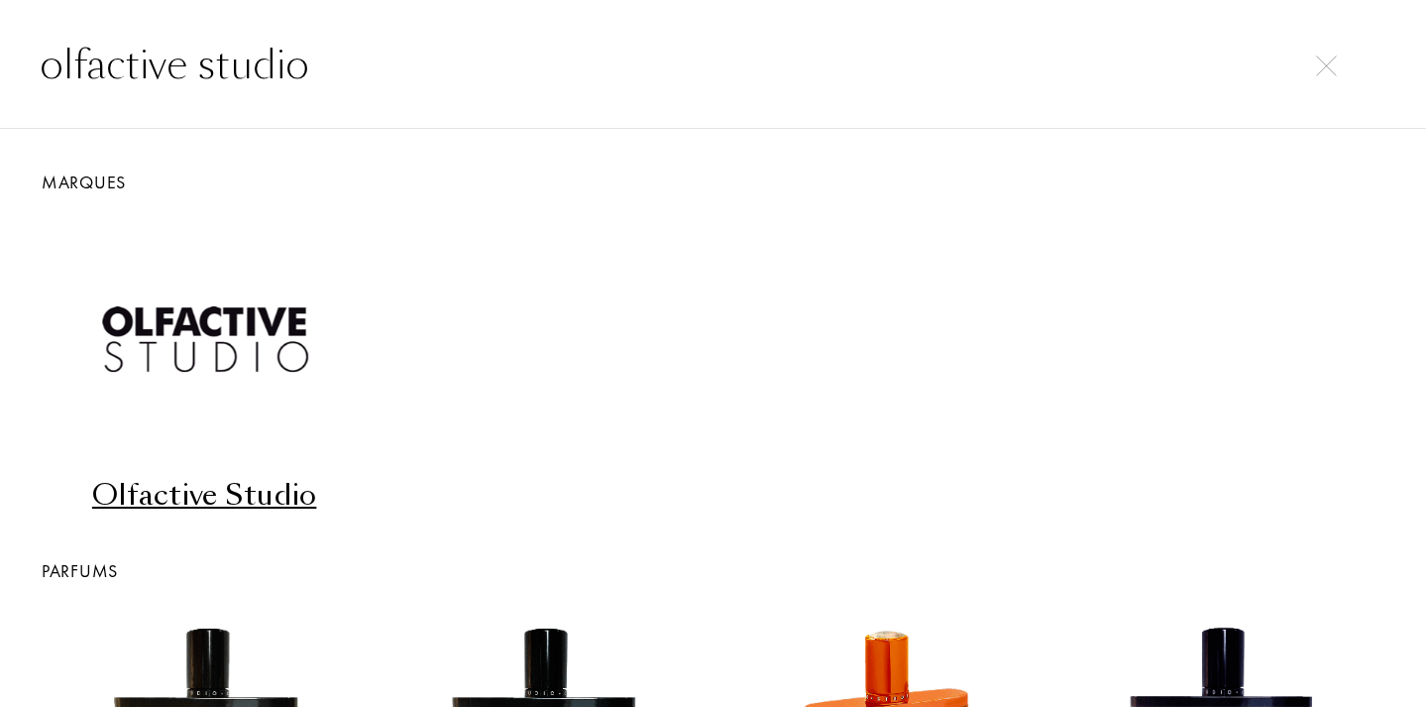
type input "olfactive studio"
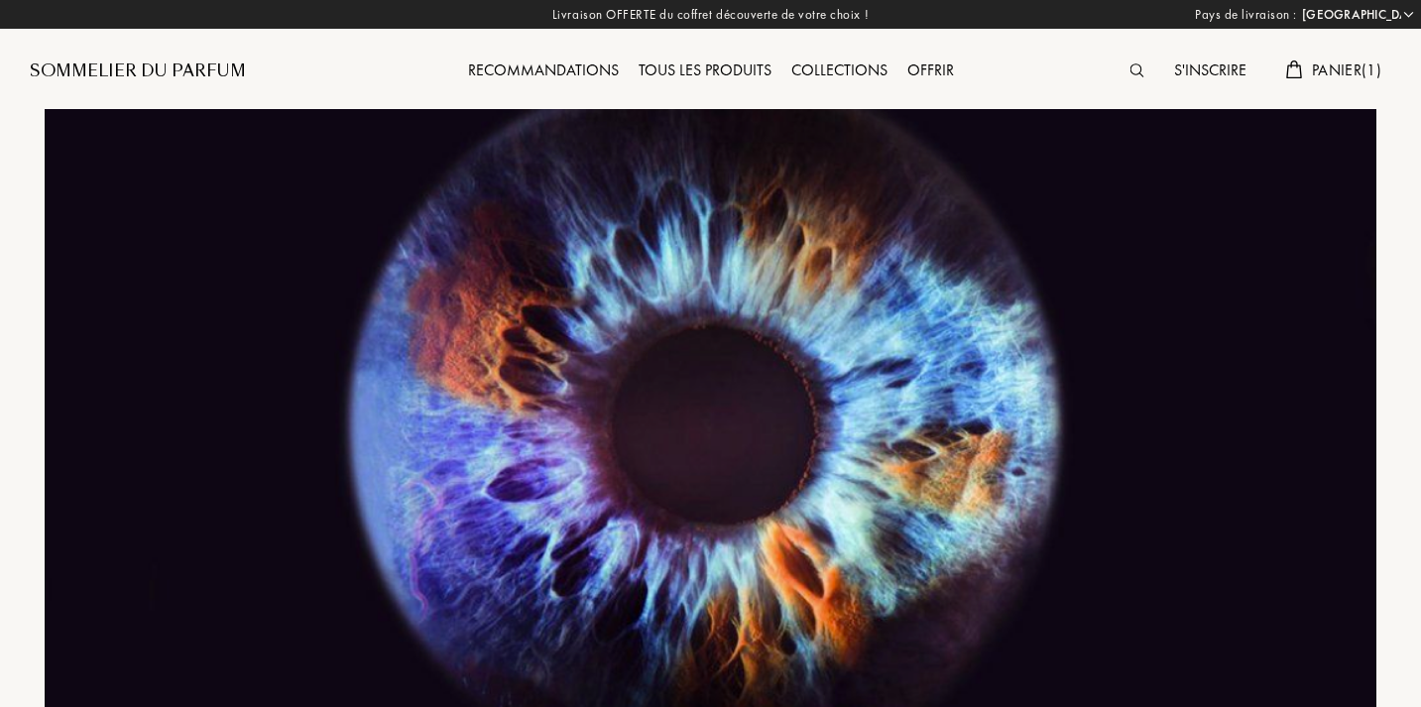
select select "FR"
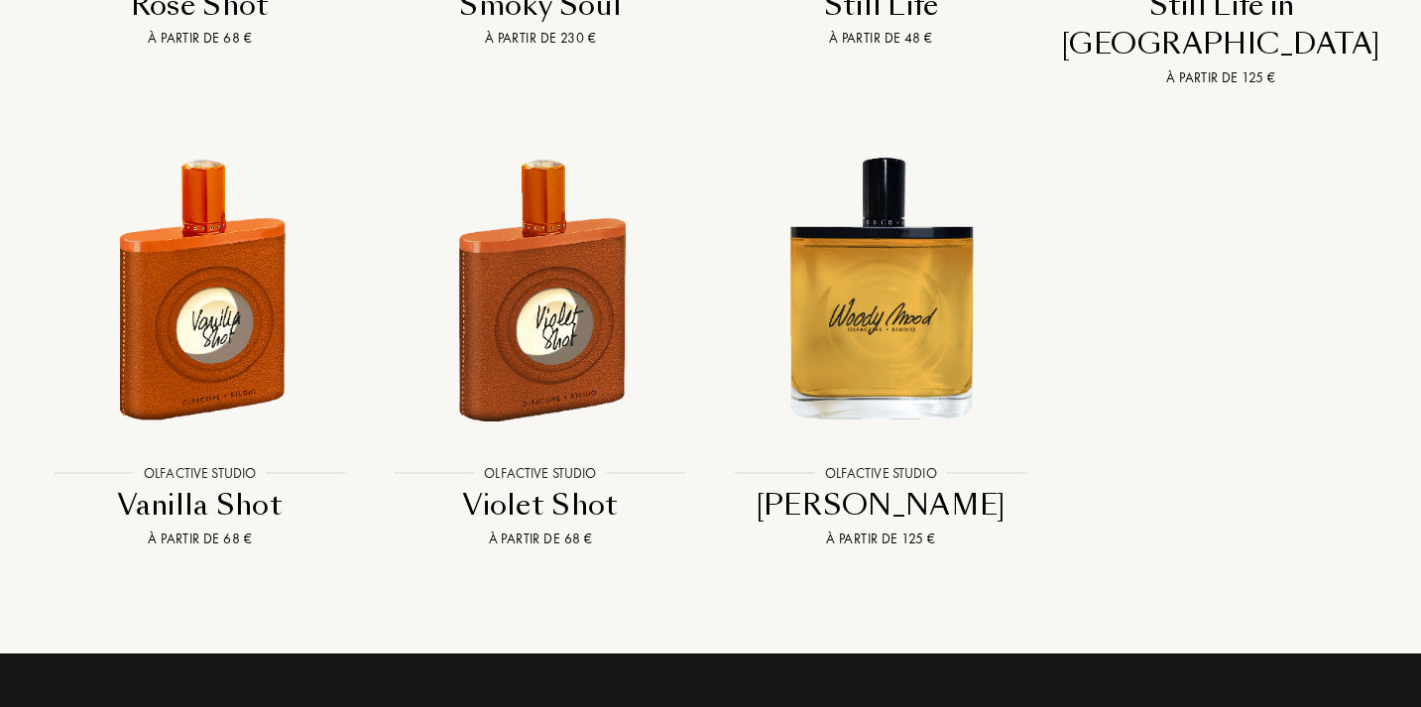
scroll to position [4708, 0]
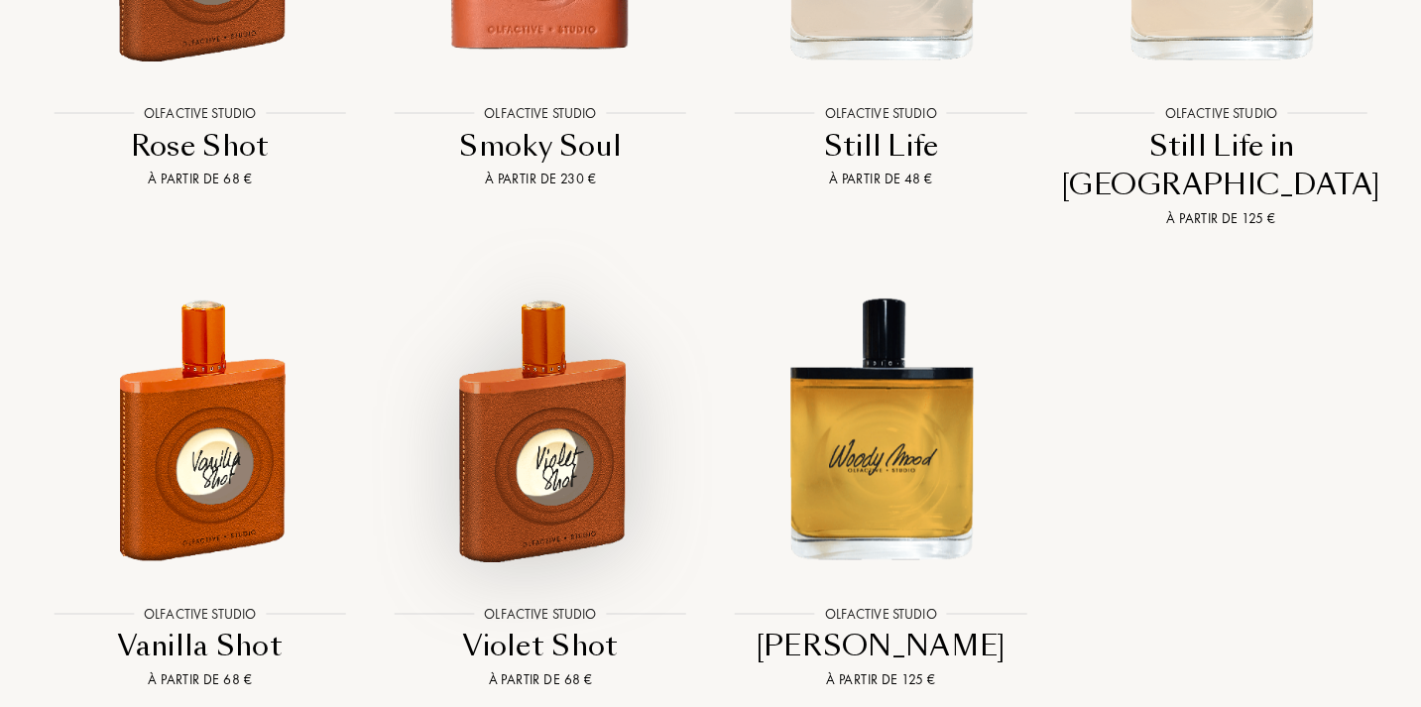
click at [544, 334] on img at bounding box center [540, 429] width 306 height 306
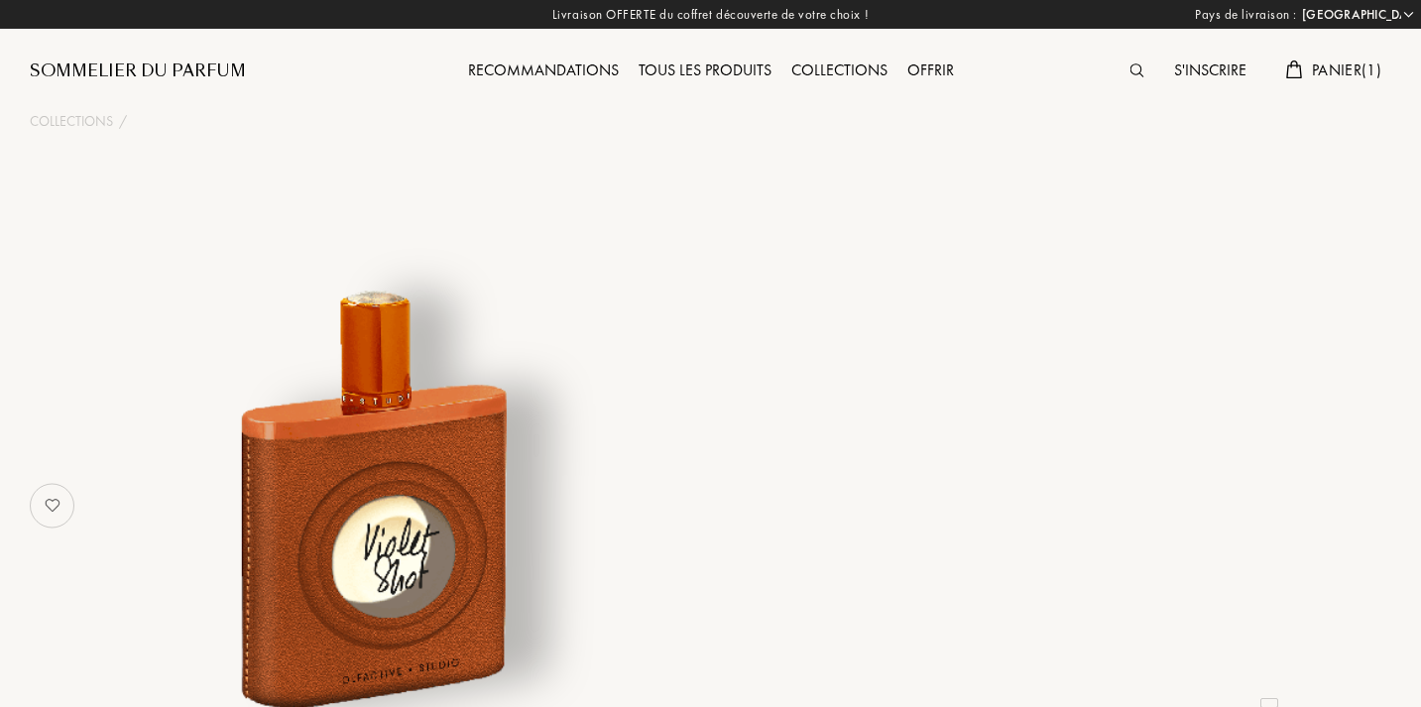
select select "FR"
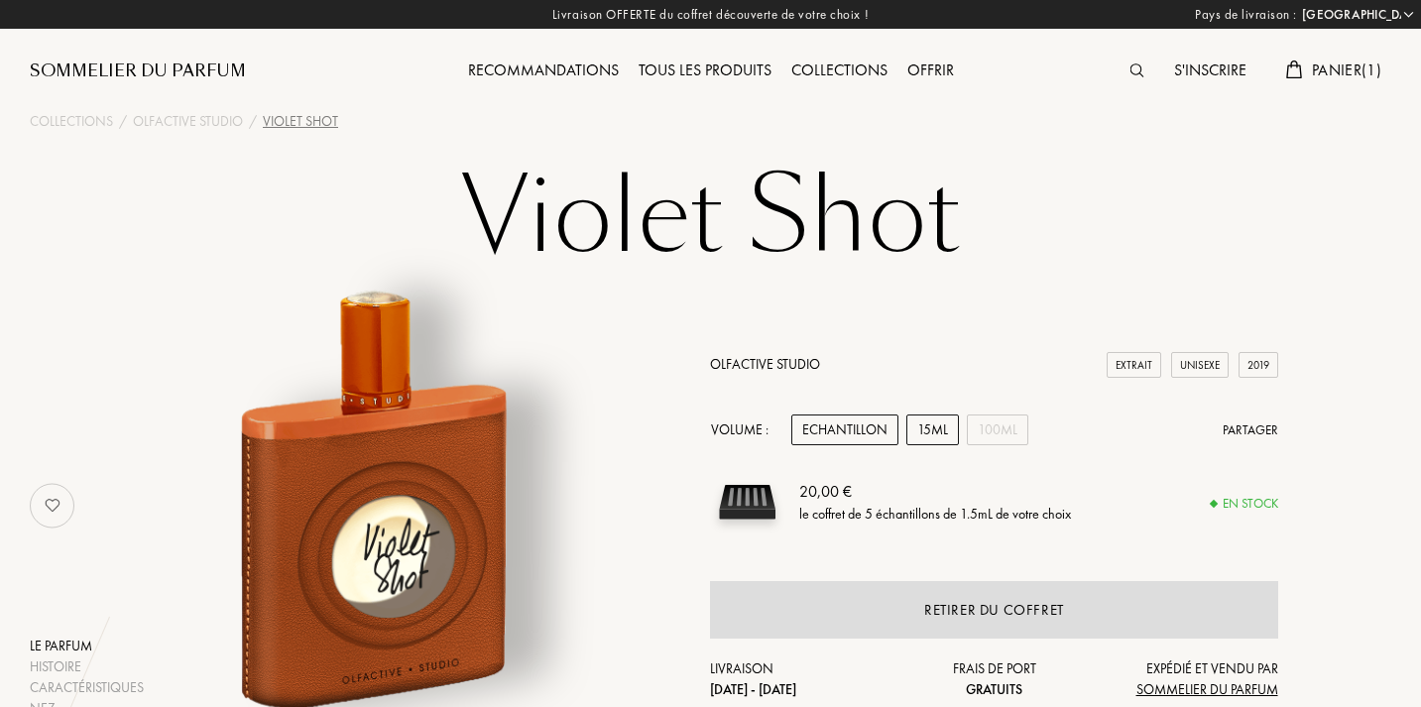
click at [934, 434] on div "15mL" at bounding box center [932, 429] width 53 height 31
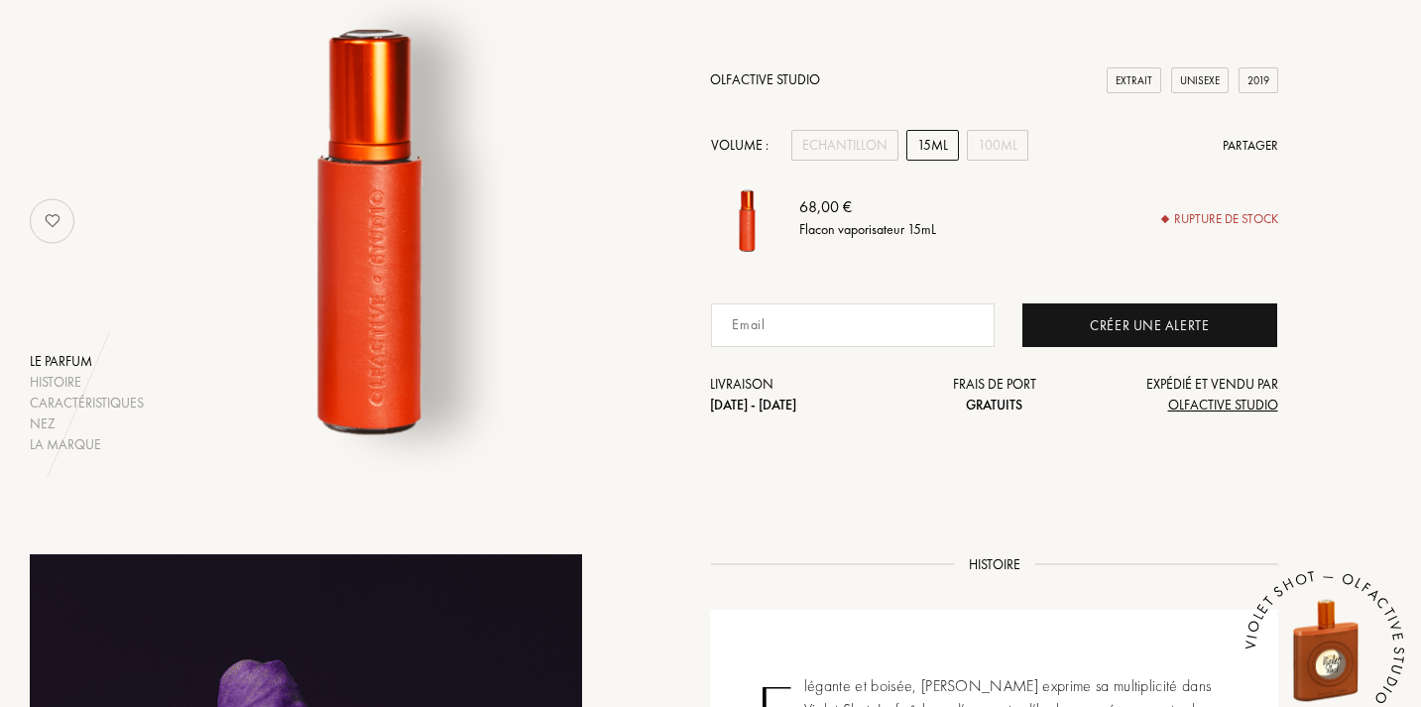
scroll to position [301, 0]
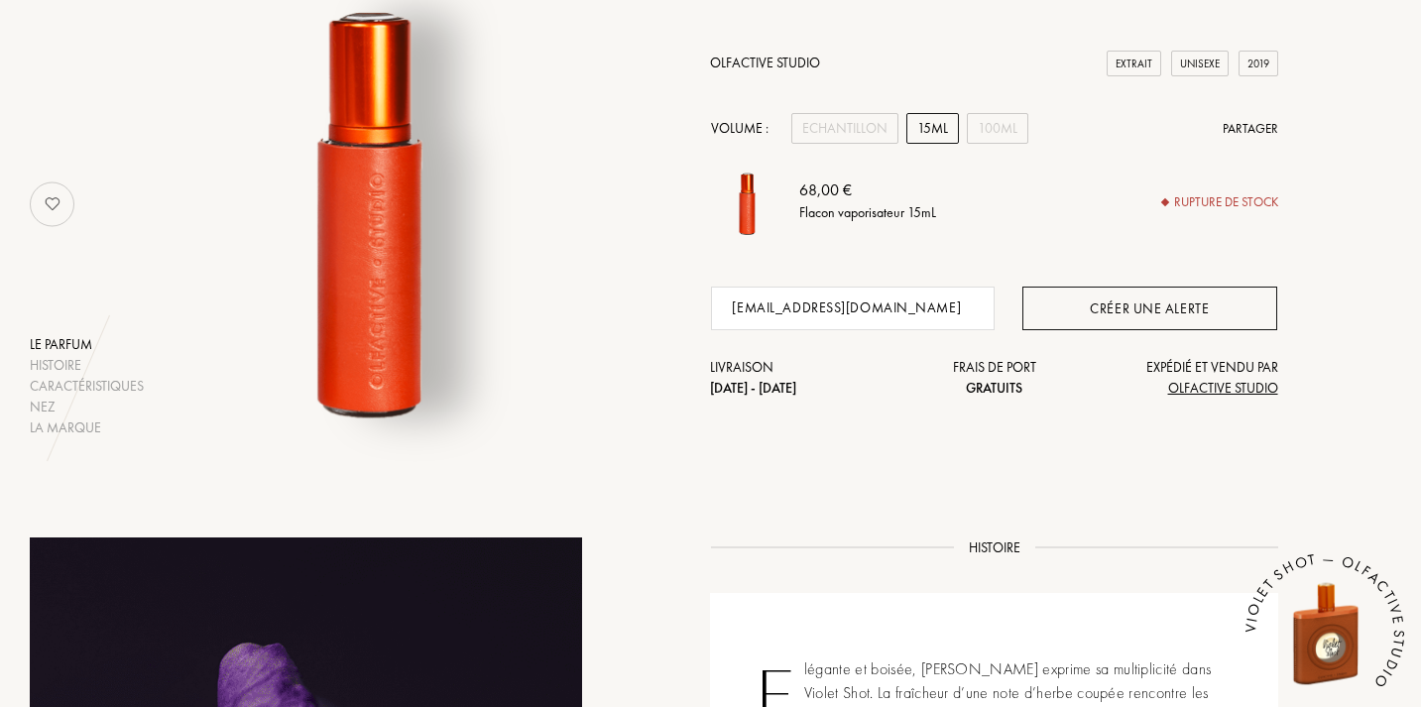
type input "[EMAIL_ADDRESS][DOMAIN_NAME]"
click at [1112, 298] on div "Créer une alerte" at bounding box center [1149, 308] width 255 height 44
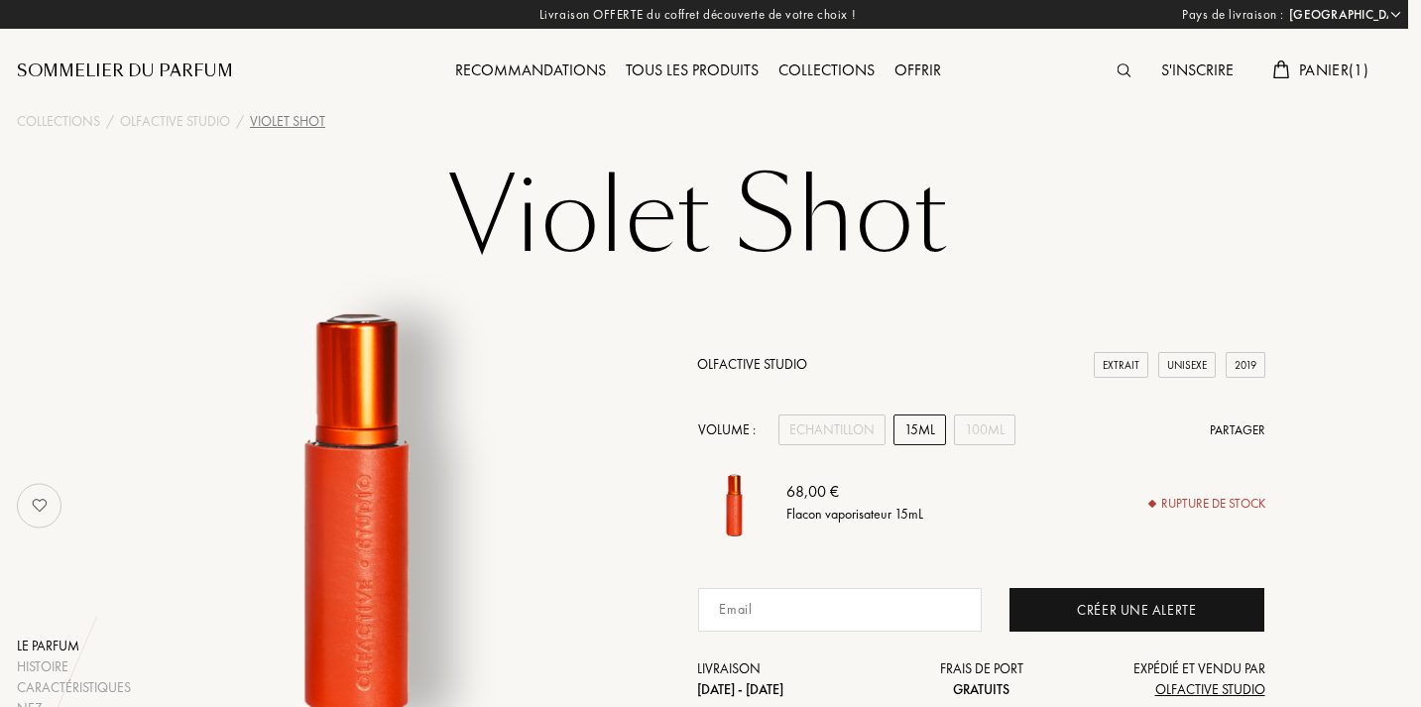
scroll to position [0, 13]
click at [570, 66] on div "Recommandations" at bounding box center [530, 71] width 171 height 26
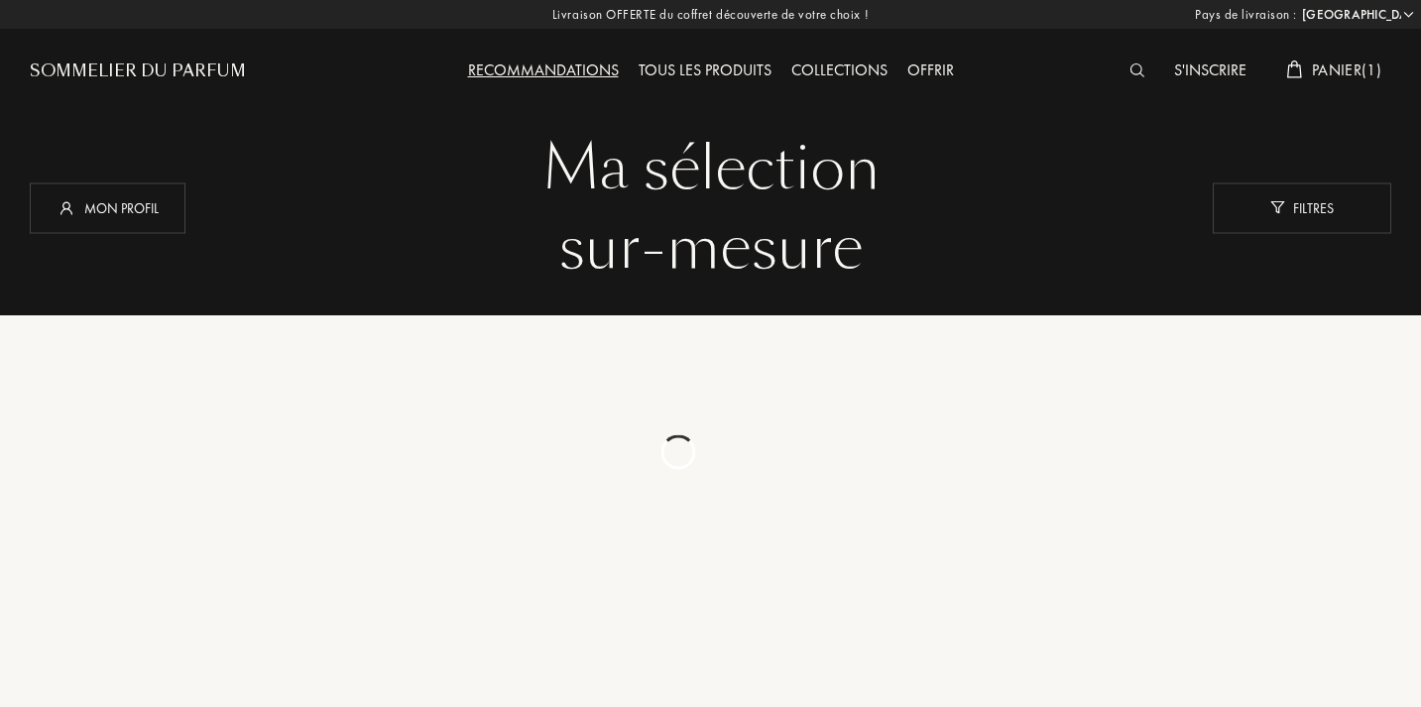
select select "FR"
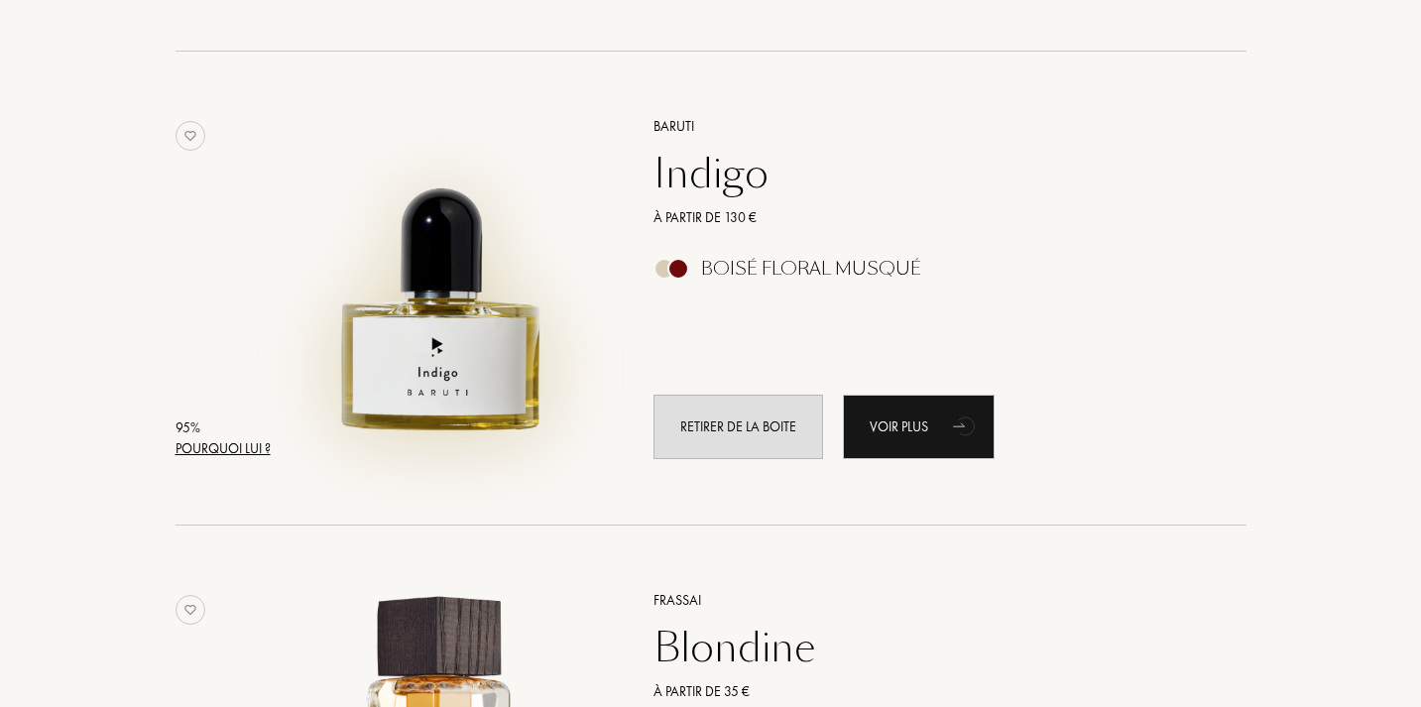
scroll to position [1701, 0]
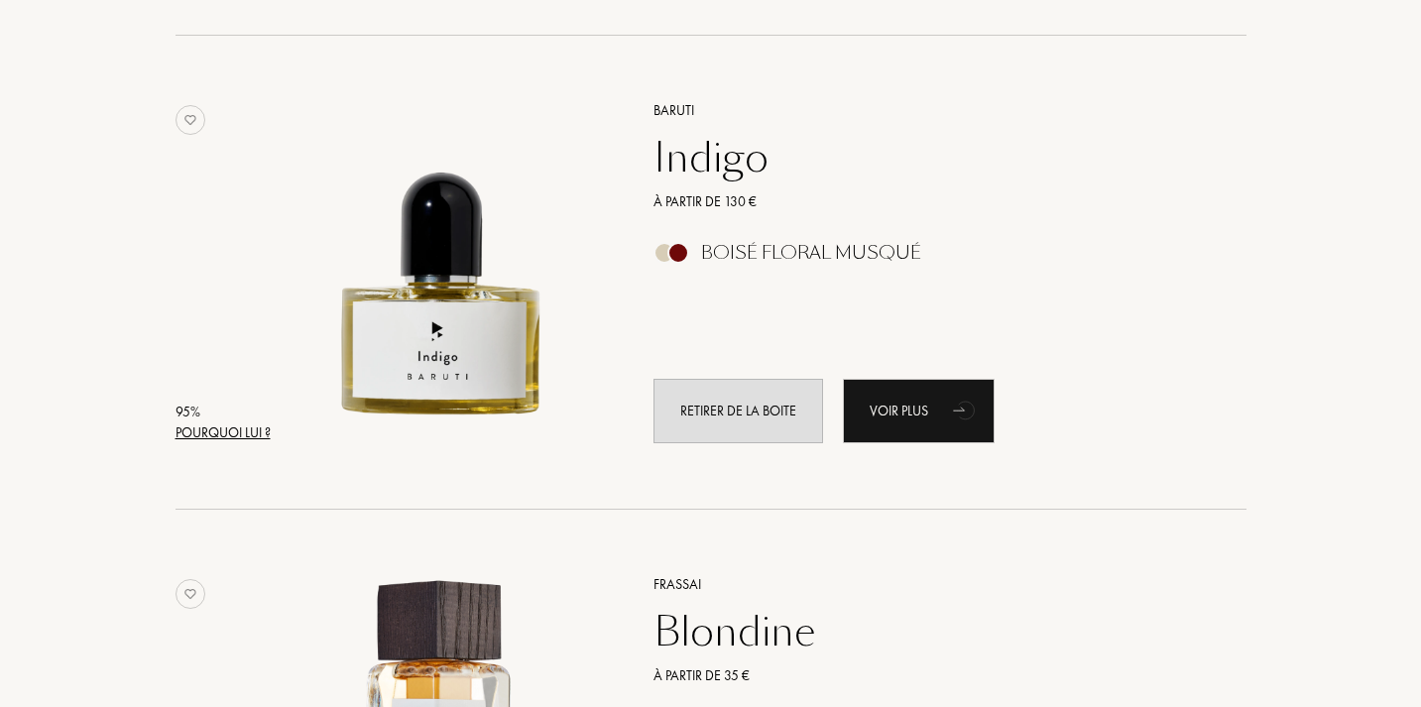
click at [686, 148] on div "Indigo" at bounding box center [927, 158] width 578 height 48
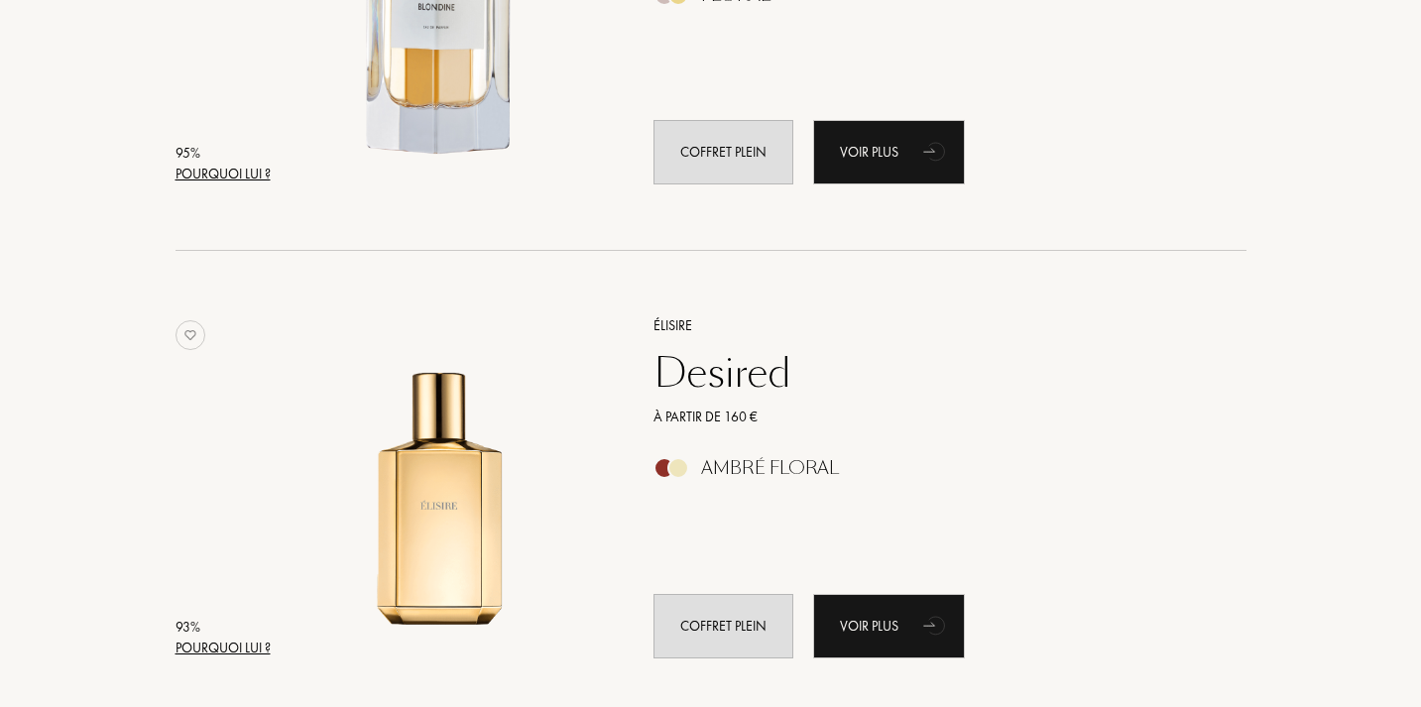
scroll to position [2436, 0]
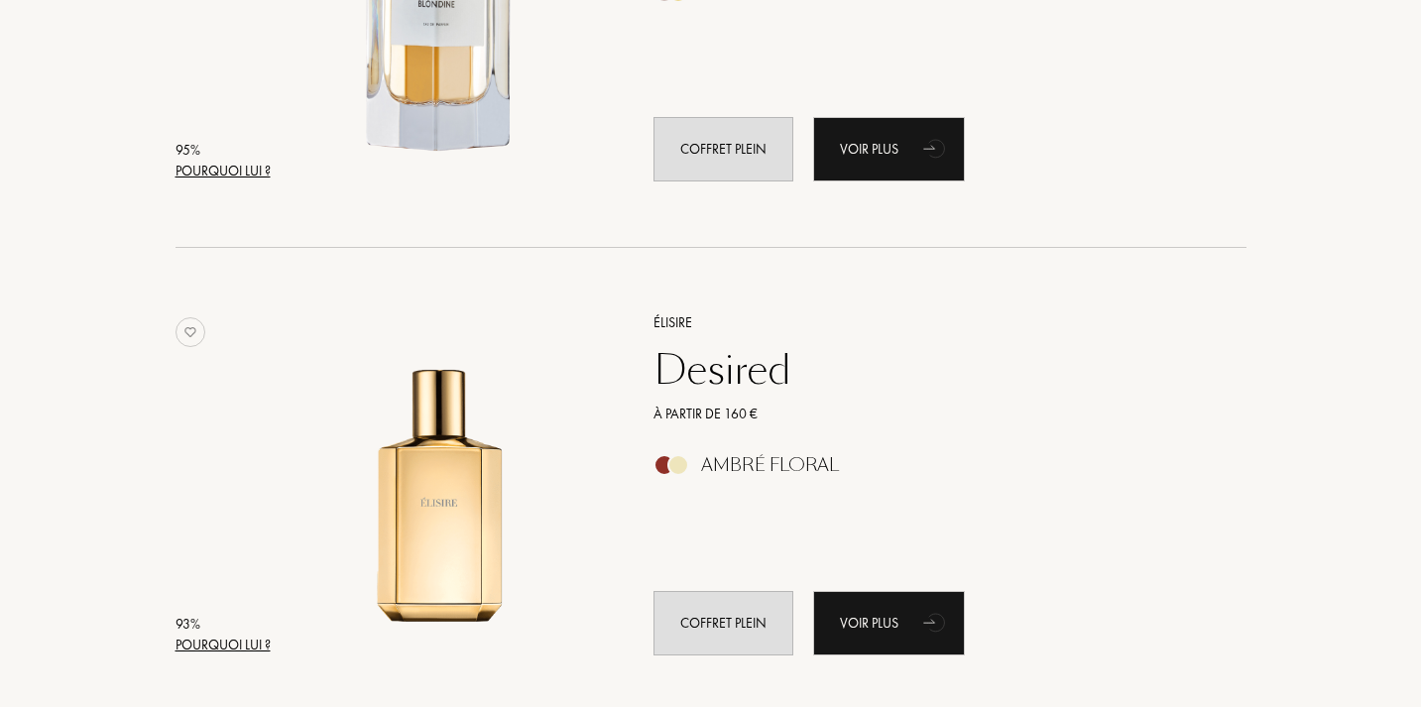
click at [739, 365] on div "Desired" at bounding box center [927, 370] width 578 height 48
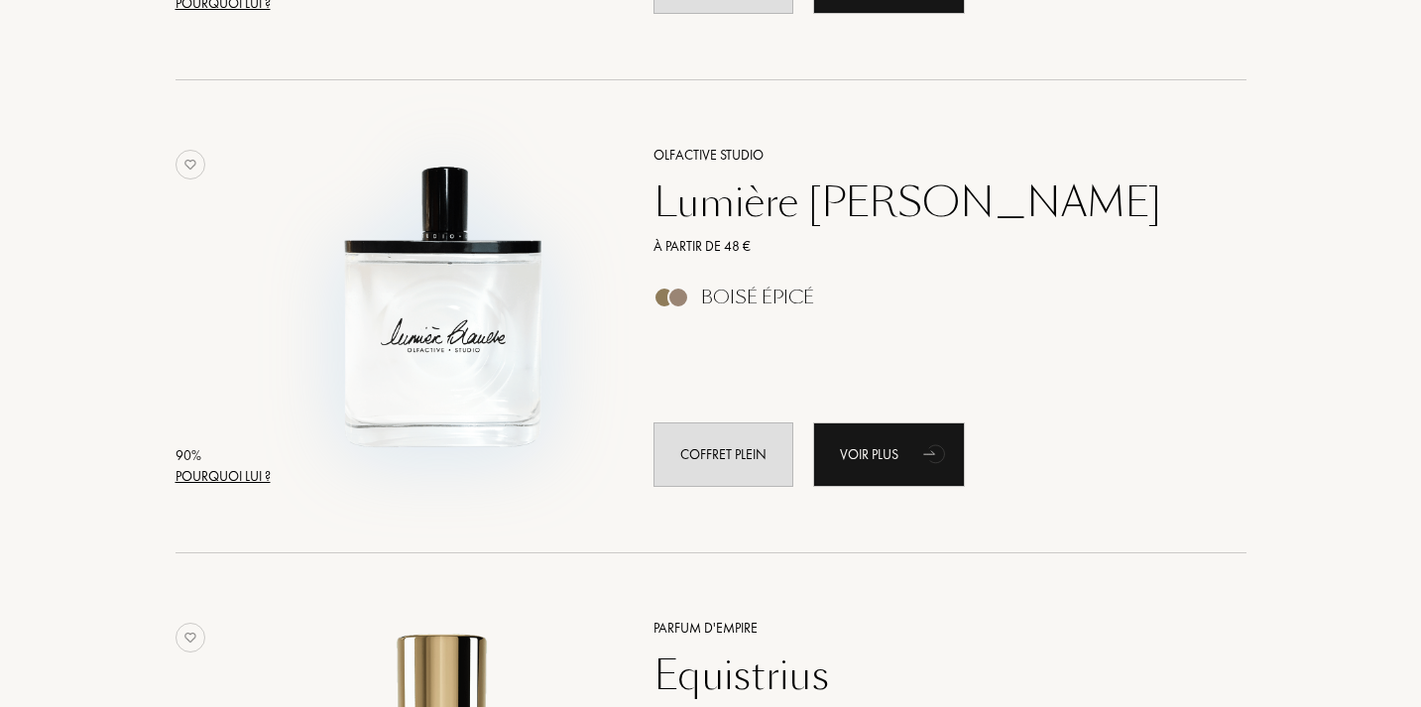
scroll to position [4039, 0]
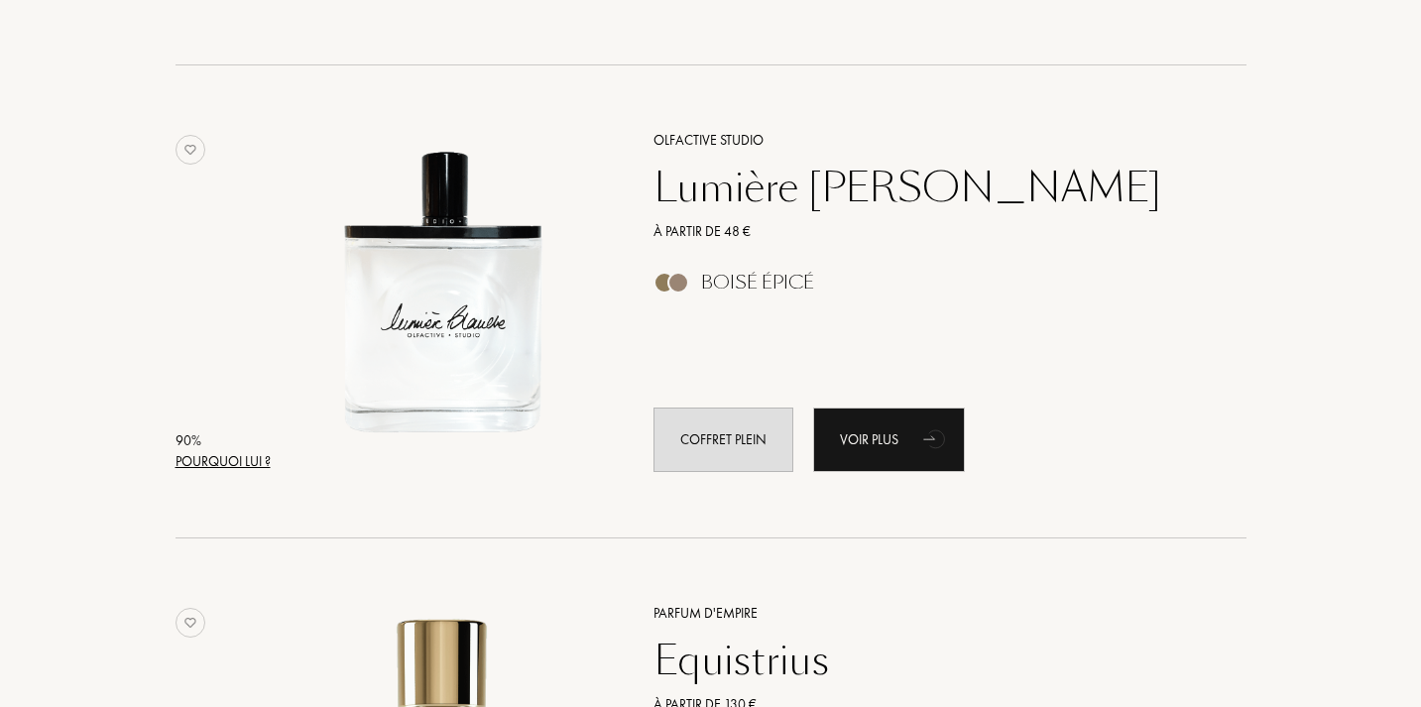
click at [669, 243] on div "Olfactive Studio Lumière Blanche À partir de 48 € Boisé Épicé Coffret plein Voi…" at bounding box center [928, 300] width 608 height 390
click at [666, 284] on div at bounding box center [664, 283] width 22 height 22
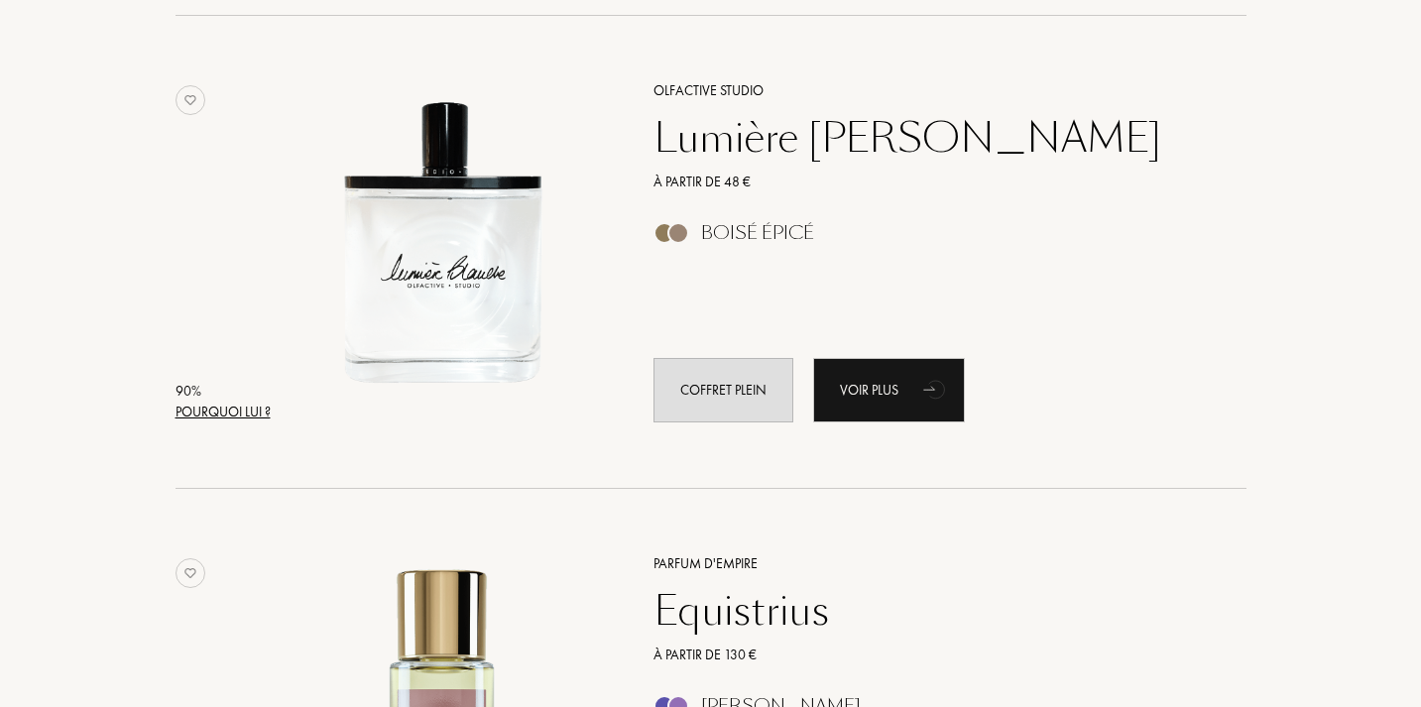
scroll to position [4062, 0]
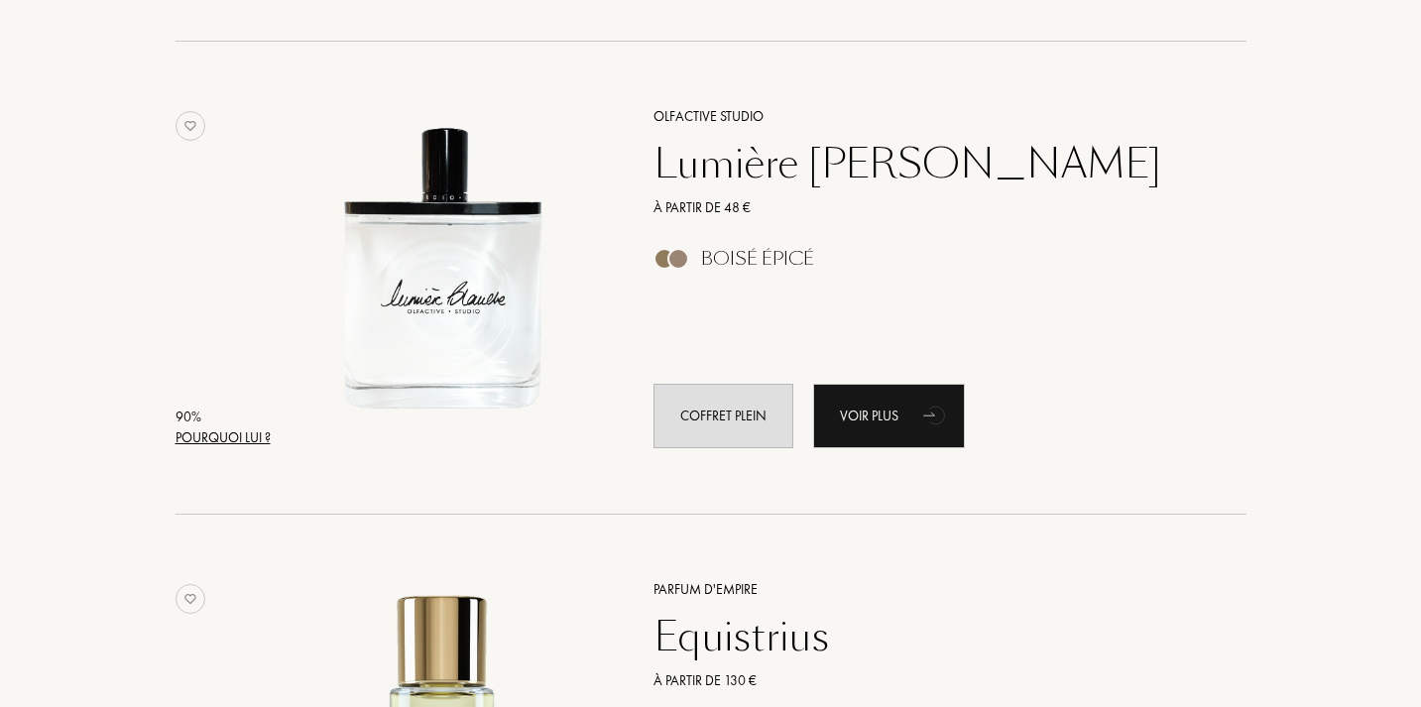
click at [788, 159] on div "Lumière [PERSON_NAME]" at bounding box center [927, 164] width 578 height 48
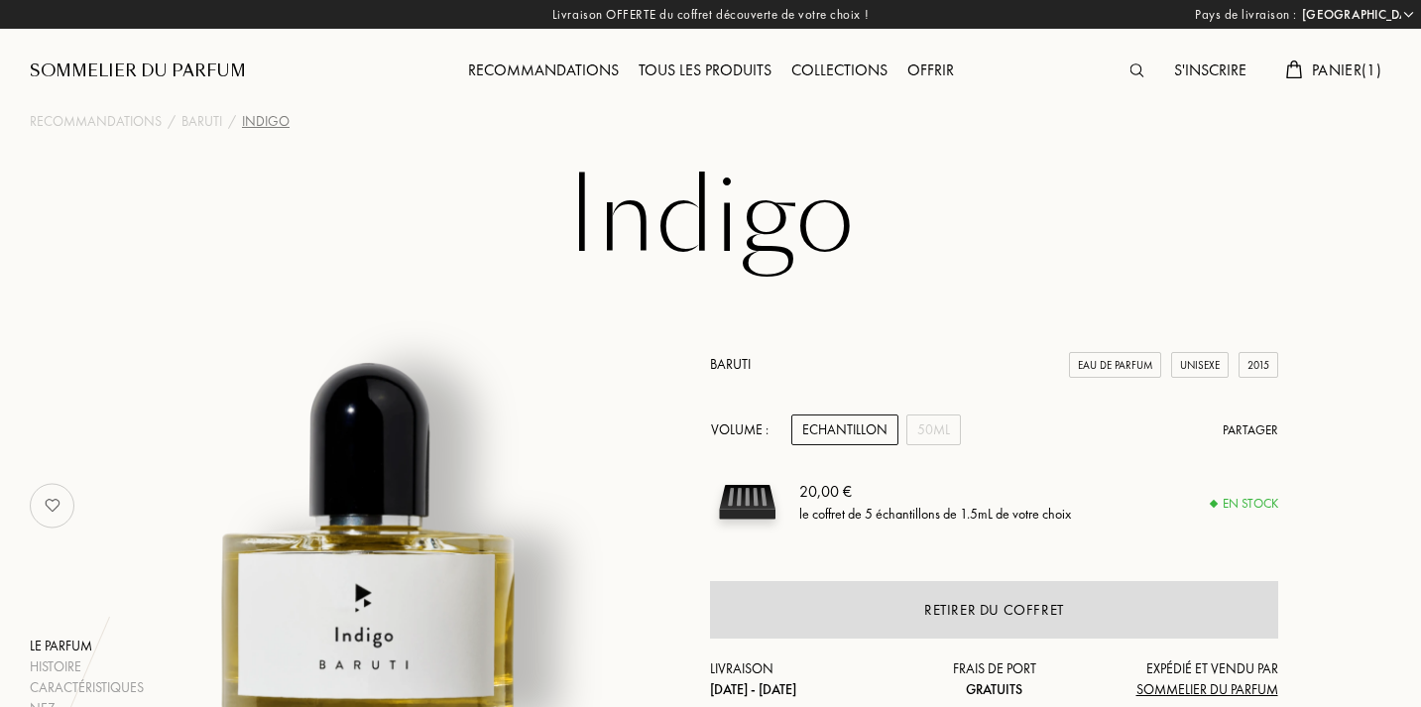
select select "FR"
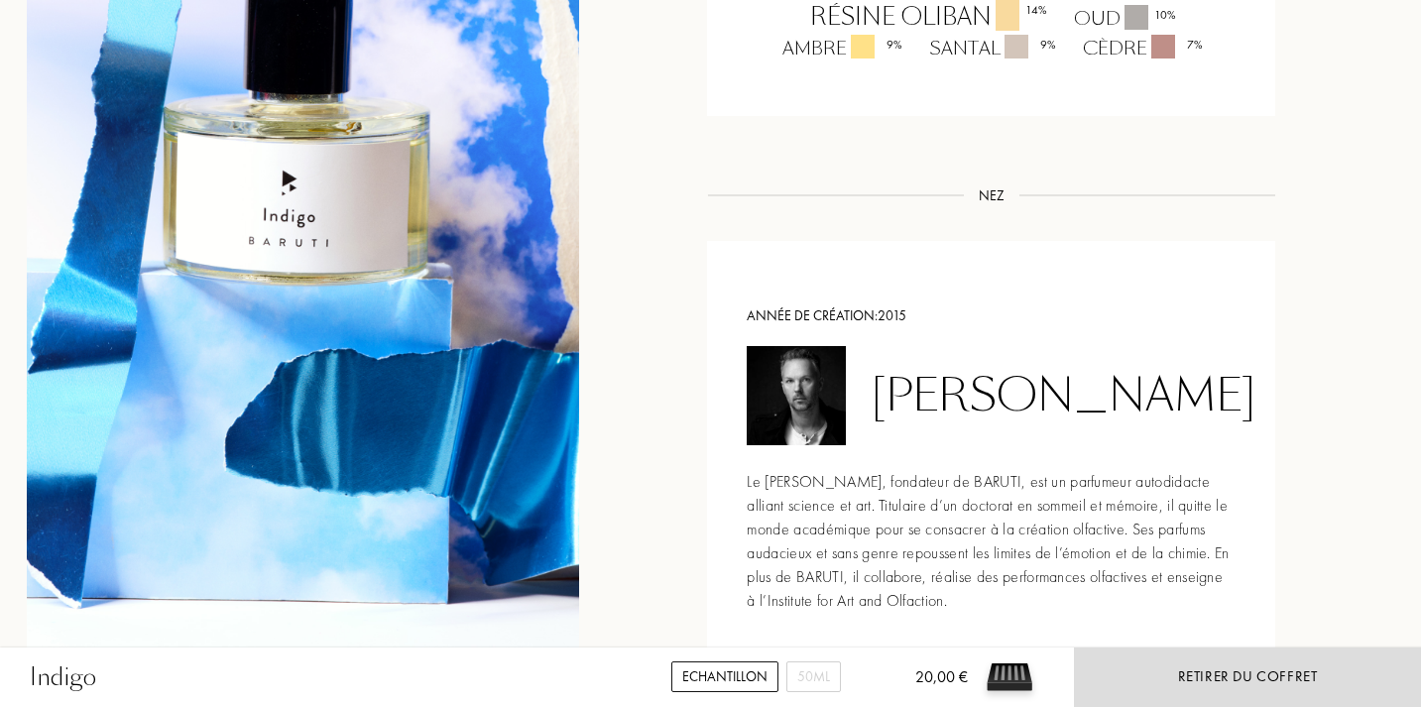
scroll to position [1937, 3]
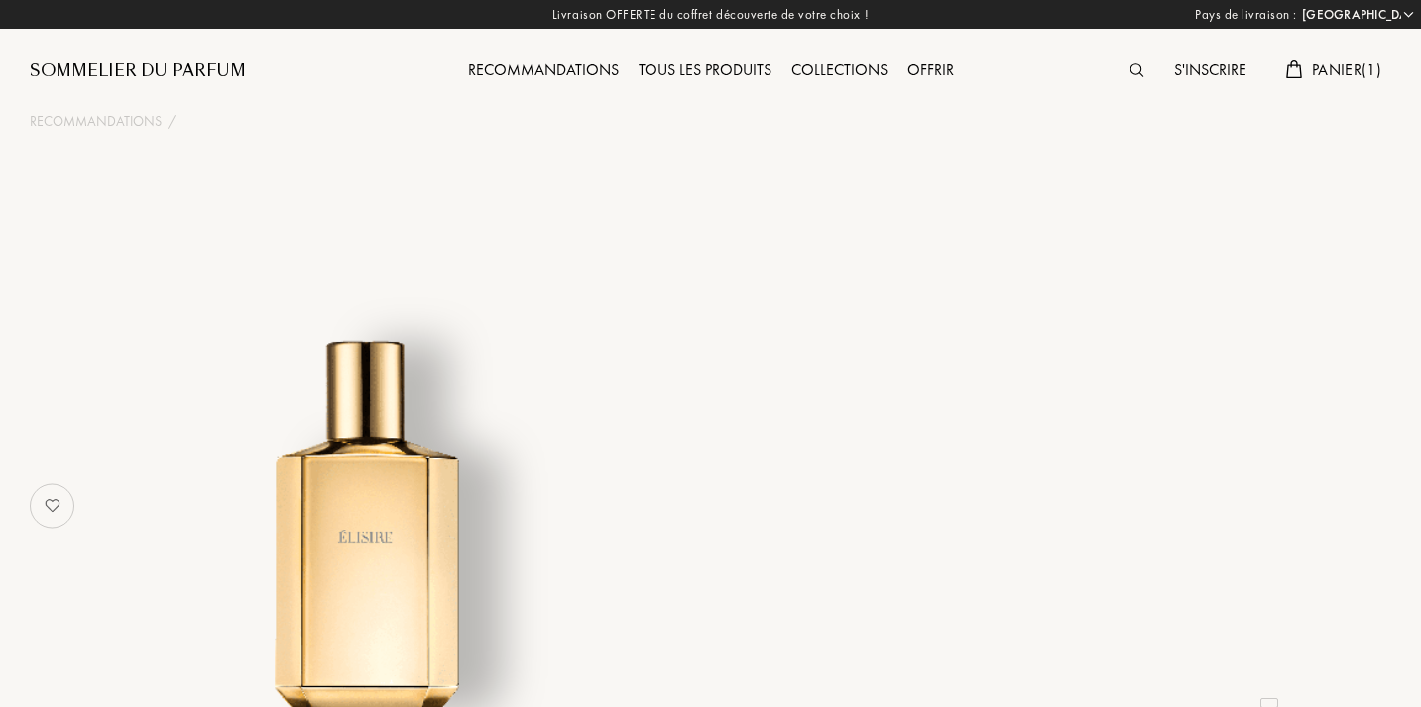
select select "FR"
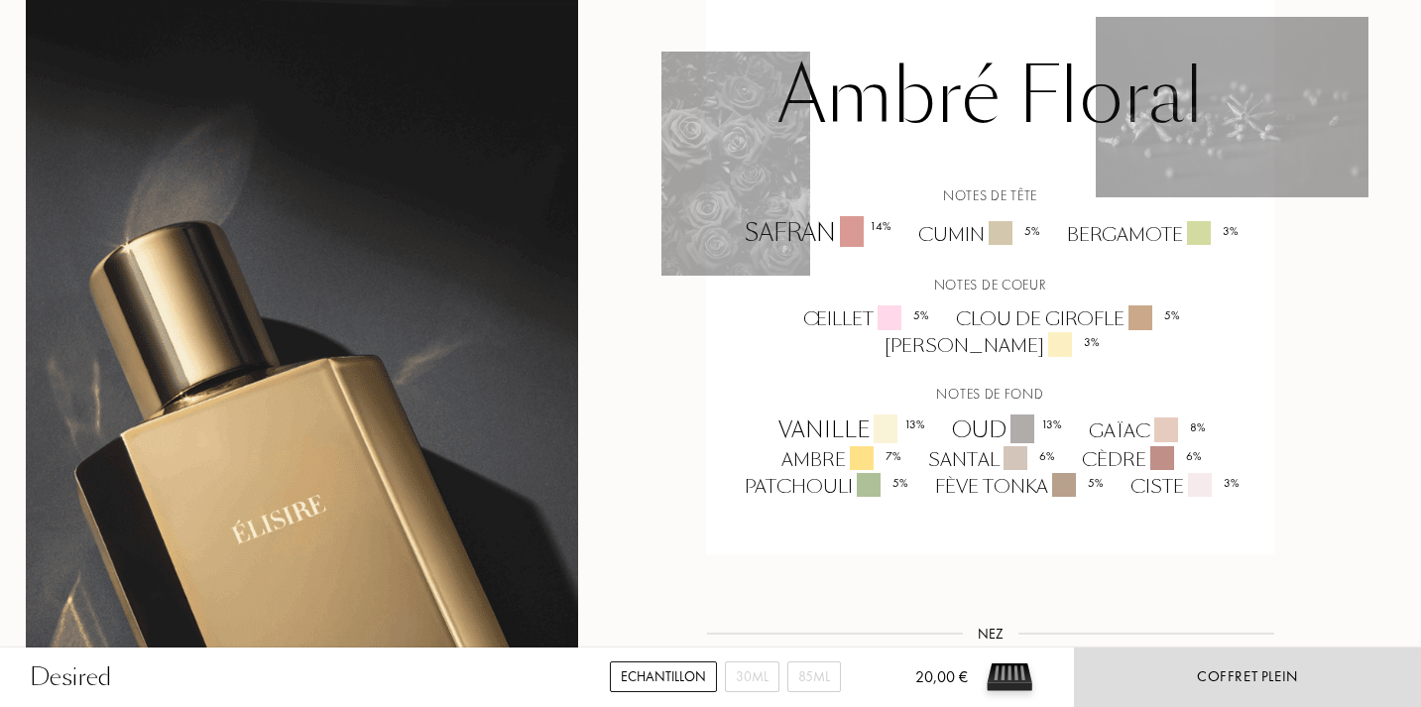
scroll to position [1416, 6]
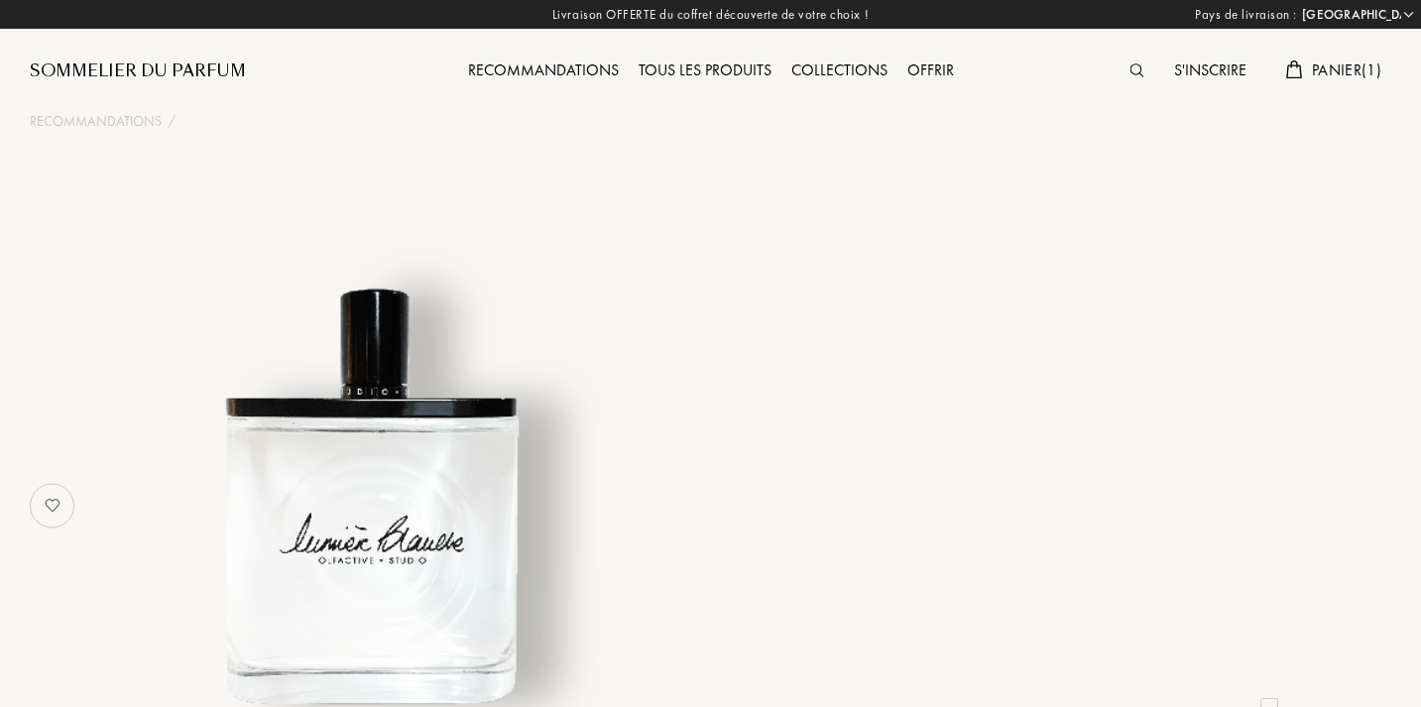
select select "FR"
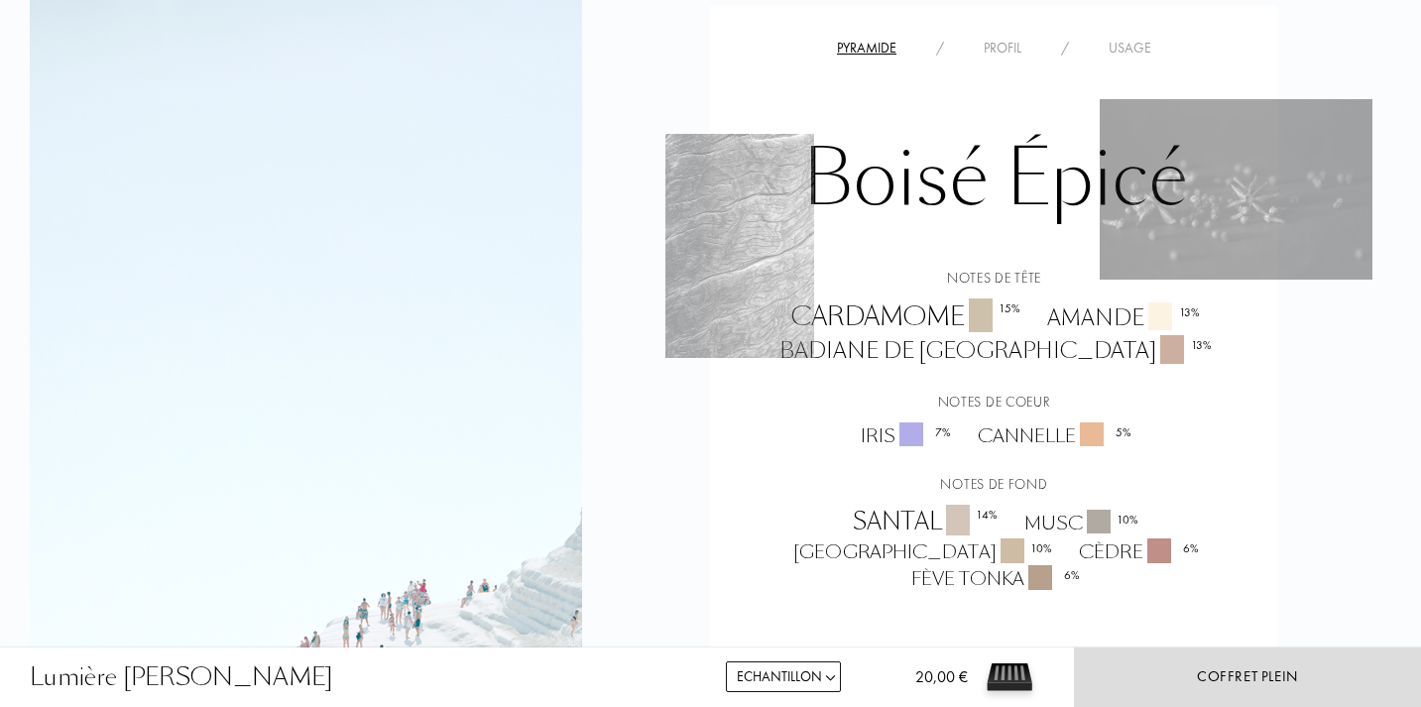
scroll to position [1651, 0]
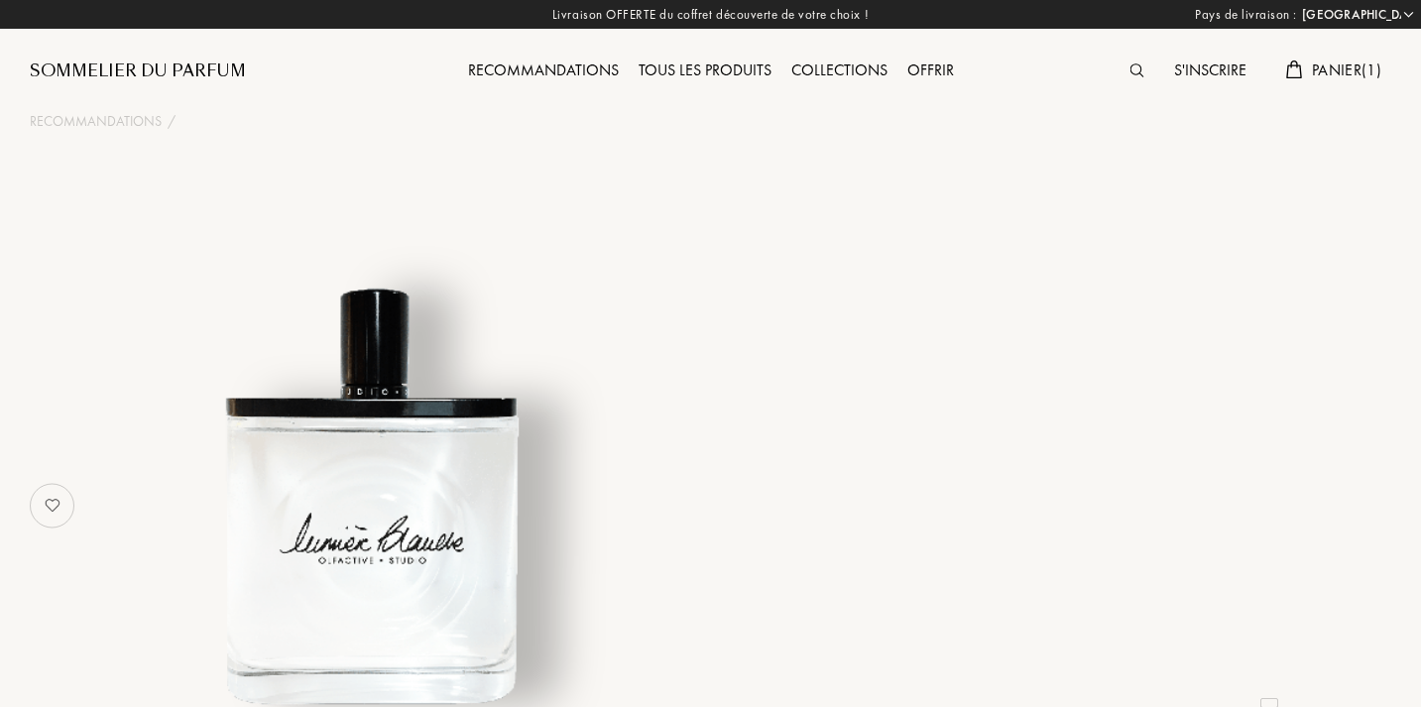
select select "FR"
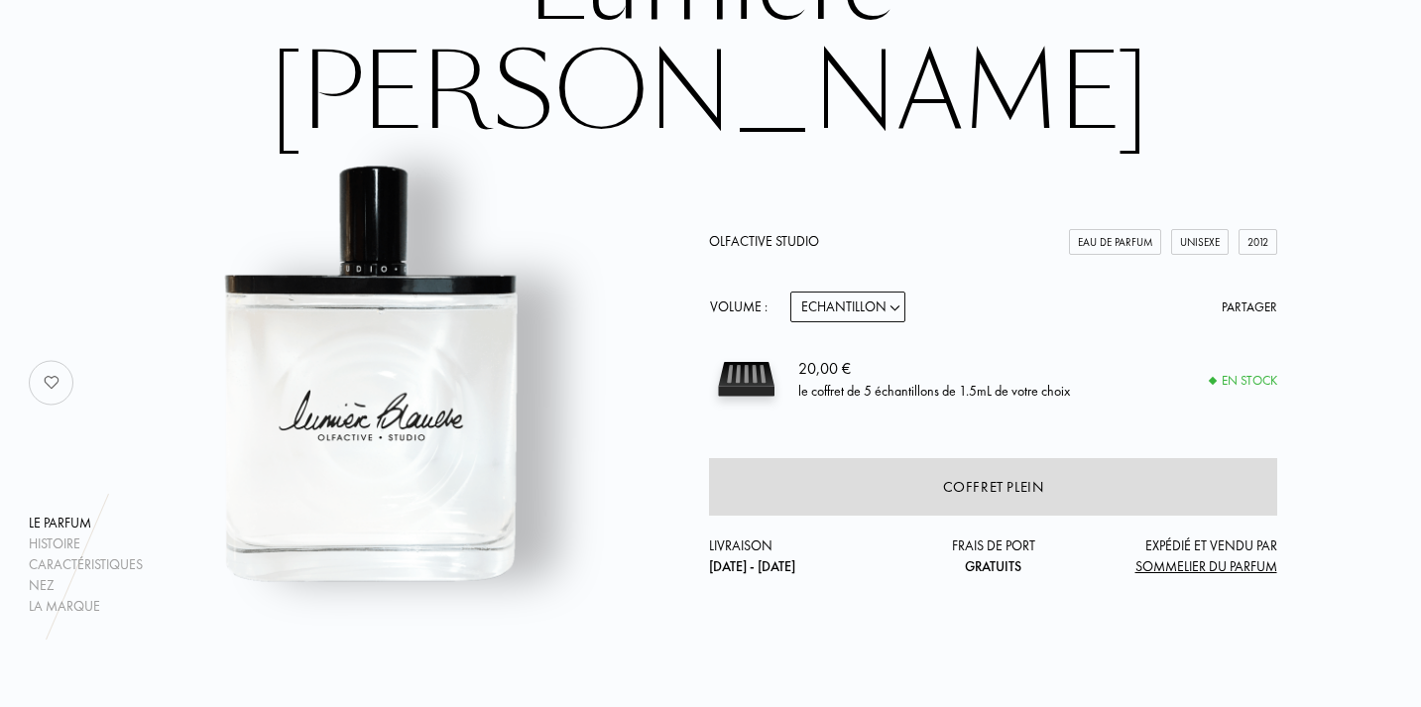
scroll to position [157, 1]
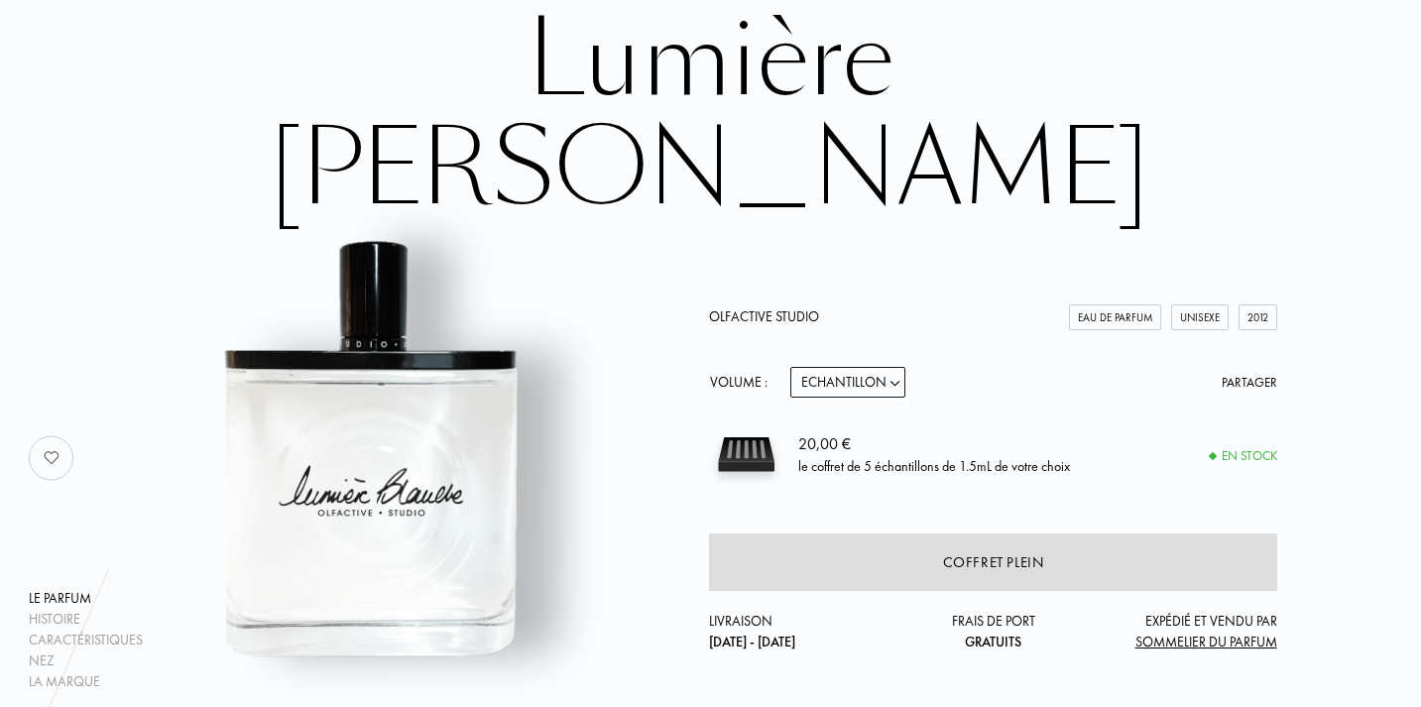
select select "1"
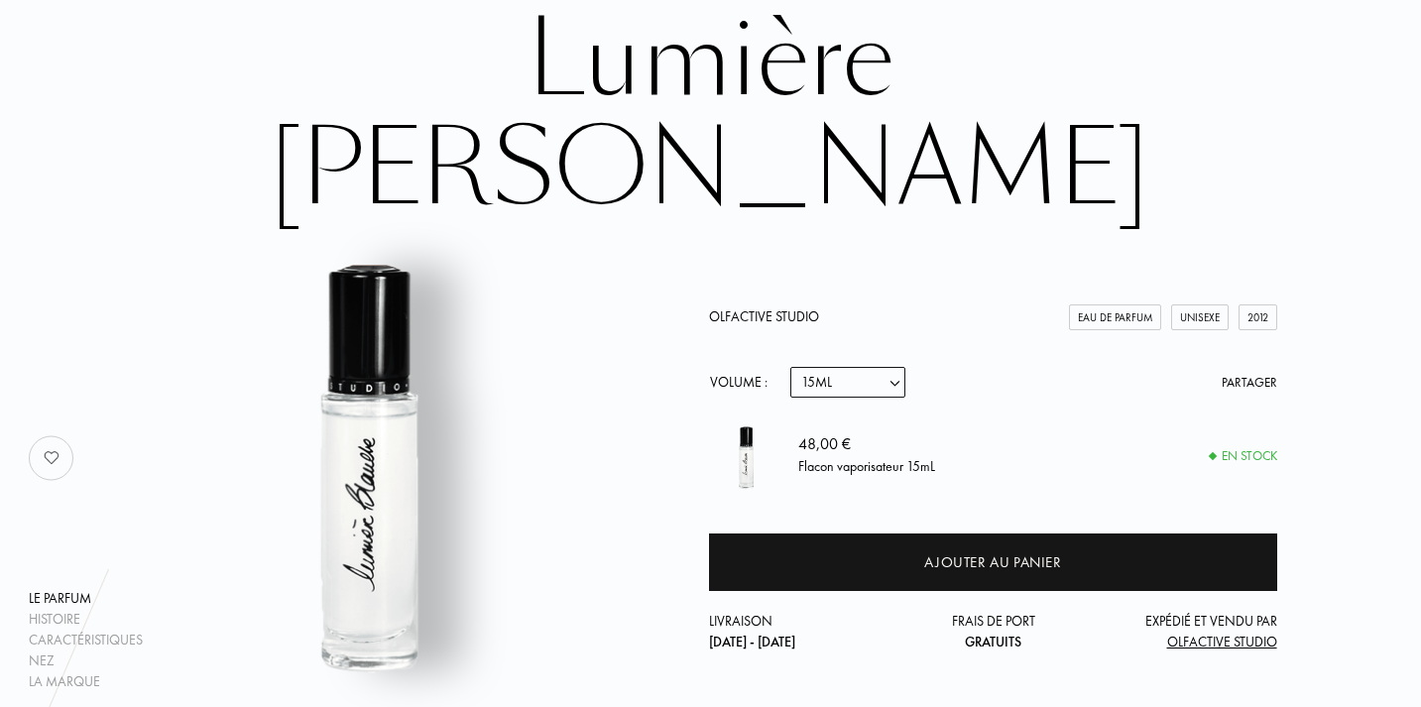
click at [1191, 632] on span "Olfactive Studio" at bounding box center [1222, 641] width 110 height 18
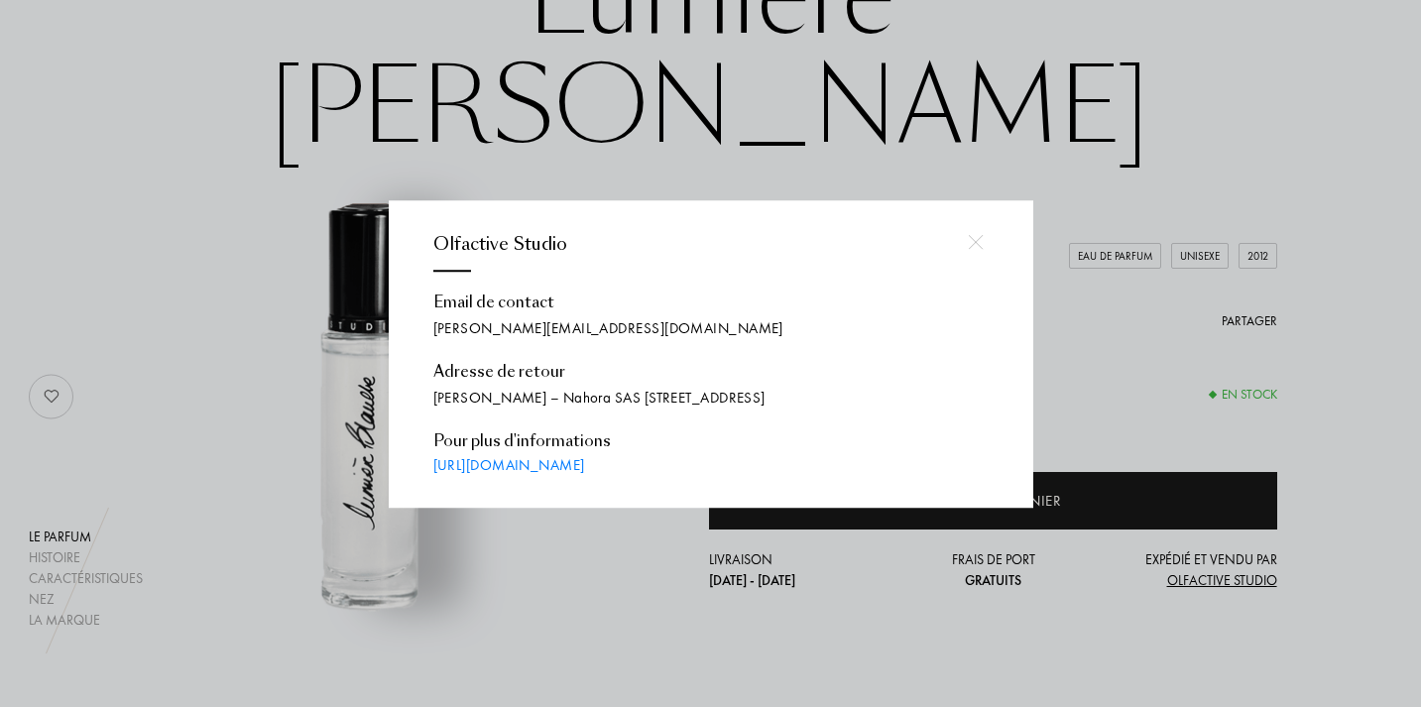
scroll to position [221, 1]
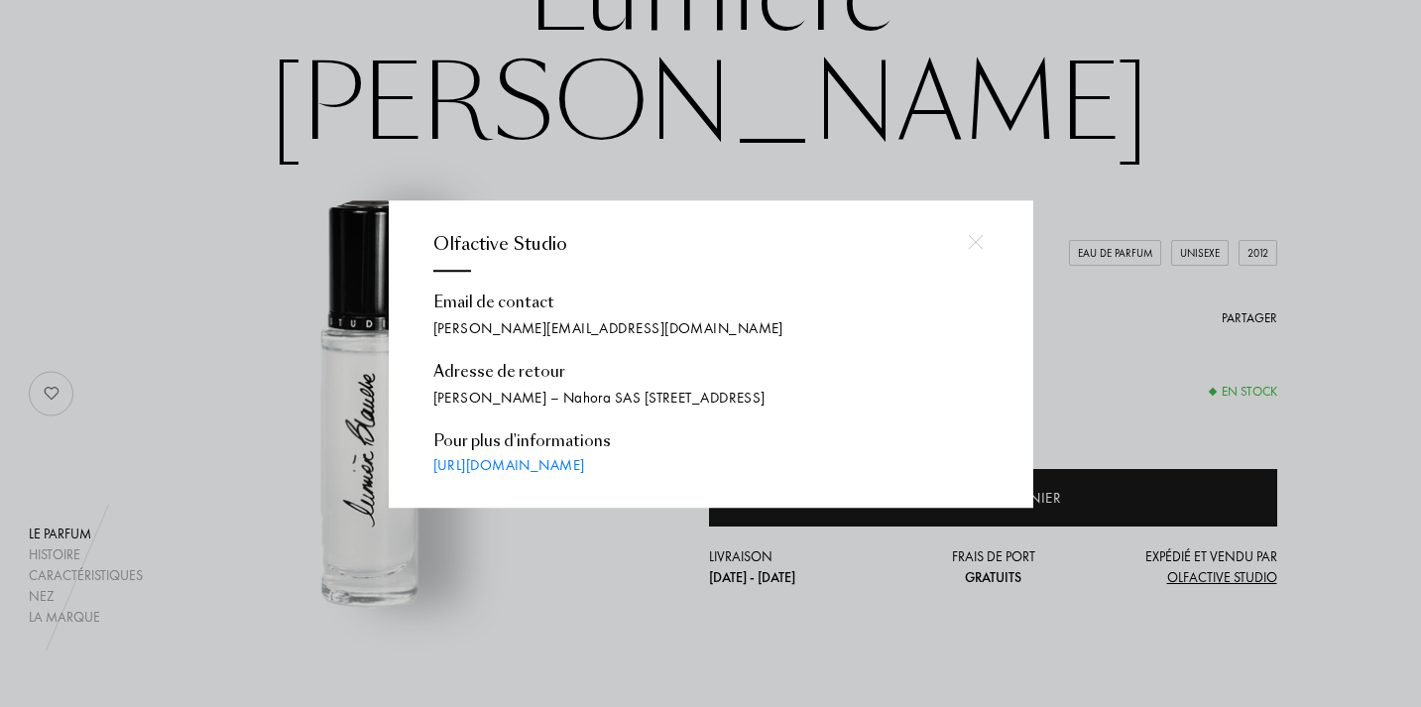
click at [917, 121] on div at bounding box center [713, 353] width 1426 height 707
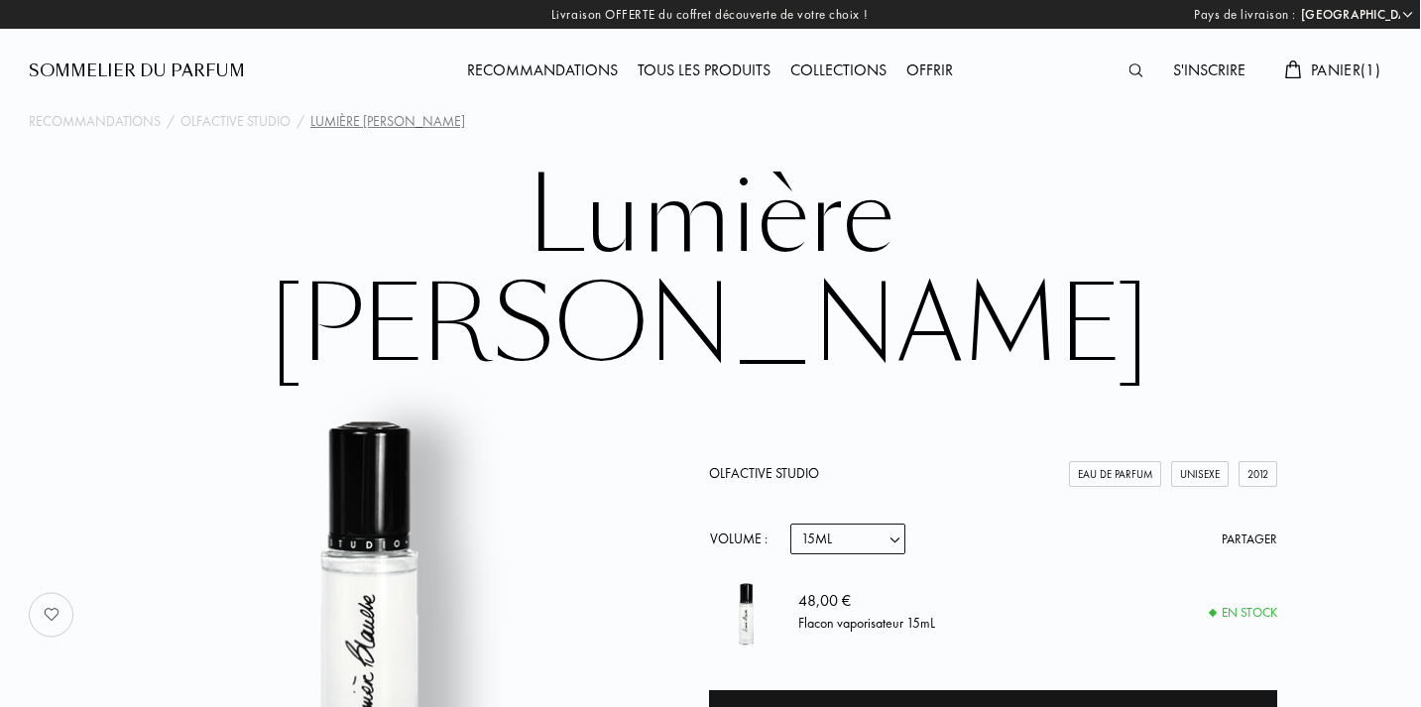
scroll to position [0, 1]
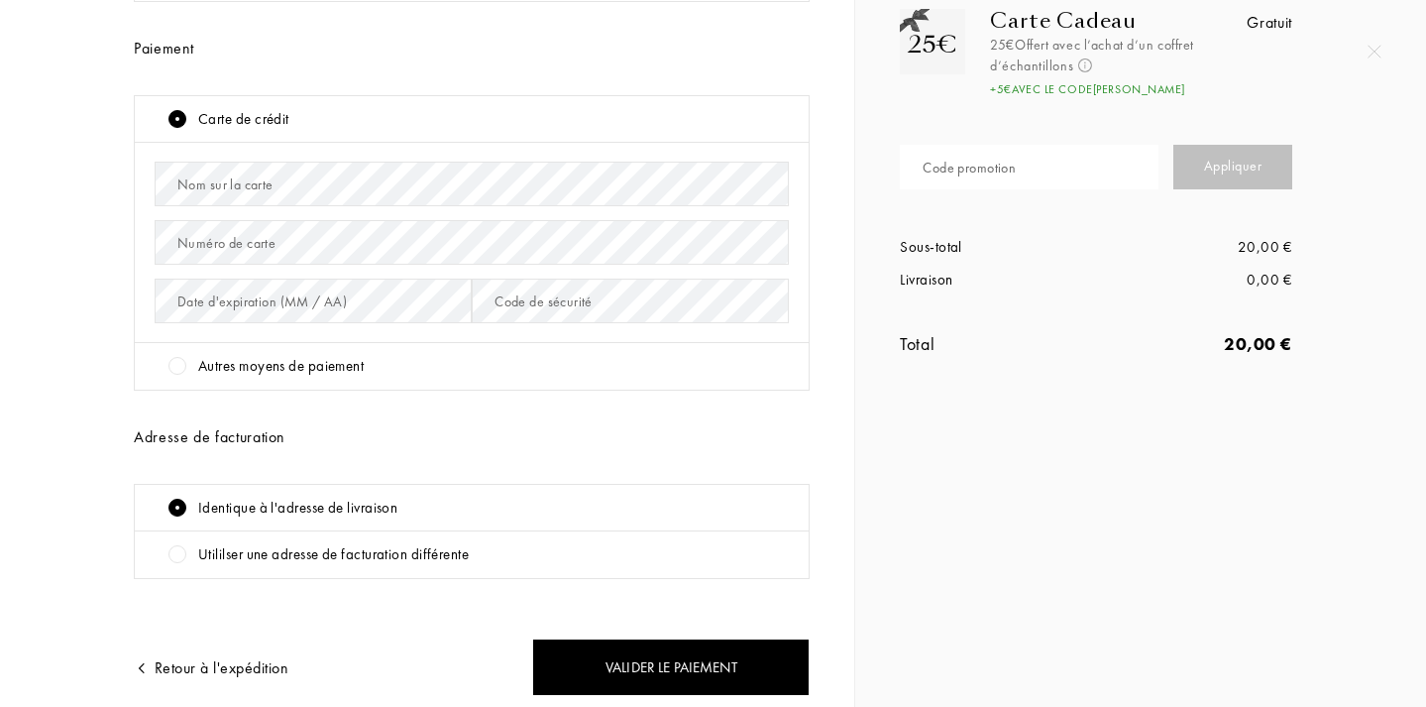
click at [534, 382] on div "Autres moyens de paiement" at bounding box center [472, 367] width 674 height 48
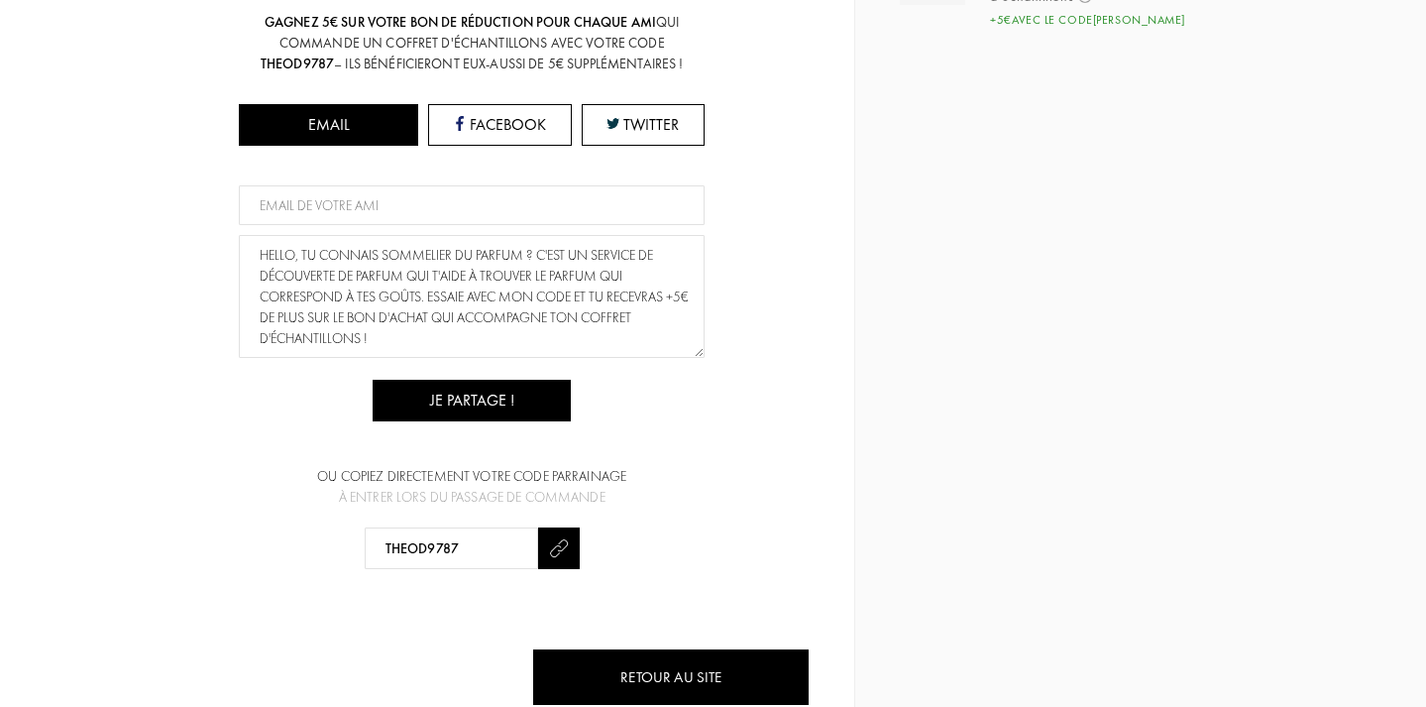
click at [560, 537] on img at bounding box center [559, 548] width 22 height 22
